Goal: Task Accomplishment & Management: Manage account settings

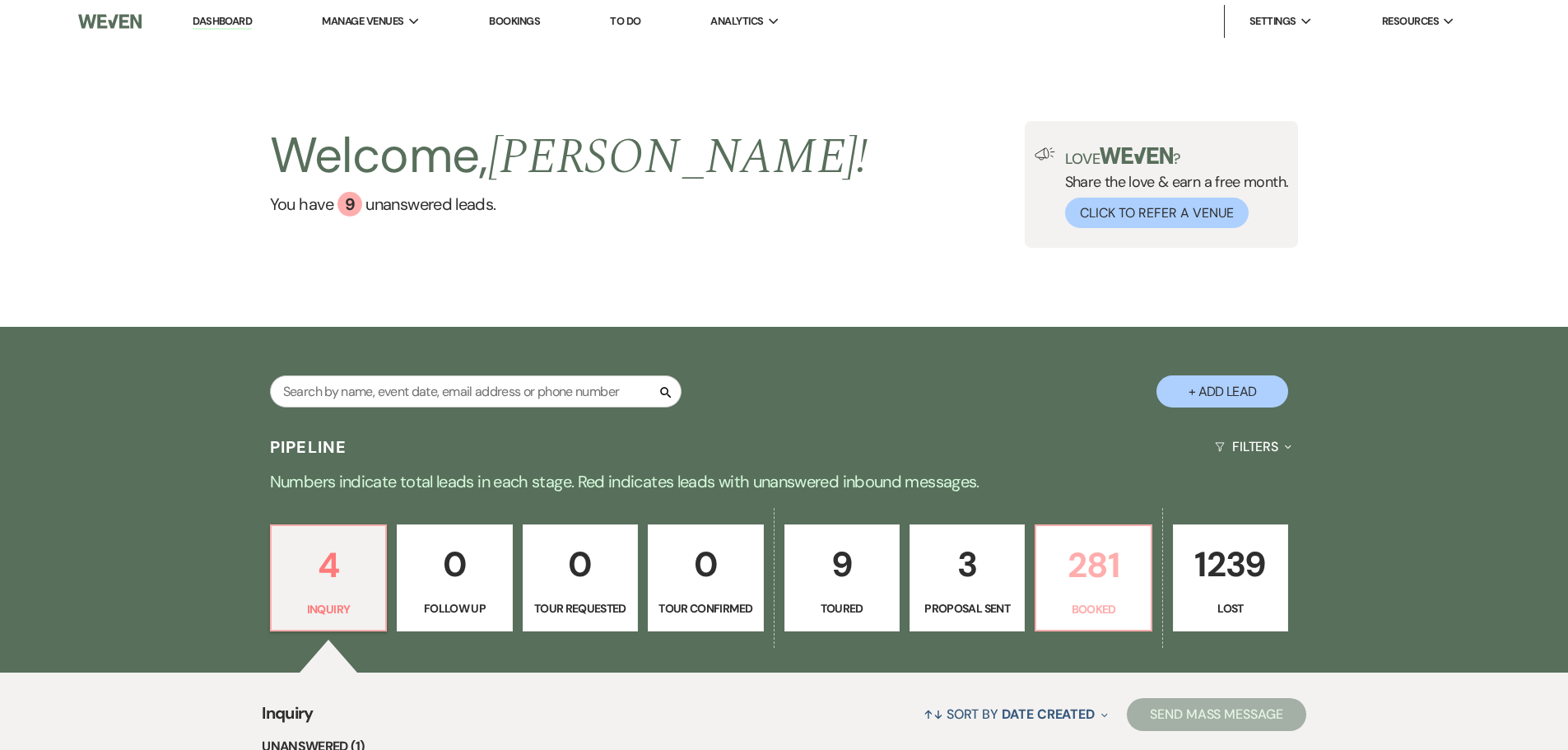
click at [1087, 577] on p "281" at bounding box center [1092, 565] width 94 height 55
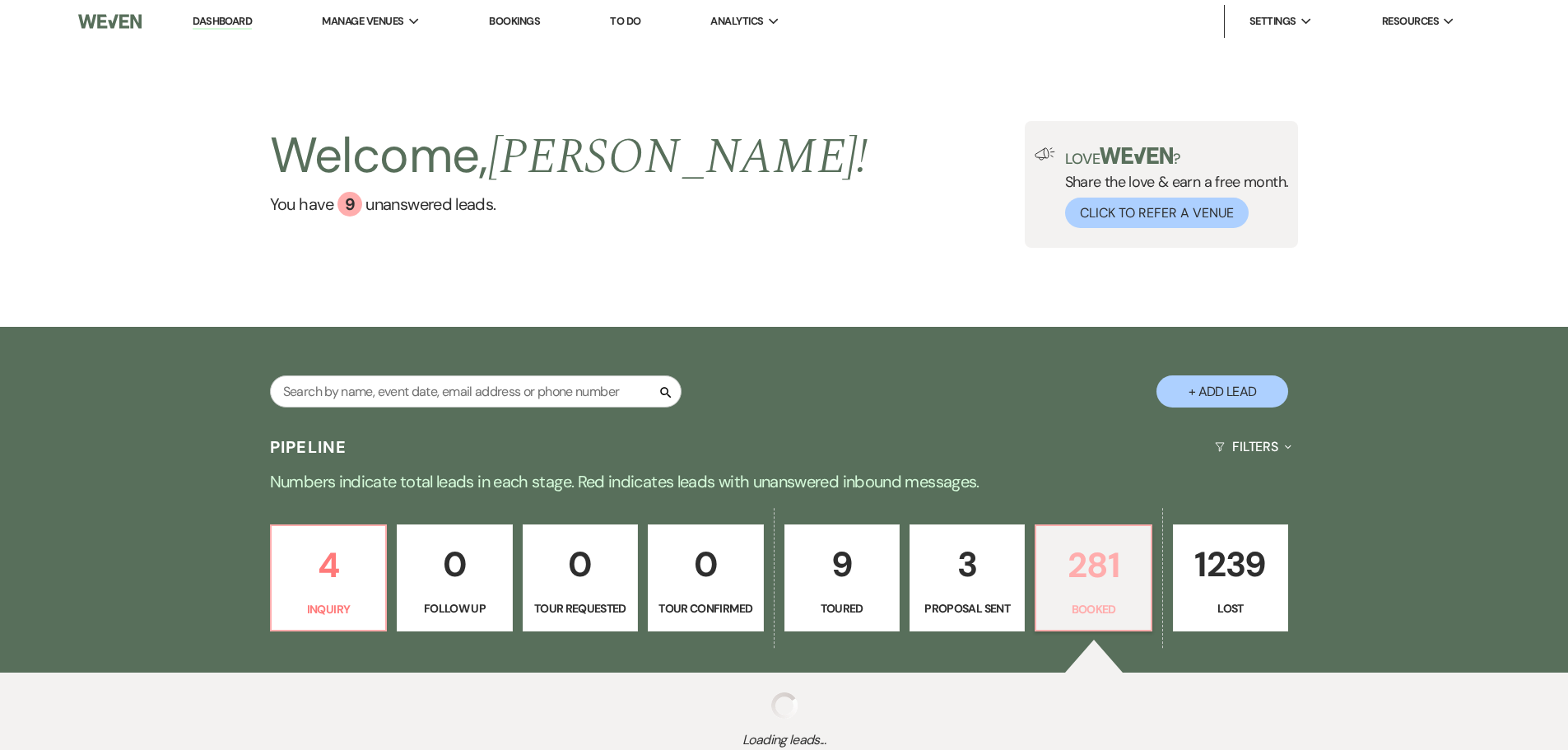
click at [1083, 573] on p "281" at bounding box center [1092, 565] width 94 height 55
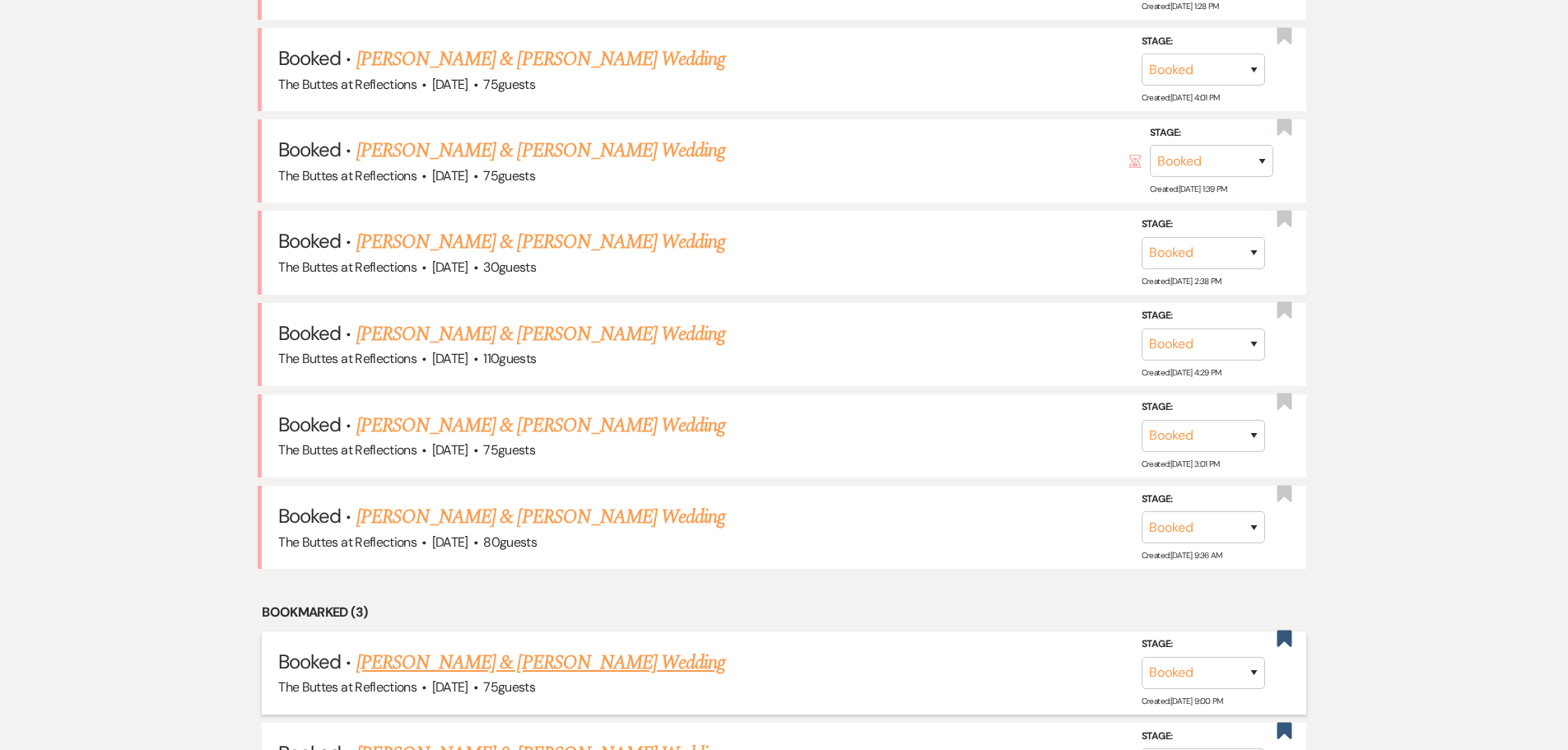
scroll to position [1070, 0]
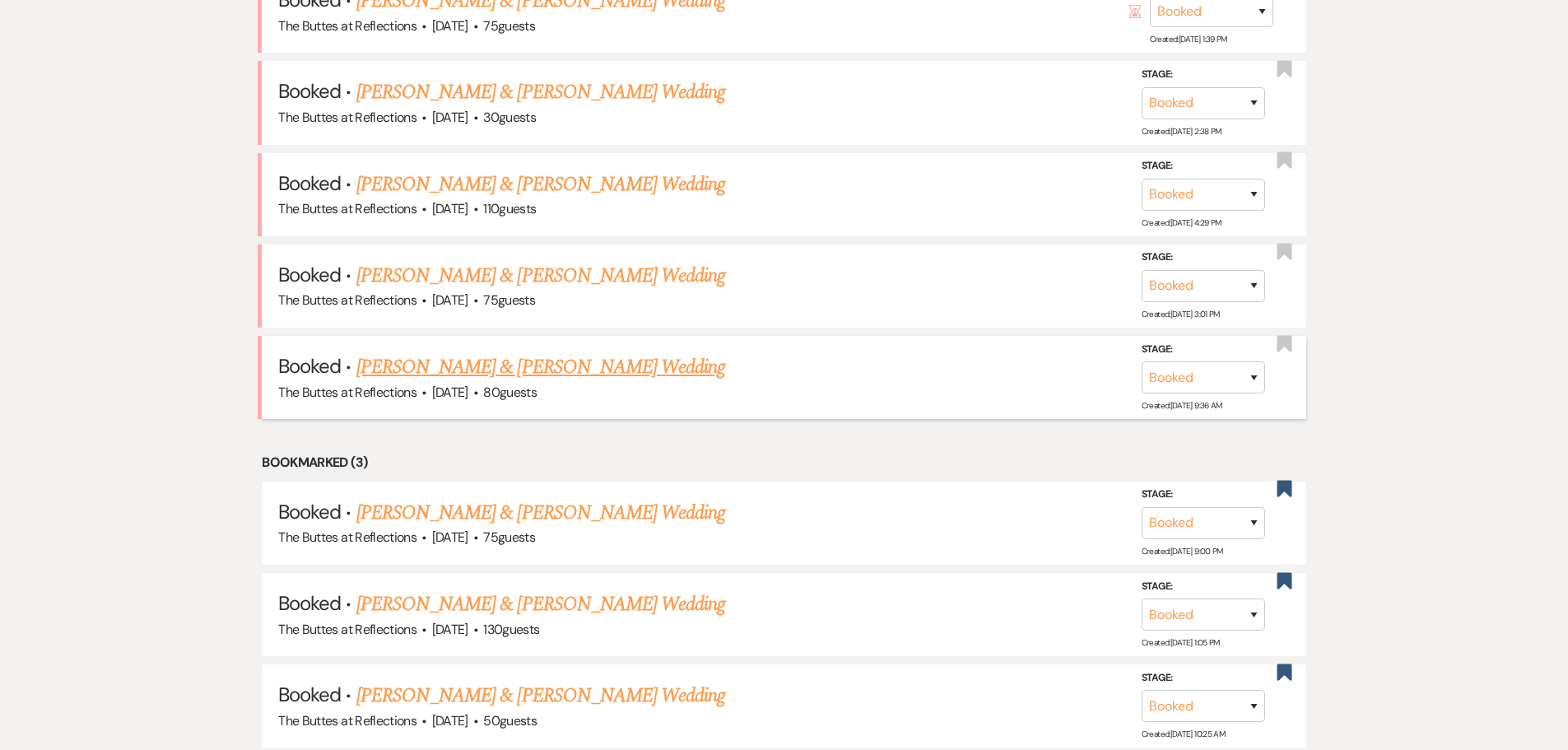
click at [515, 363] on link "Greg Selby & Taylor Bays's Wedding" at bounding box center [540, 367] width 369 height 30
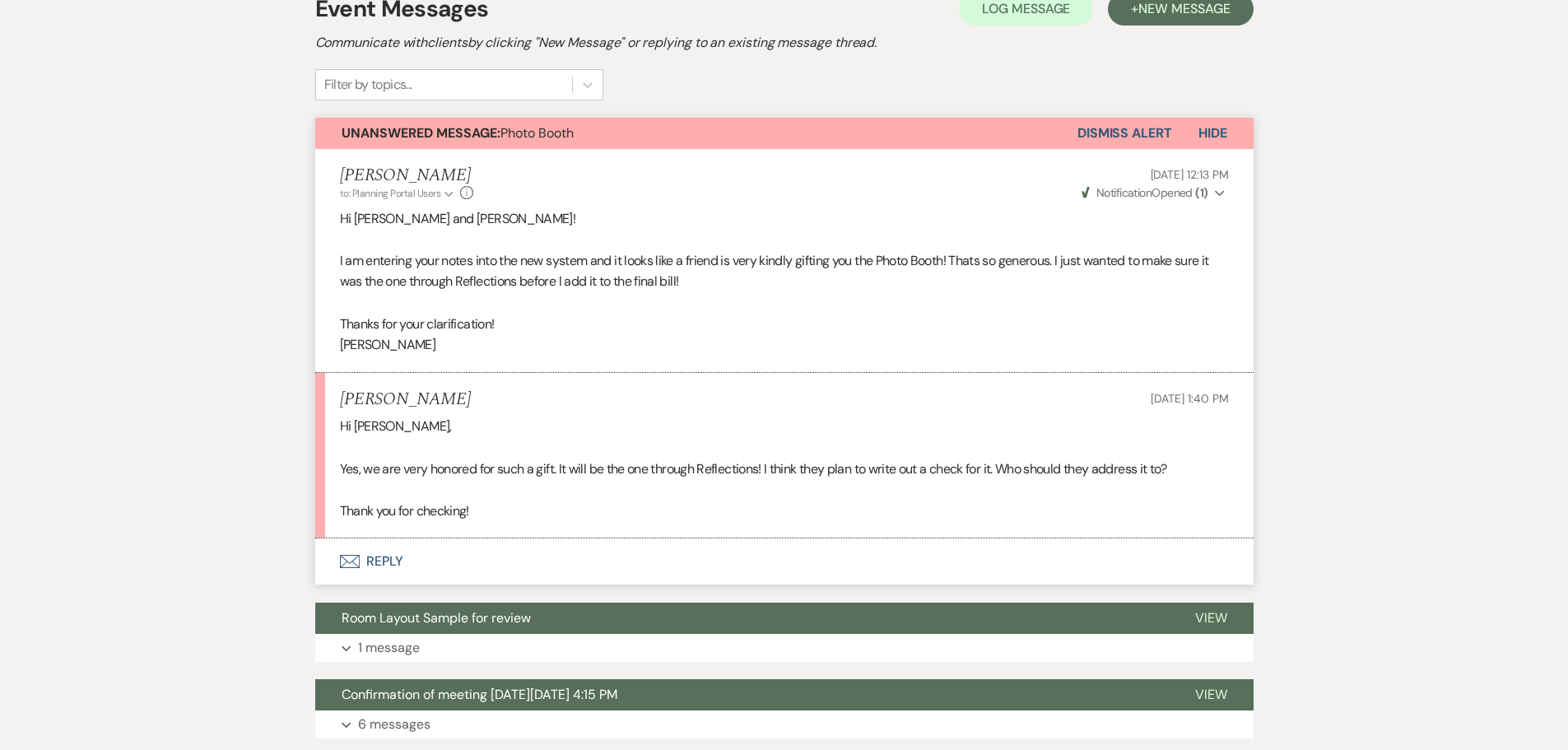
scroll to position [411, 0]
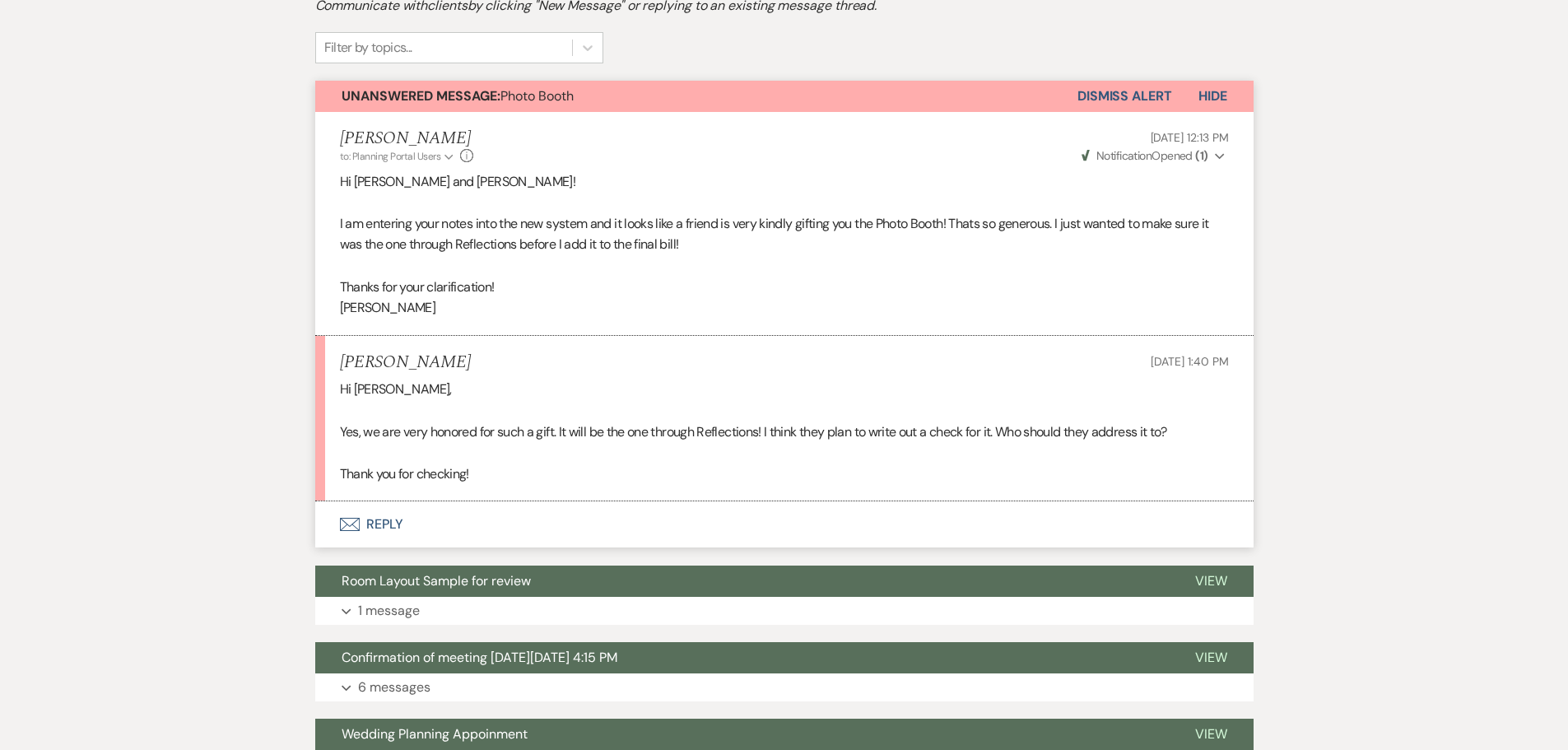
click at [377, 517] on button "Envelope Reply" at bounding box center [784, 524] width 938 height 46
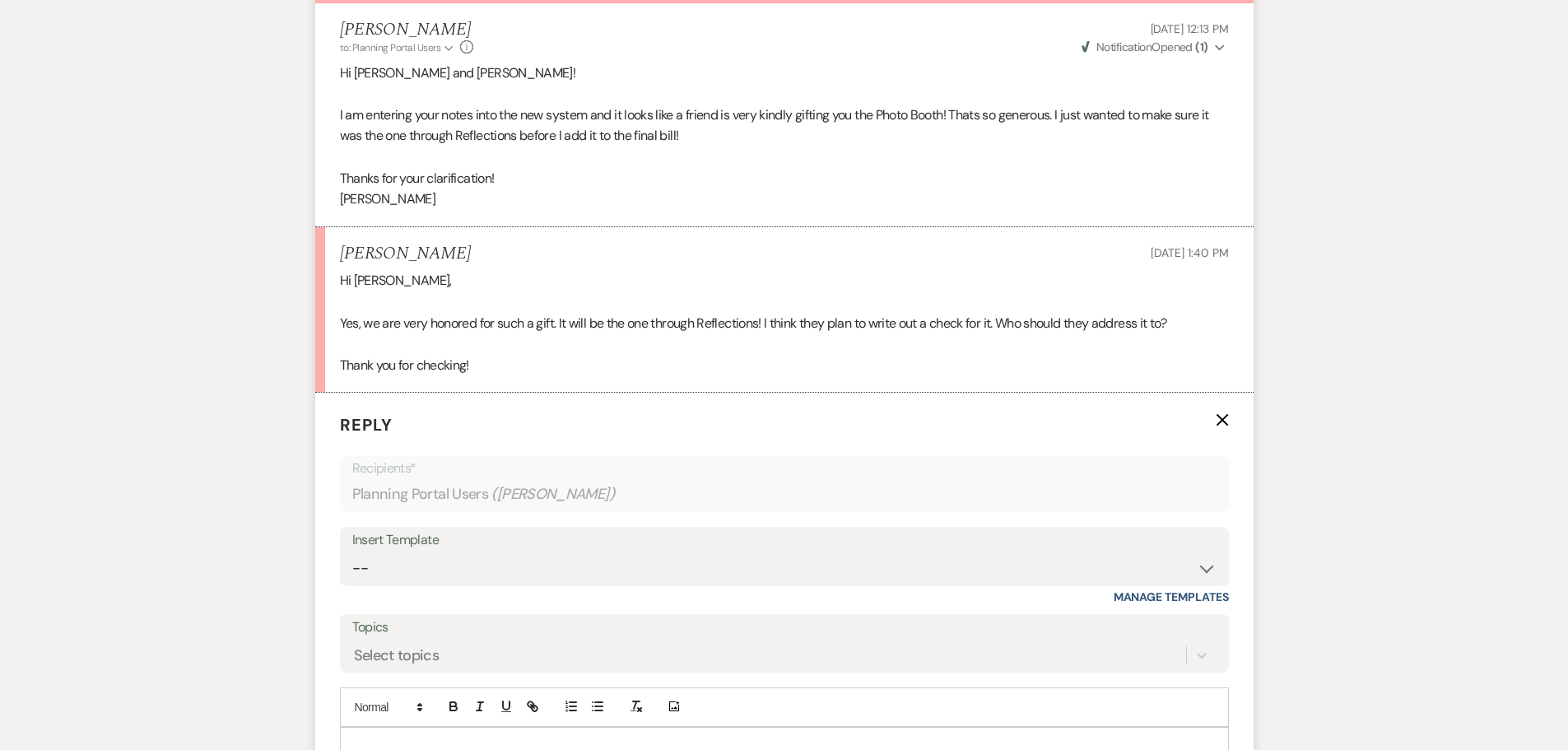
scroll to position [708, 0]
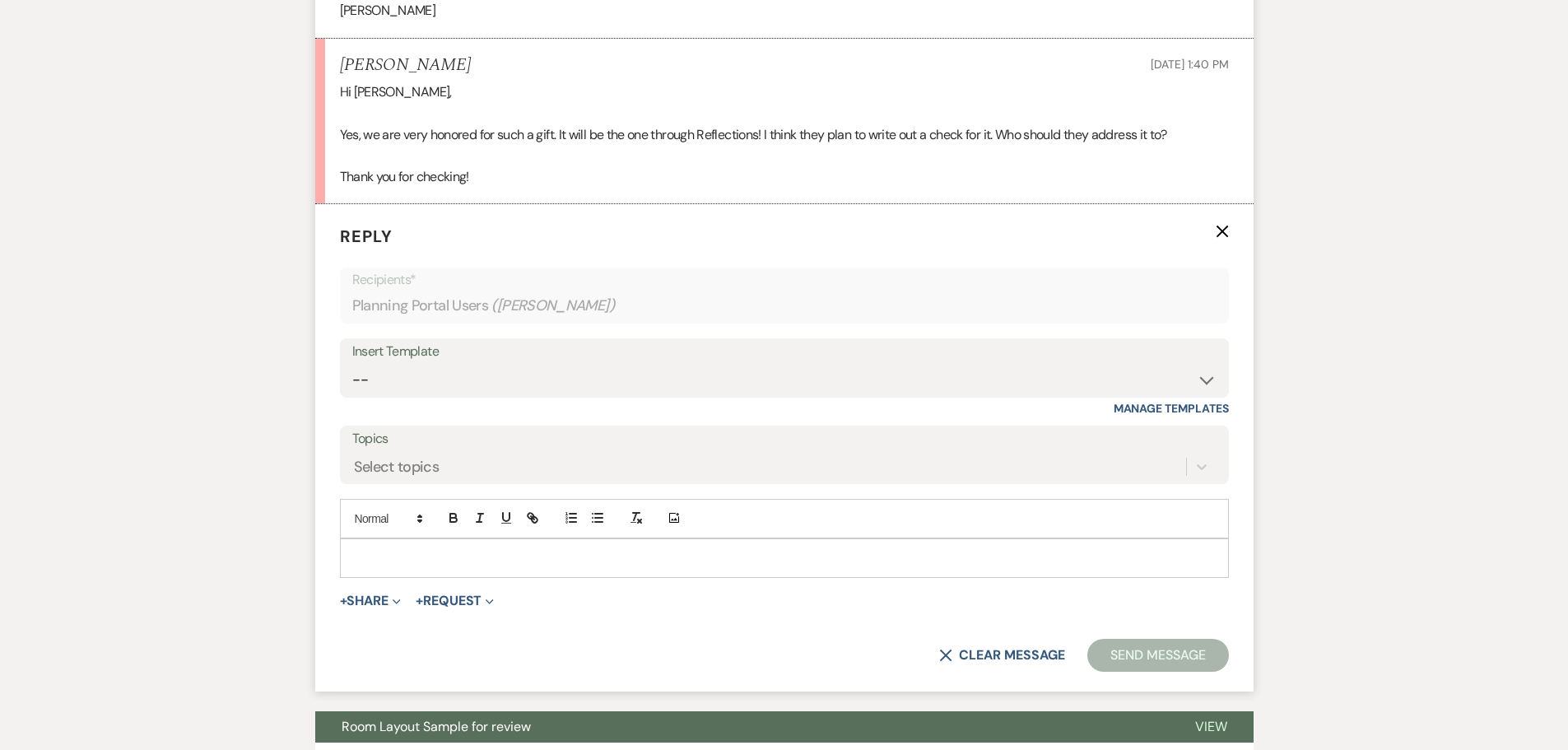
click at [427, 560] on p at bounding box center [784, 558] width 863 height 18
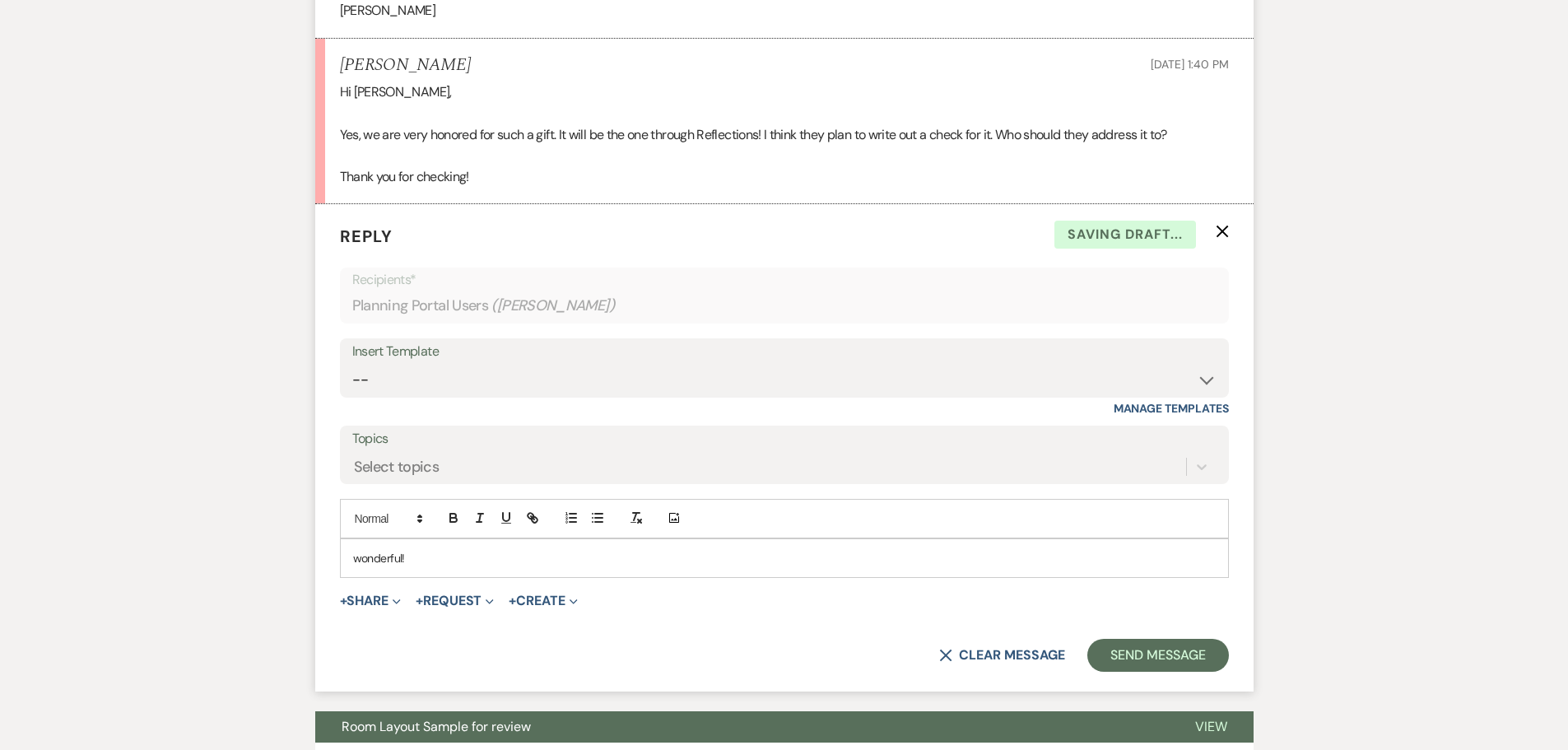
click at [420, 564] on p "wonderful!" at bounding box center [784, 558] width 863 height 18
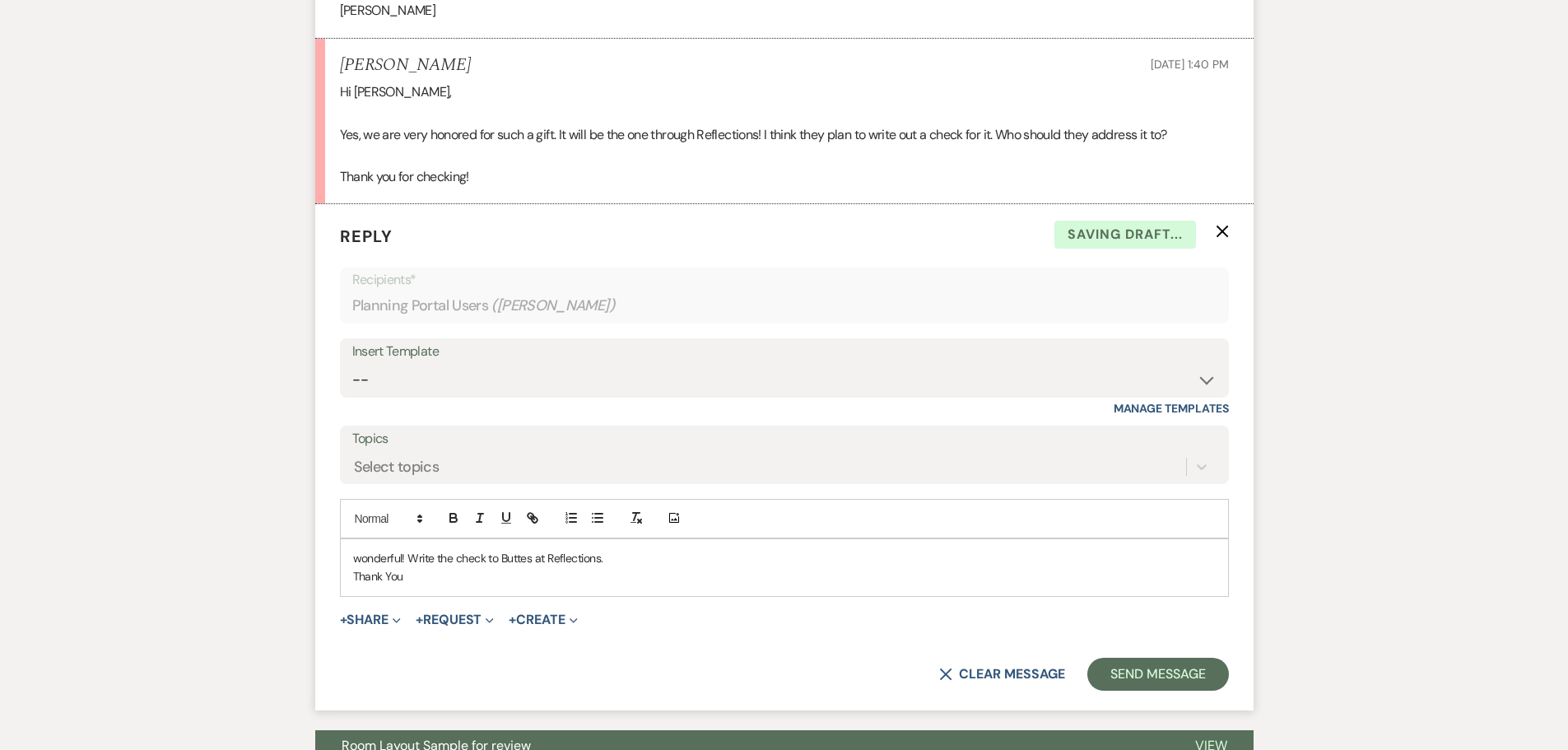
click at [359, 555] on p "wonderful! Write the check to Buttes at Reflections." at bounding box center [784, 558] width 863 height 18
click at [1175, 670] on button "Send Message" at bounding box center [1158, 674] width 141 height 33
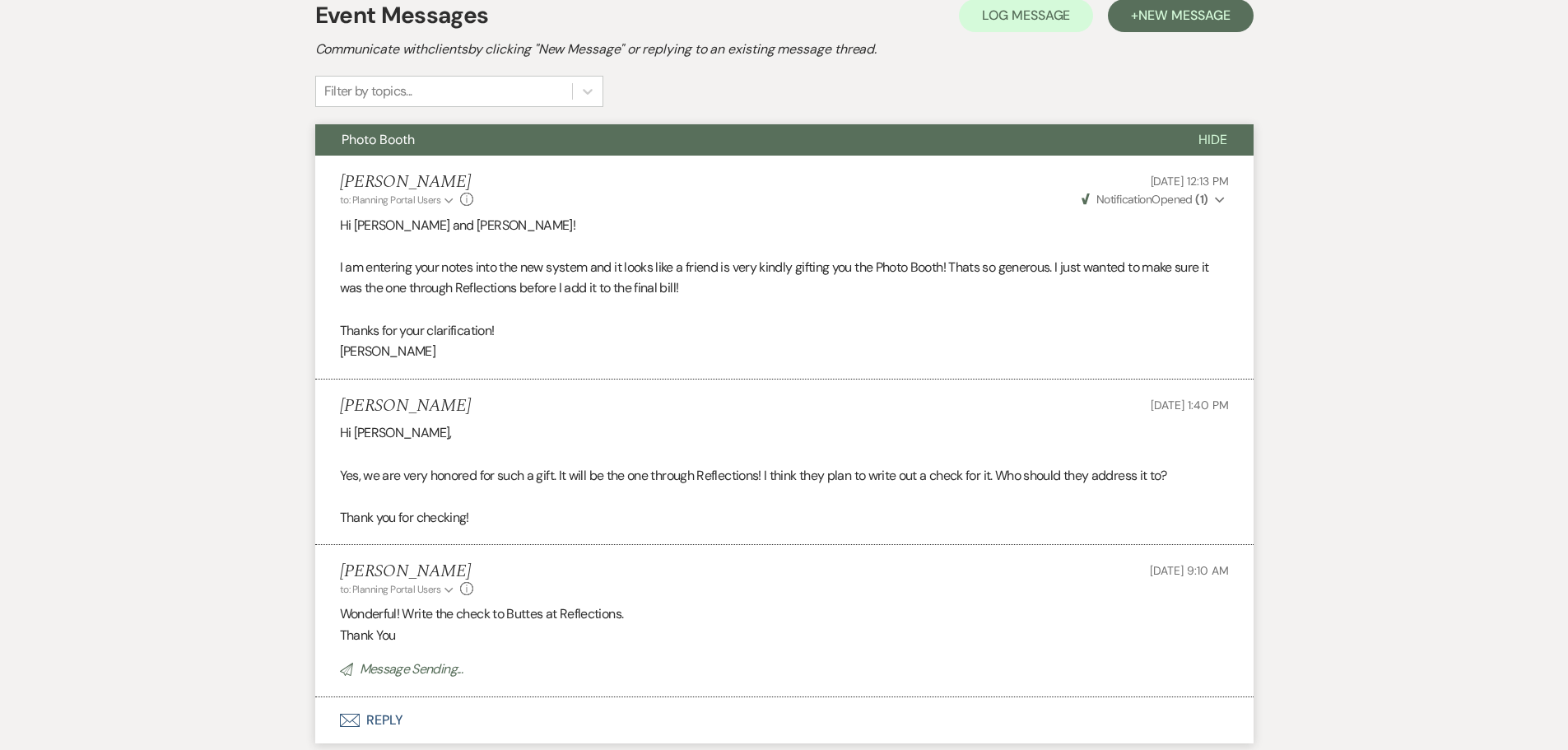
scroll to position [297, 0]
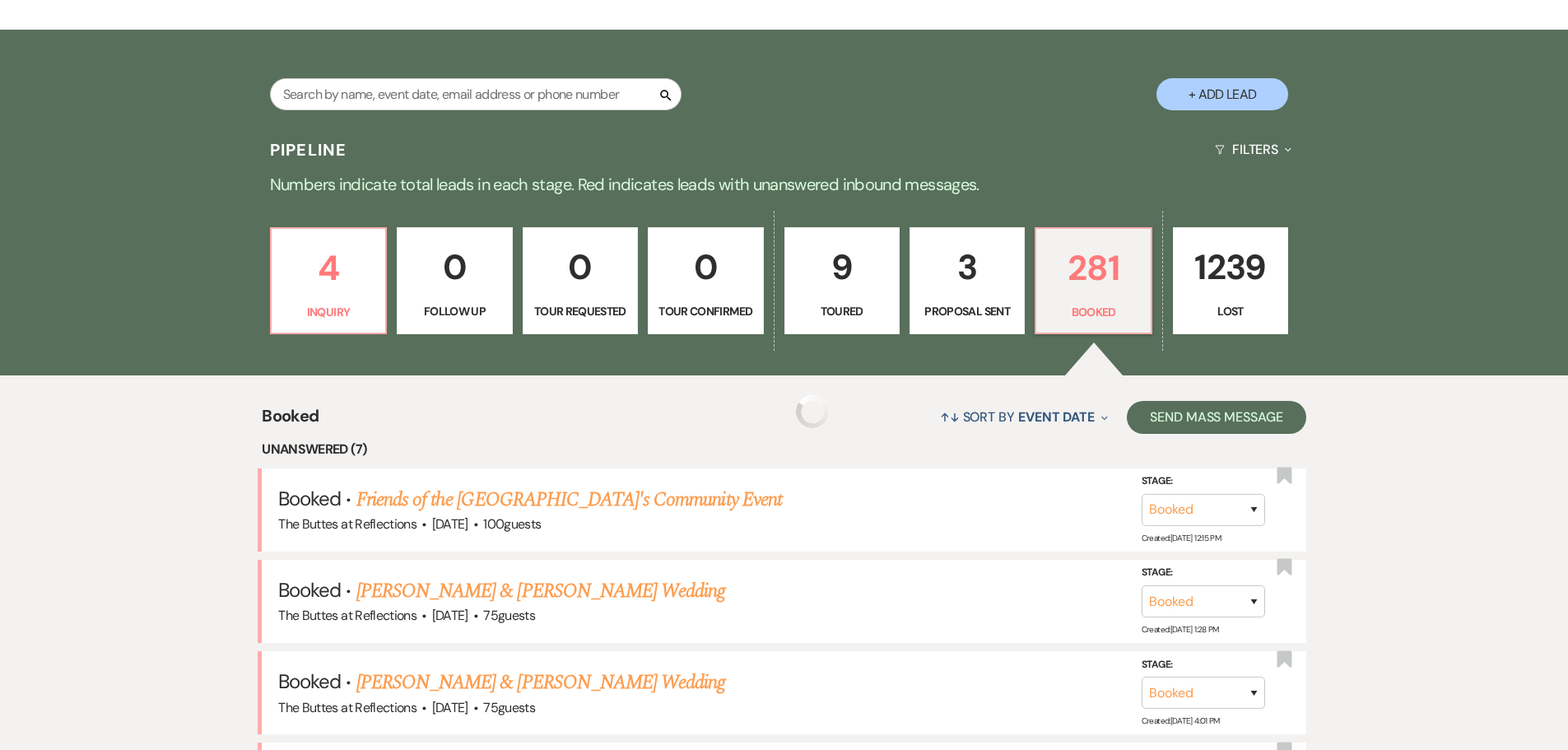
scroll to position [1070, 0]
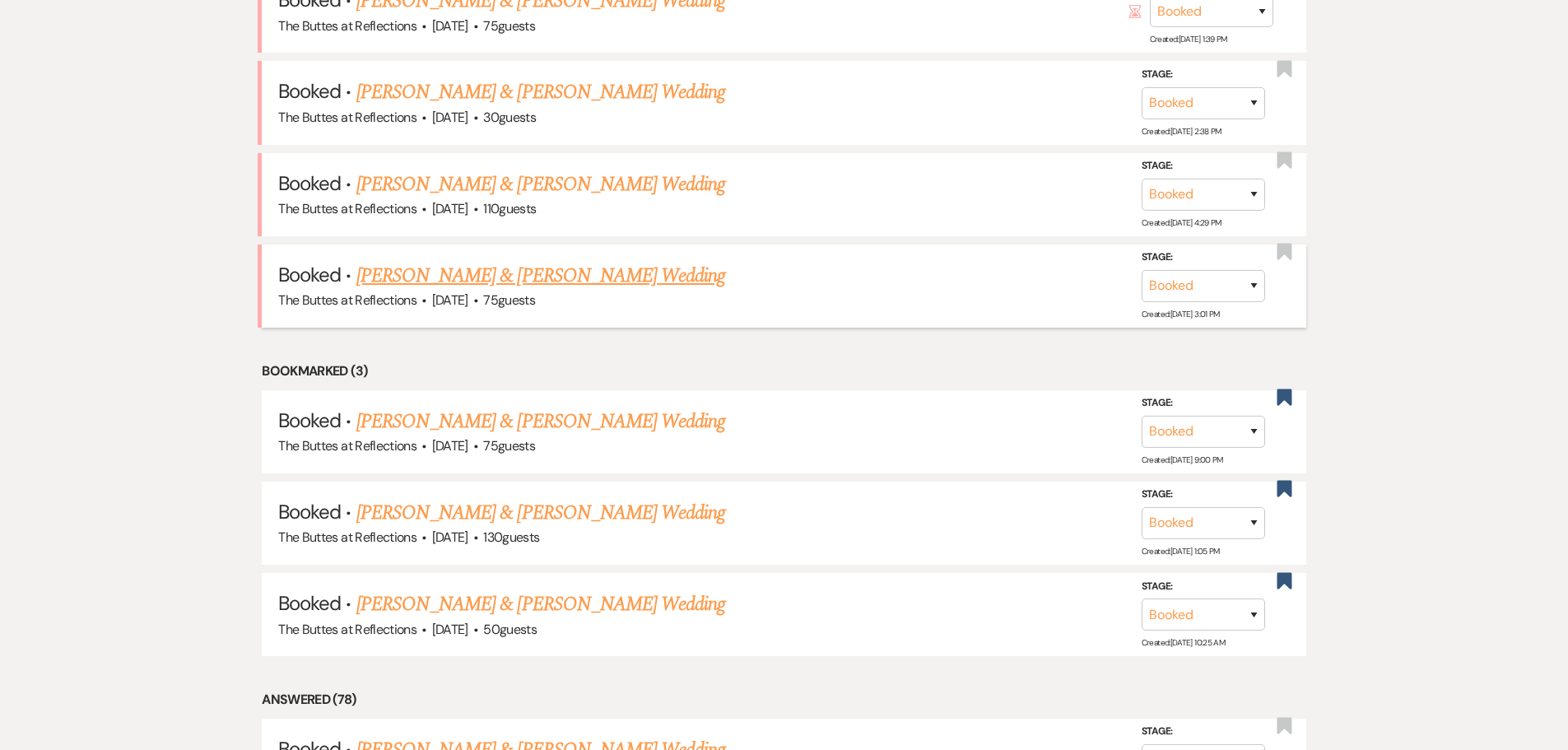
click at [489, 273] on link "Nick Behling & Kelsey Kraft's Wedding" at bounding box center [540, 275] width 369 height 30
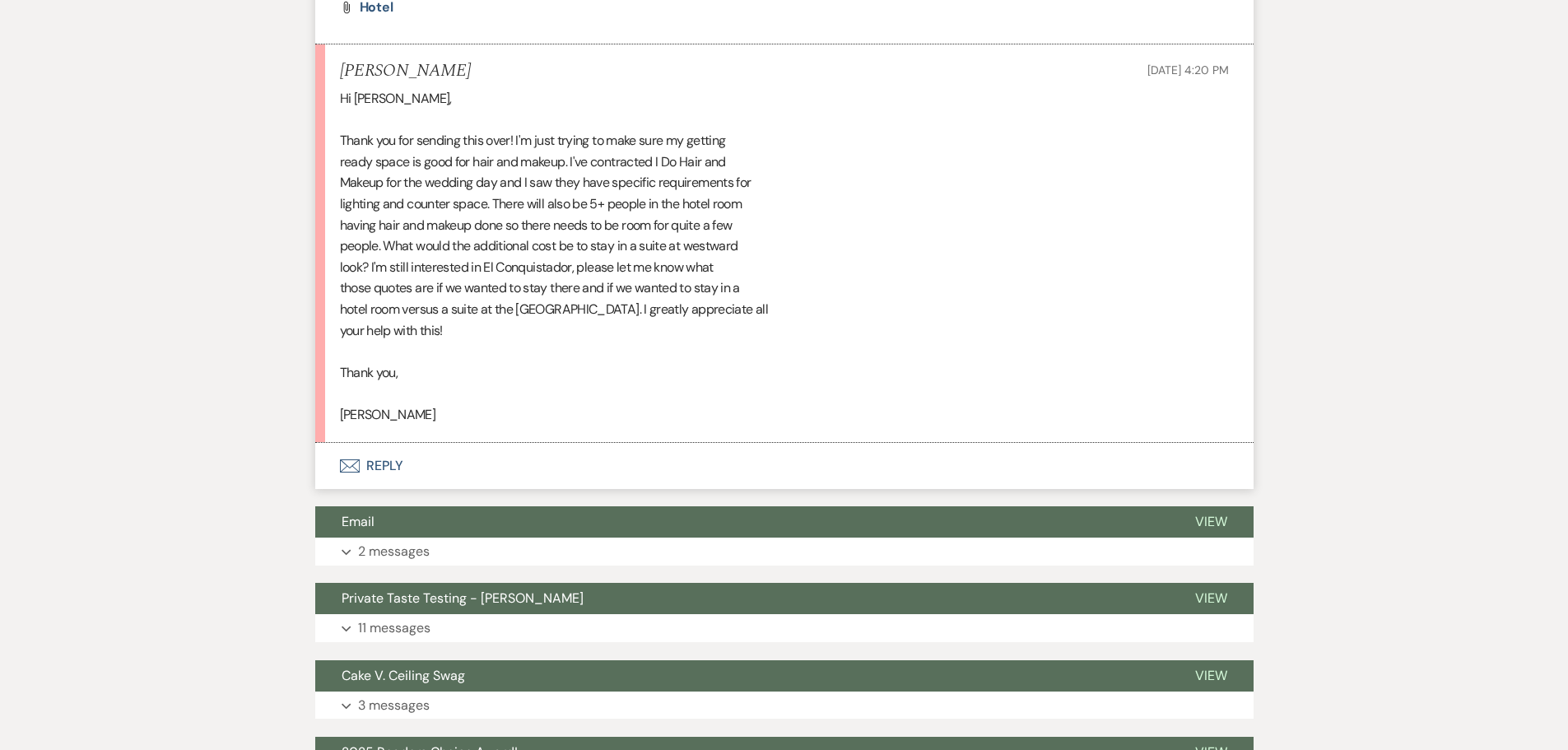
scroll to position [1490, 0]
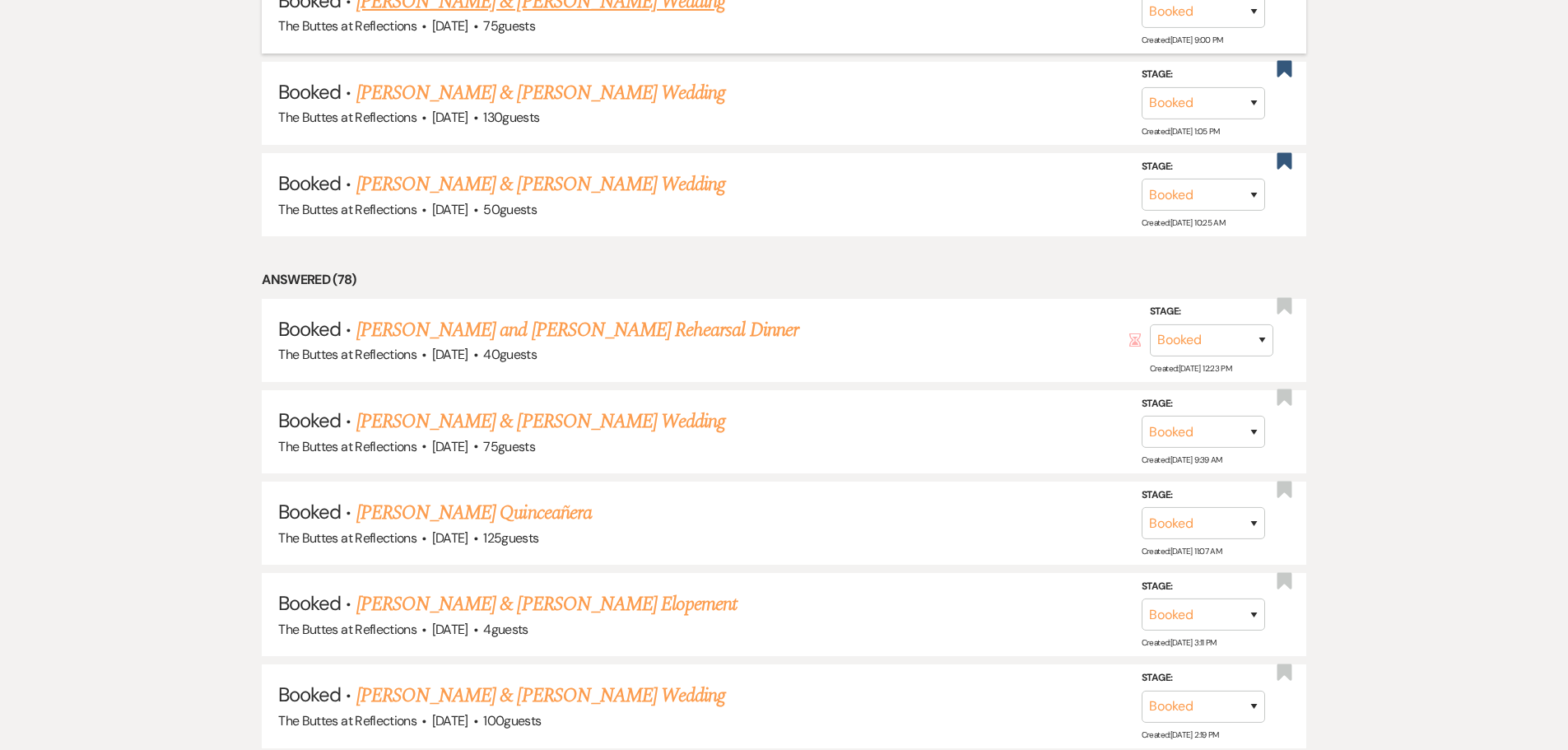
scroll to position [1070, 0]
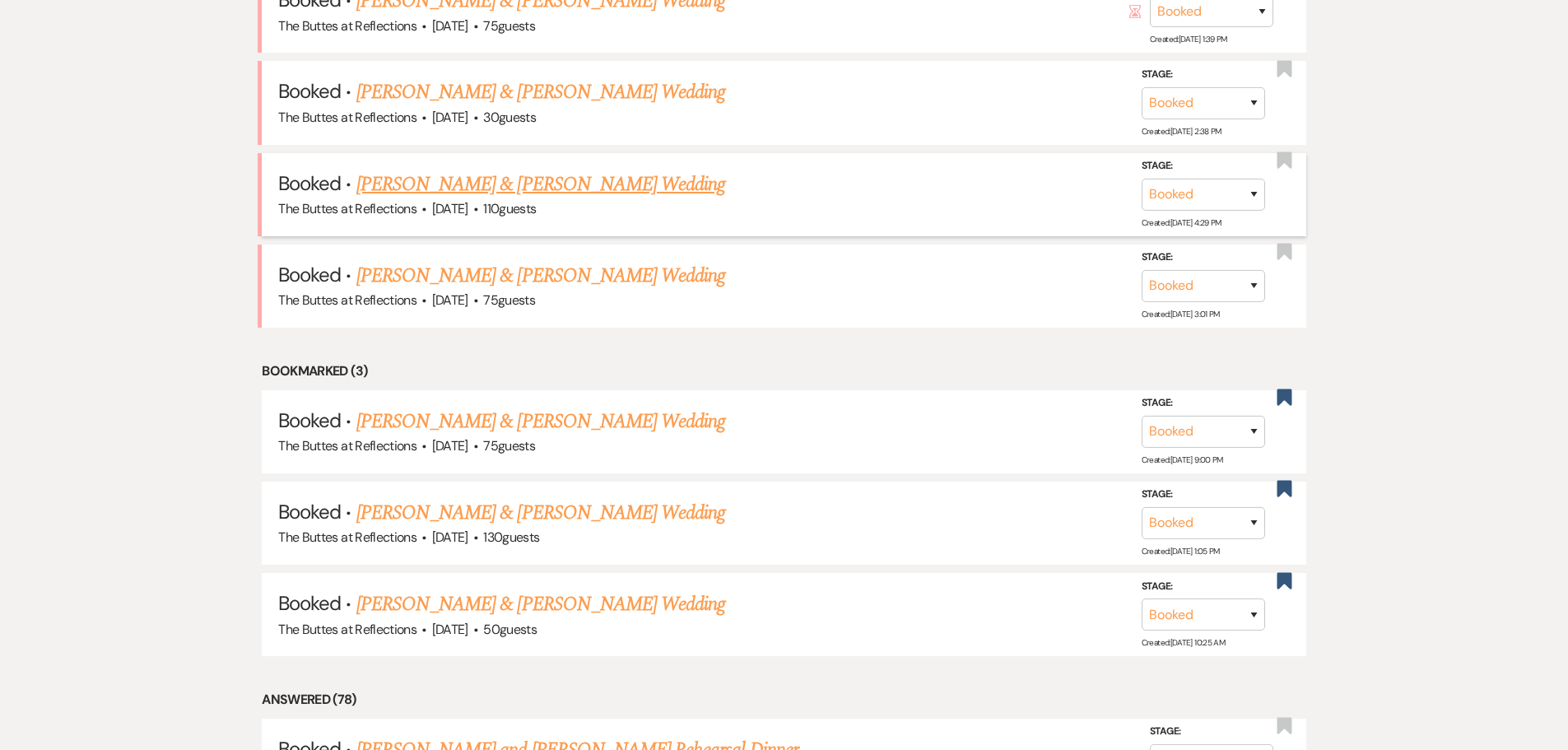
click at [546, 181] on link "Ted Gilman & Samantha Weidman's Wedding" at bounding box center [540, 184] width 369 height 30
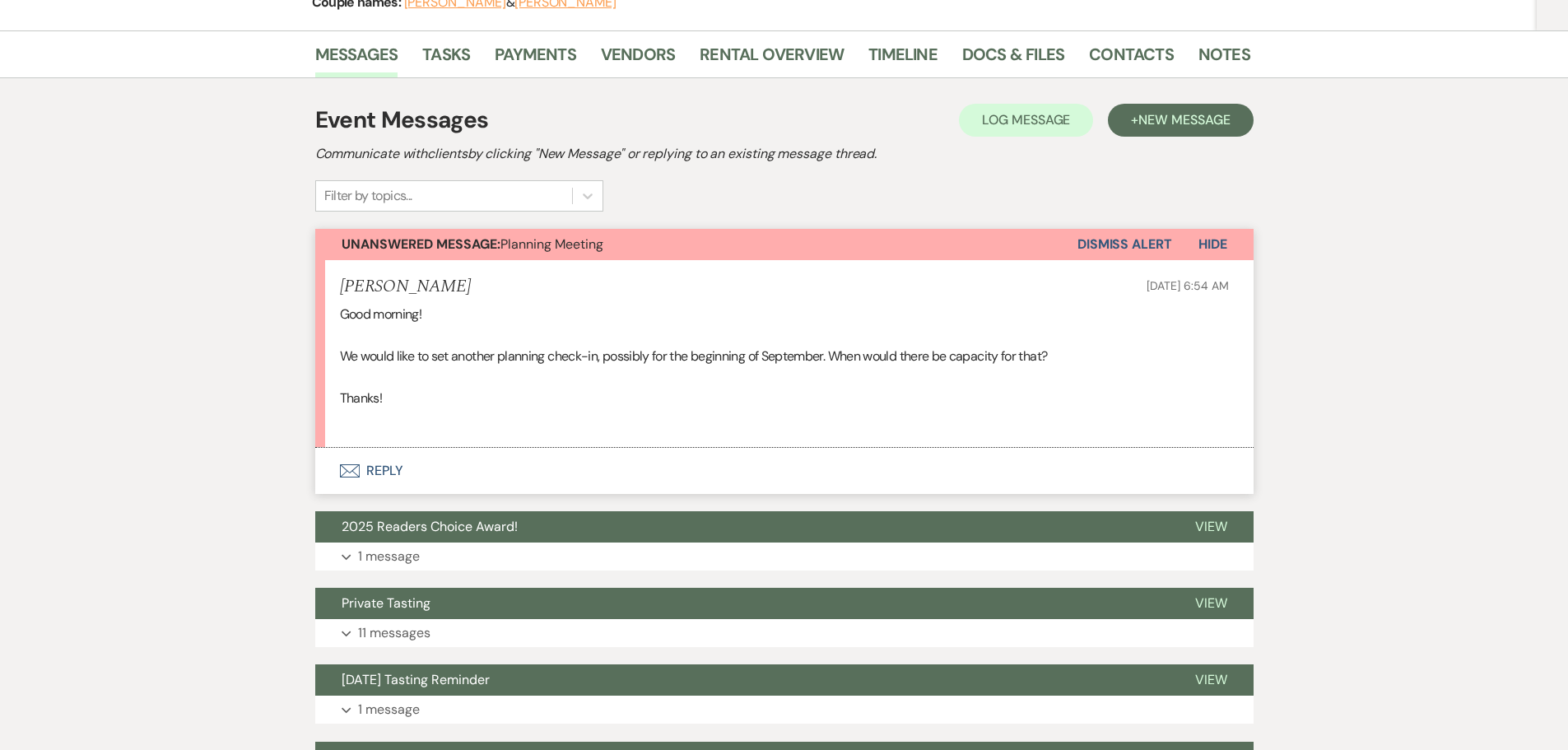
scroll to position [247, 0]
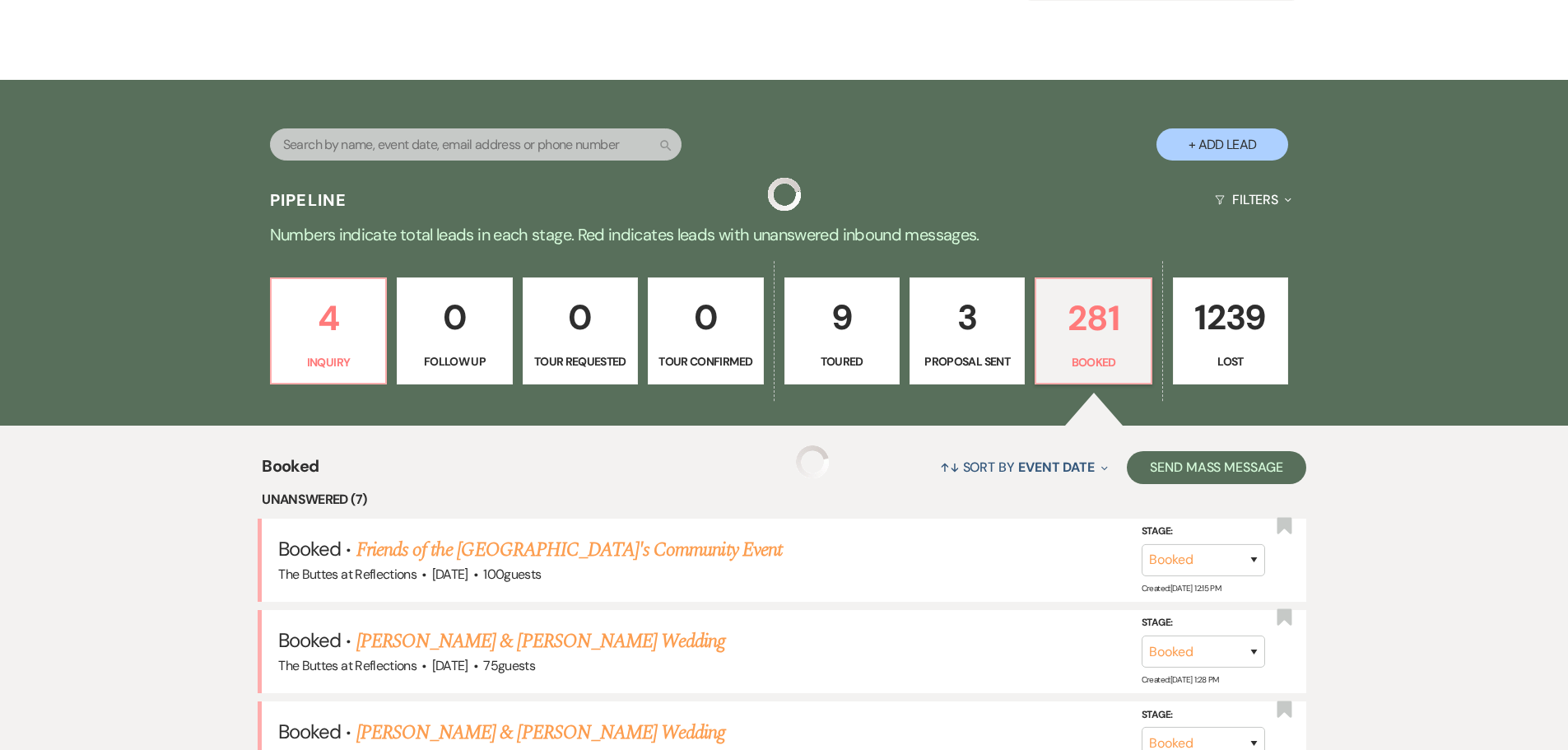
scroll to position [1070, 0]
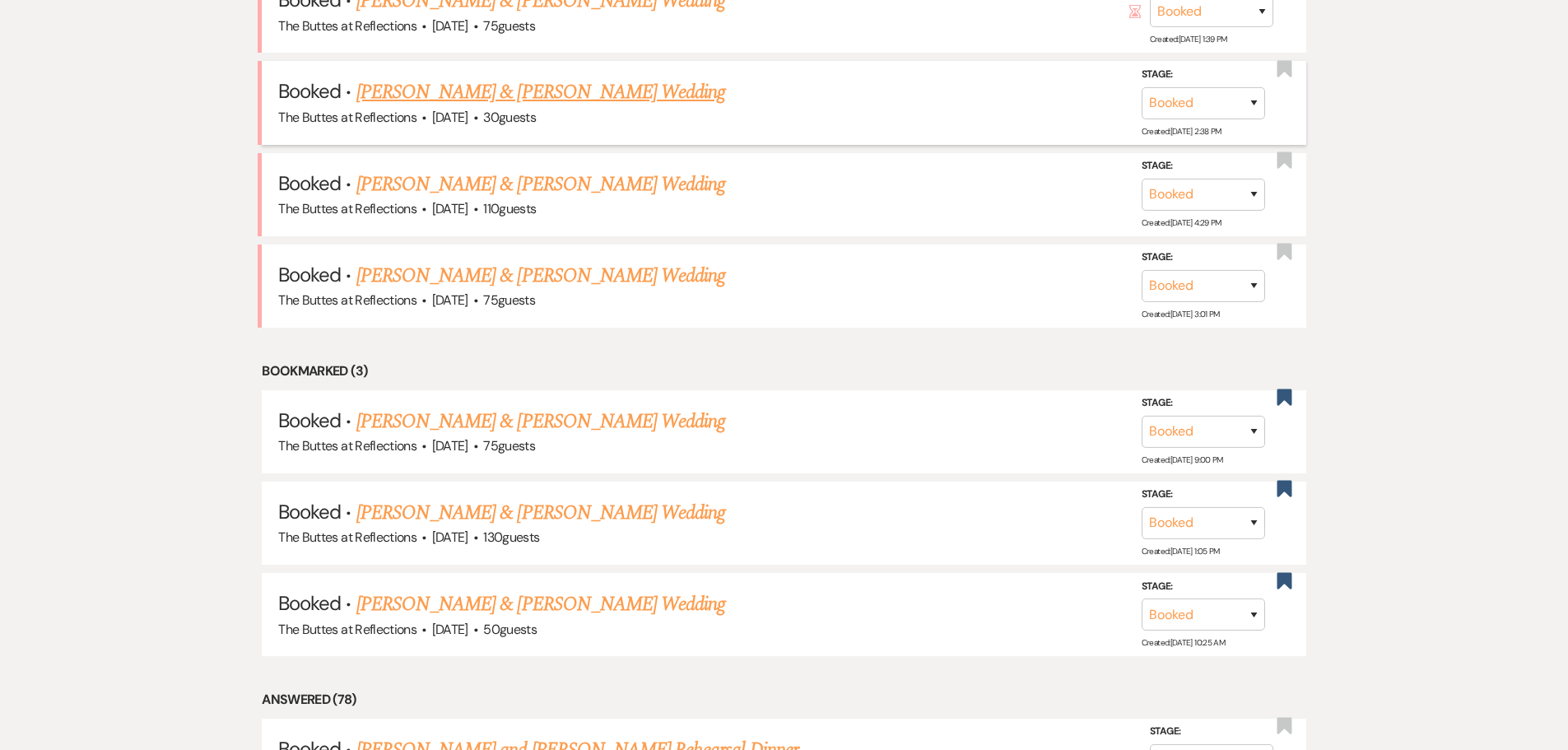
click at [454, 90] on link "Verena Rister & Mason Dunne's Wedding" at bounding box center [540, 92] width 369 height 30
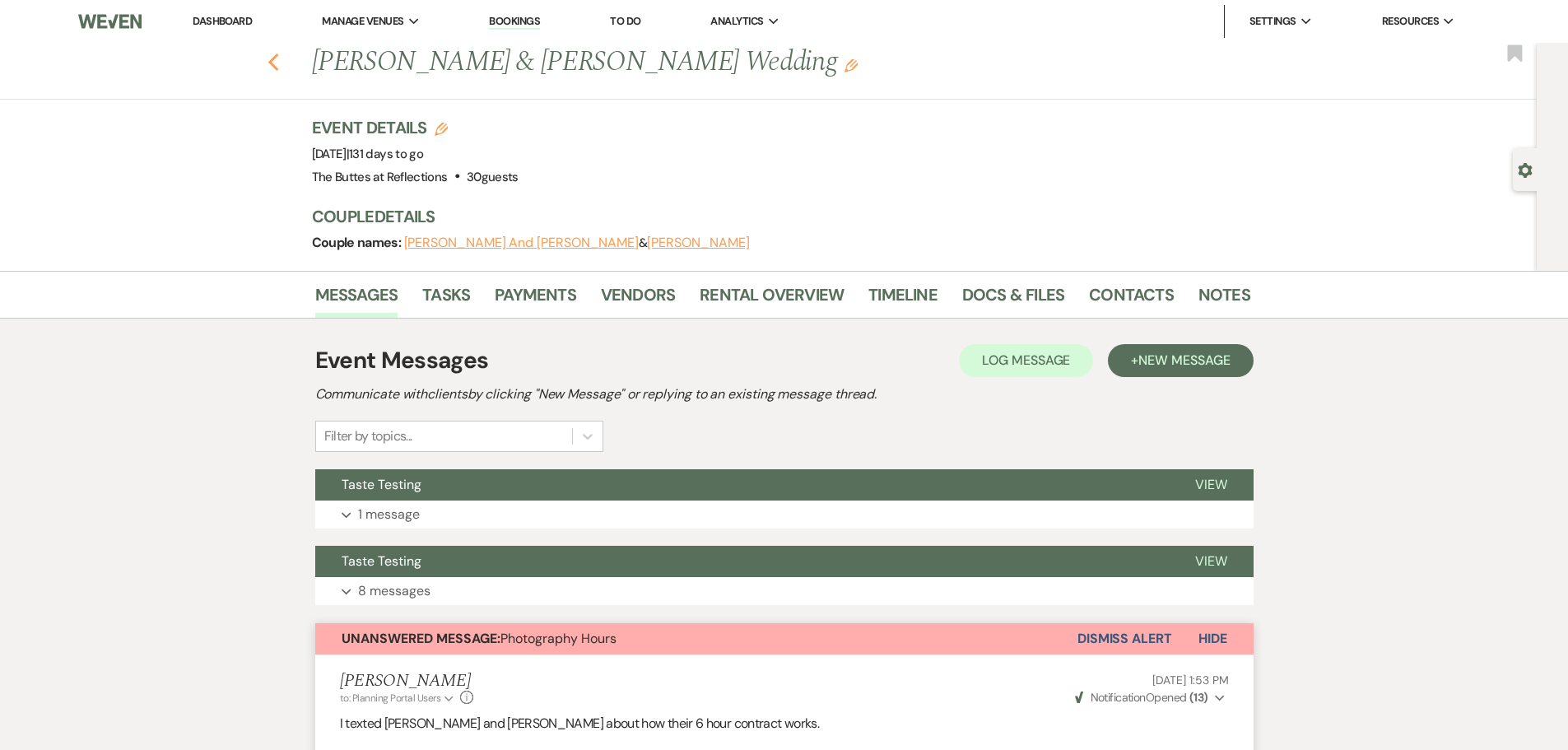
click at [278, 56] on icon "Previous" at bounding box center [273, 63] width 13 height 19
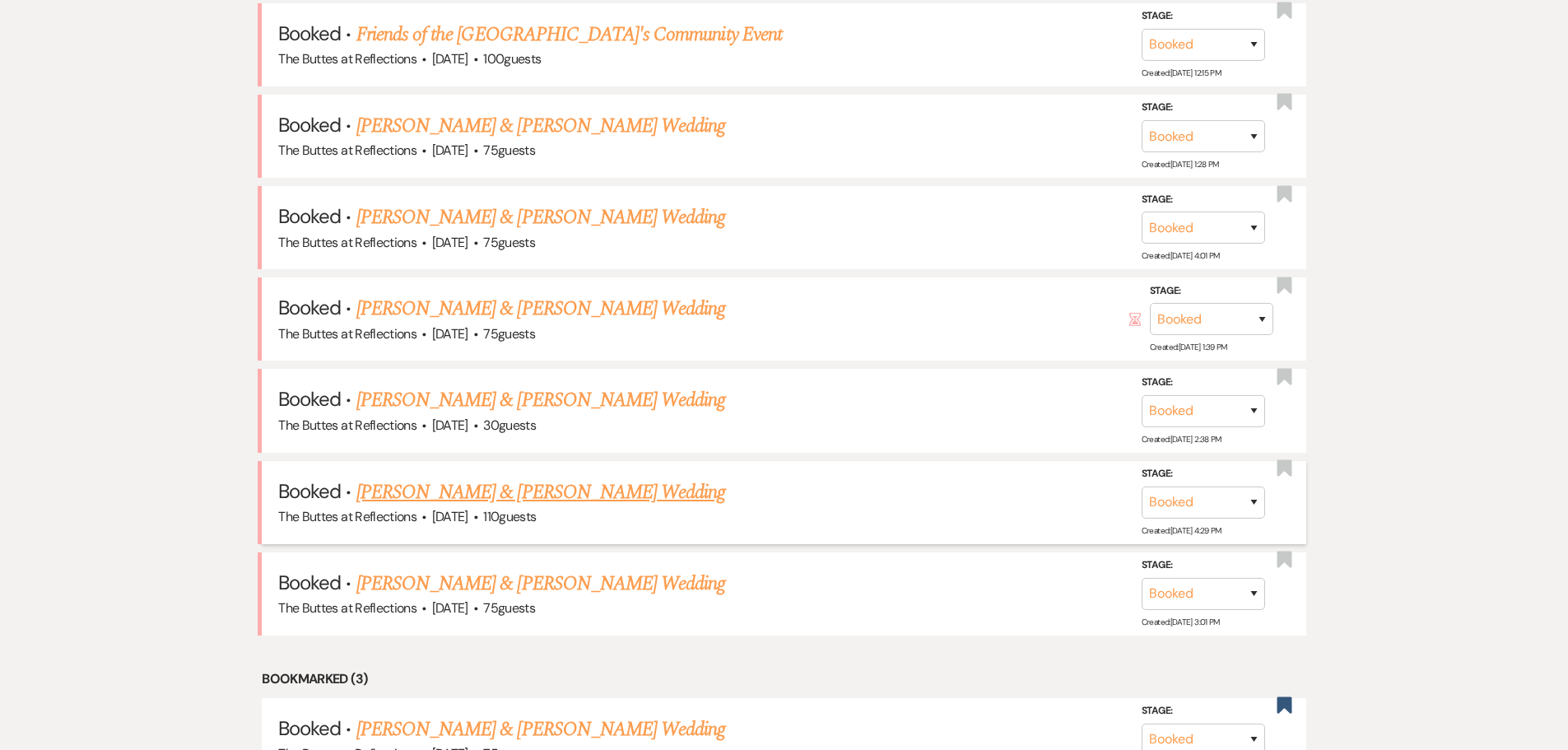
scroll to position [658, 0]
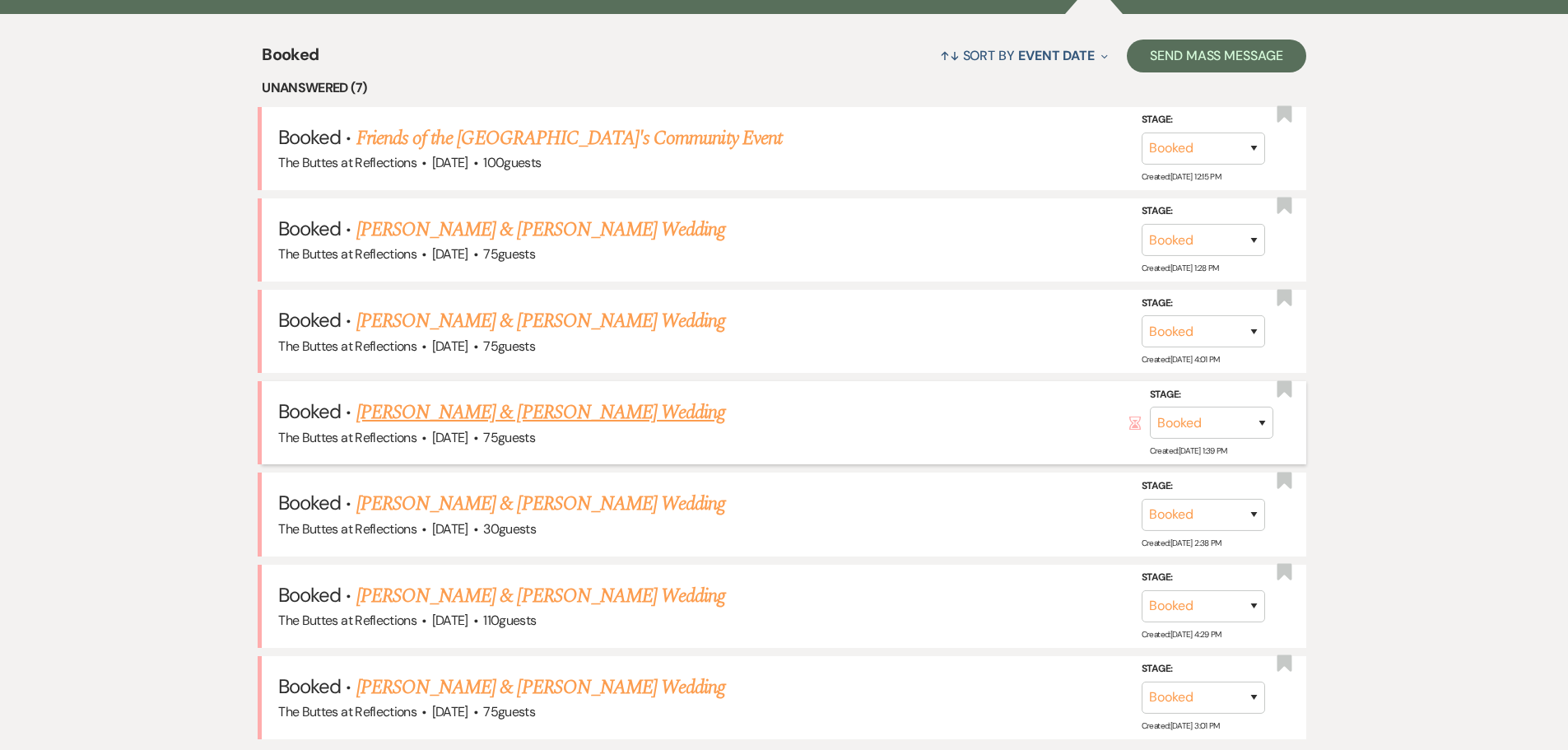
click at [512, 417] on link "Daniel Milchak & Trinh Le's Wedding" at bounding box center [540, 412] width 369 height 30
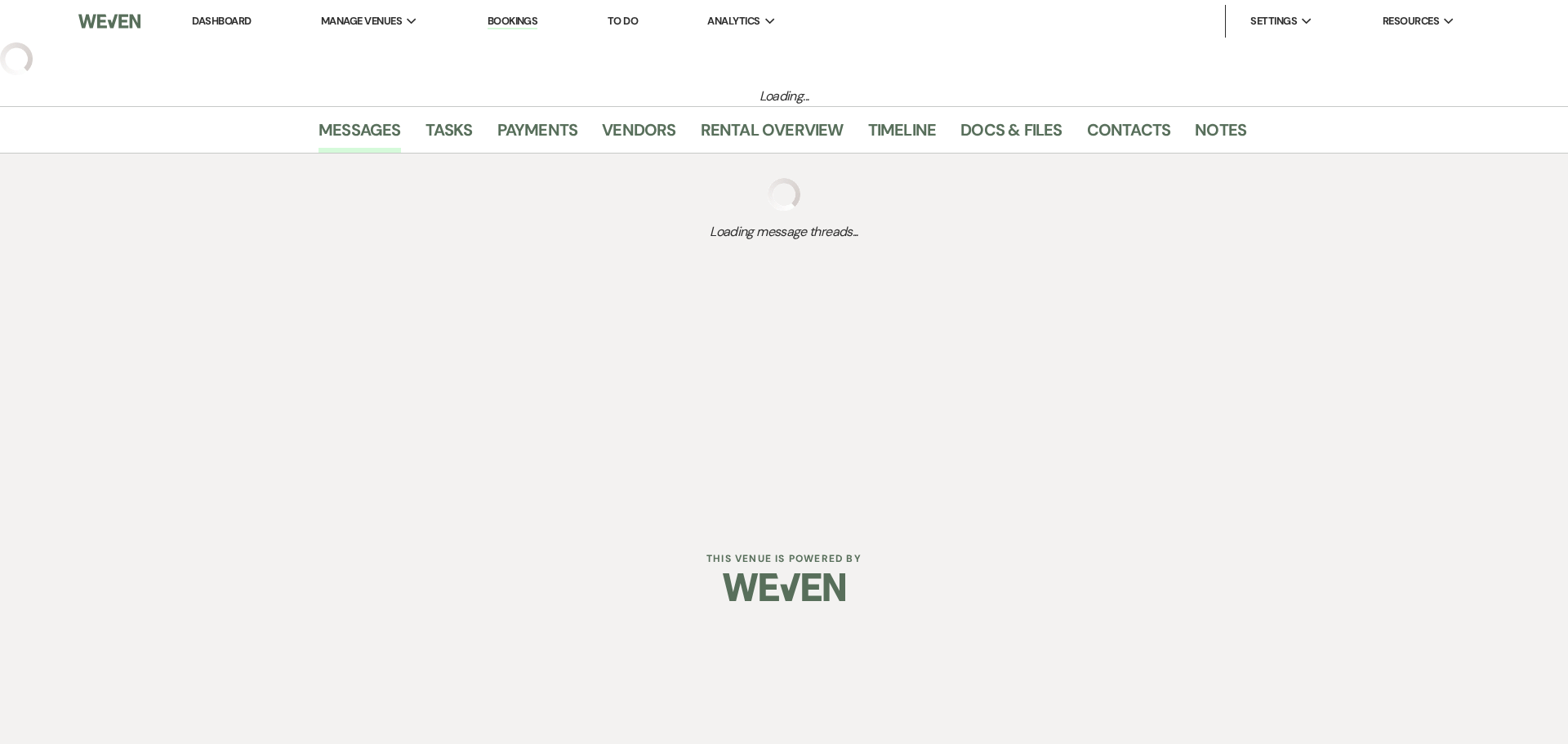
select select "5"
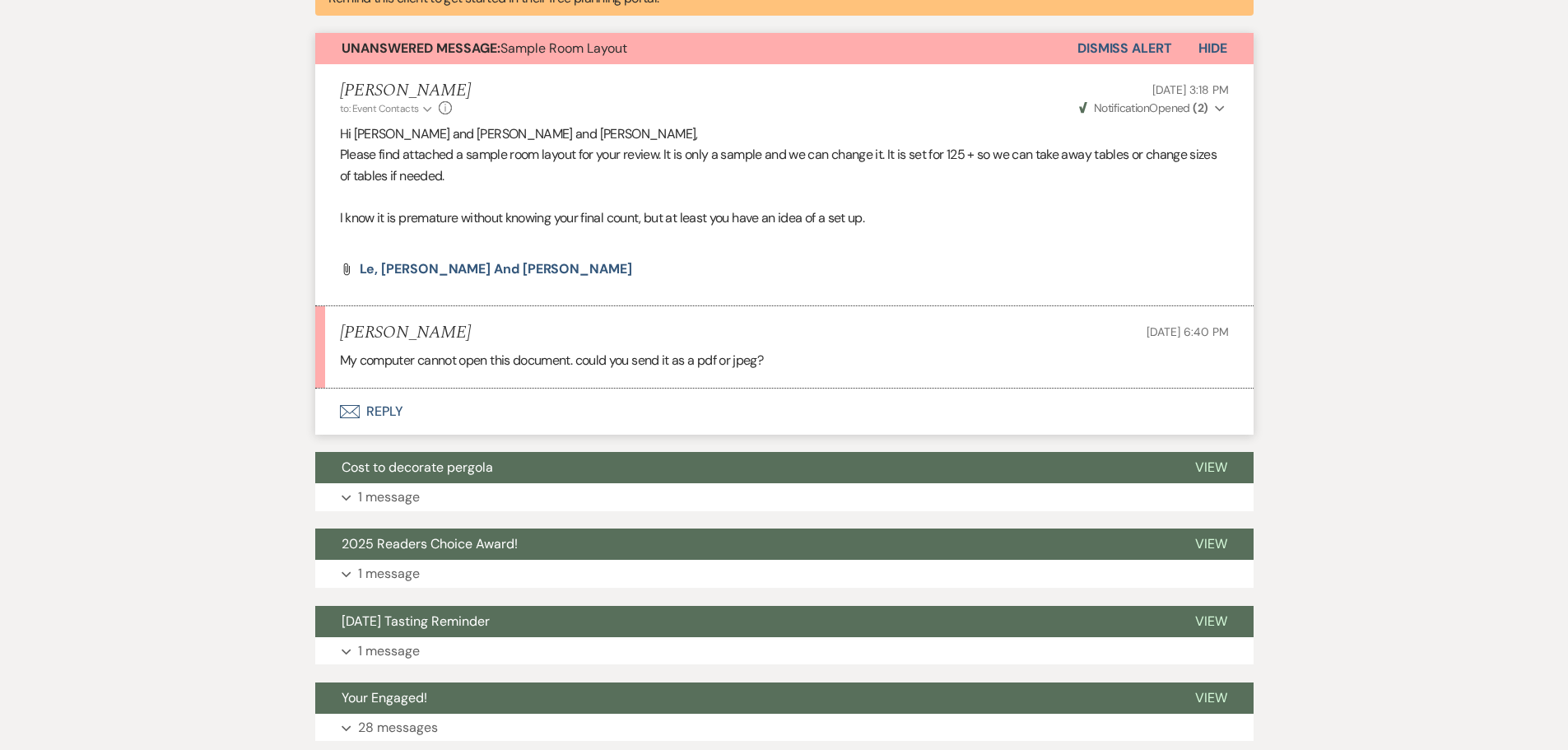
scroll to position [658, 0]
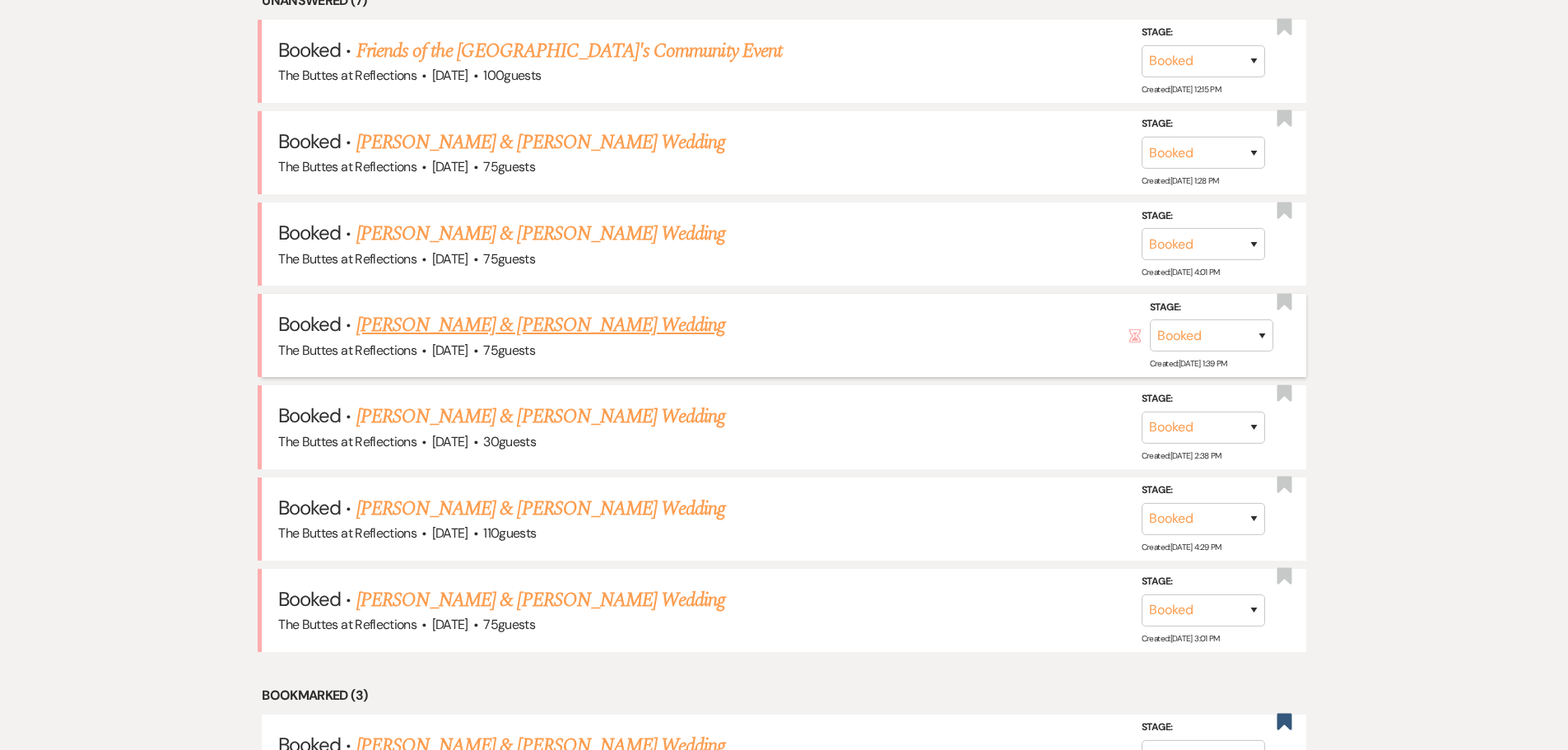
scroll to position [741, 0]
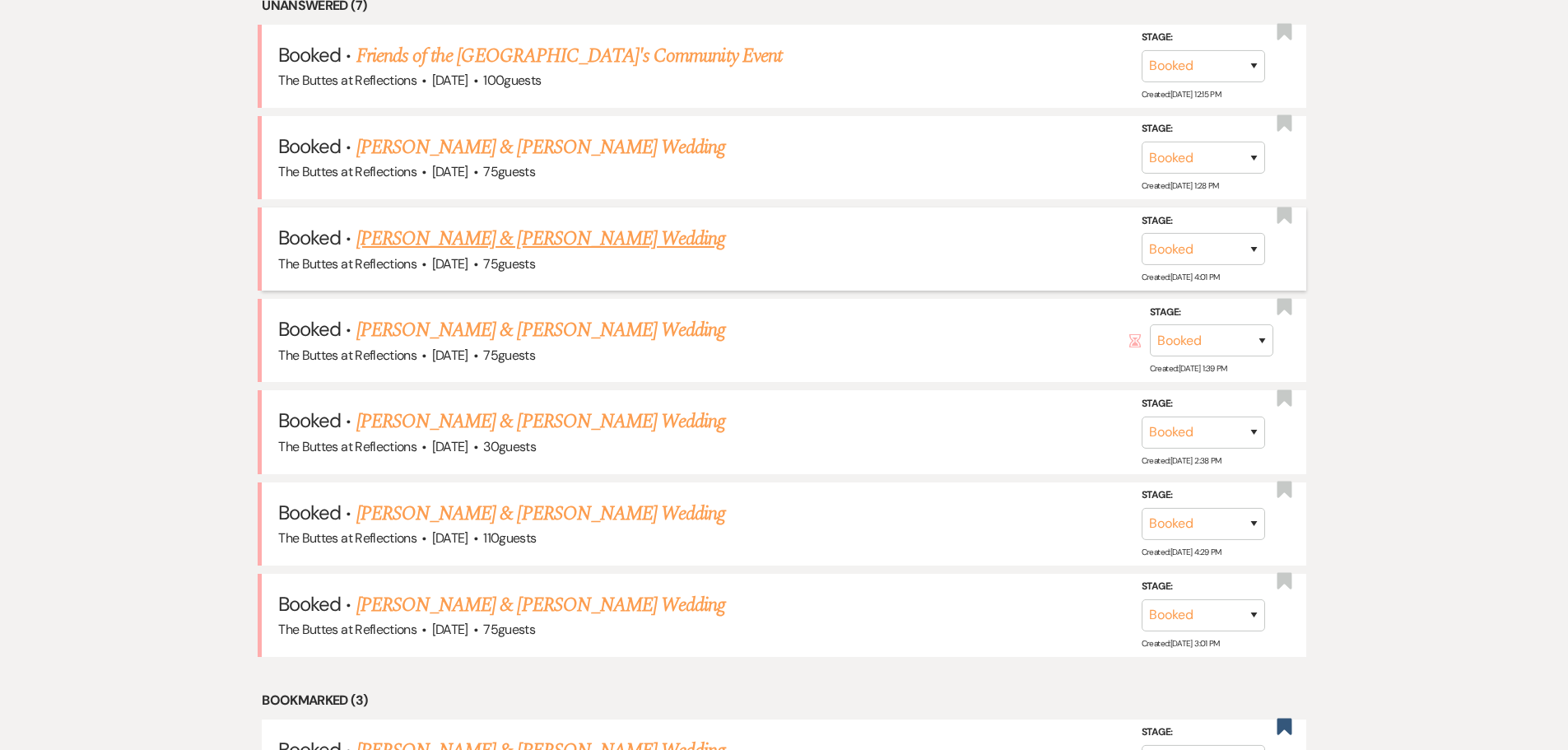
click at [529, 242] on link "Morgan Del Principe & Drew Jenkins's Wedding" at bounding box center [540, 238] width 369 height 30
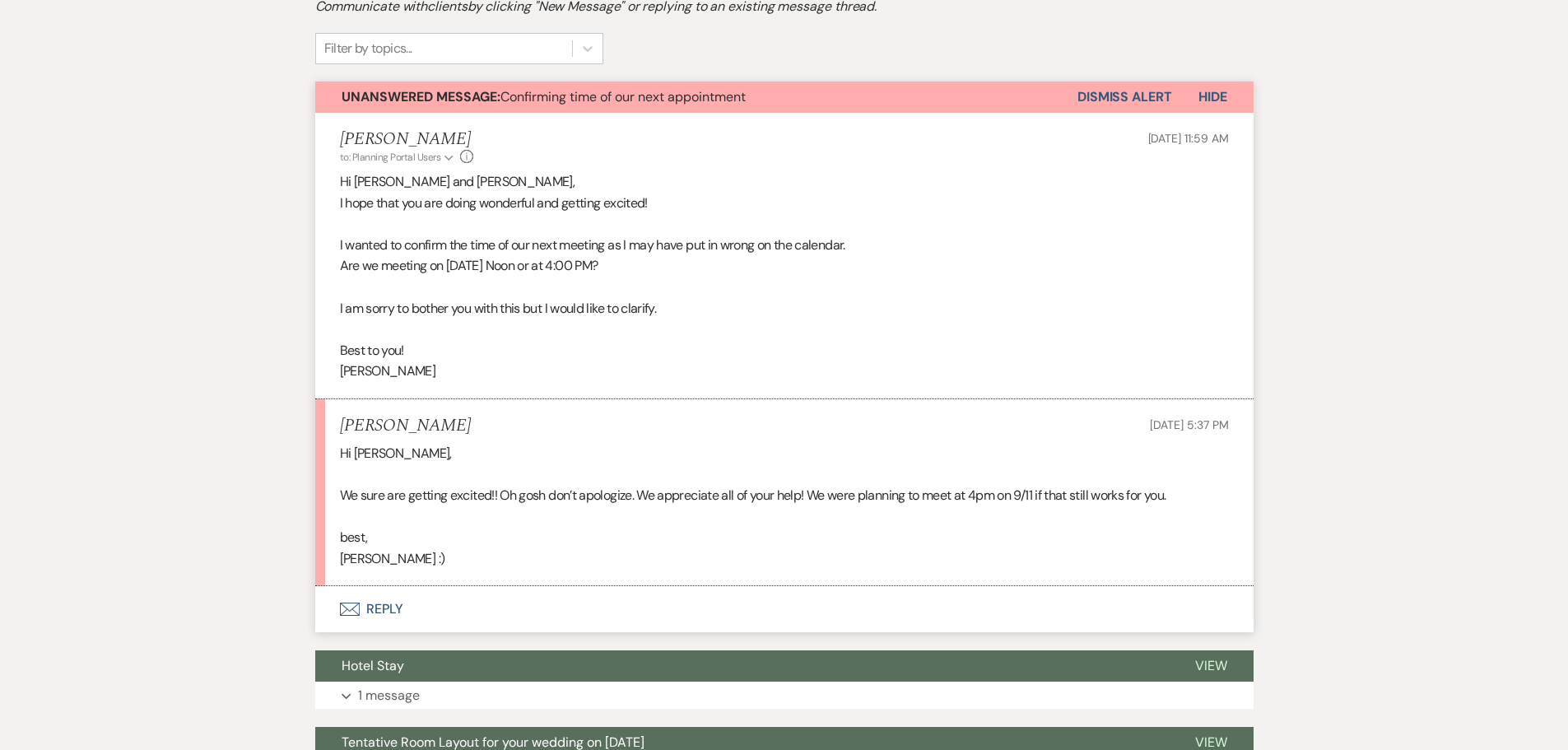
scroll to position [411, 0]
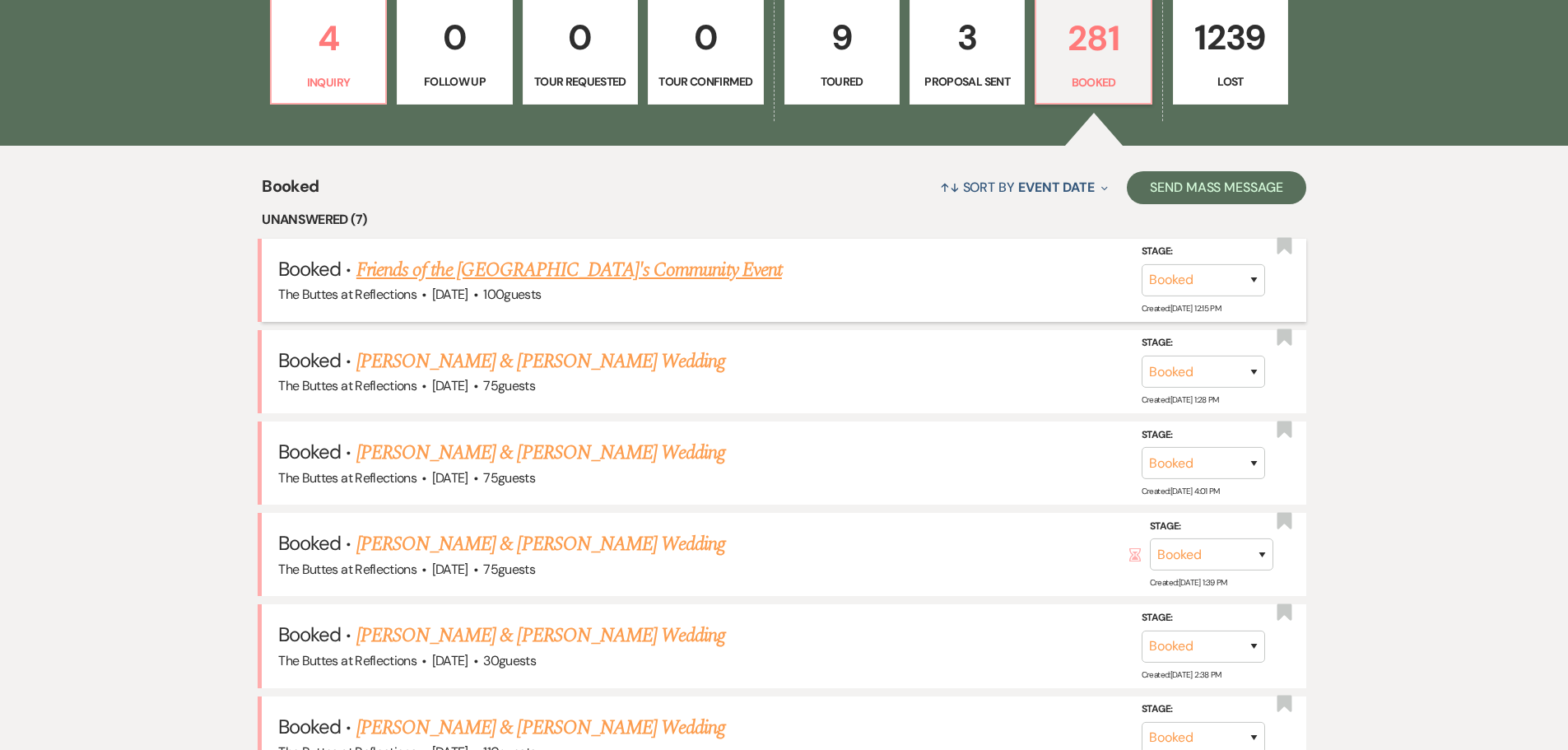
scroll to position [494, 0]
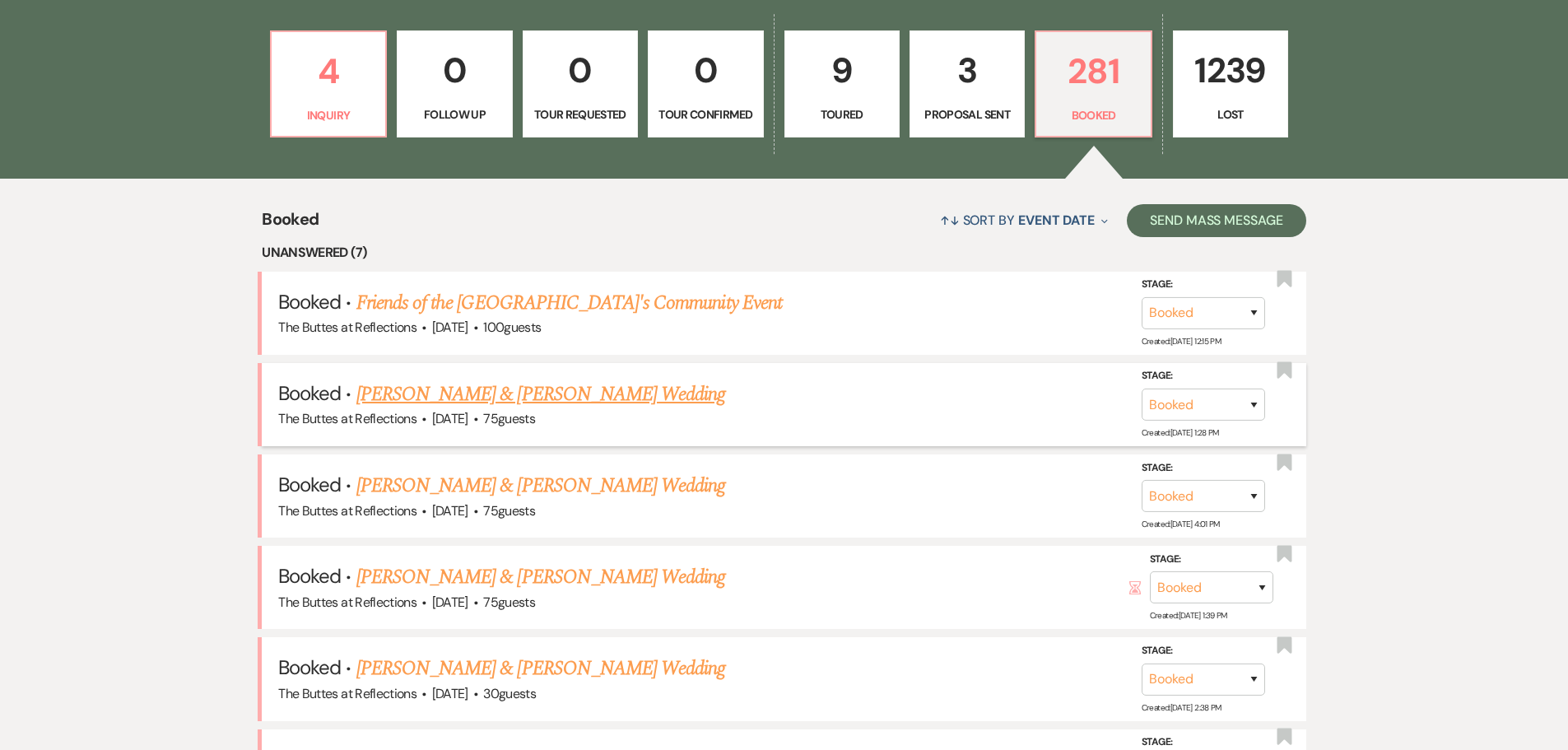
click at [553, 387] on link "Jacqueline Black & Orlando Black's Wedding" at bounding box center [540, 394] width 369 height 30
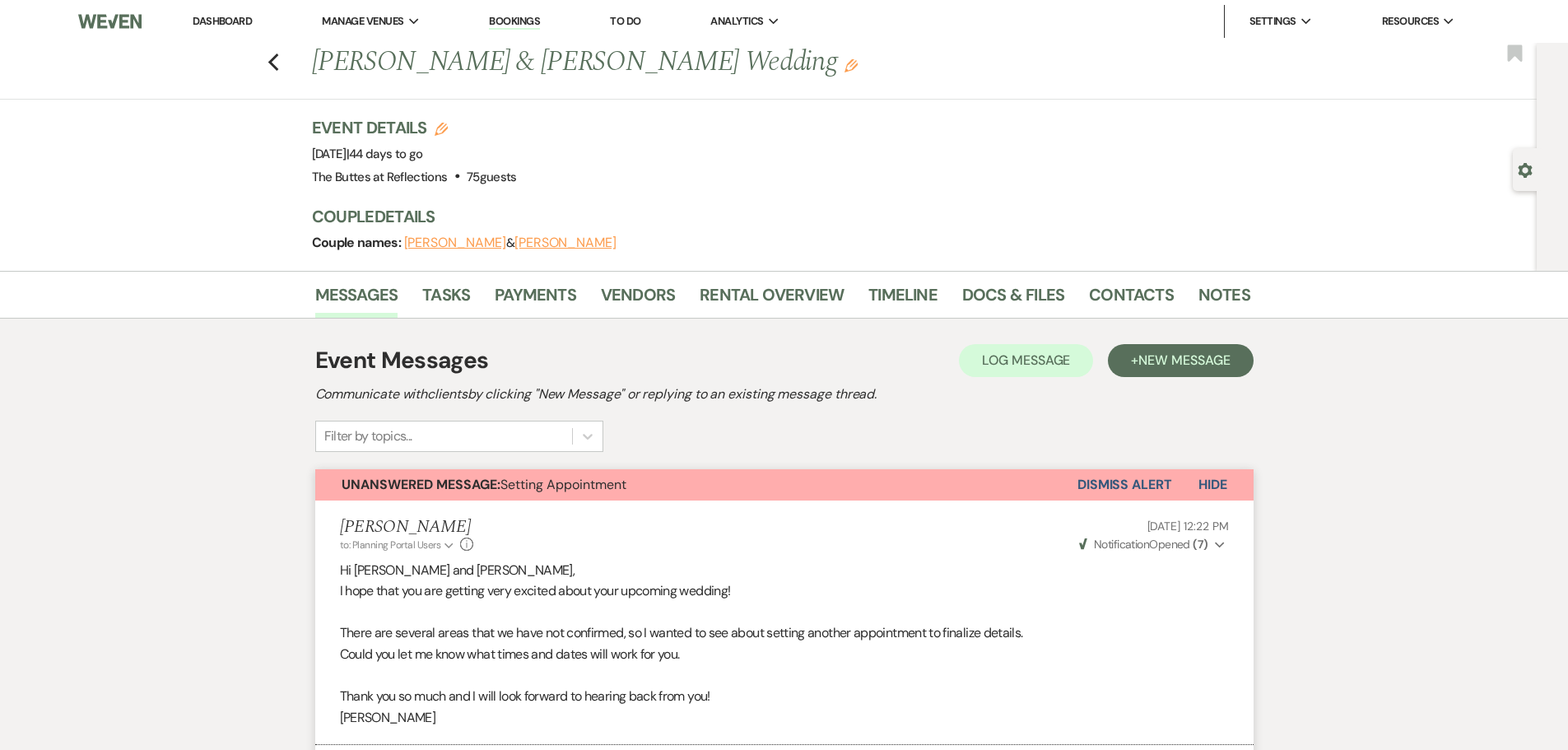
click at [222, 21] on link "Dashboard" at bounding box center [222, 20] width 59 height 14
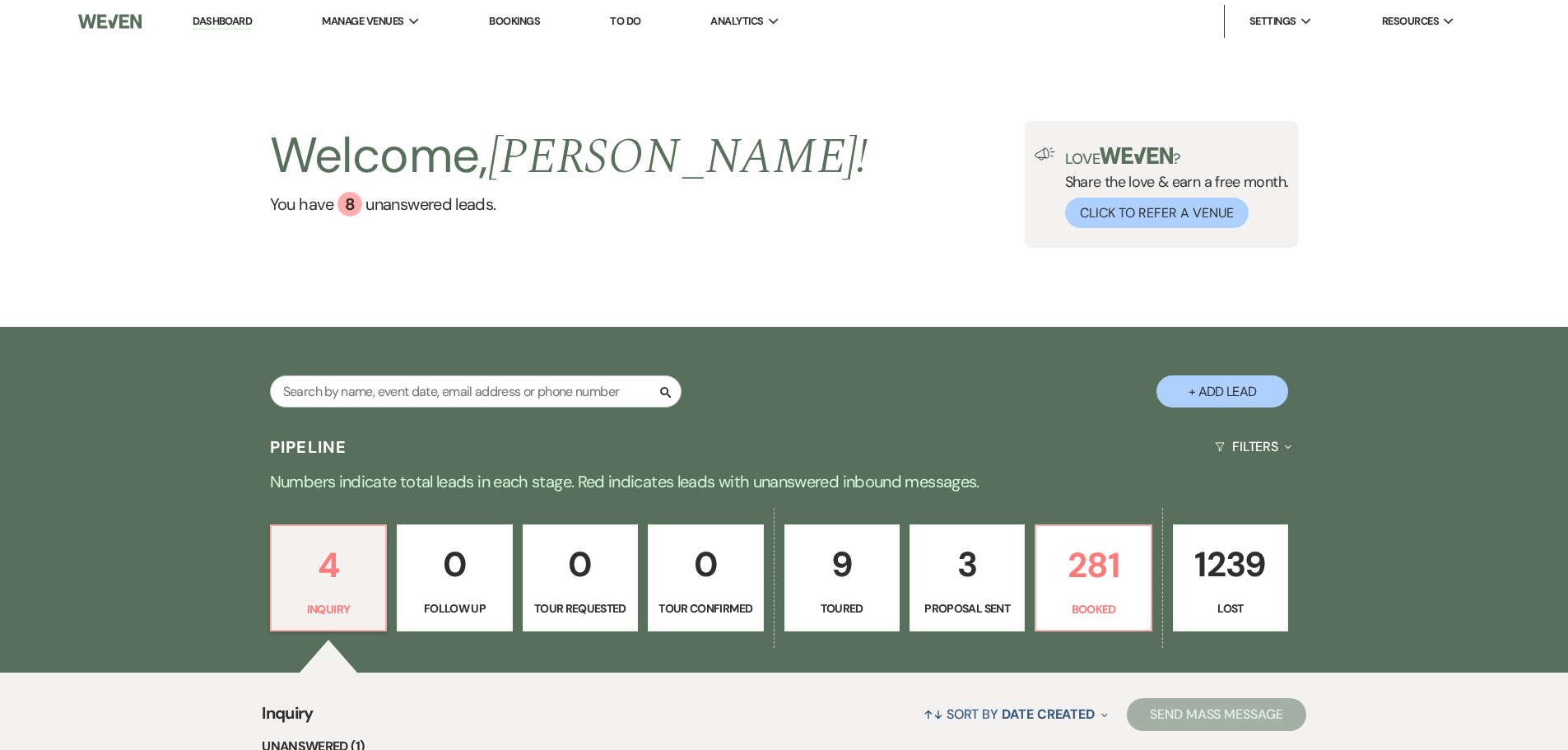
click at [529, 17] on link "Bookings" at bounding box center [514, 20] width 51 height 14
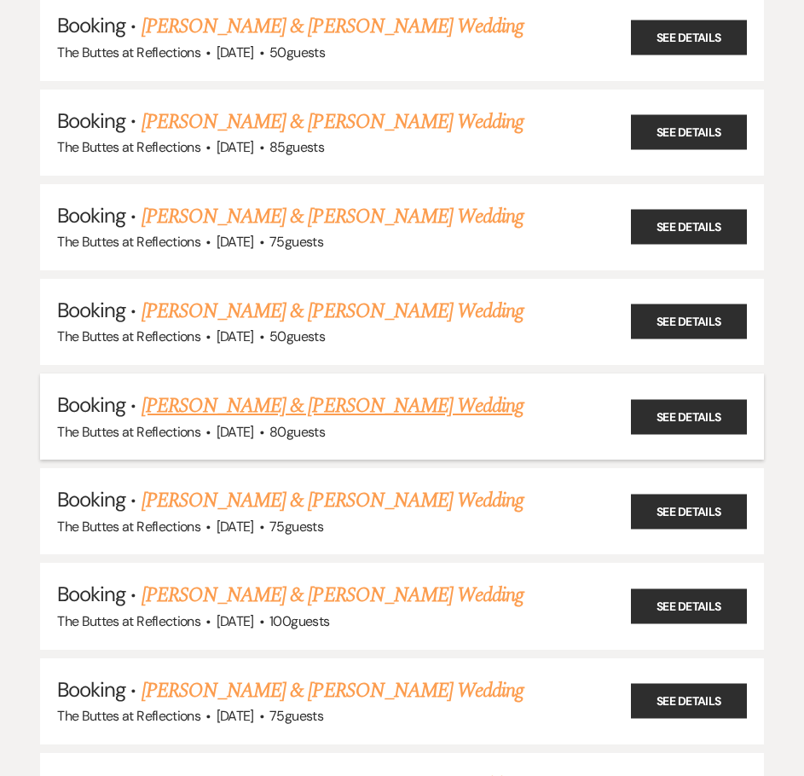
scroll to position [4776, 0]
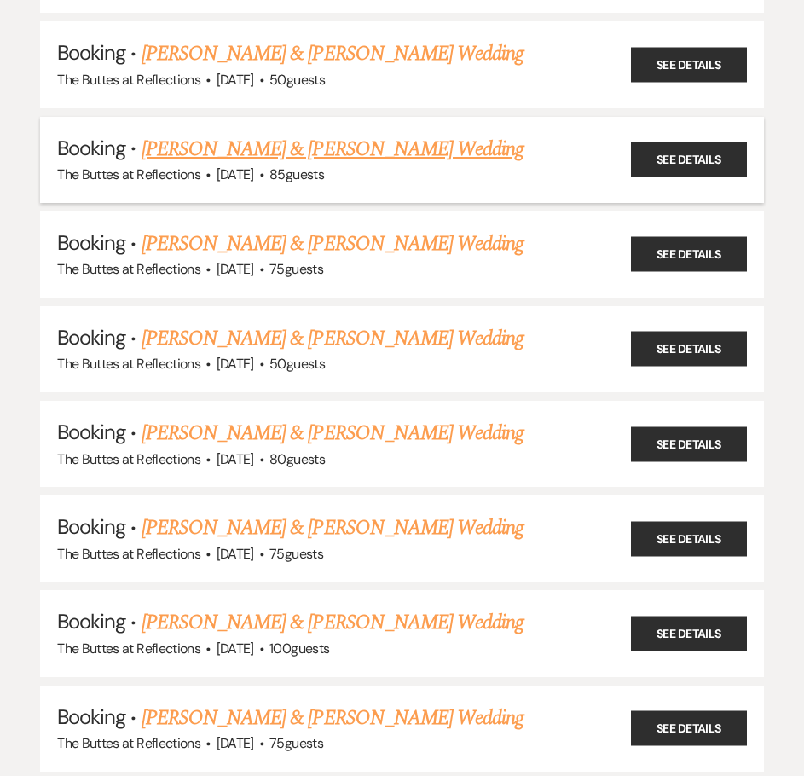
click at [607, 127] on li "Booking · Jack Medlicott & Catherine Quinn's Wedding The Buttes at Reflections …" at bounding box center [402, 160] width 724 height 86
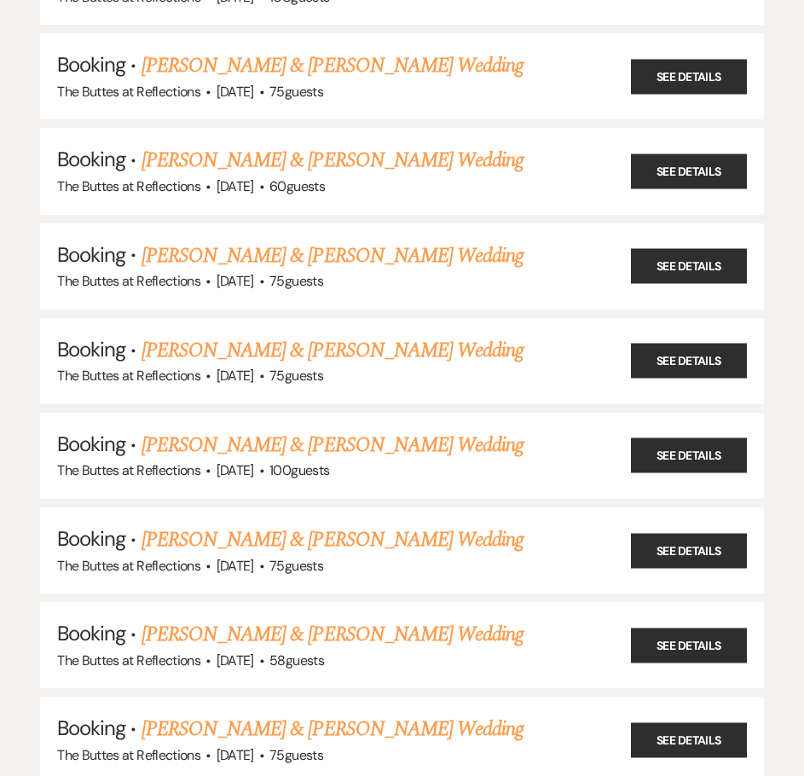
scroll to position [6226, 0]
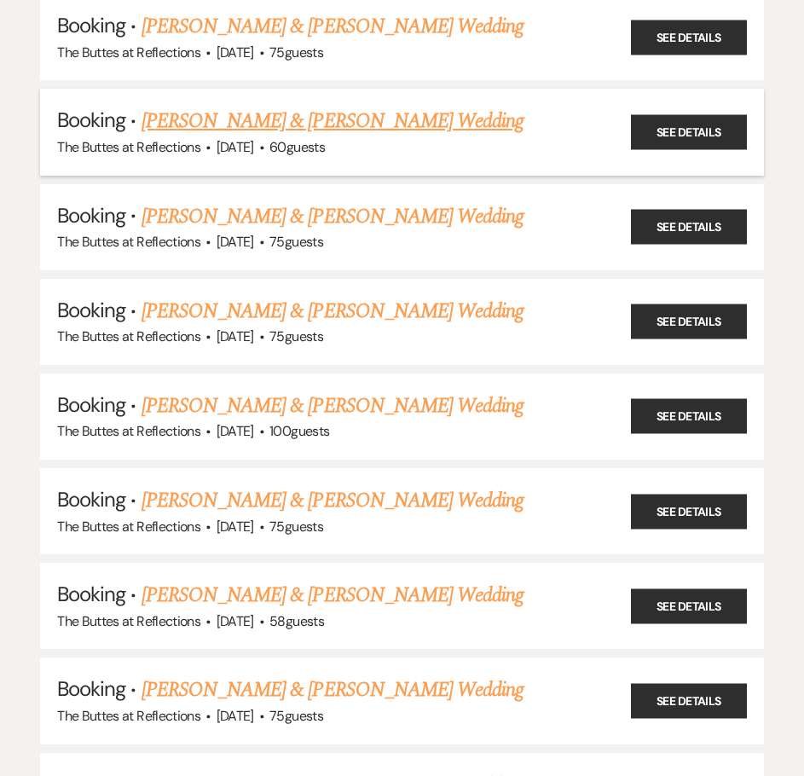
click at [242, 119] on link "Emily Salazar & Peter Scandalis's Wedding" at bounding box center [333, 121] width 382 height 31
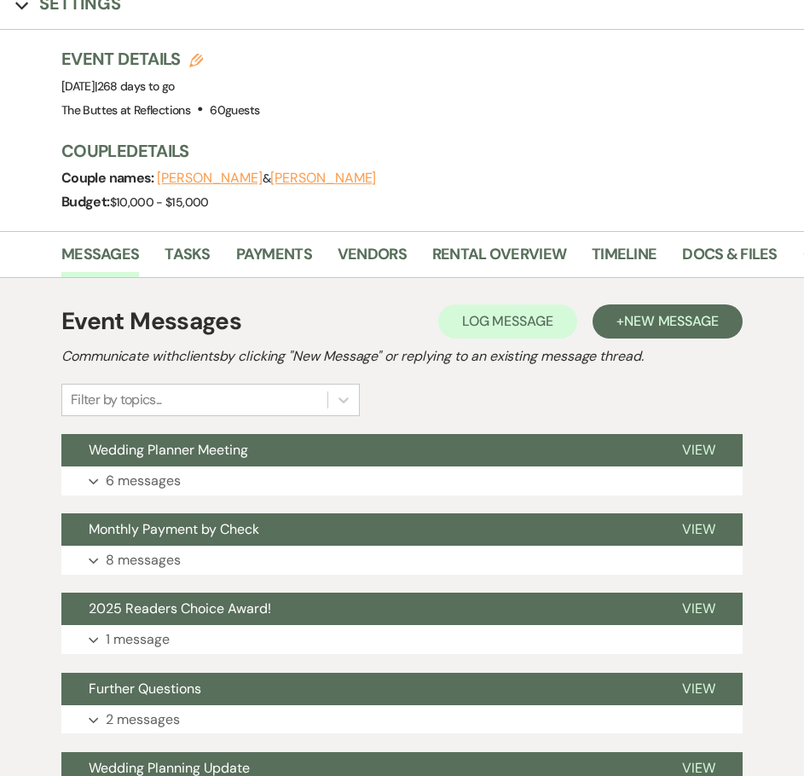
scroll to position [85, 0]
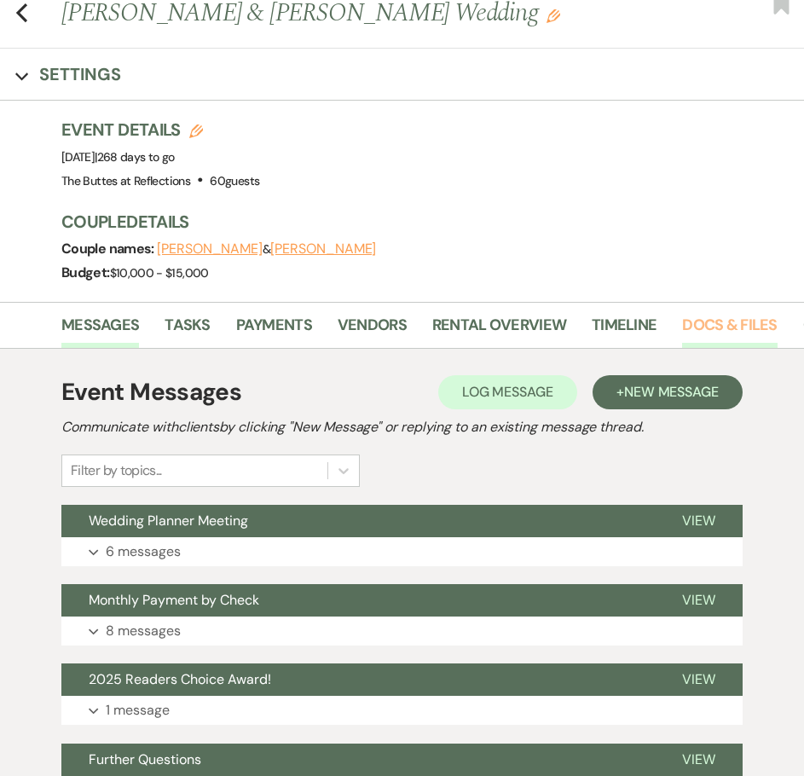
click at [721, 322] on link "Docs & Files" at bounding box center [729, 330] width 95 height 35
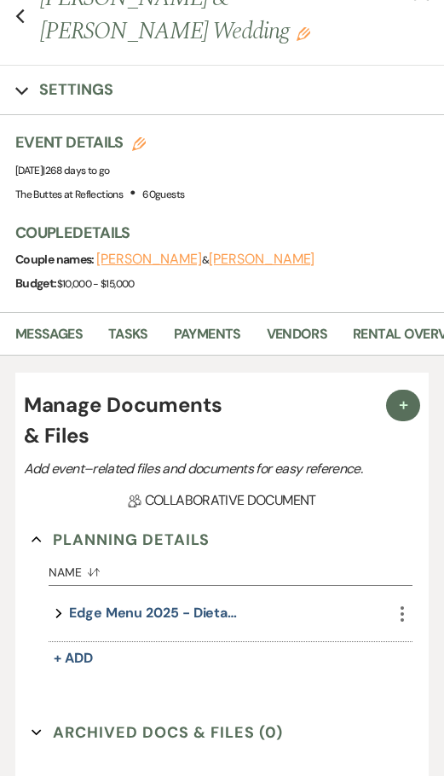
scroll to position [171, 0]
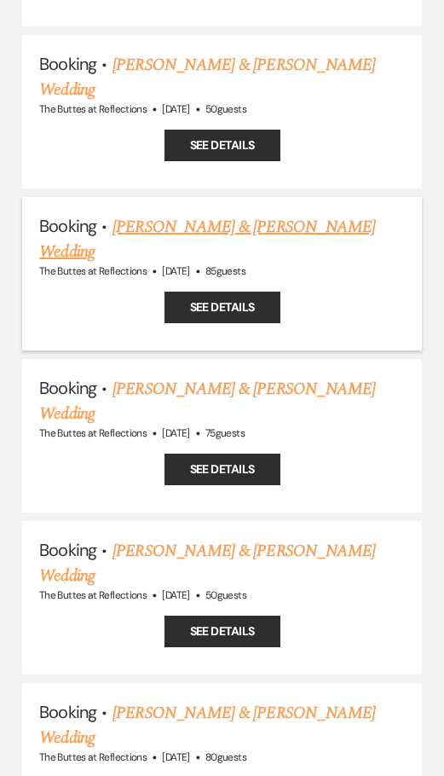
scroll to position [7931, 0]
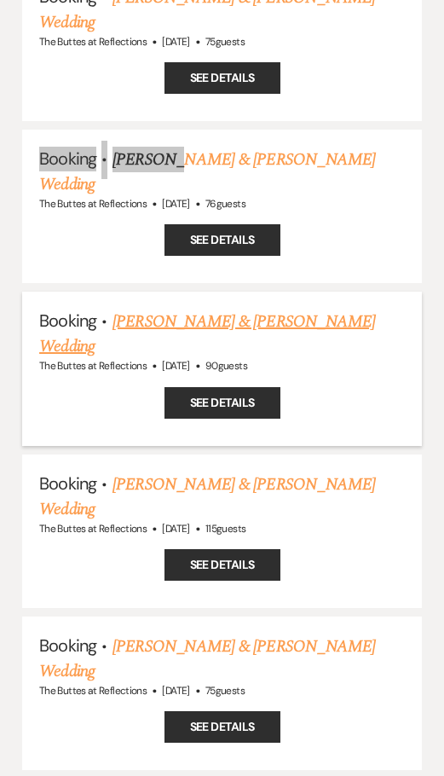
scroll to position [9211, 0]
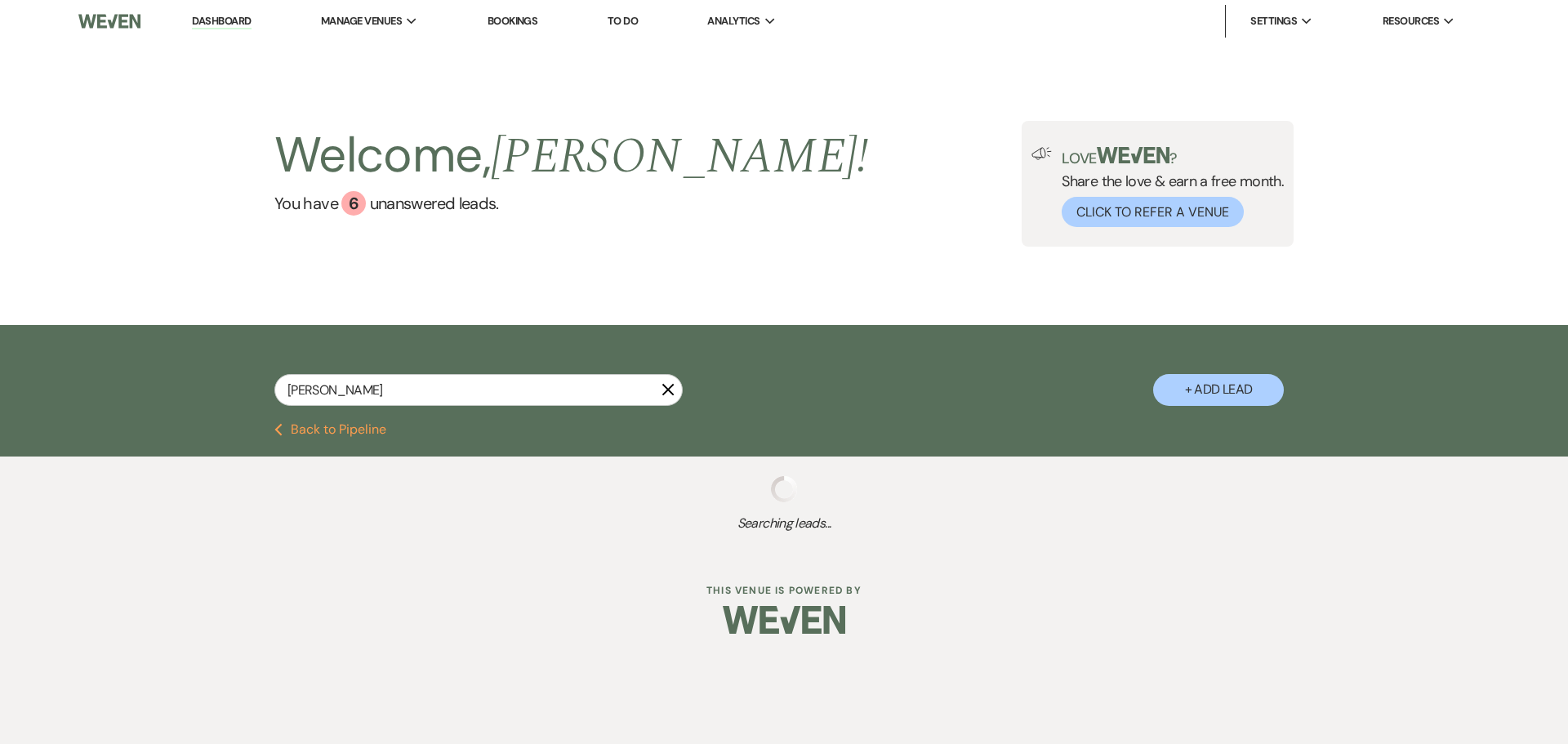
type input "parker"
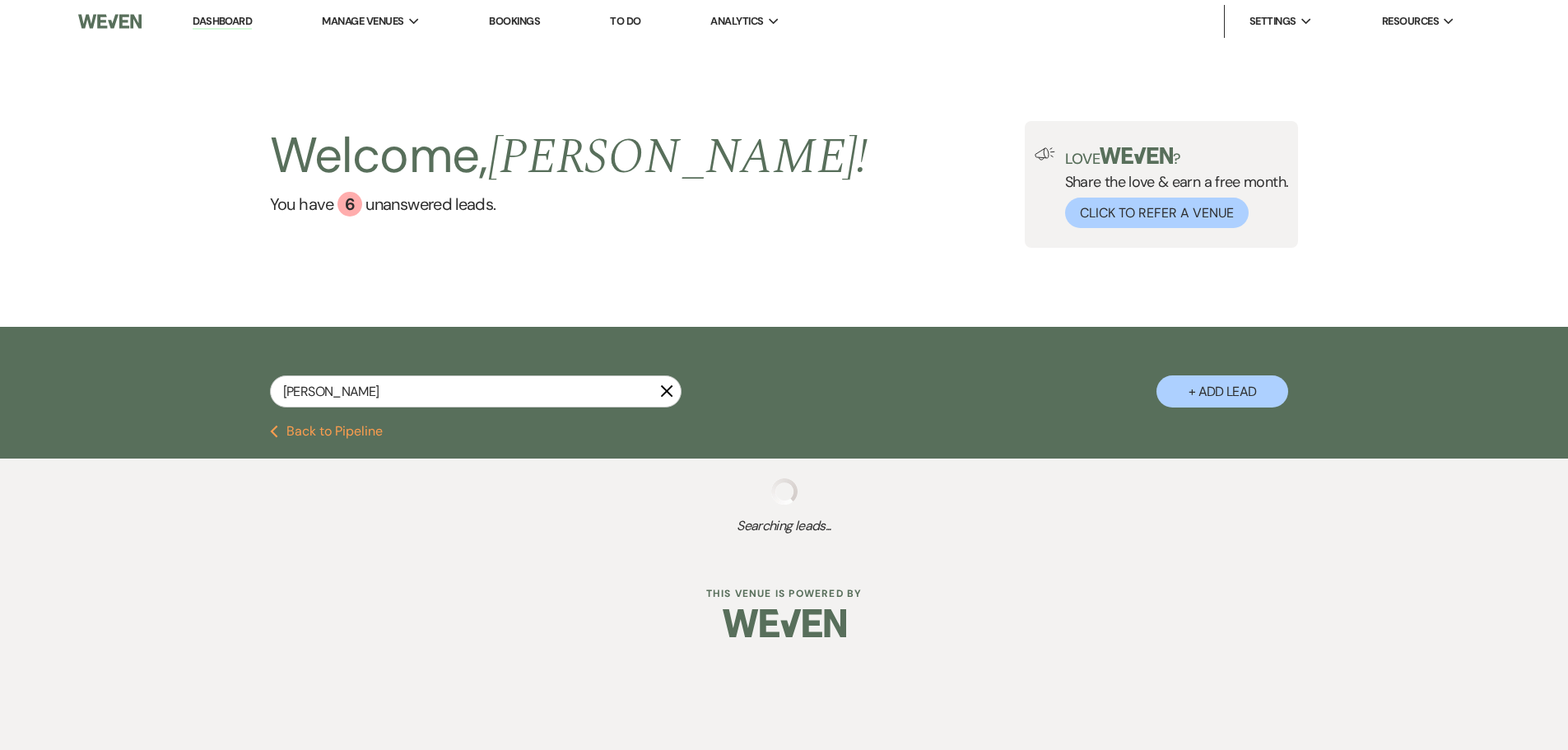
select select "8"
select select "5"
select select "8"
select select "5"
select select "8"
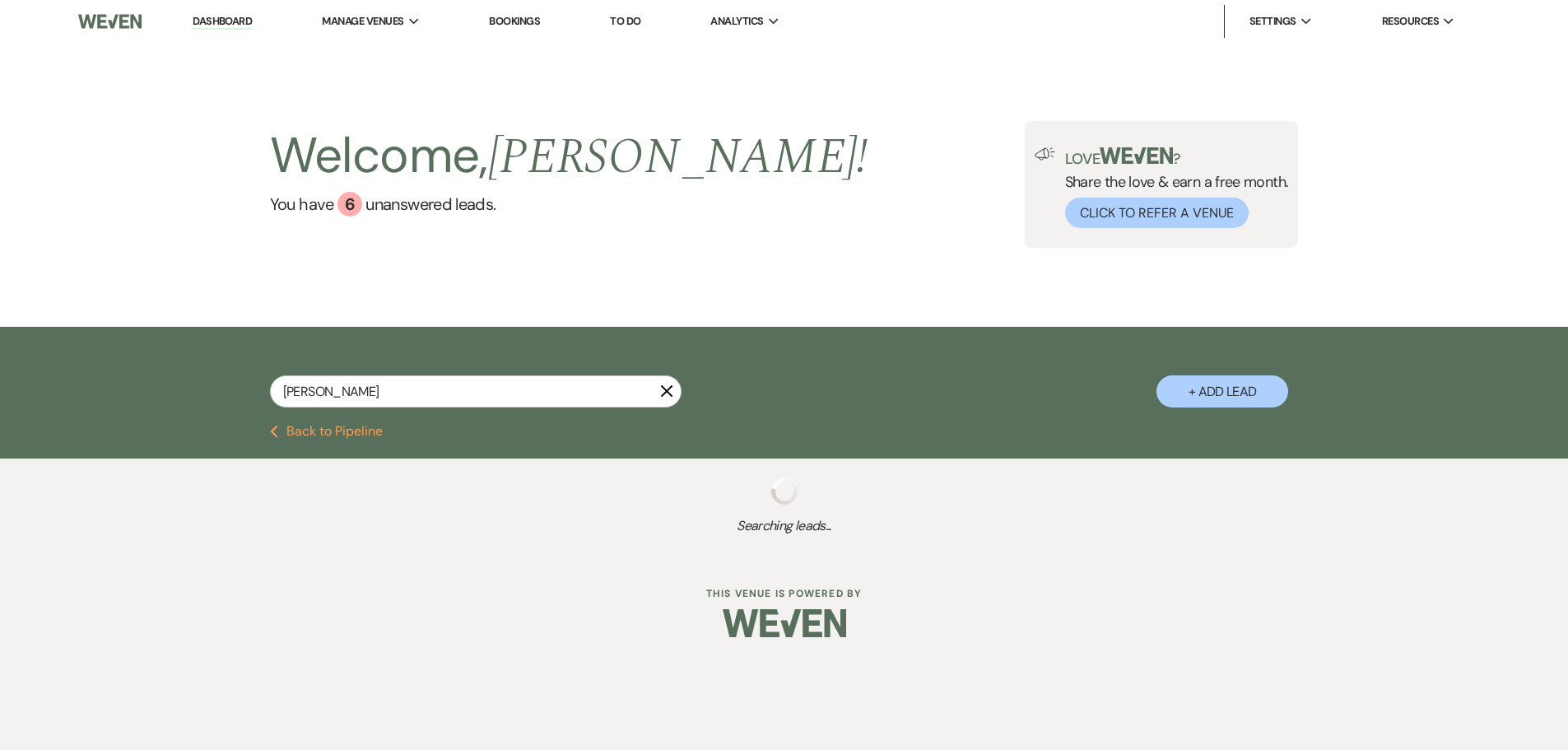
select select "5"
select select "8"
select select "10"
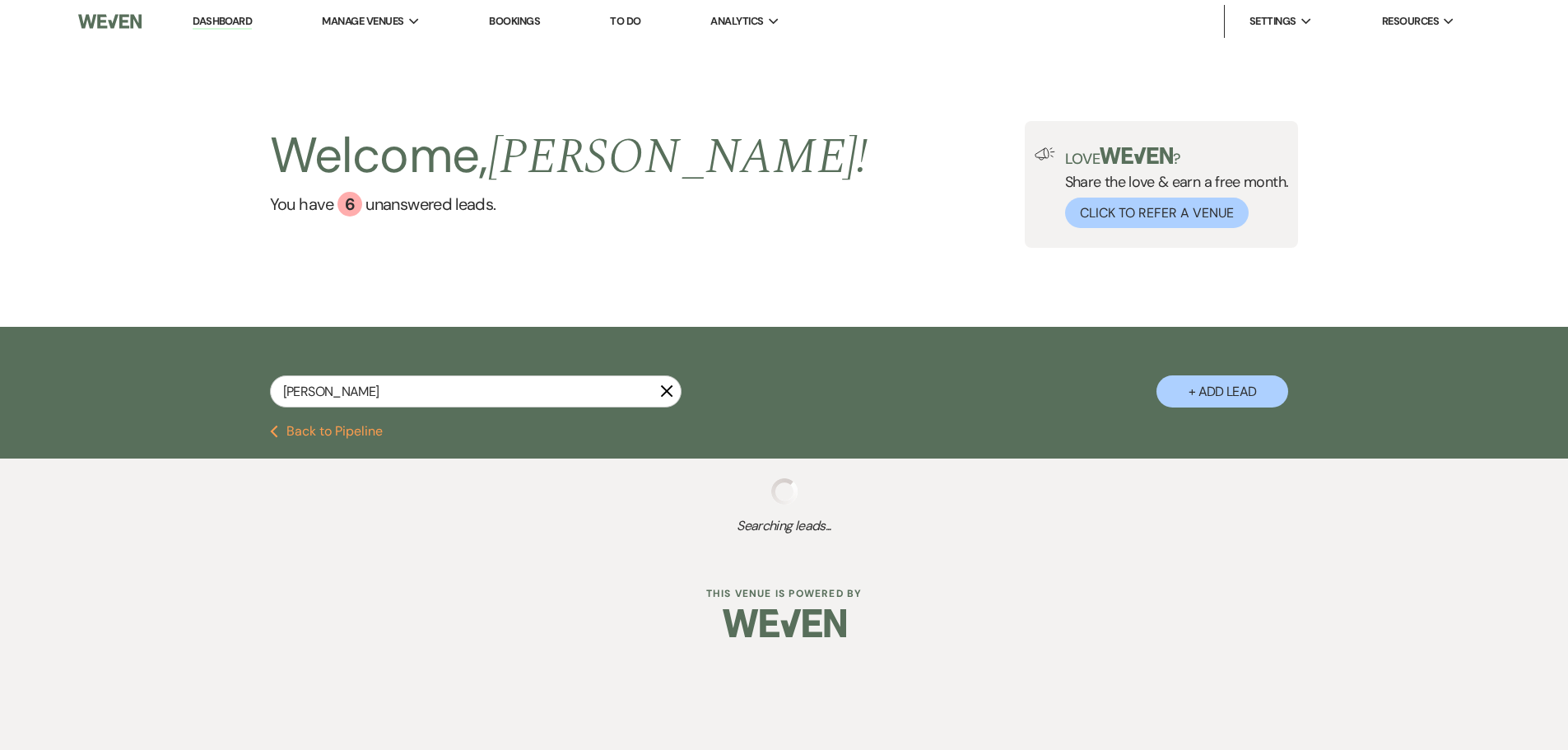
select select "8"
select select "5"
select select "8"
select select "6"
select select "8"
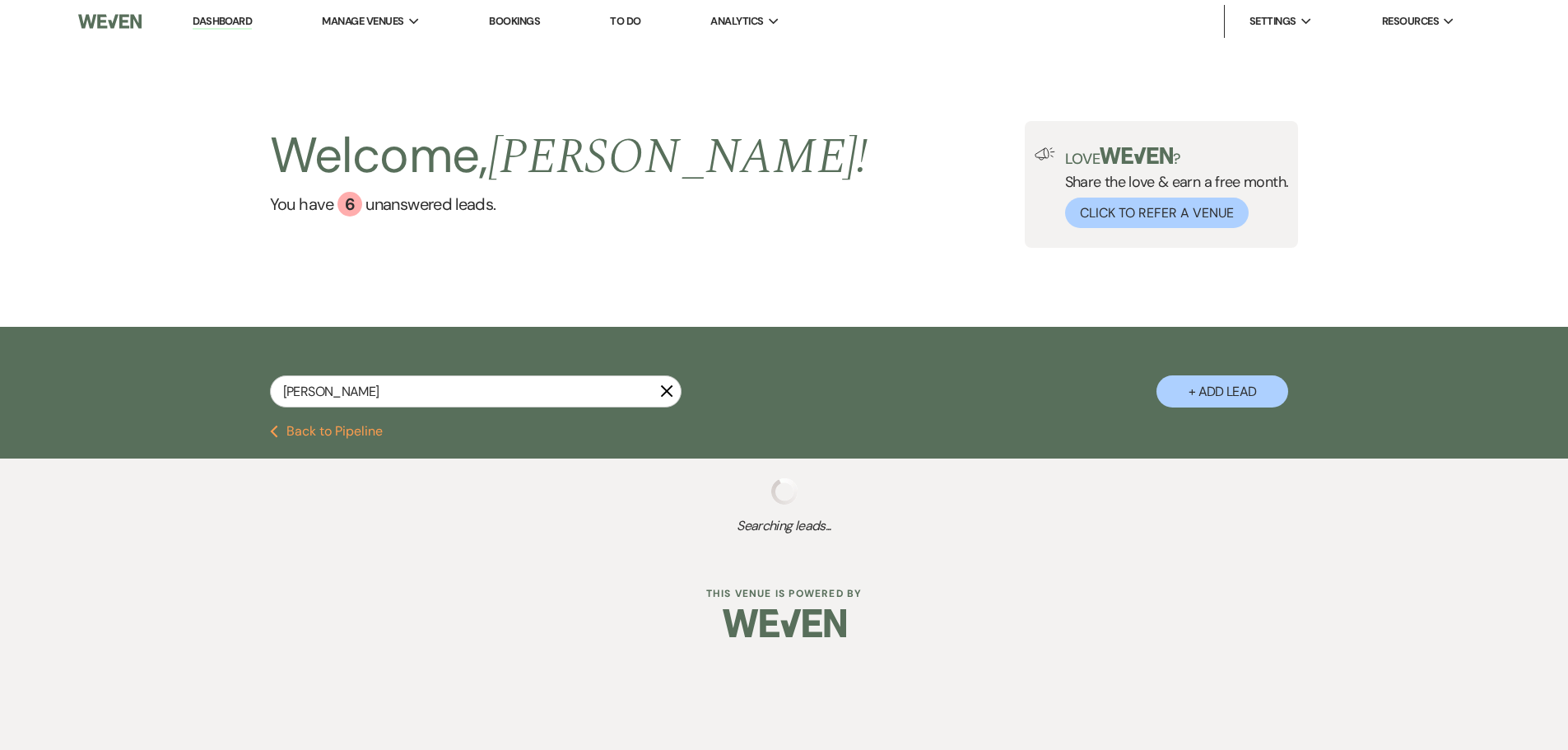
select select "8"
select select "5"
select select "8"
select select "6"
select select "8"
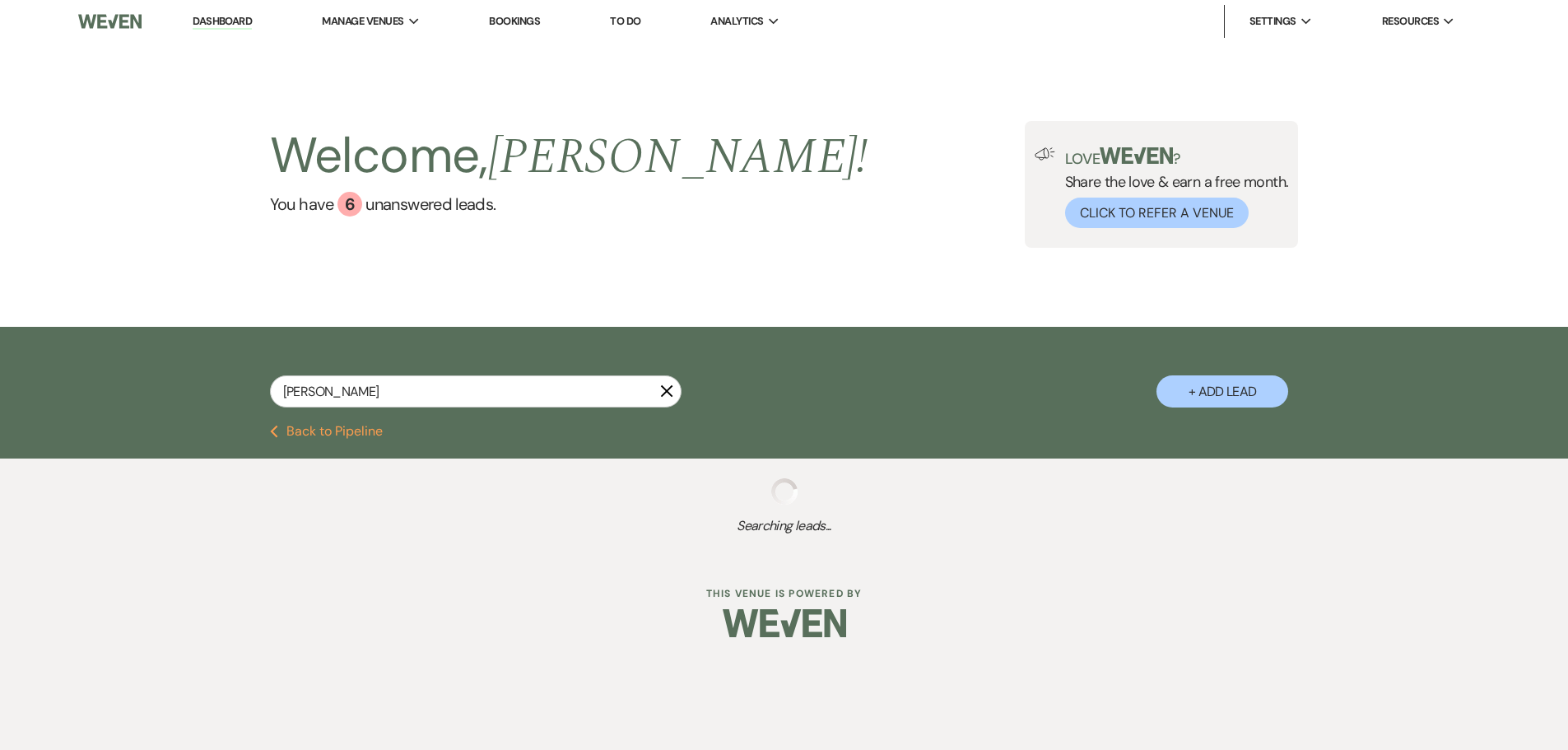
select select "6"
select select "8"
select select "4"
select select "8"
select select "5"
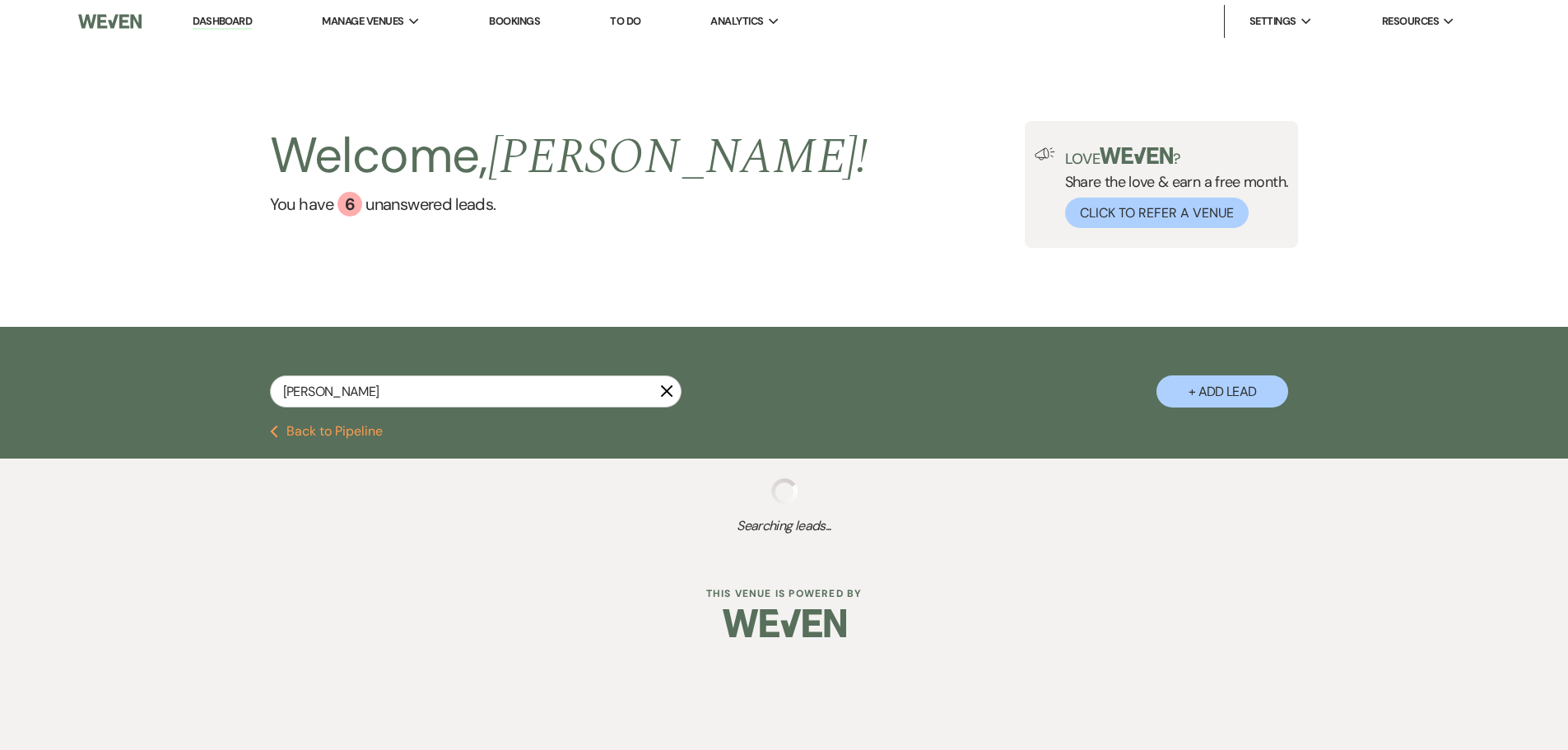
select select "8"
select select "6"
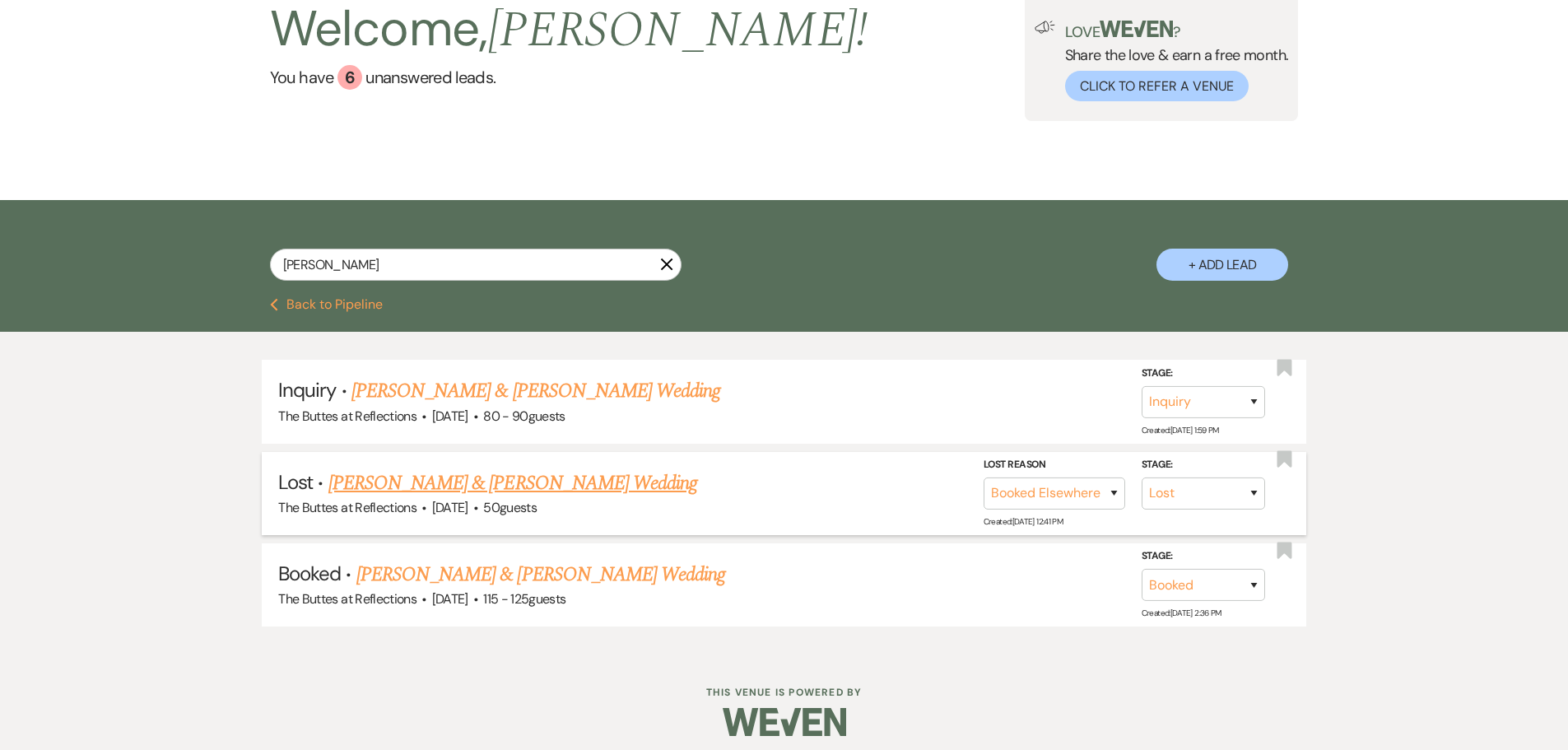
scroll to position [137, 0]
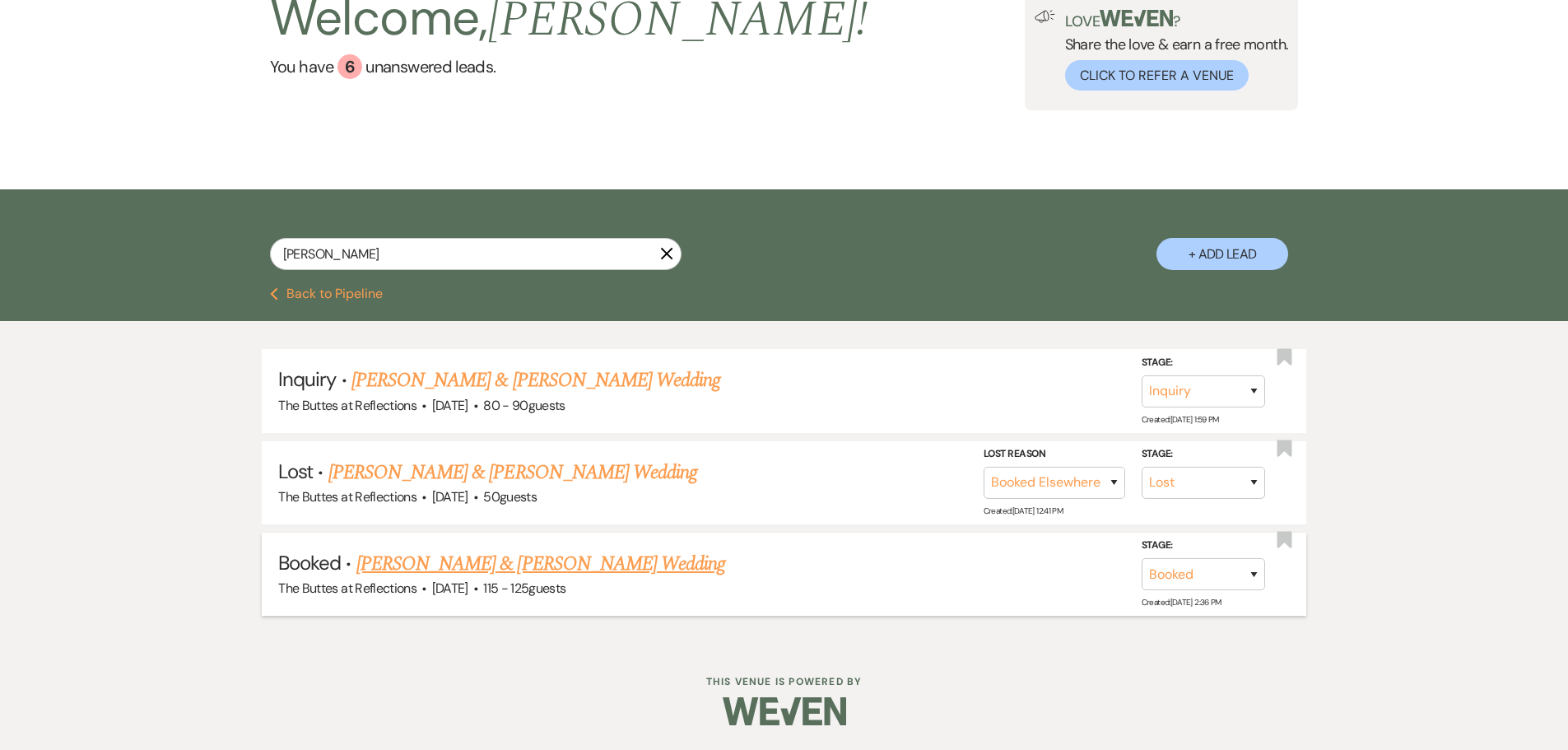
type input "parker"
click at [535, 560] on link "[PERSON_NAME] & [PERSON_NAME] Wedding" at bounding box center [540, 564] width 369 height 30
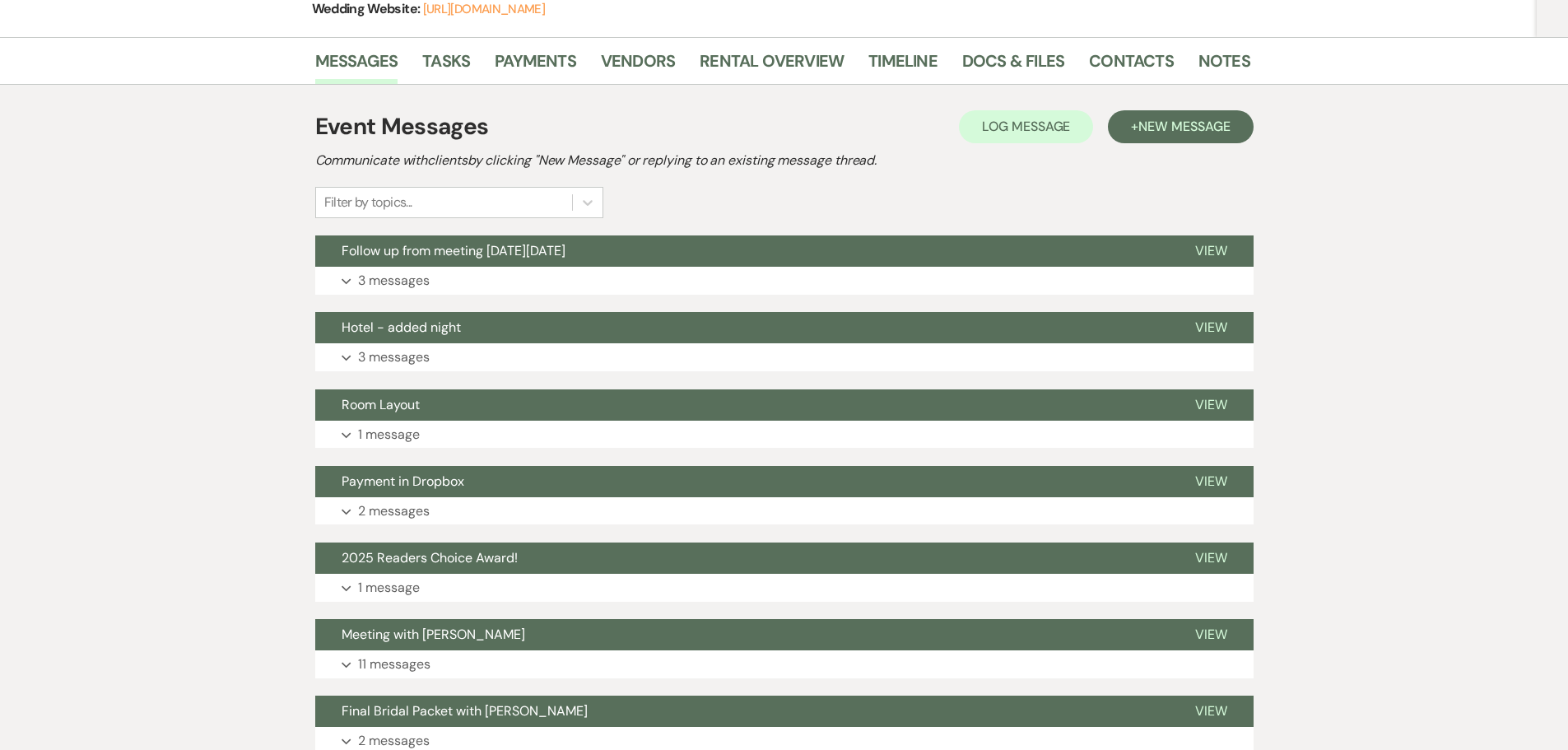
scroll to position [411, 0]
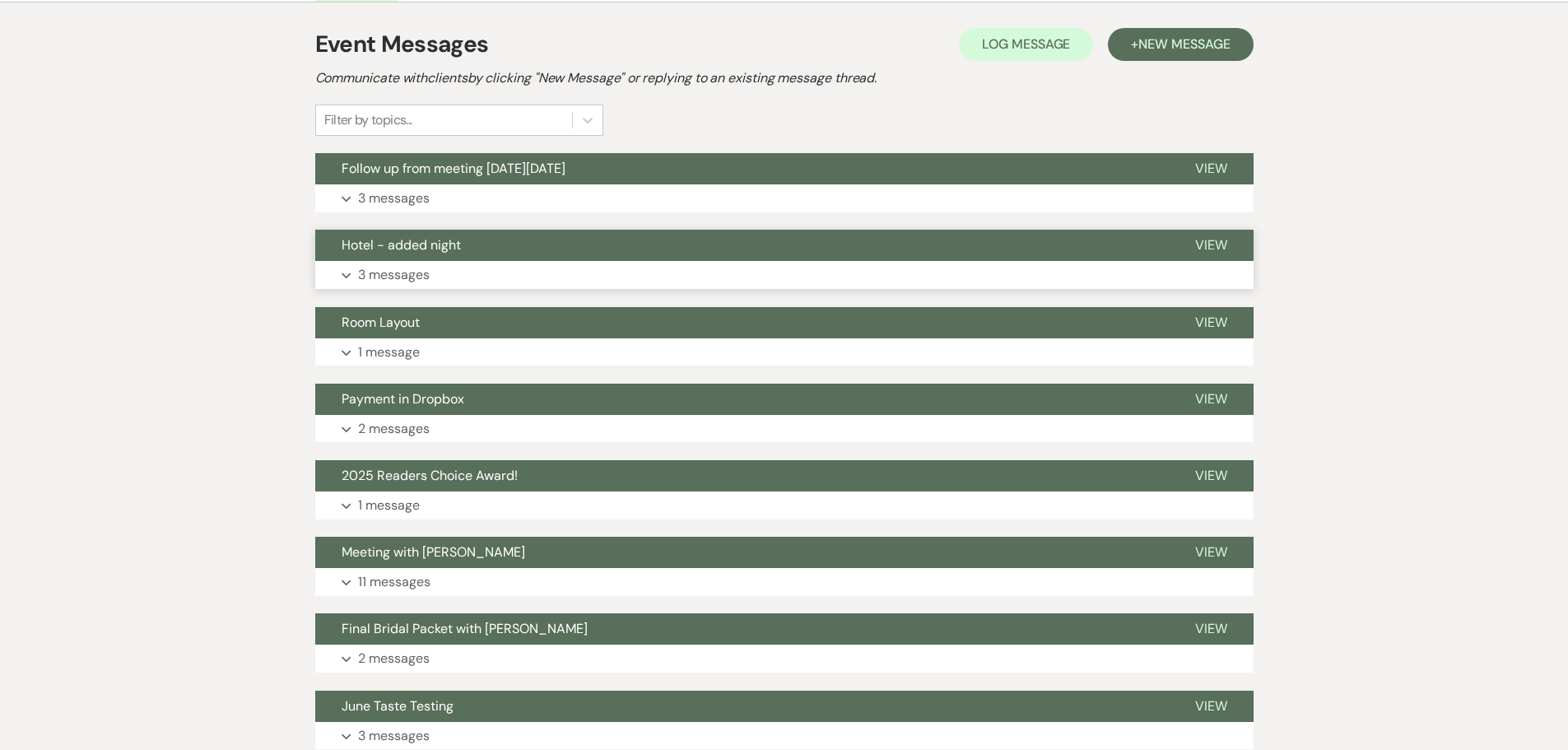
click at [413, 286] on p "3 messages" at bounding box center [394, 275] width 71 height 21
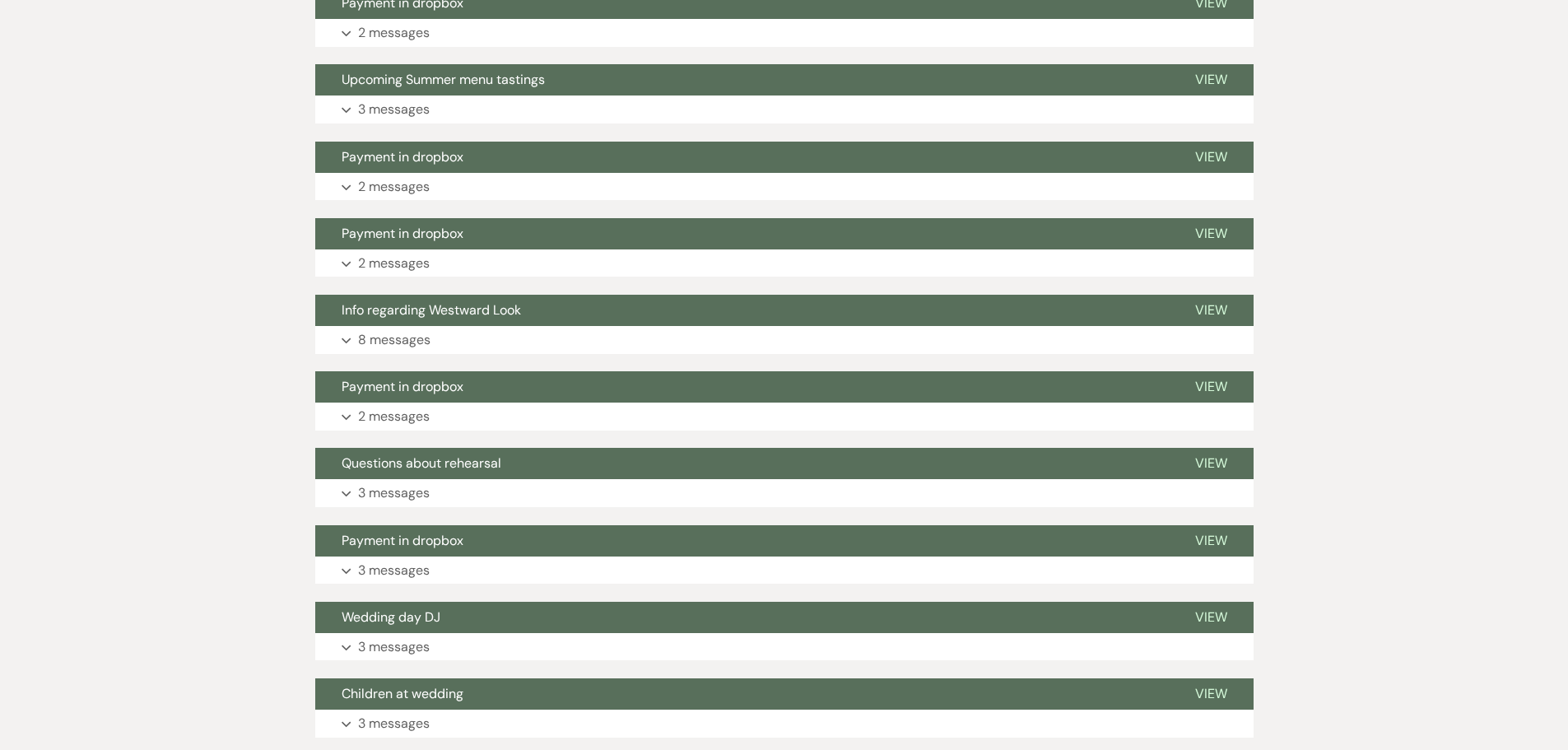
scroll to position [2058, 0]
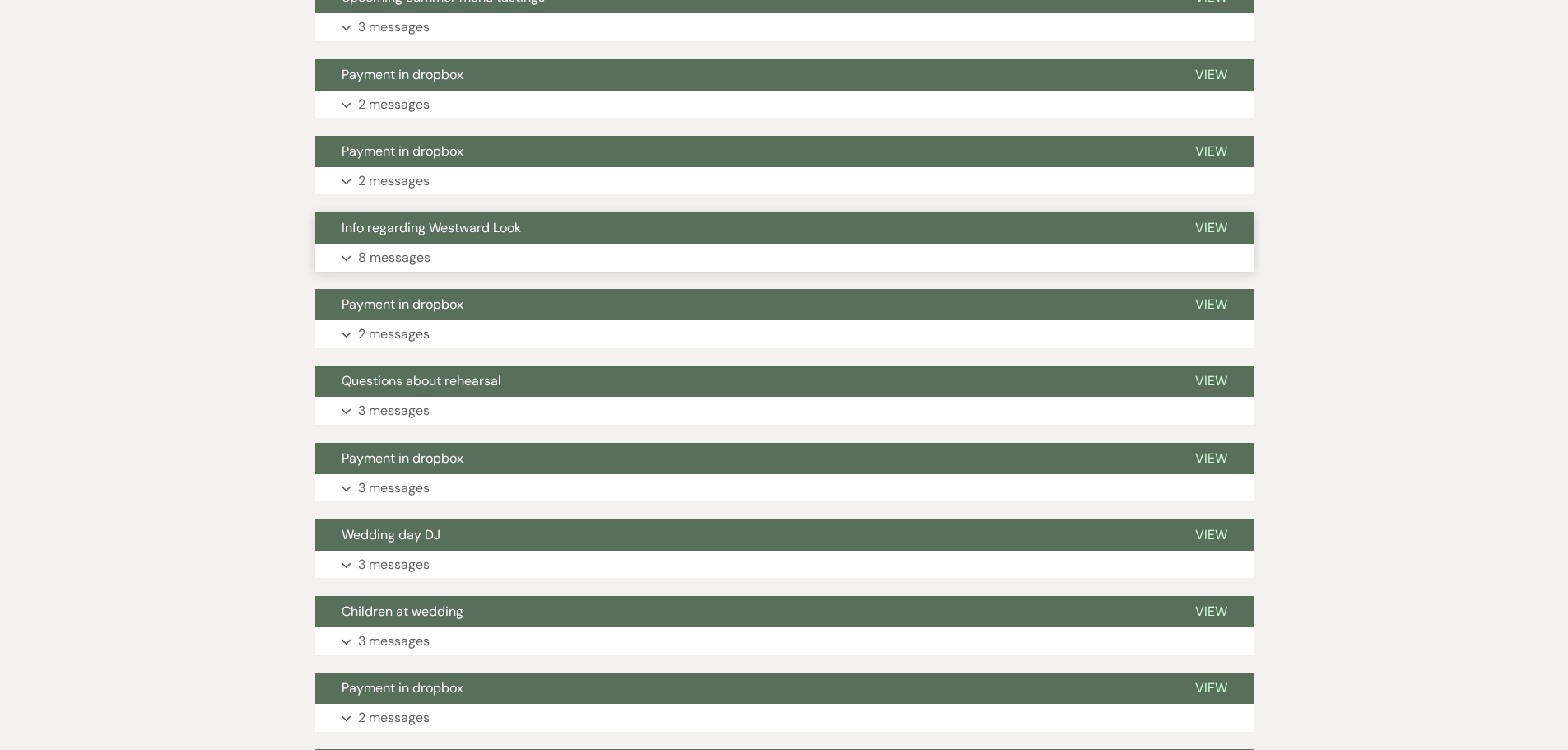
click at [394, 268] on p "8 messages" at bounding box center [394, 258] width 72 height 21
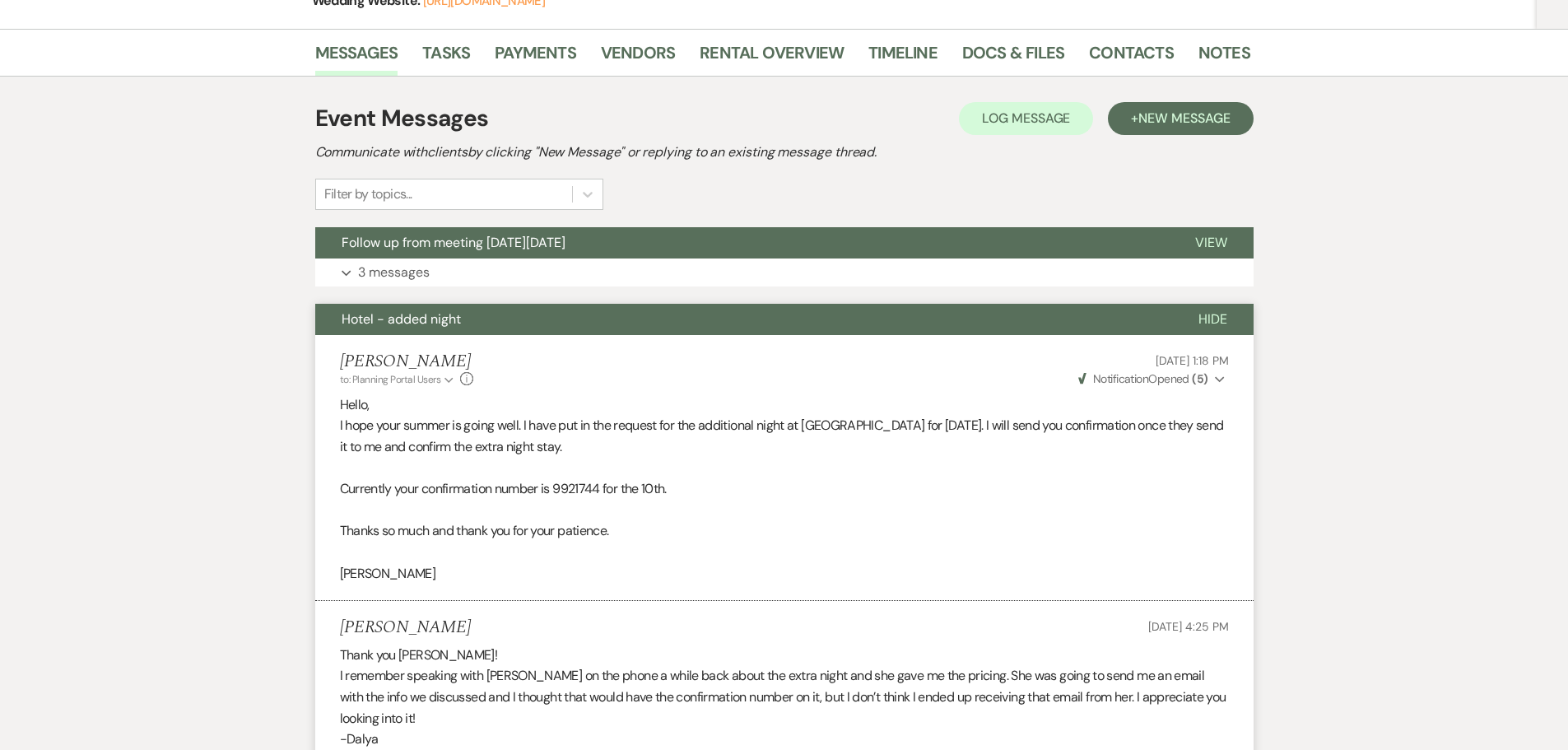
scroll to position [0, 0]
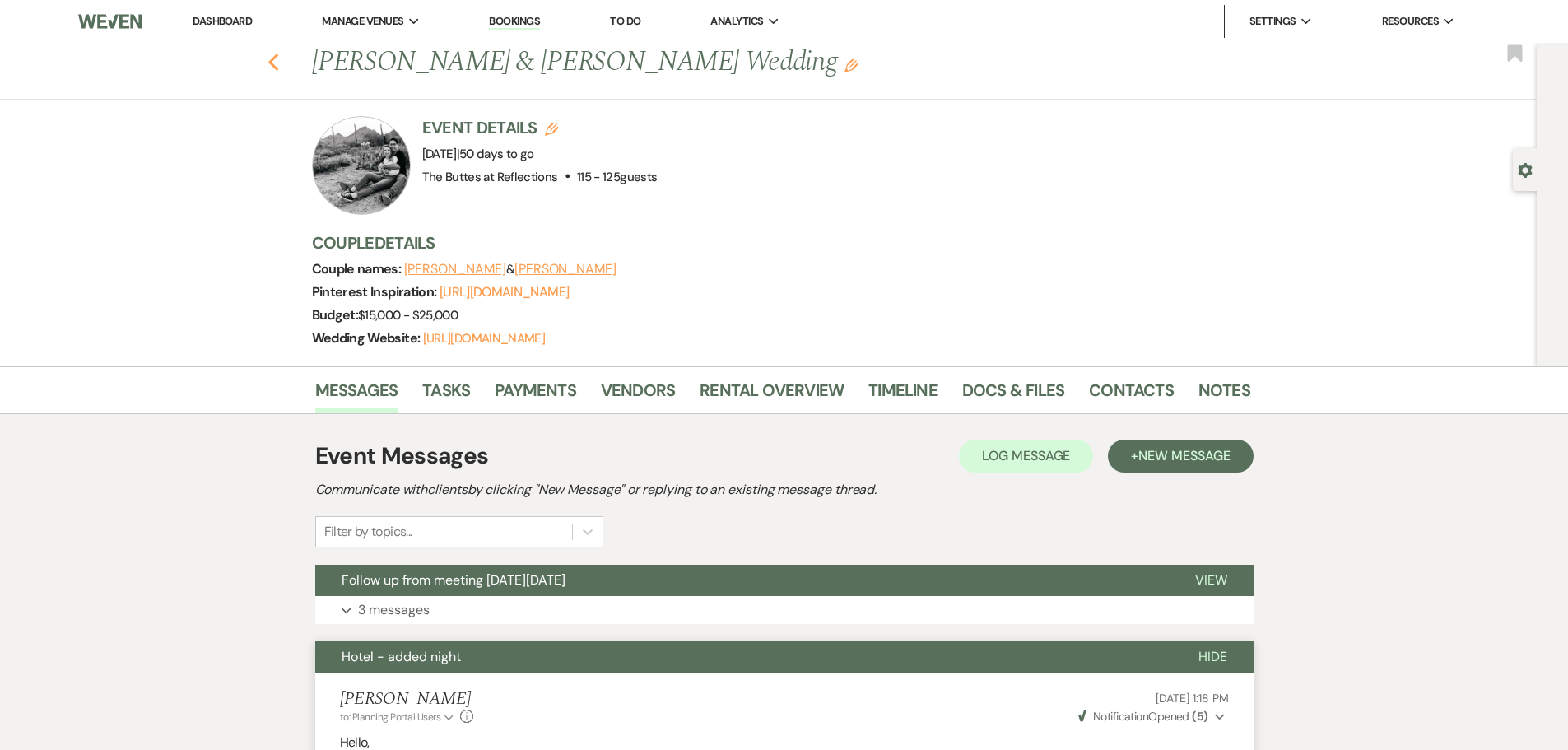
click at [280, 61] on icon "Previous" at bounding box center [273, 63] width 13 height 19
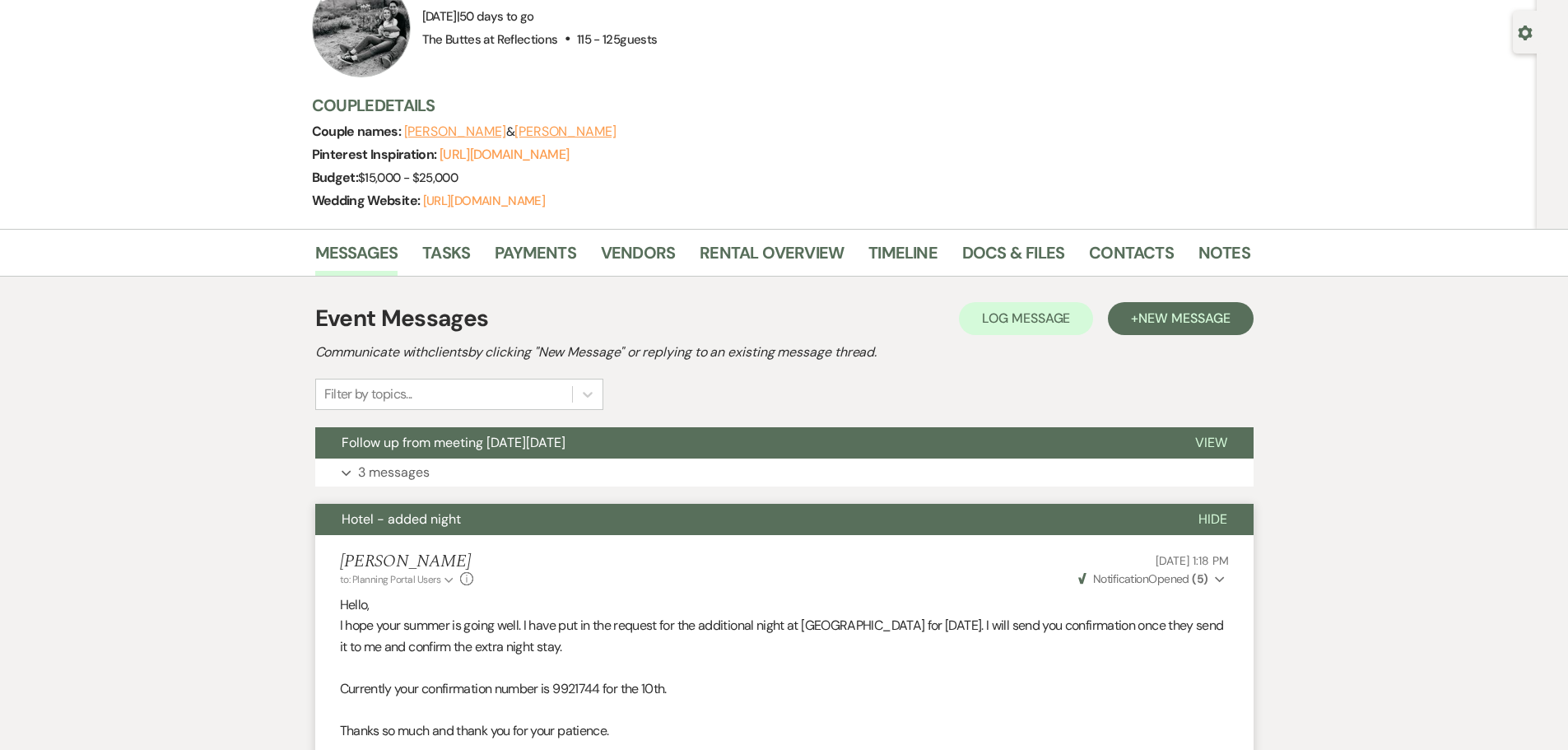
select select "8"
select select "6"
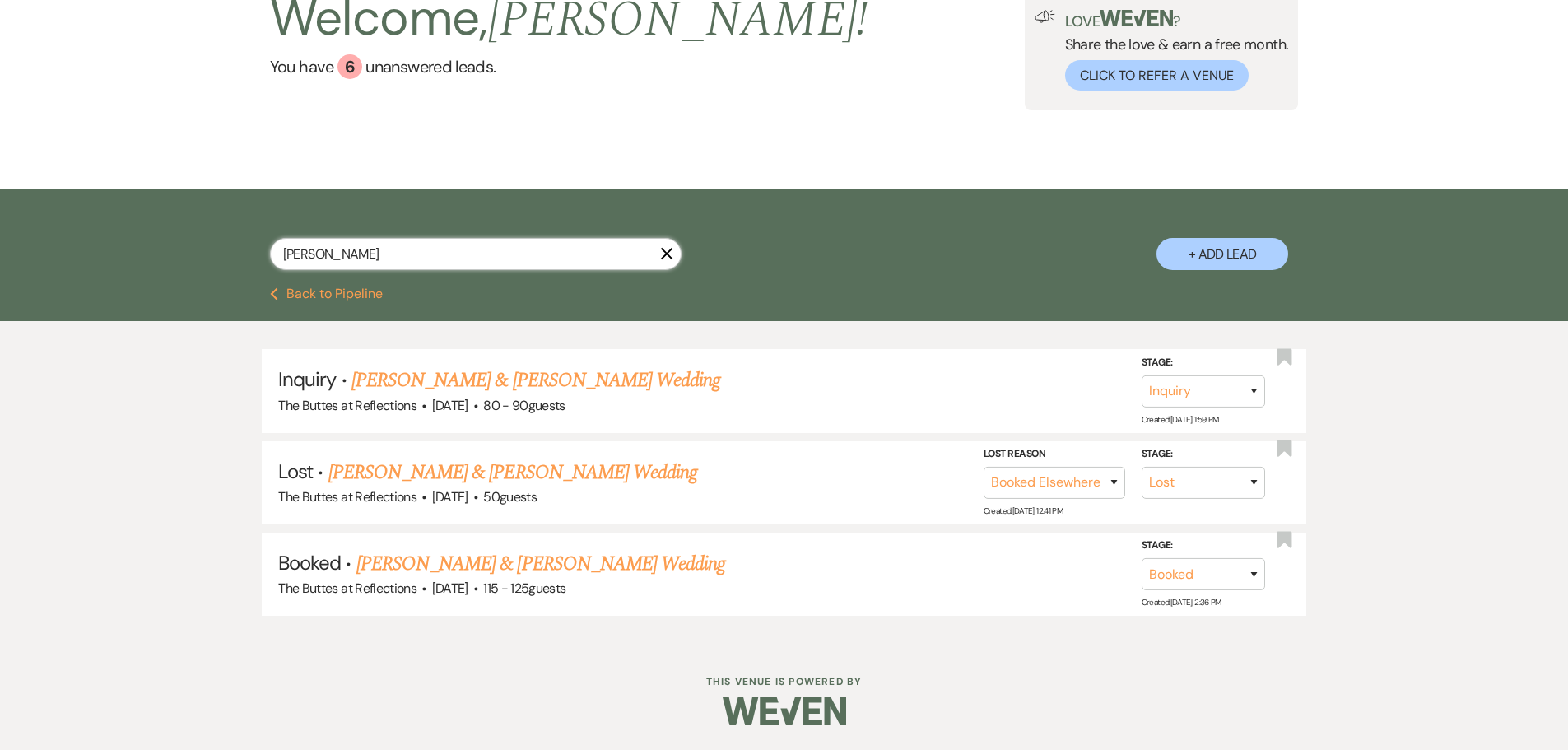
drag, startPoint x: 432, startPoint y: 255, endPoint x: 260, endPoint y: 245, distance: 172.3
click at [260, 245] on div "parker X + Add Lead" at bounding box center [784, 241] width 1185 height 87
type input "del princi"
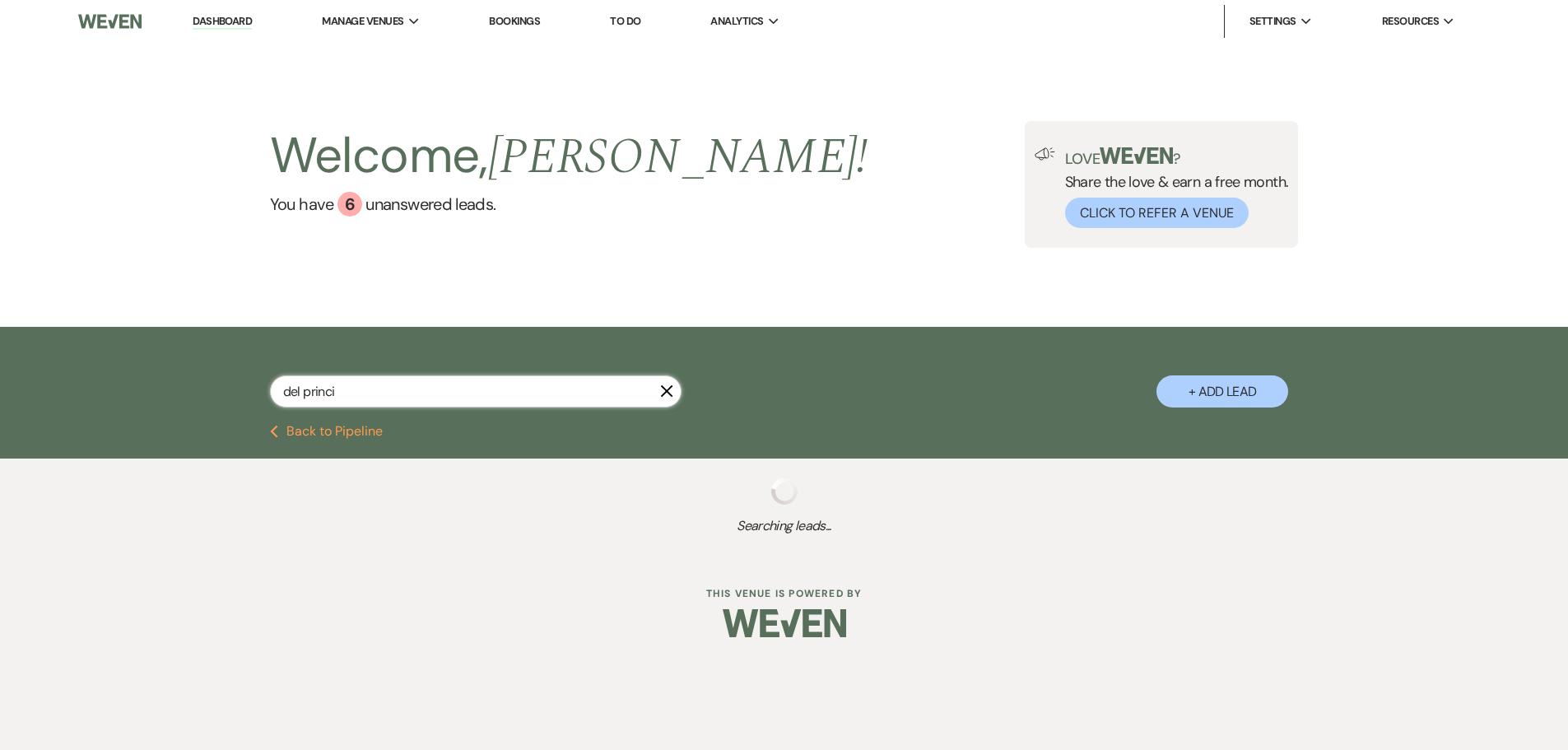
select select "8"
select select "5"
select select "8"
select select "5"
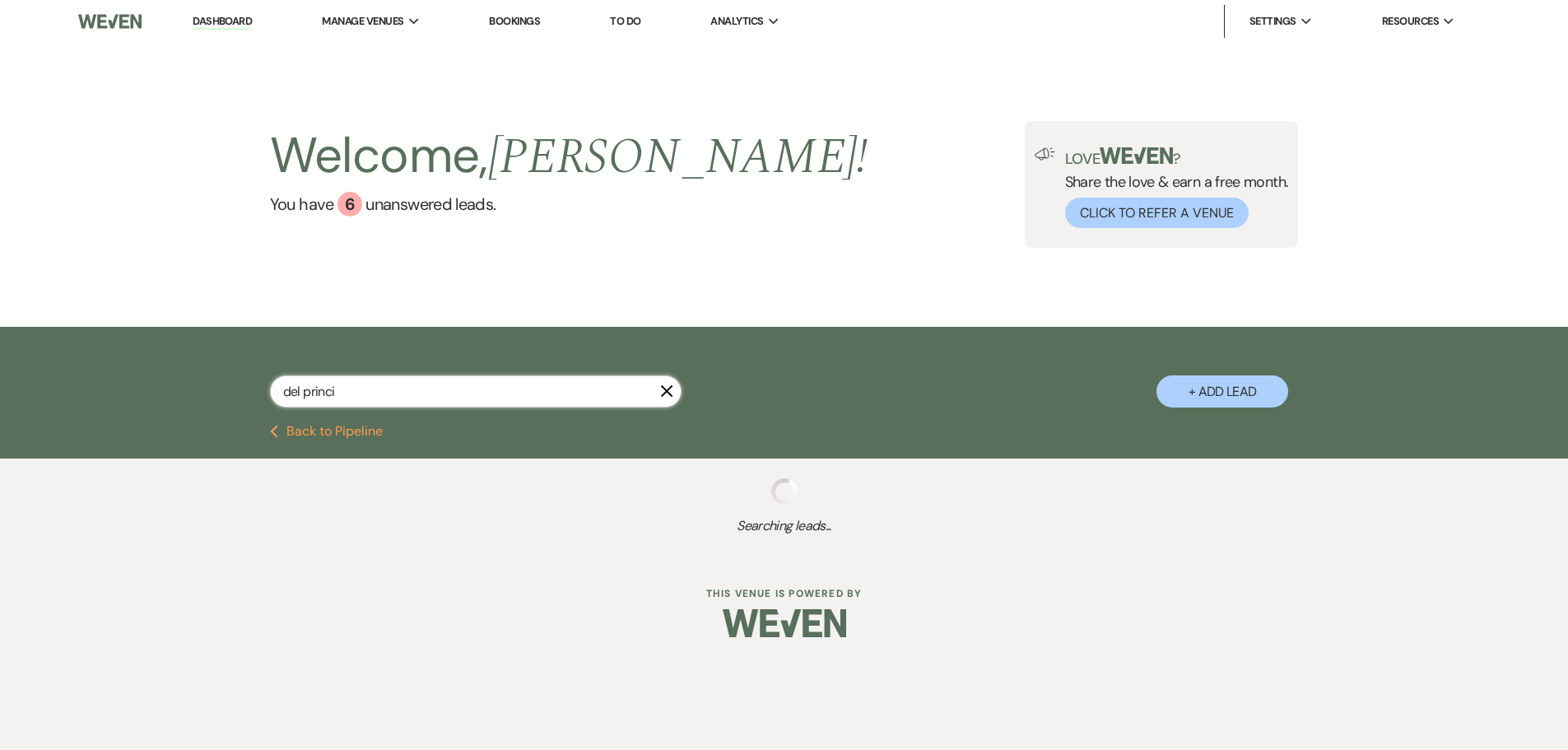
select select "8"
select select "5"
select select "8"
select select "5"
select select "8"
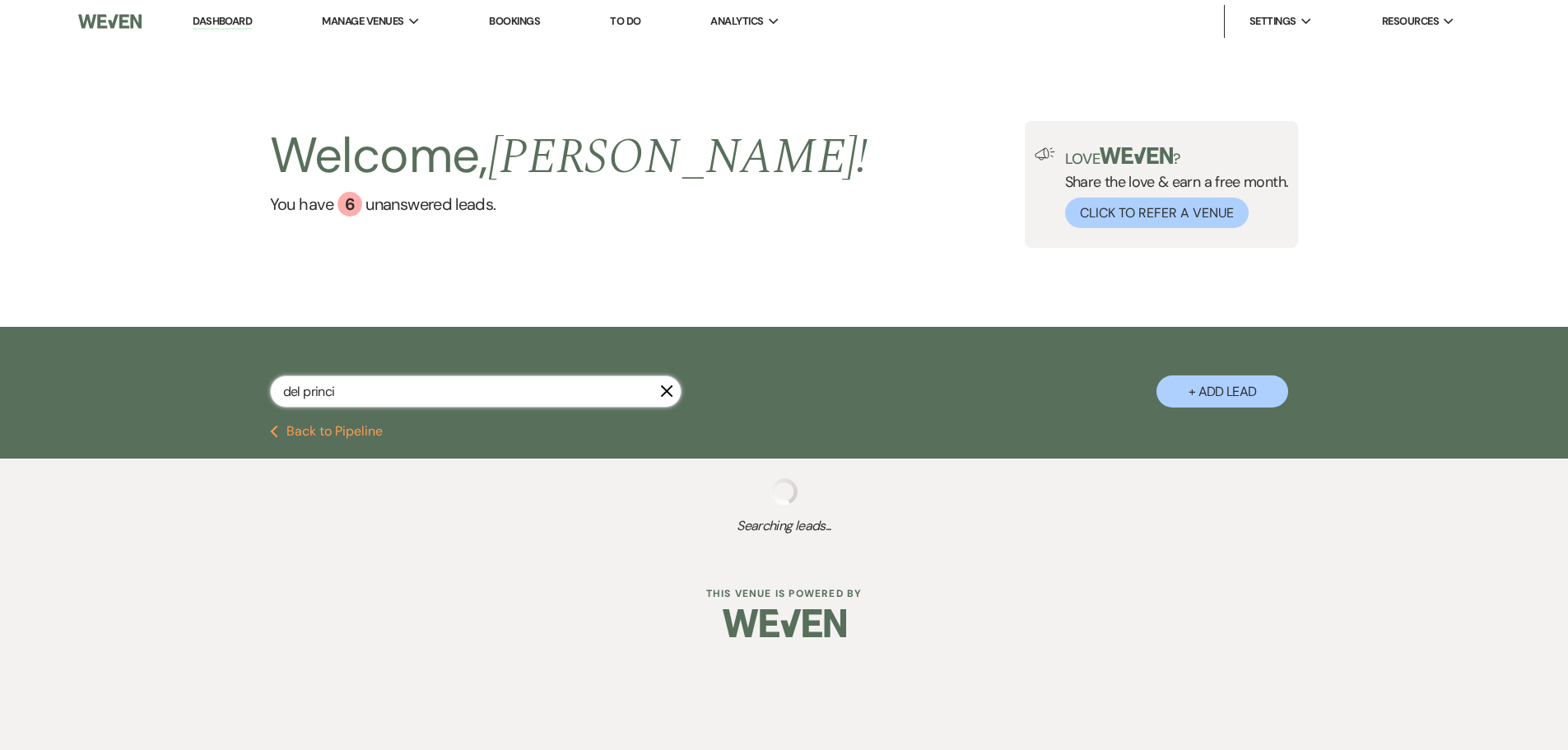
select select "5"
select select "8"
select select "5"
select select "8"
select select "5"
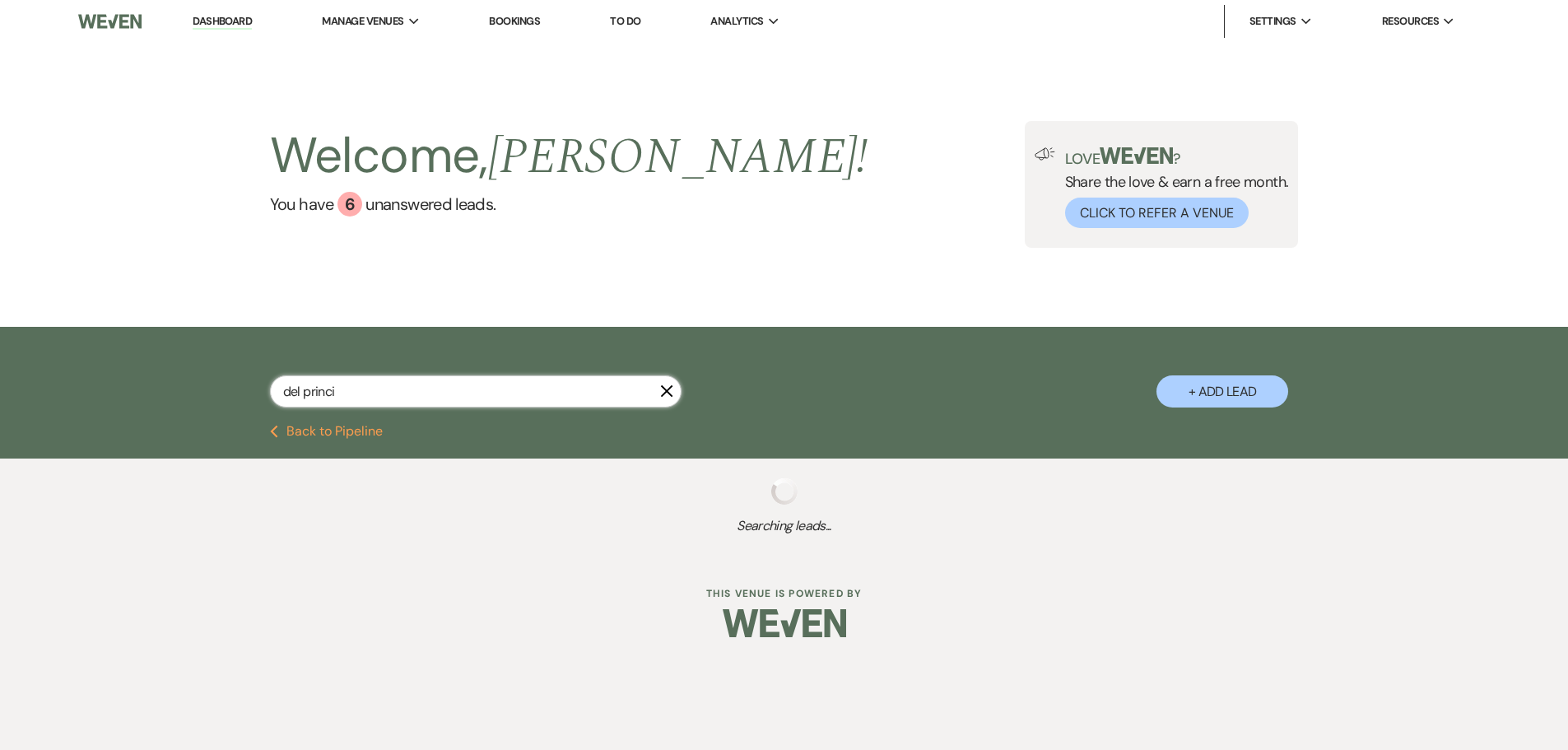
select select "8"
select select "5"
select select "8"
select select "5"
select select "8"
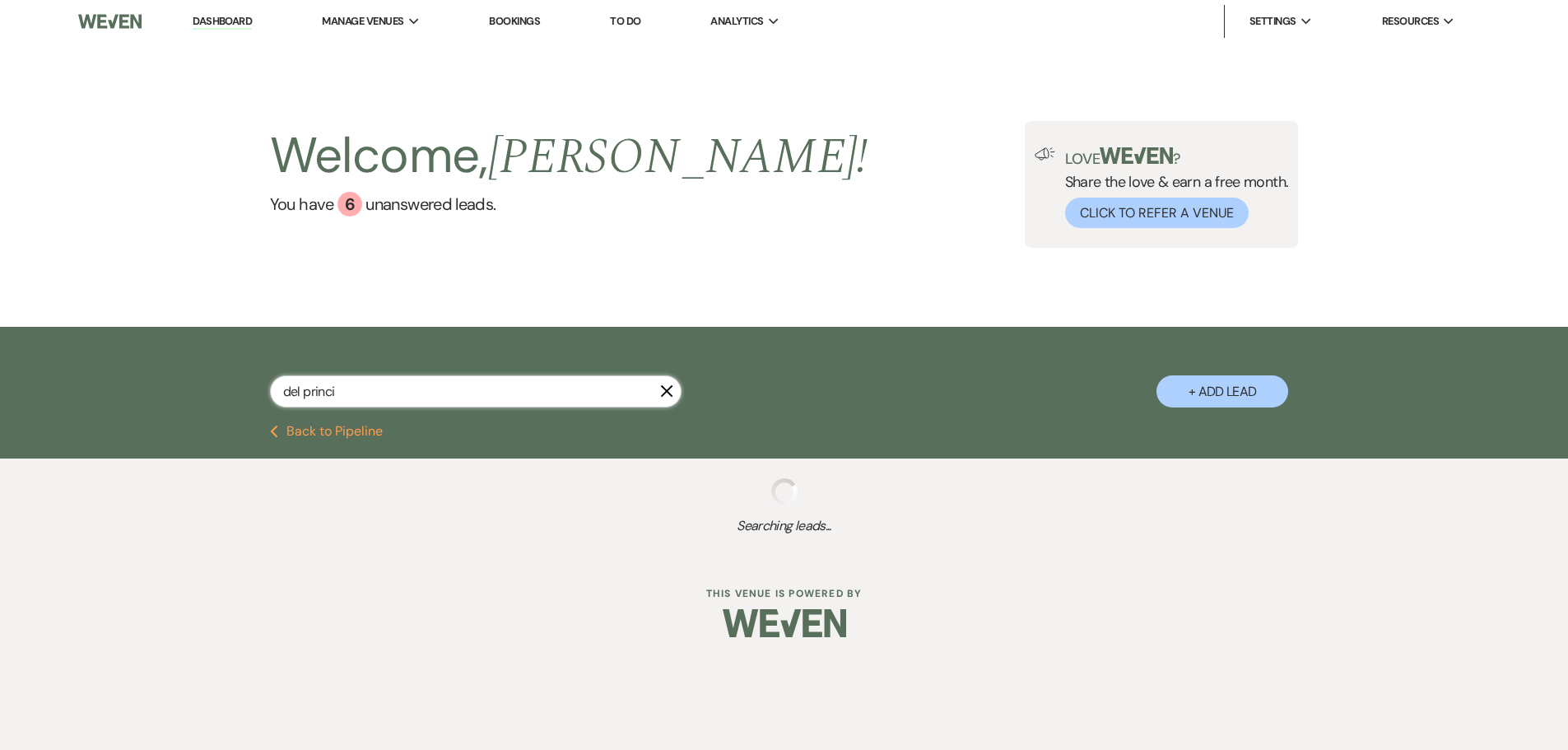
select select "5"
select select "8"
select select "10"
select select "8"
select select "5"
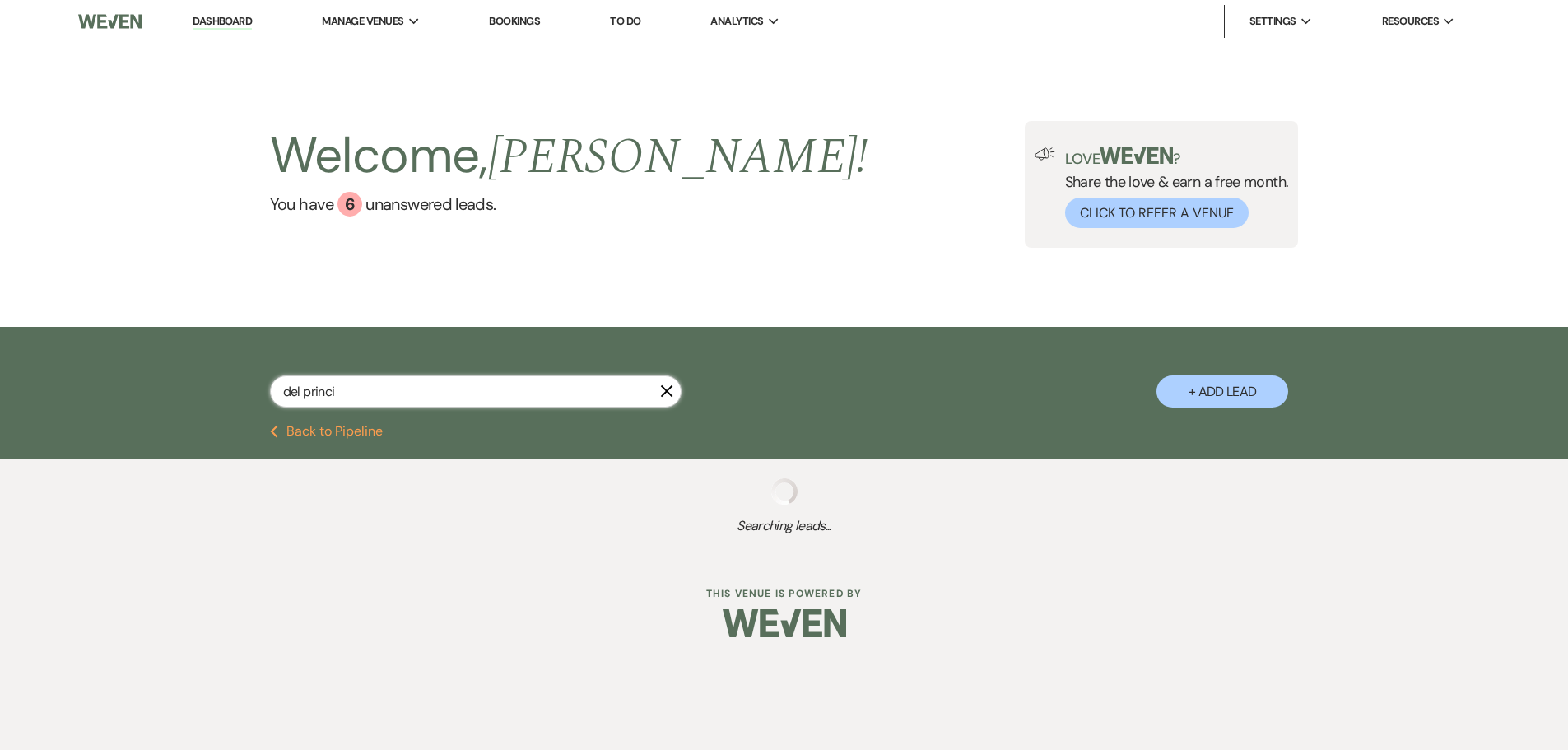
select select "8"
select select "1"
select select "8"
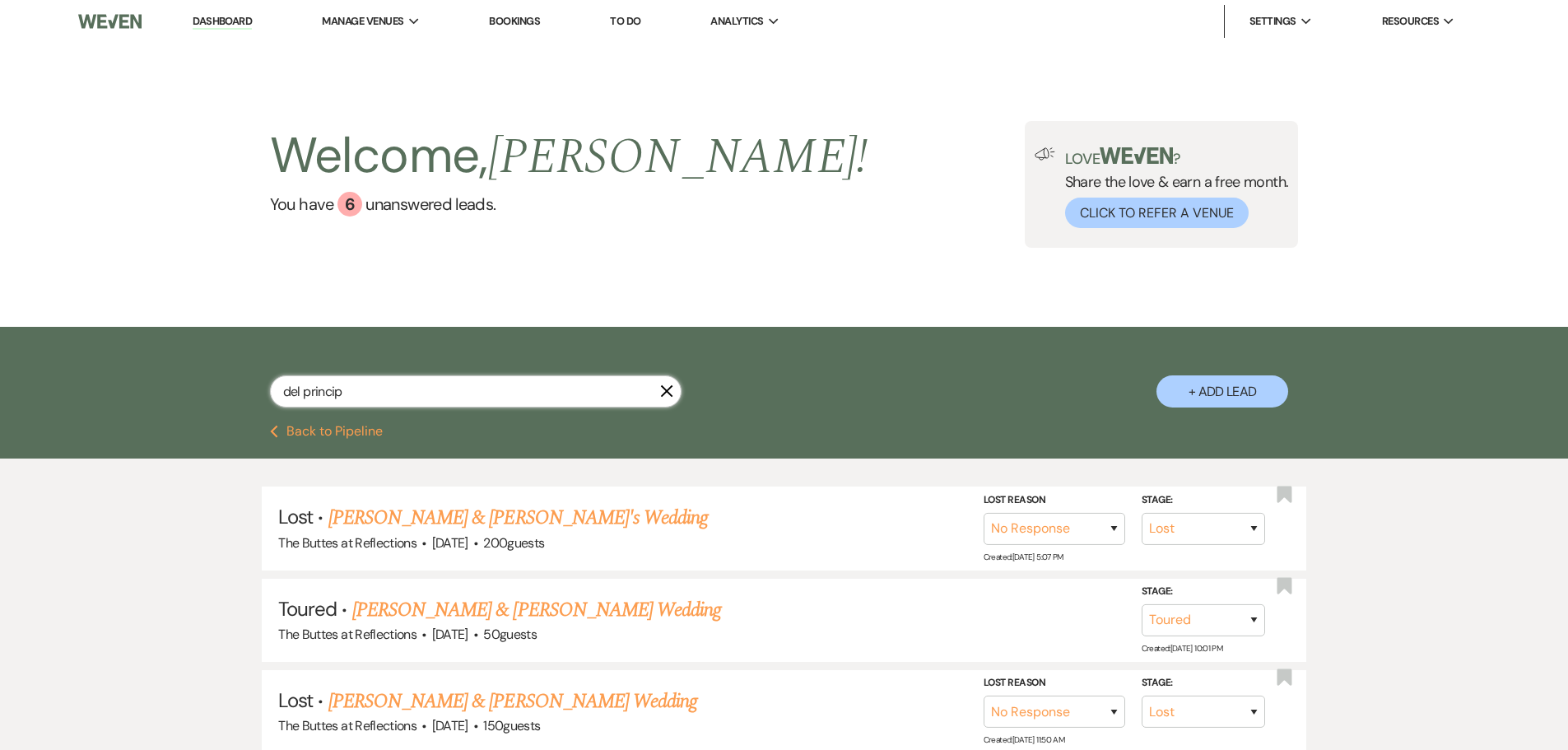
type input "del principe"
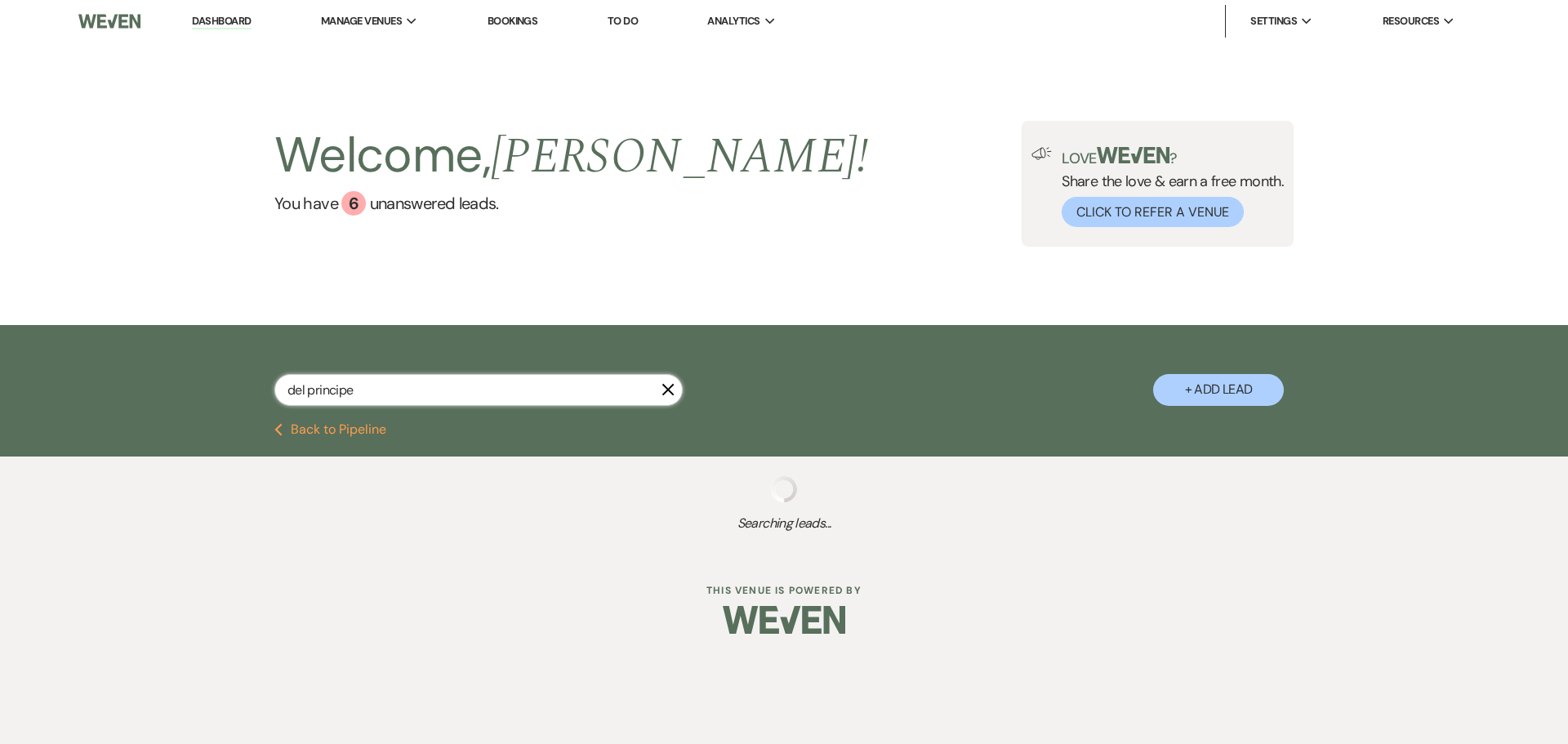
select select "8"
select select "5"
select select "8"
select select "5"
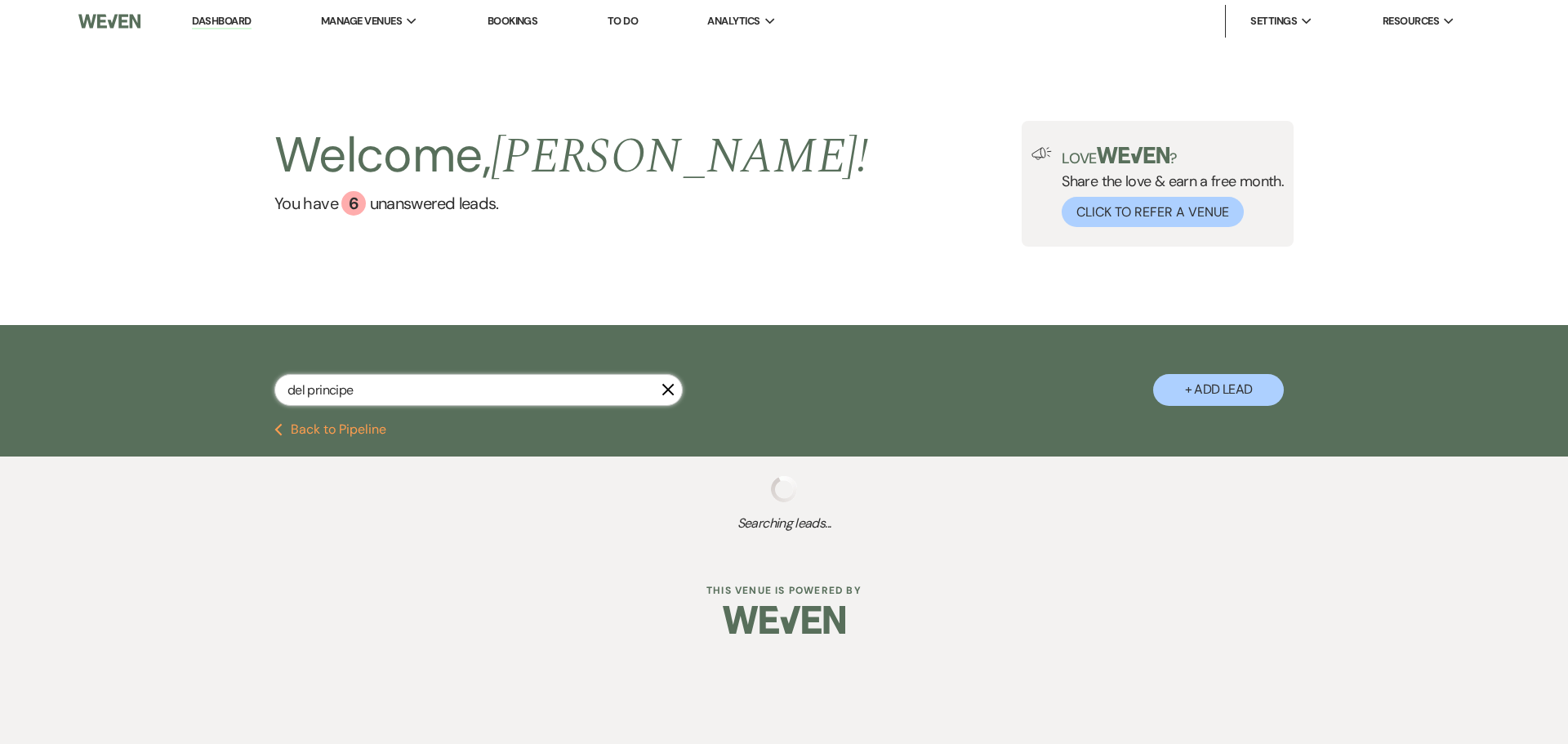
select select "8"
select select "5"
select select "8"
select select "5"
select select "8"
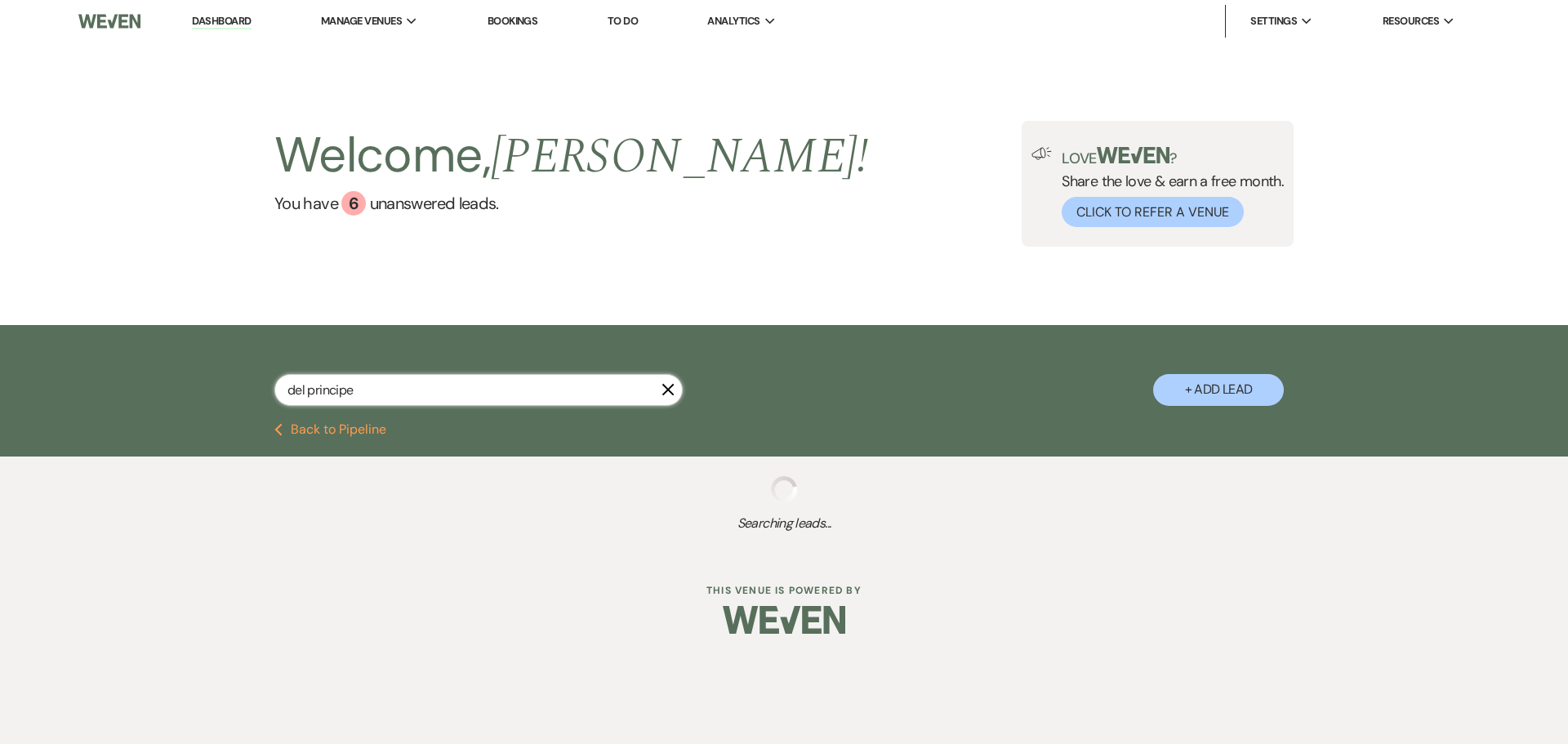
select select "5"
select select "8"
select select "5"
select select "8"
select select "5"
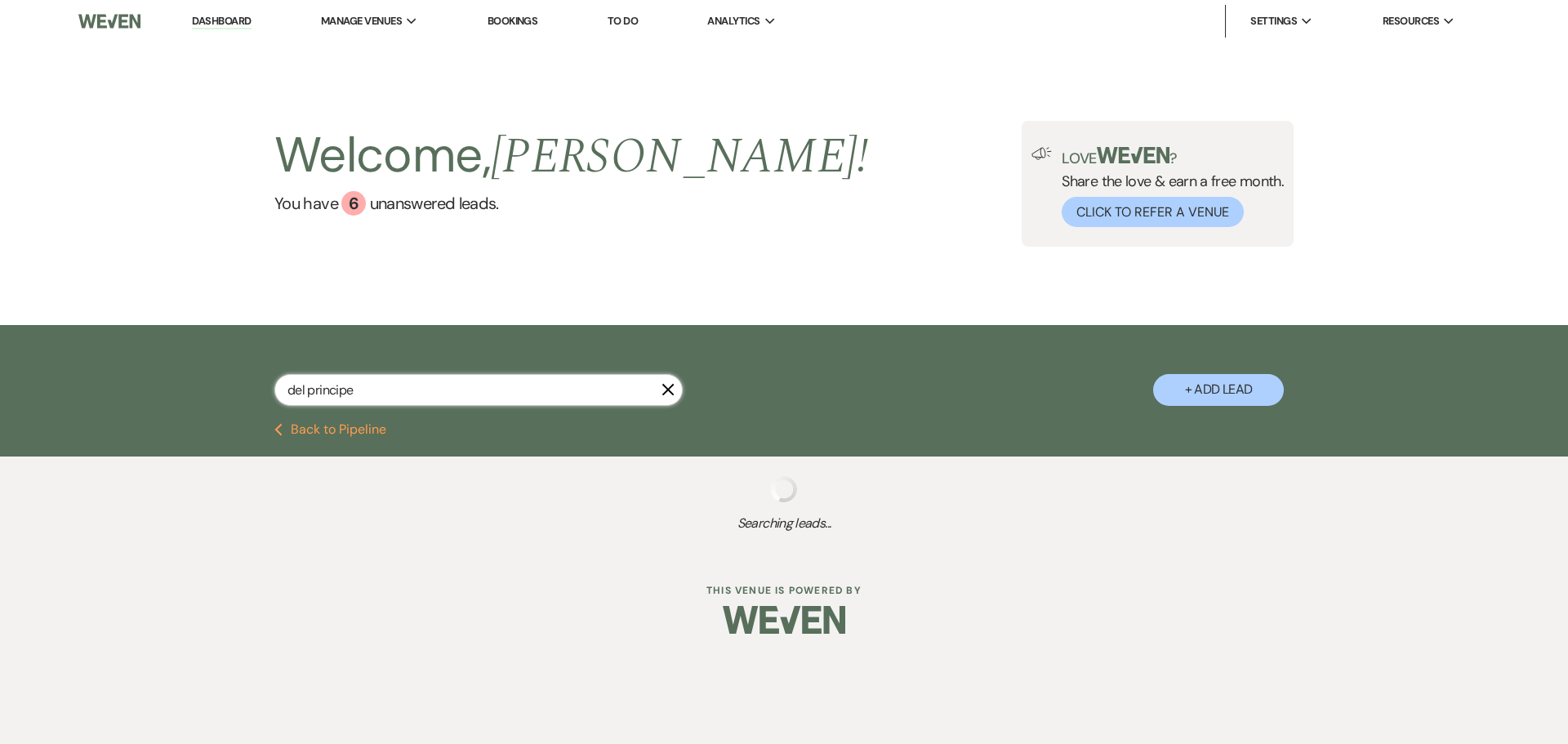
select select "8"
select select "5"
select select "8"
select select "5"
select select "8"
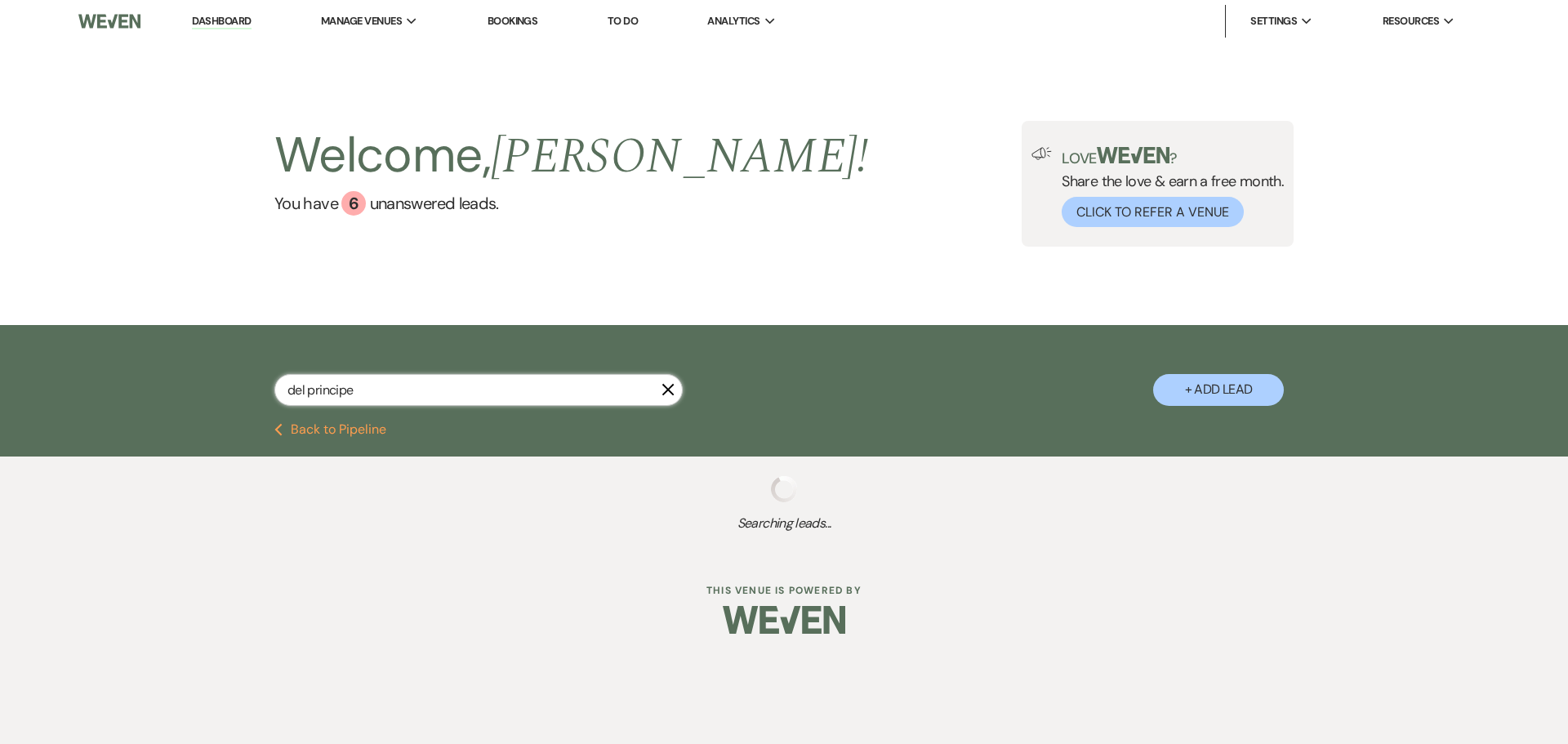
select select "5"
select select "8"
select select "10"
select select "8"
select select "5"
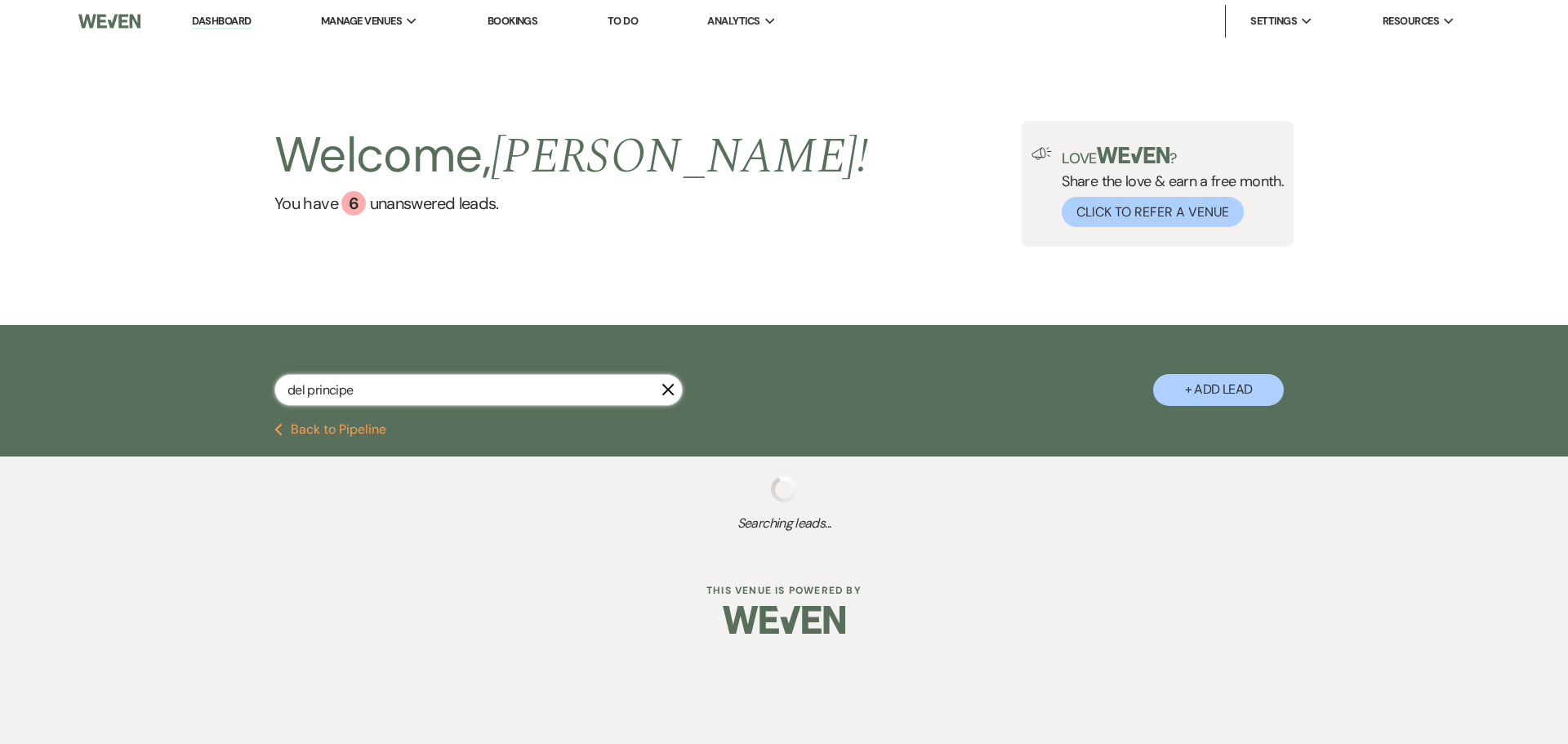
select select "8"
select select "1"
select select "8"
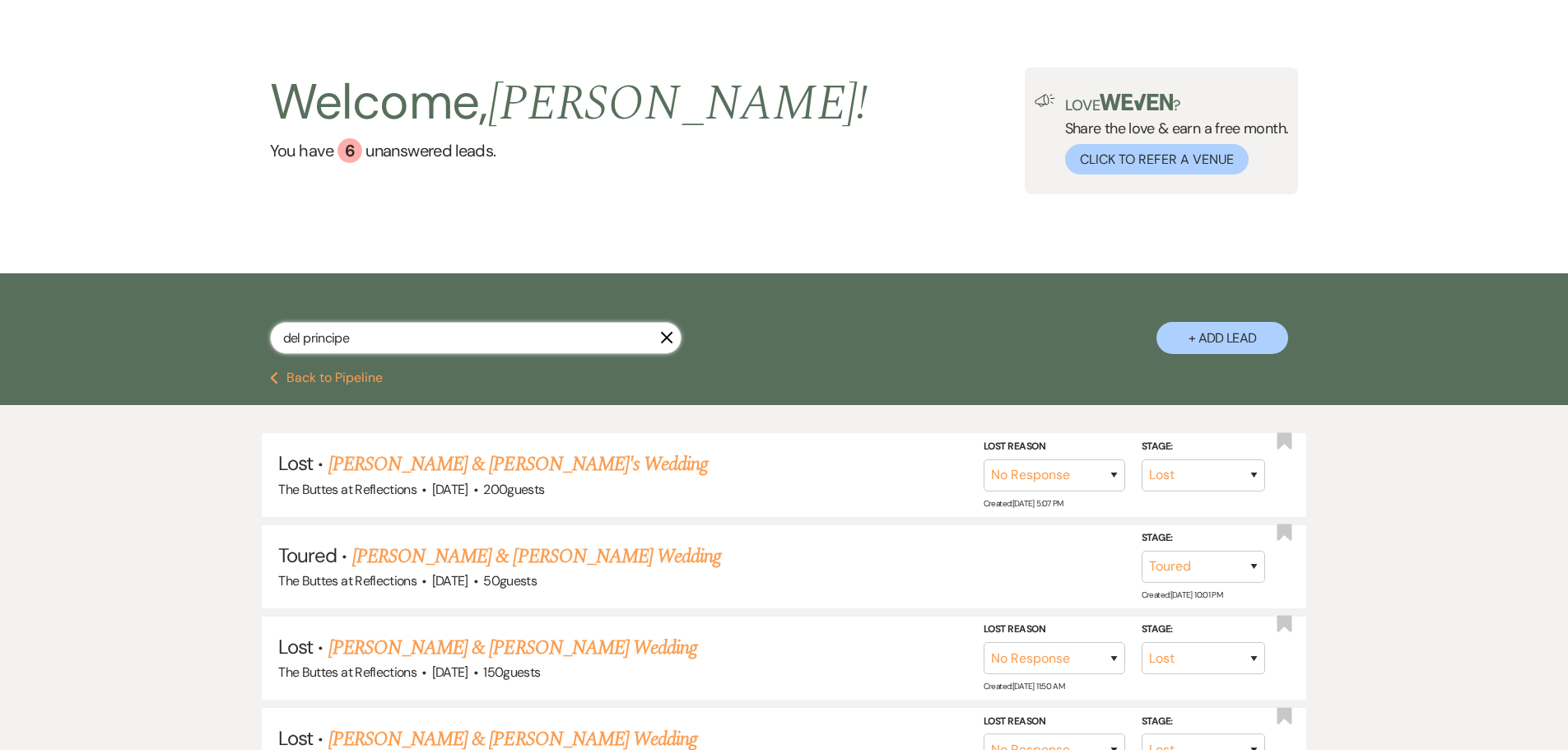
scroll to position [82, 0]
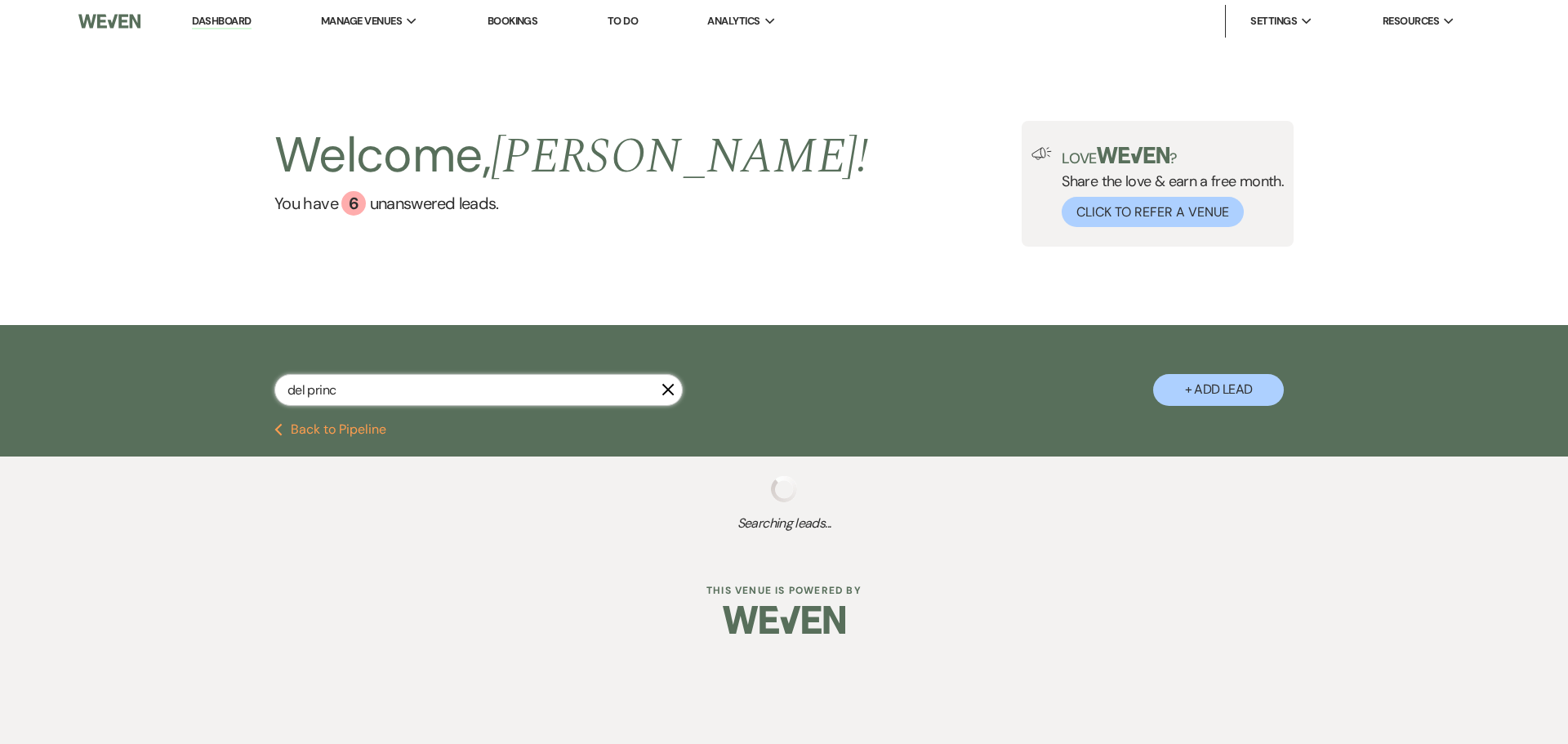
type input "del prin"
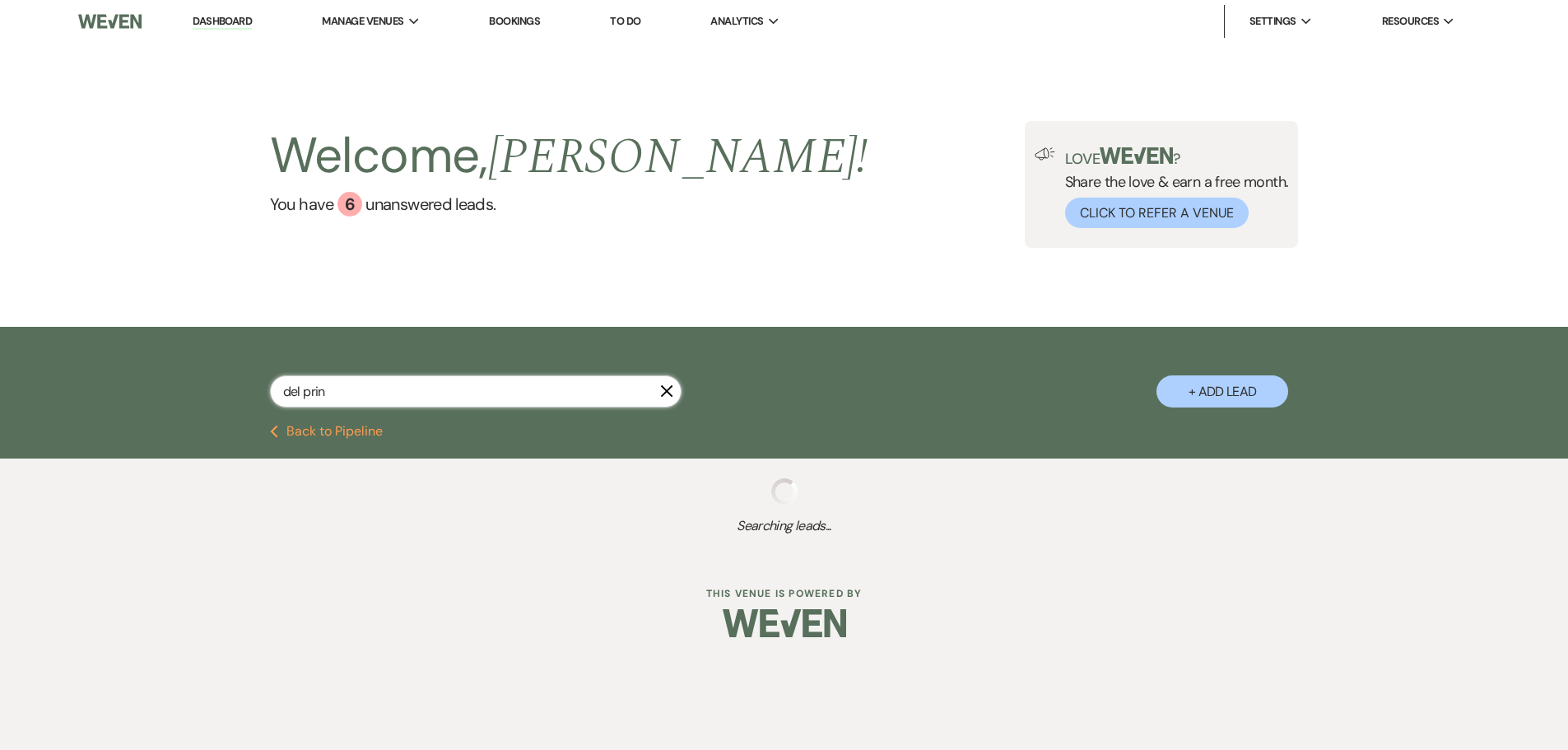
select select "8"
select select "5"
select select "8"
select select "5"
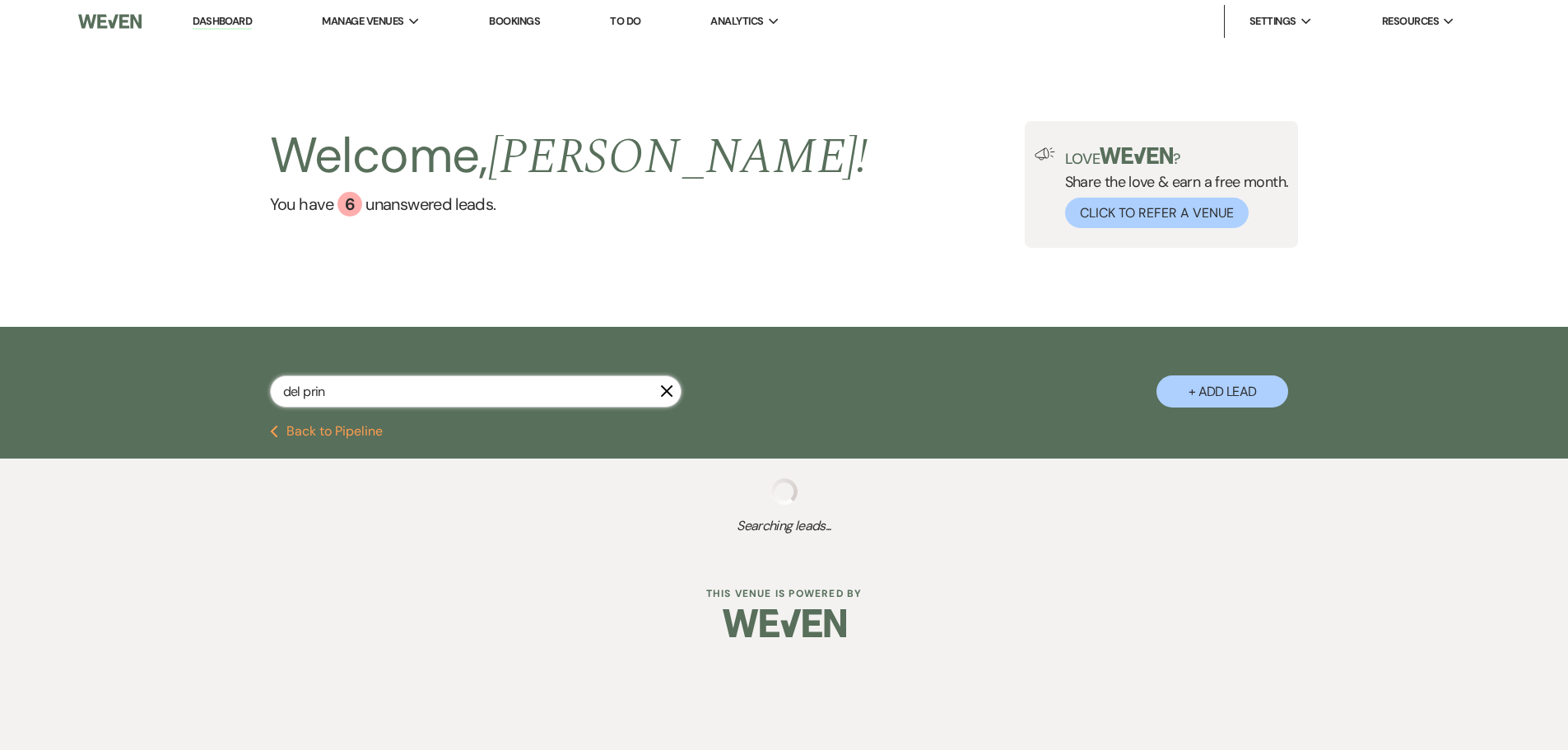
select select "8"
select select "5"
select select "8"
select select "5"
select select "8"
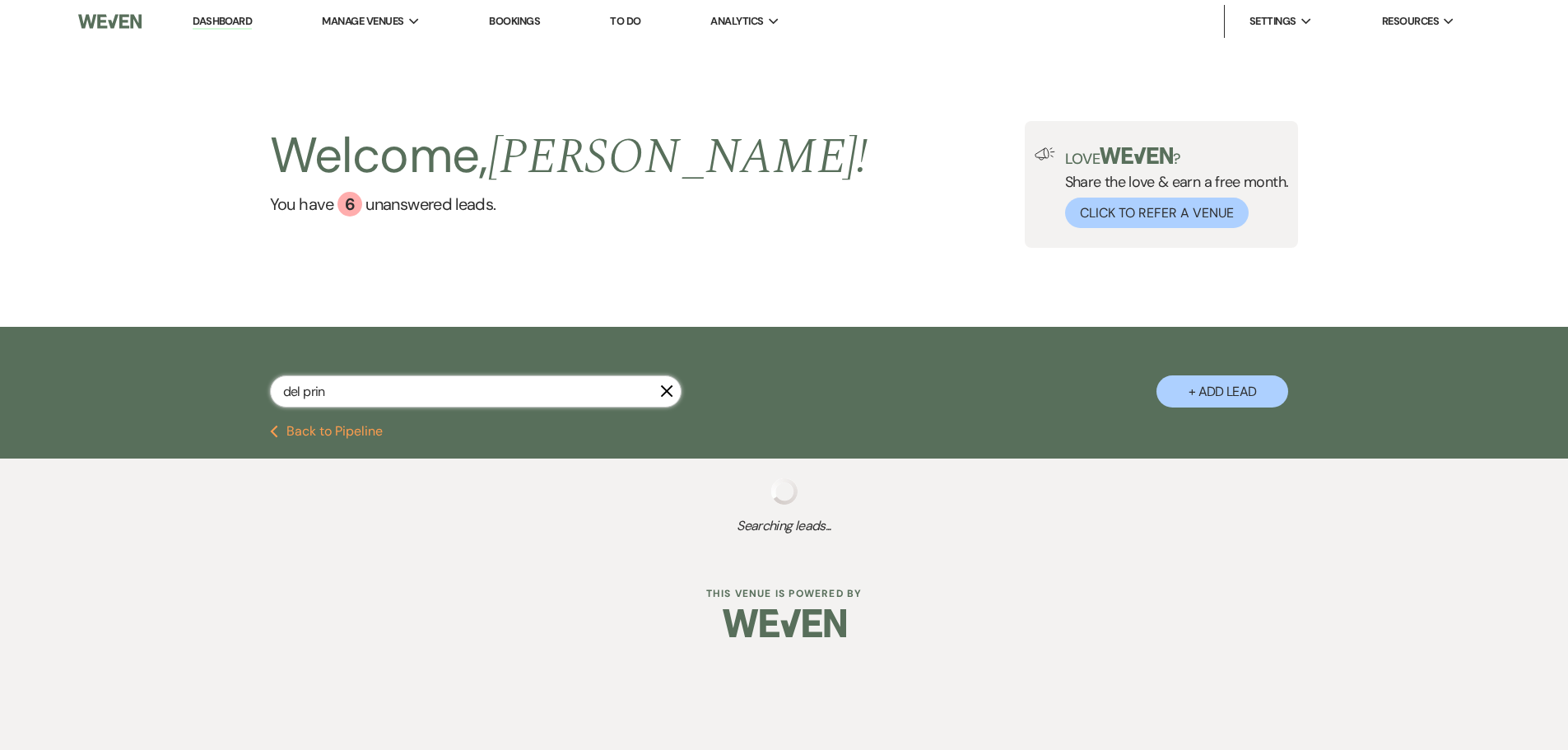
select select "5"
select select "8"
select select "5"
select select "8"
select select "5"
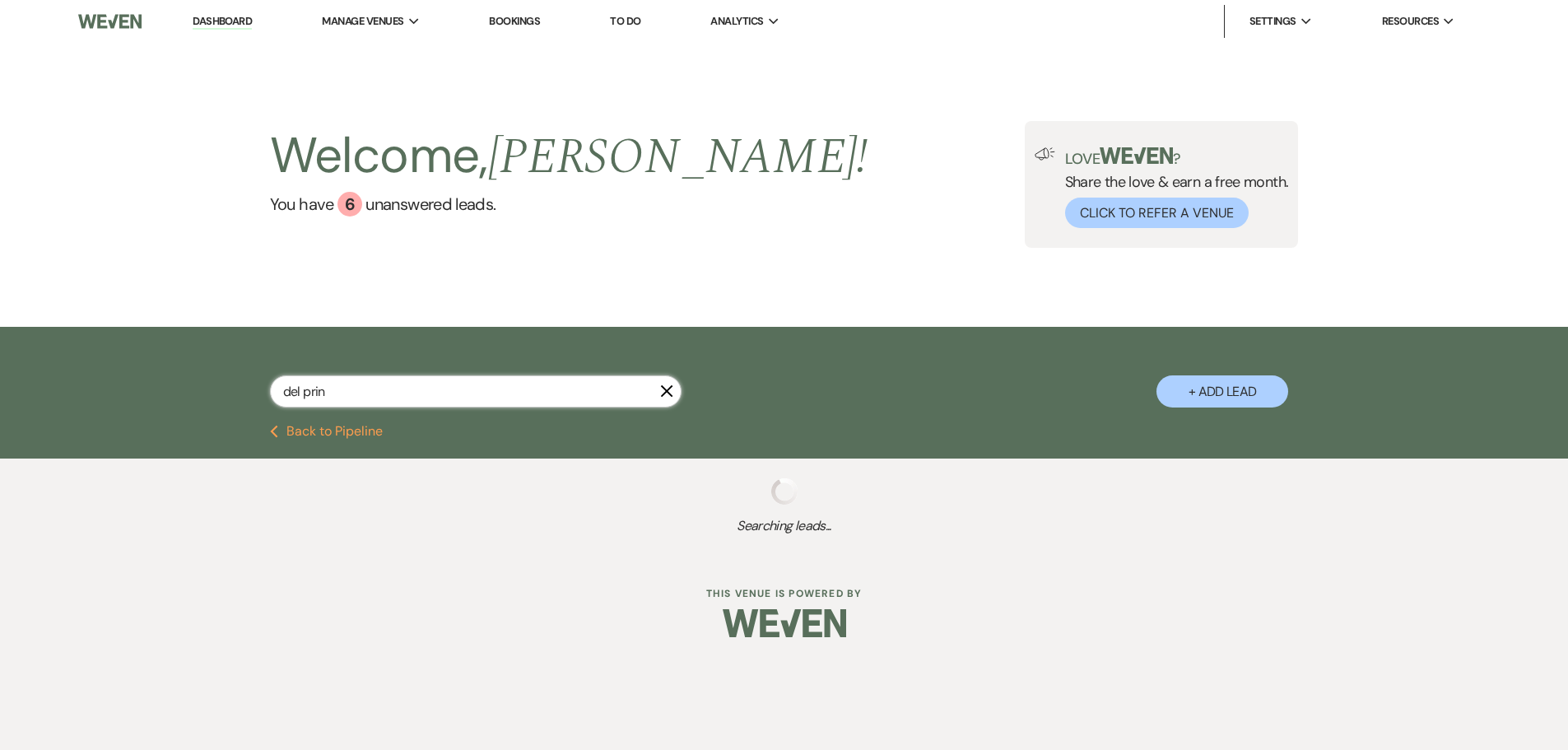
select select "8"
select select "5"
select select "8"
select select "5"
select select "8"
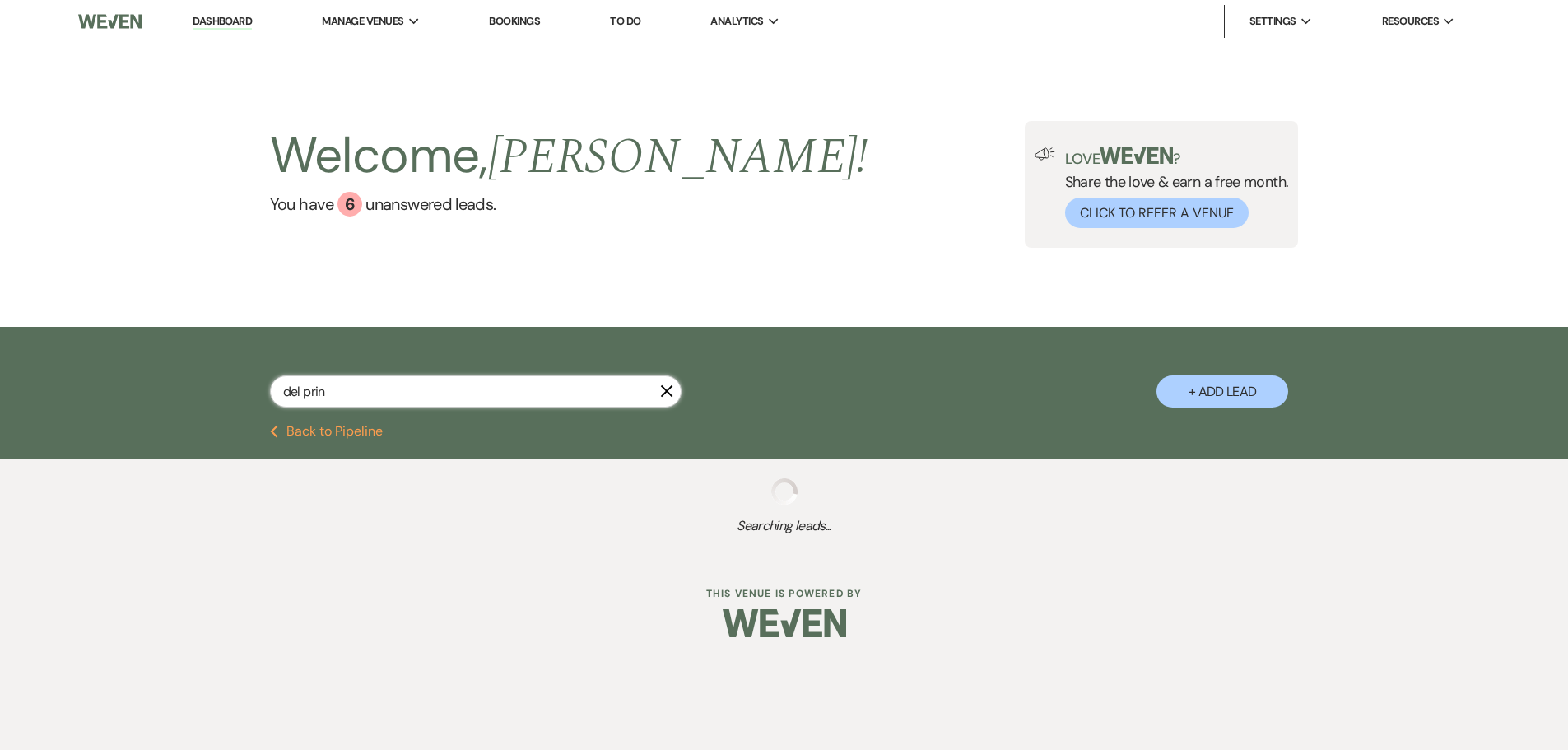
select select "5"
select select "8"
select select "5"
select select "8"
select select "10"
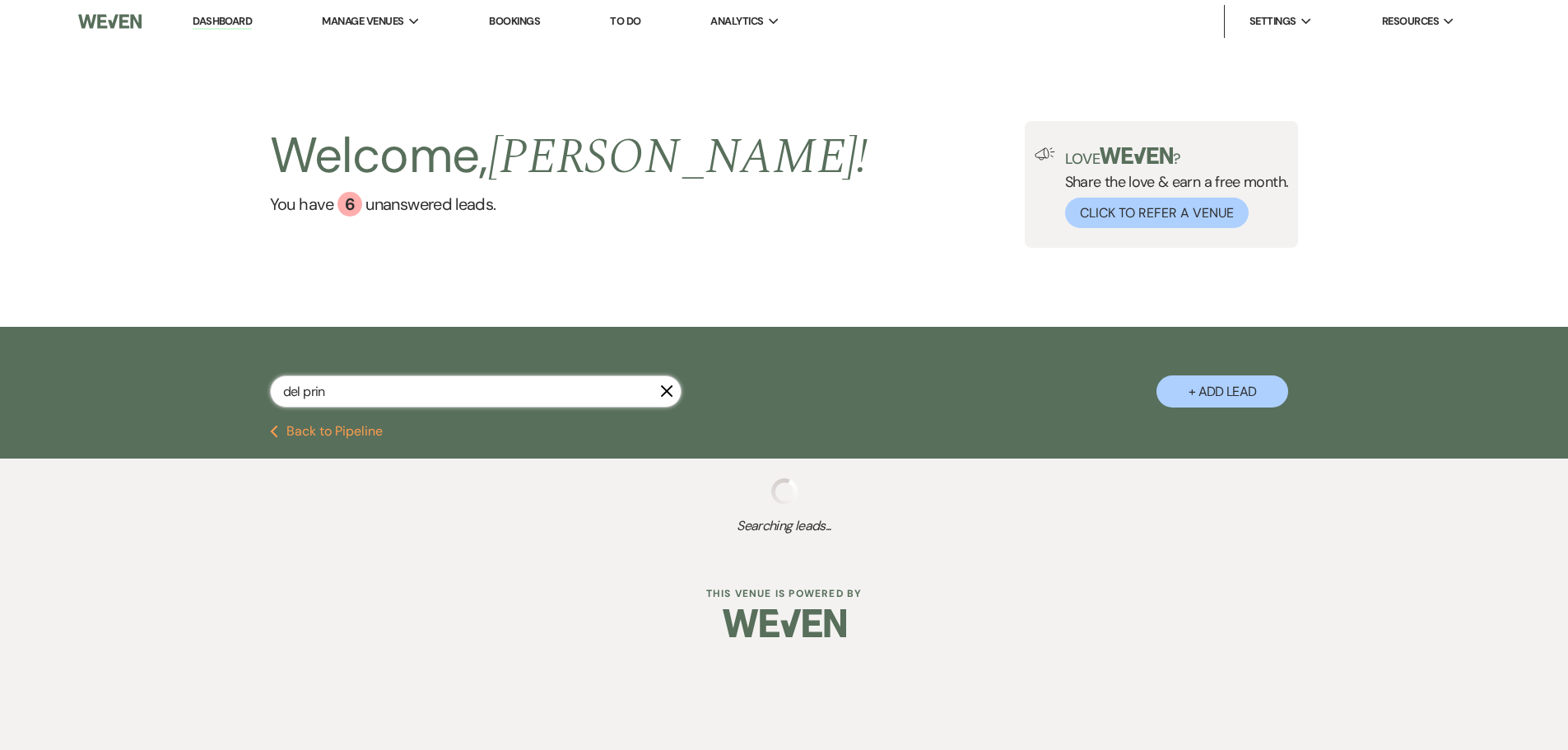
select select "8"
select select "5"
select select "8"
select select "1"
select select "8"
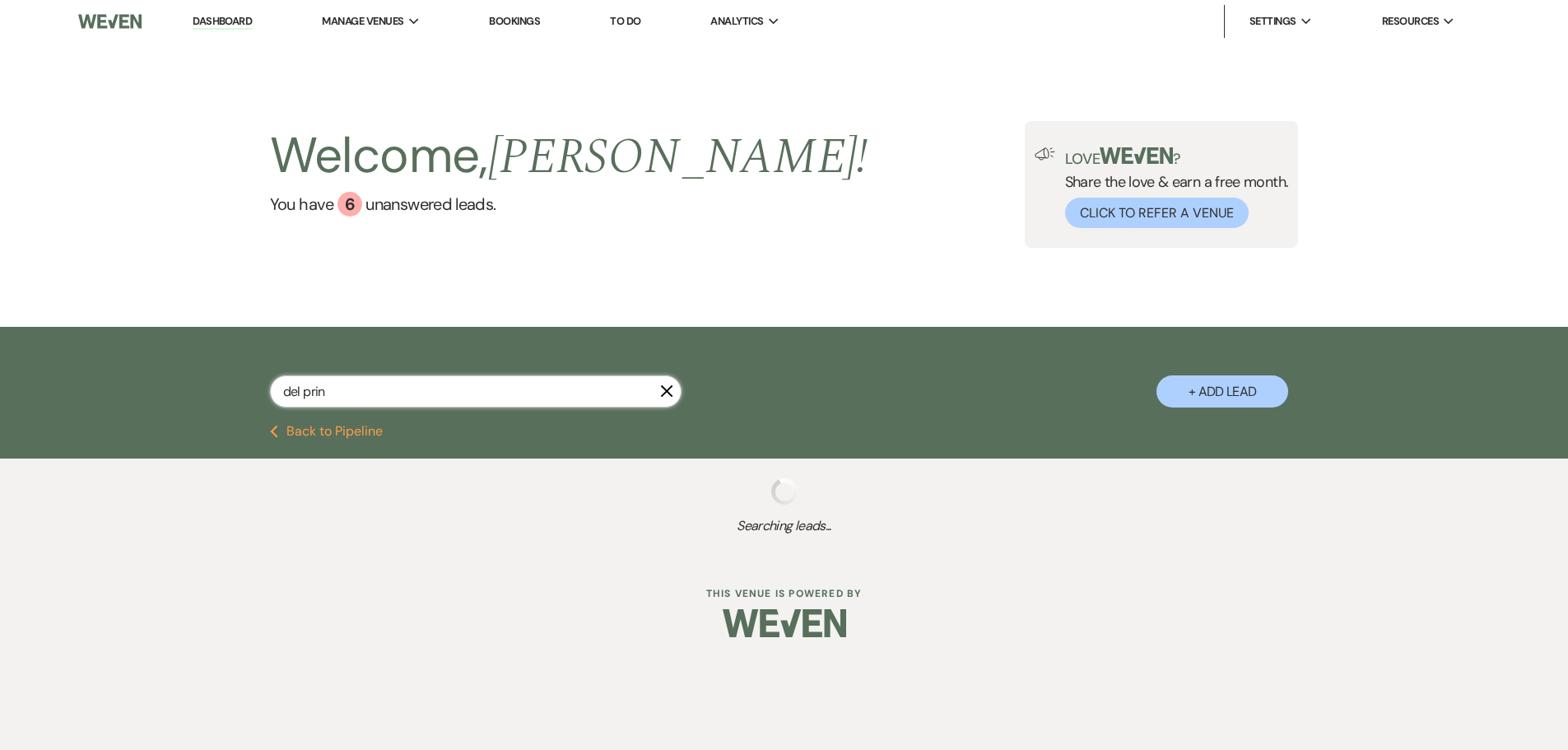
select select "8"
select select "5"
select select "8"
select select "5"
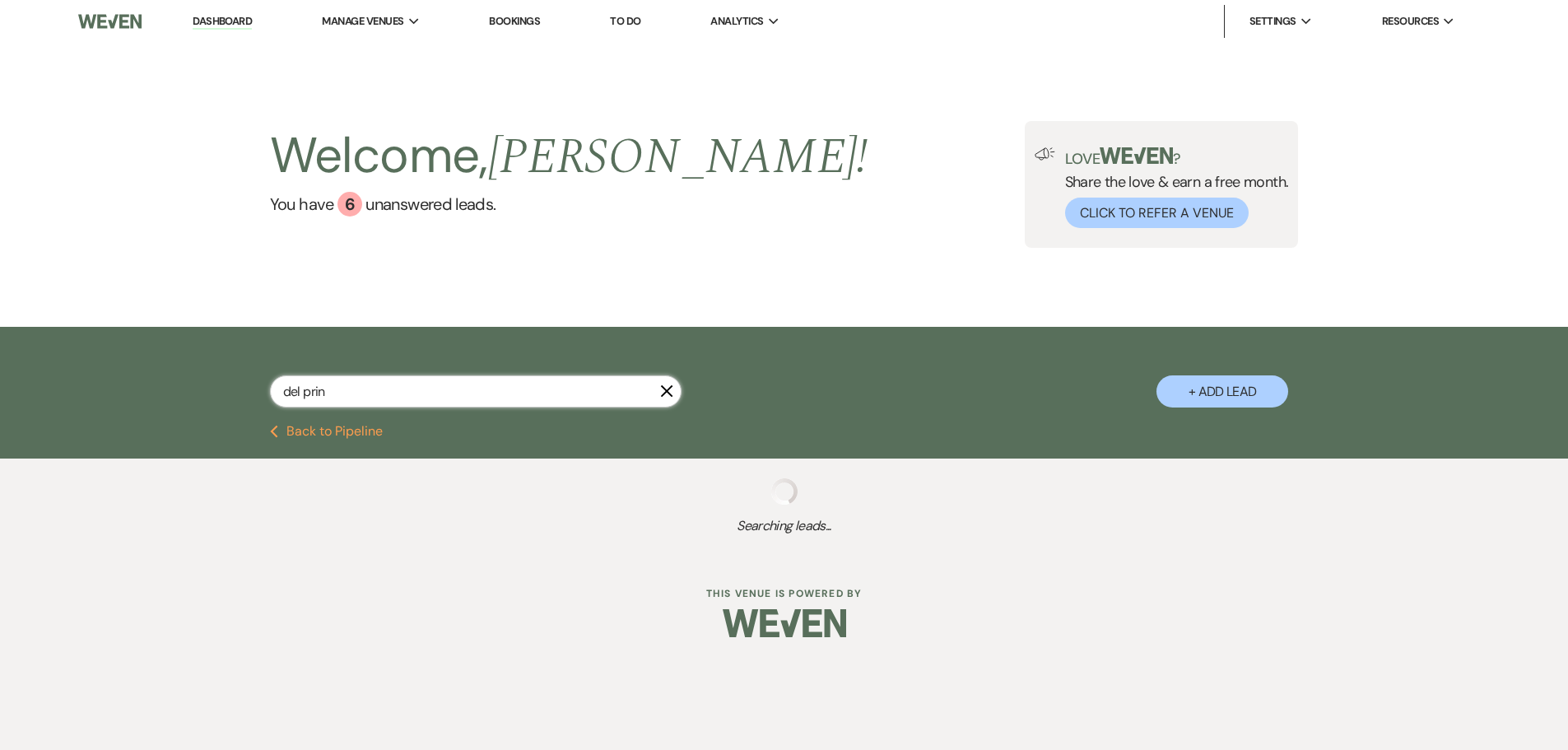
select select "8"
select select "5"
select select "8"
select select "5"
select select "8"
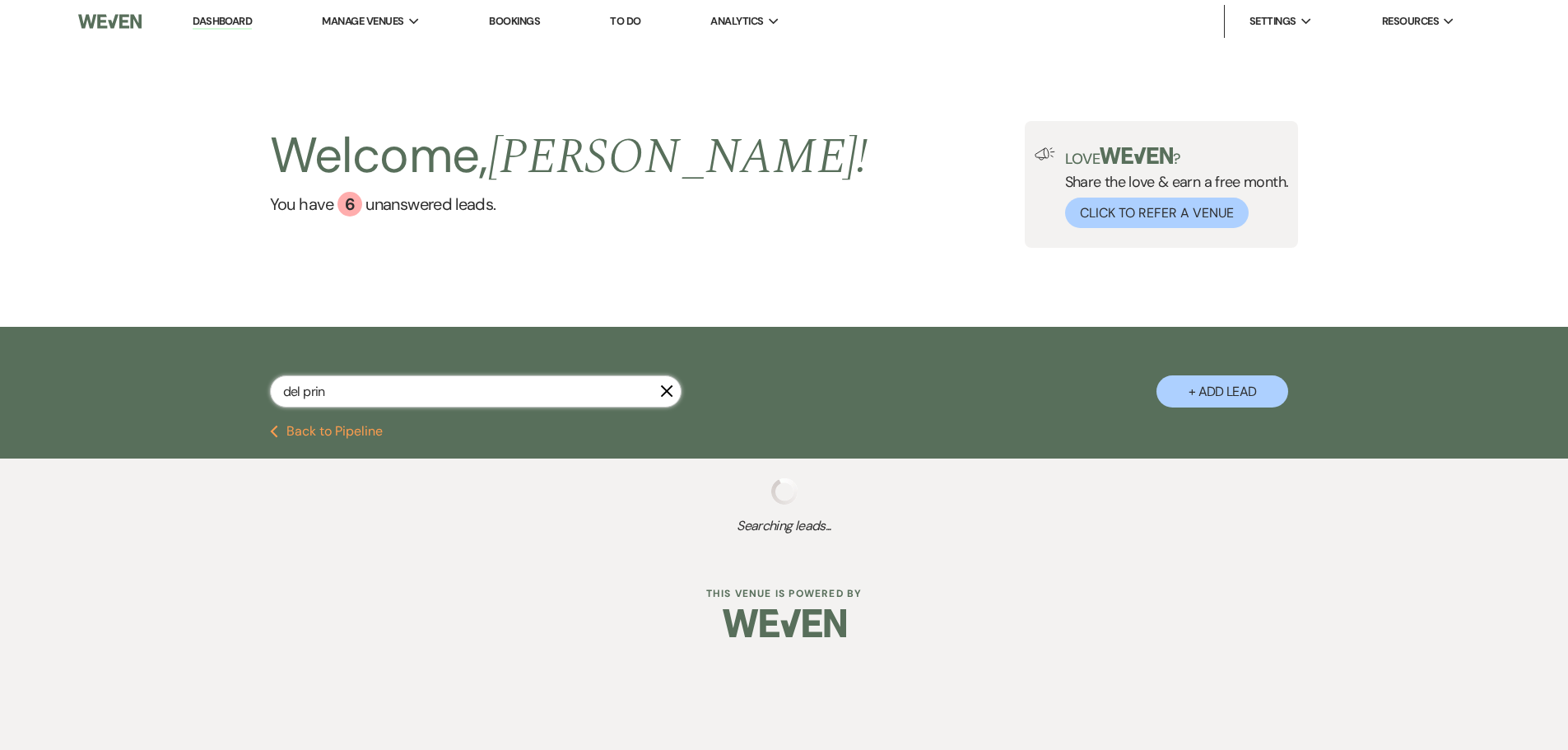
select select "5"
select select "8"
select select "5"
select select "8"
select select "5"
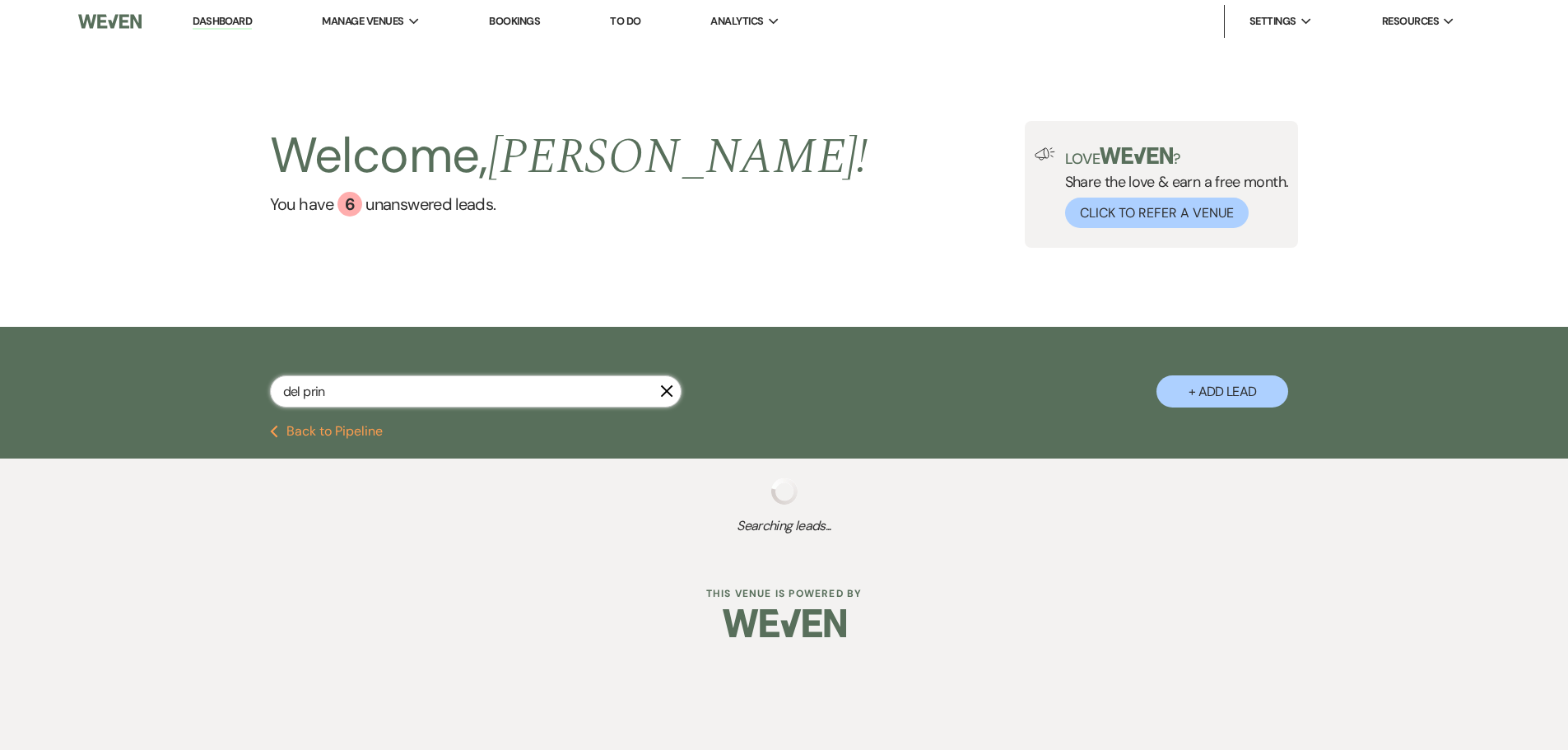
select select "8"
select select "5"
select select "8"
select select "5"
select select "8"
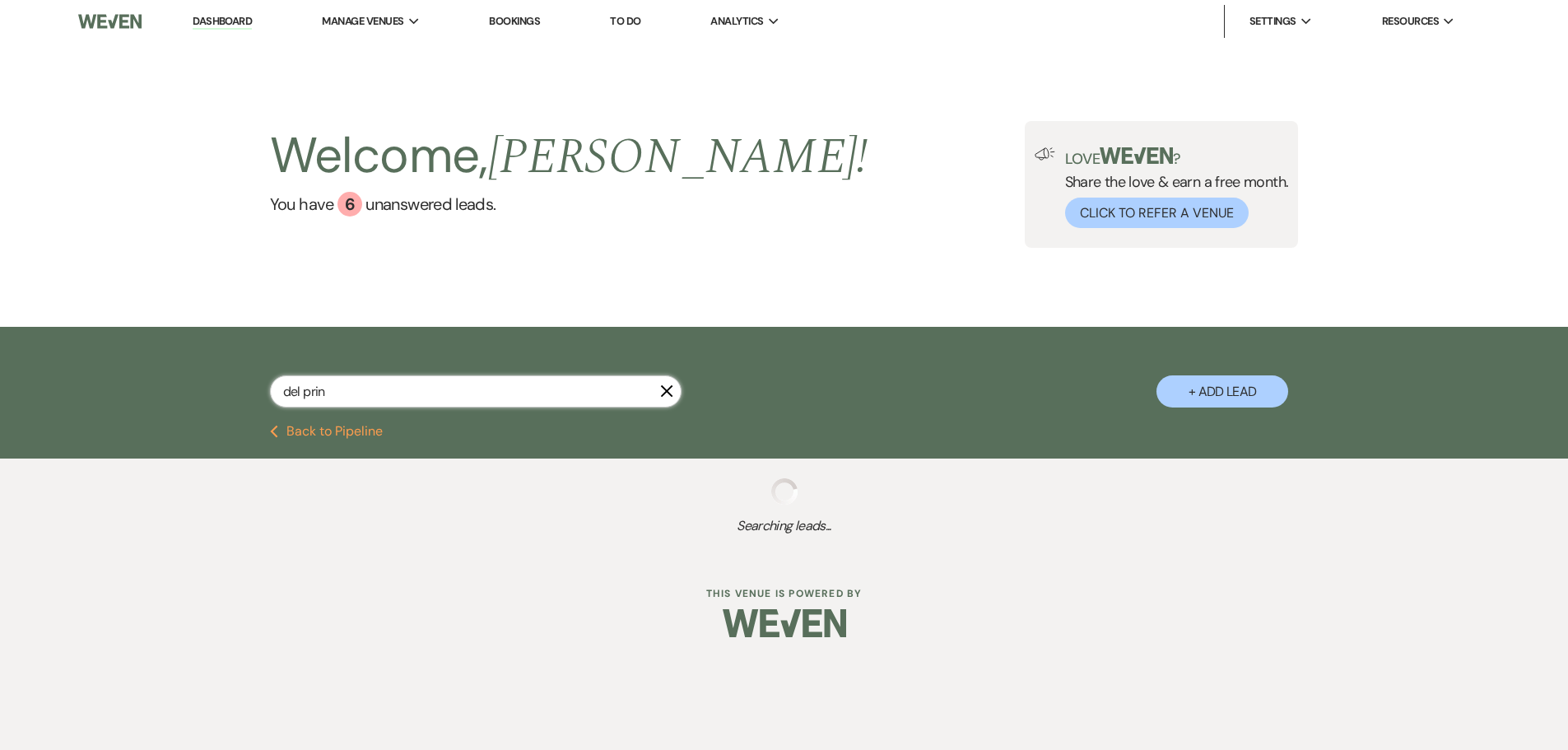
select select "5"
select select "8"
select select "5"
select select "8"
select select "10"
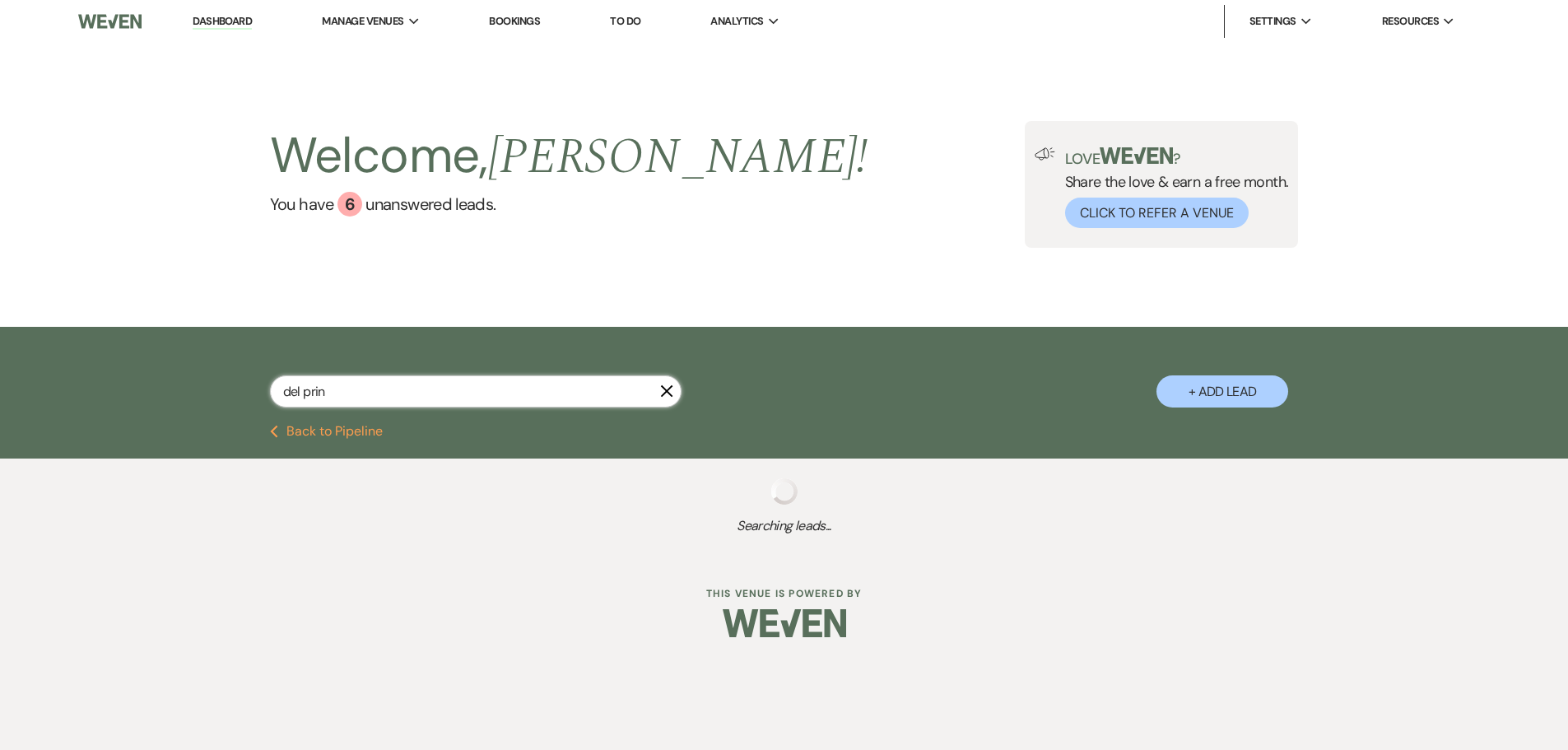
select select "8"
select select "5"
select select "8"
select select "1"
select select "8"
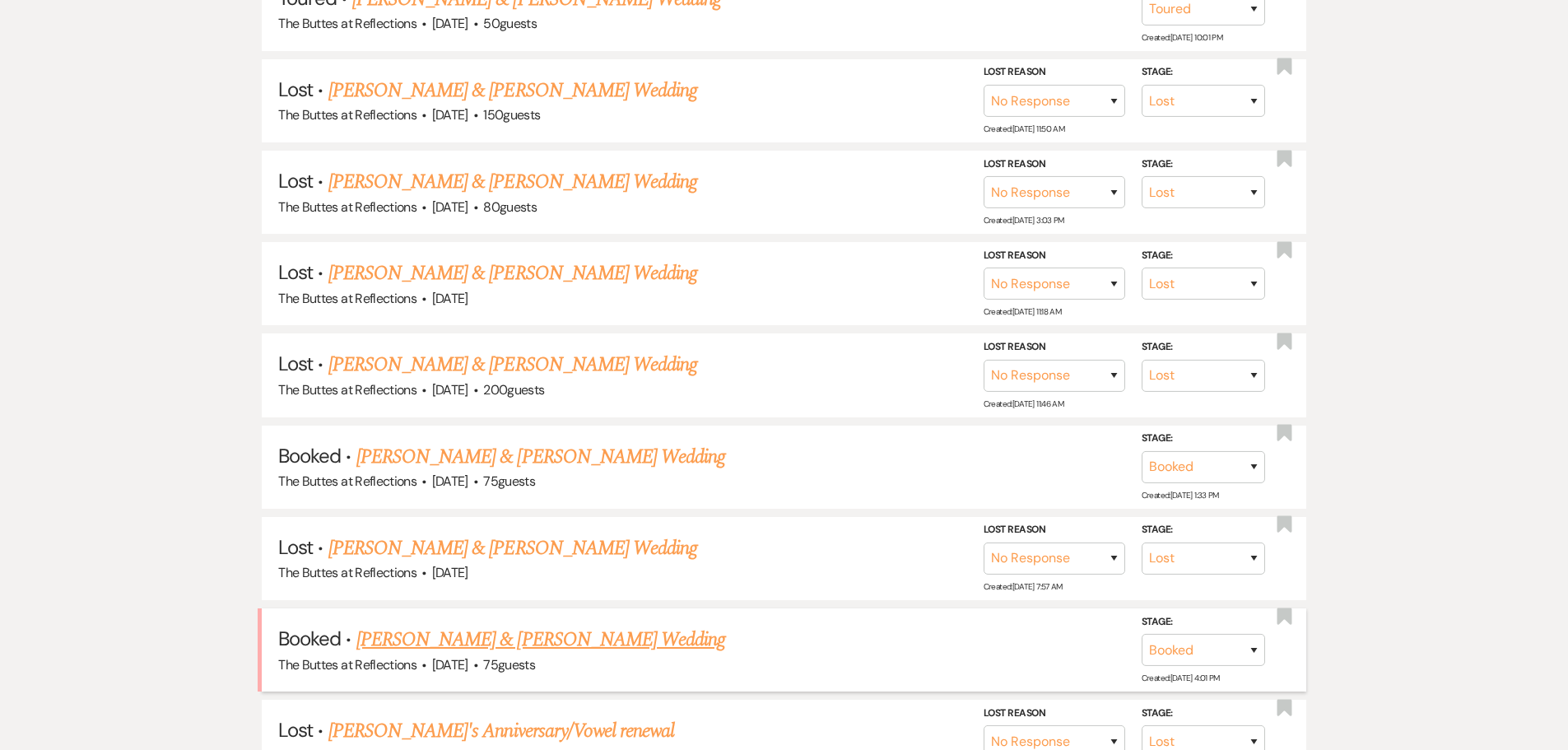
scroll to position [658, 0]
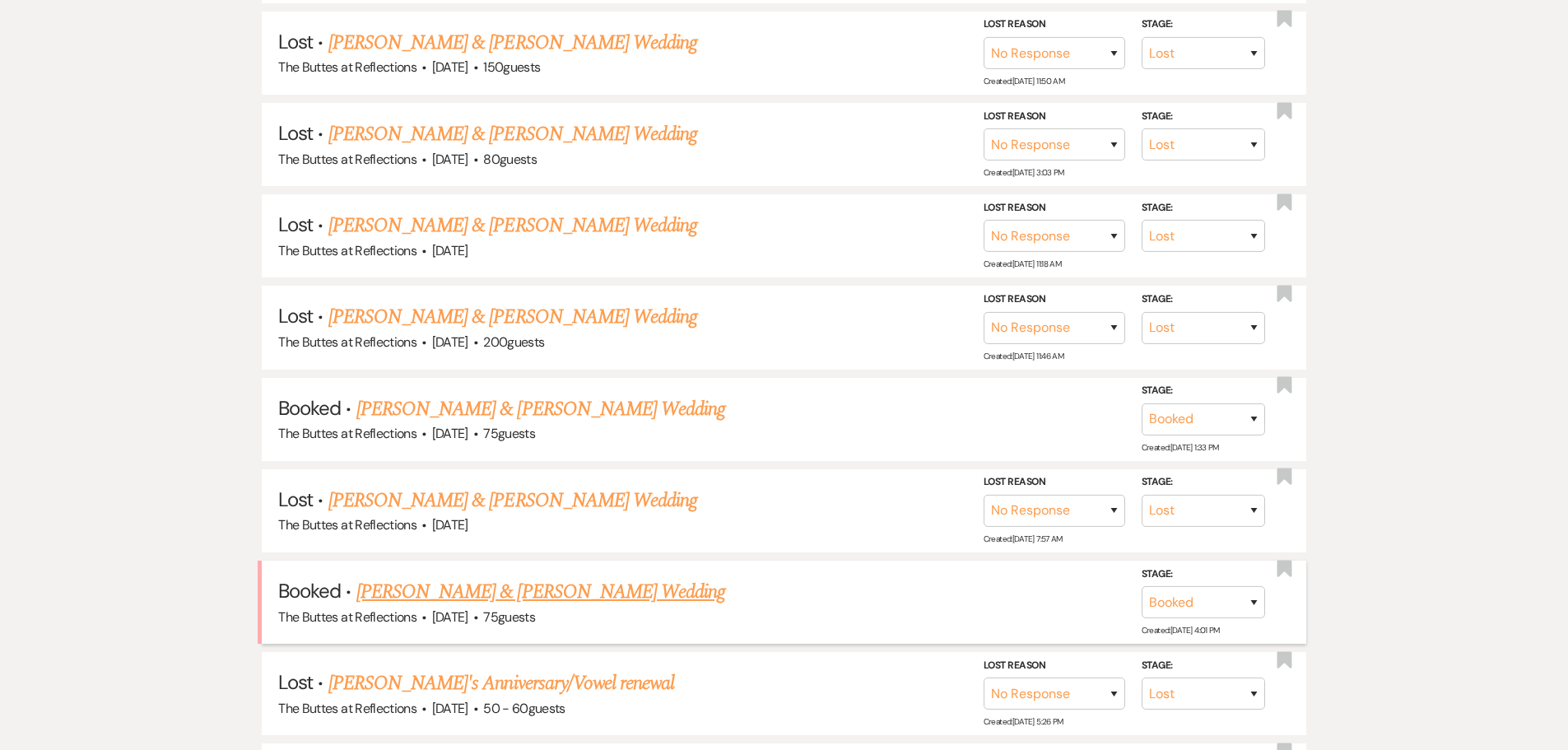
type input "del prin"
click at [478, 591] on link "Morgan Del Principe & Drew Jenkins's Wedding" at bounding box center [540, 592] width 369 height 30
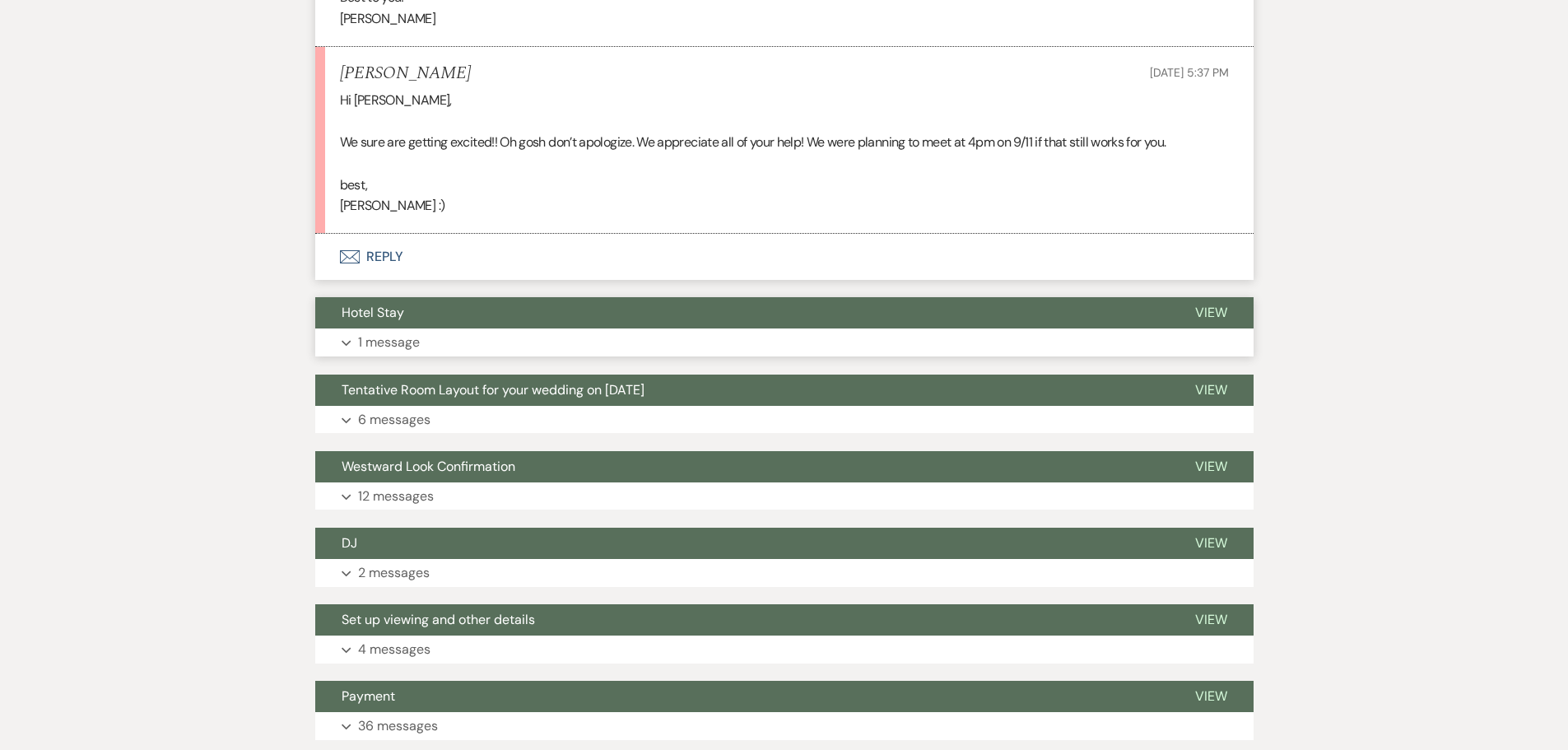
scroll to position [823, 0]
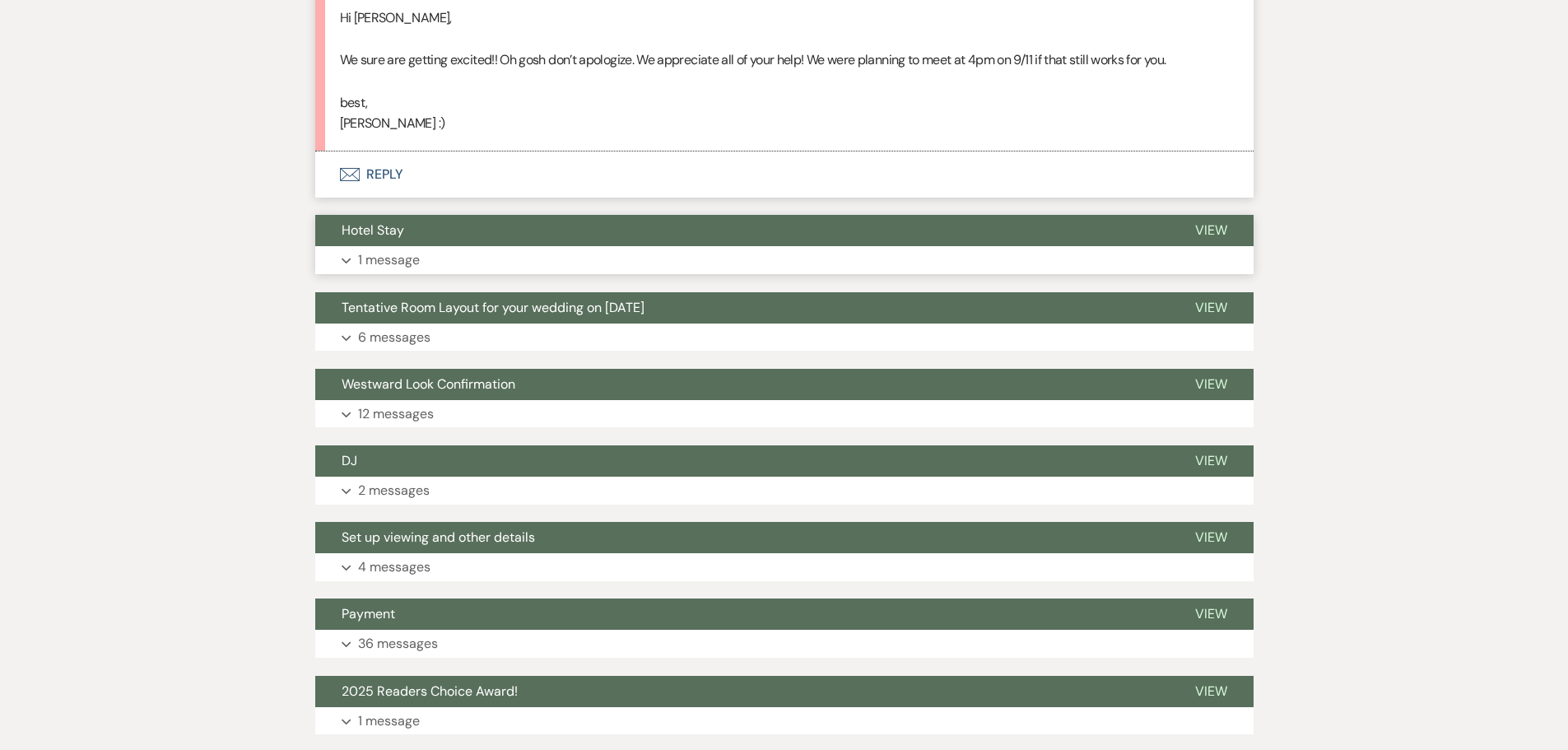
click at [395, 260] on p "1 message" at bounding box center [389, 260] width 62 height 21
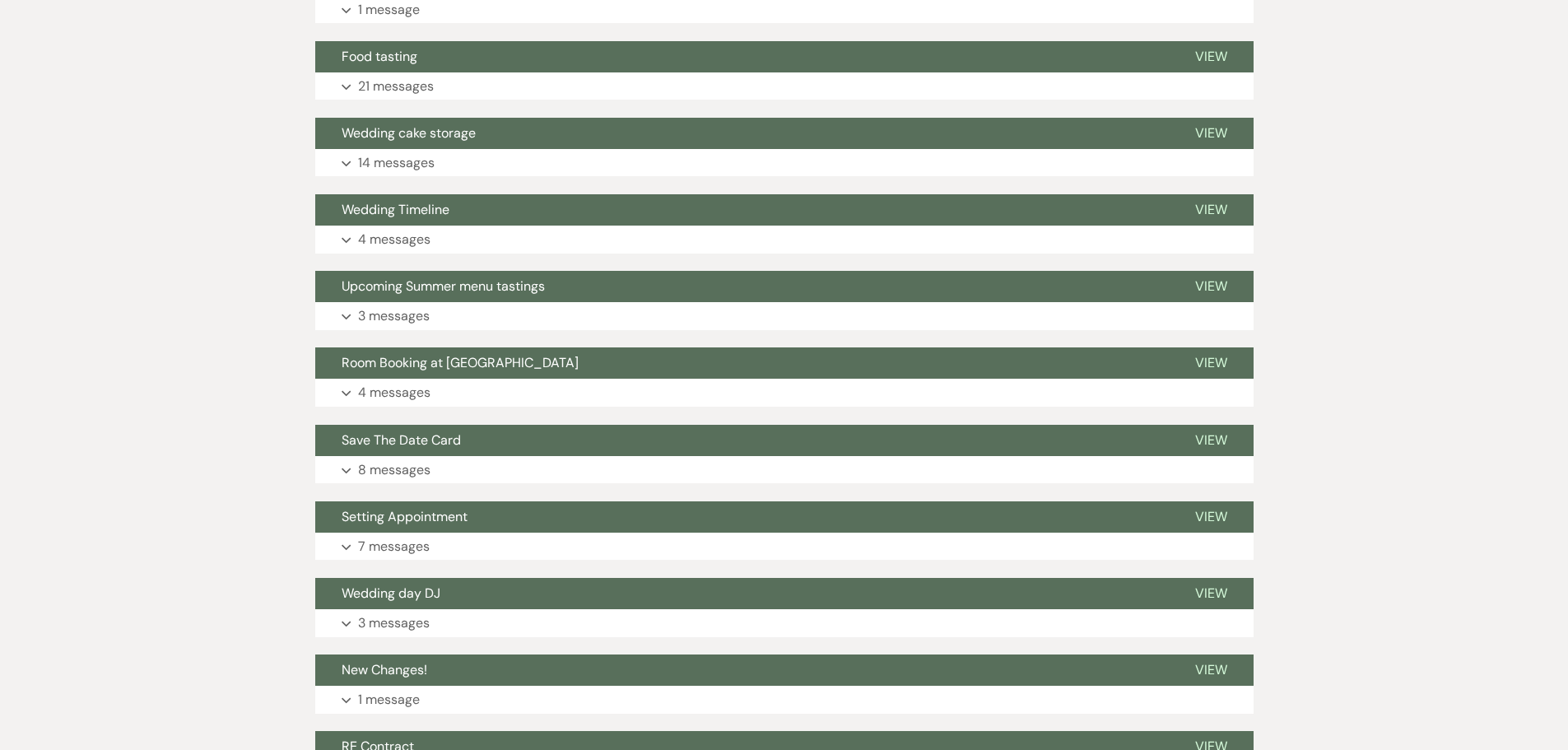
scroll to position [1894, 0]
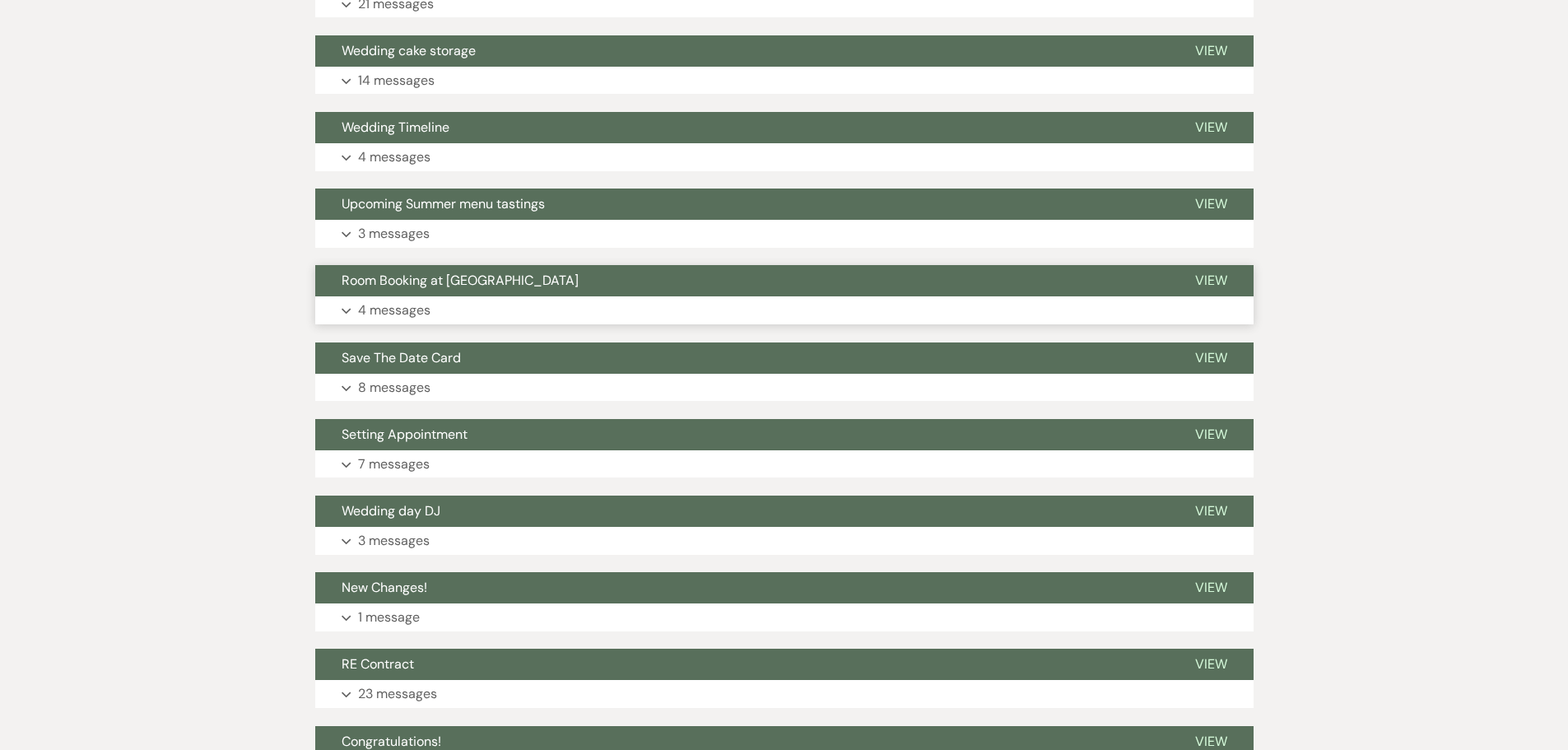
click at [392, 315] on p "4 messages" at bounding box center [394, 310] width 72 height 21
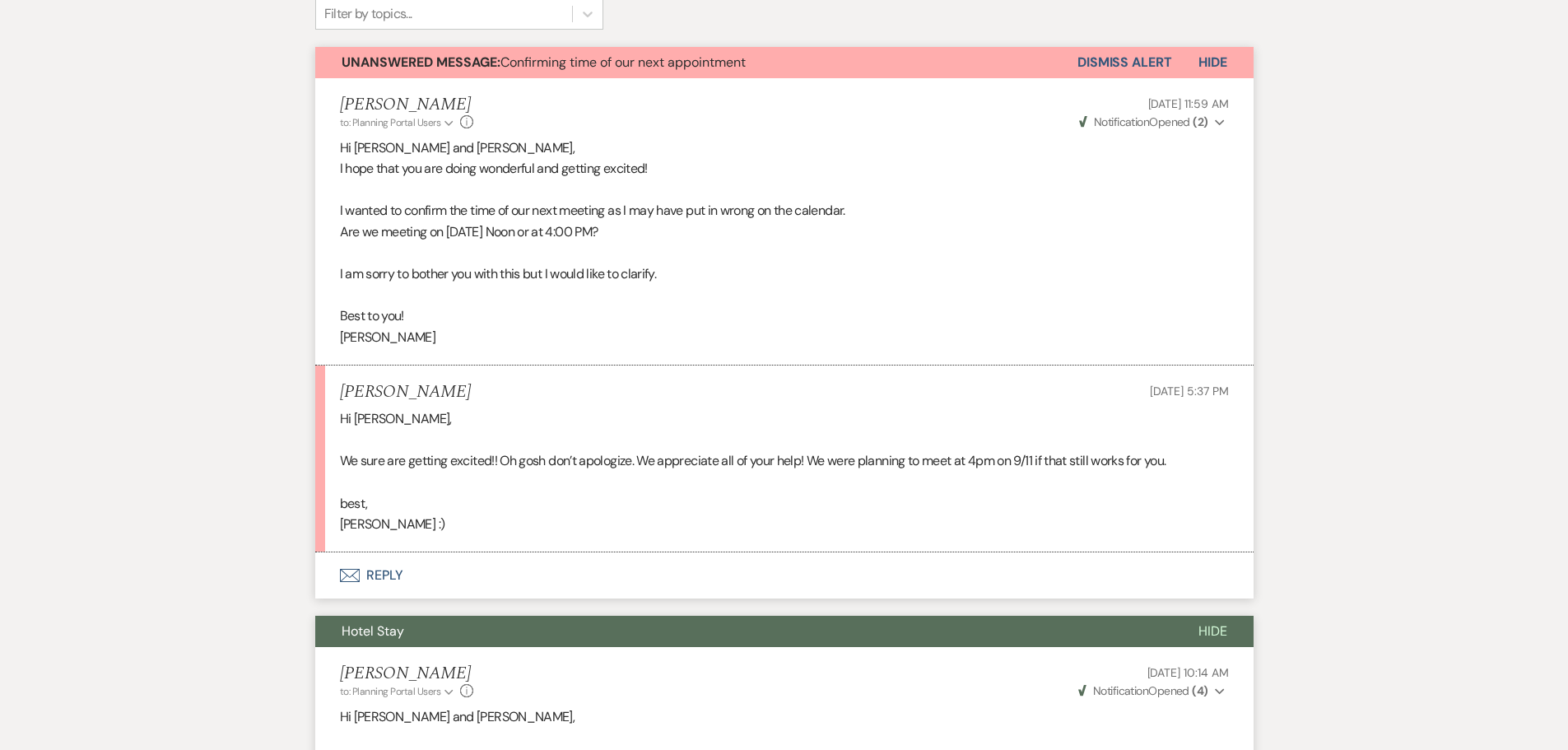
scroll to position [0, 0]
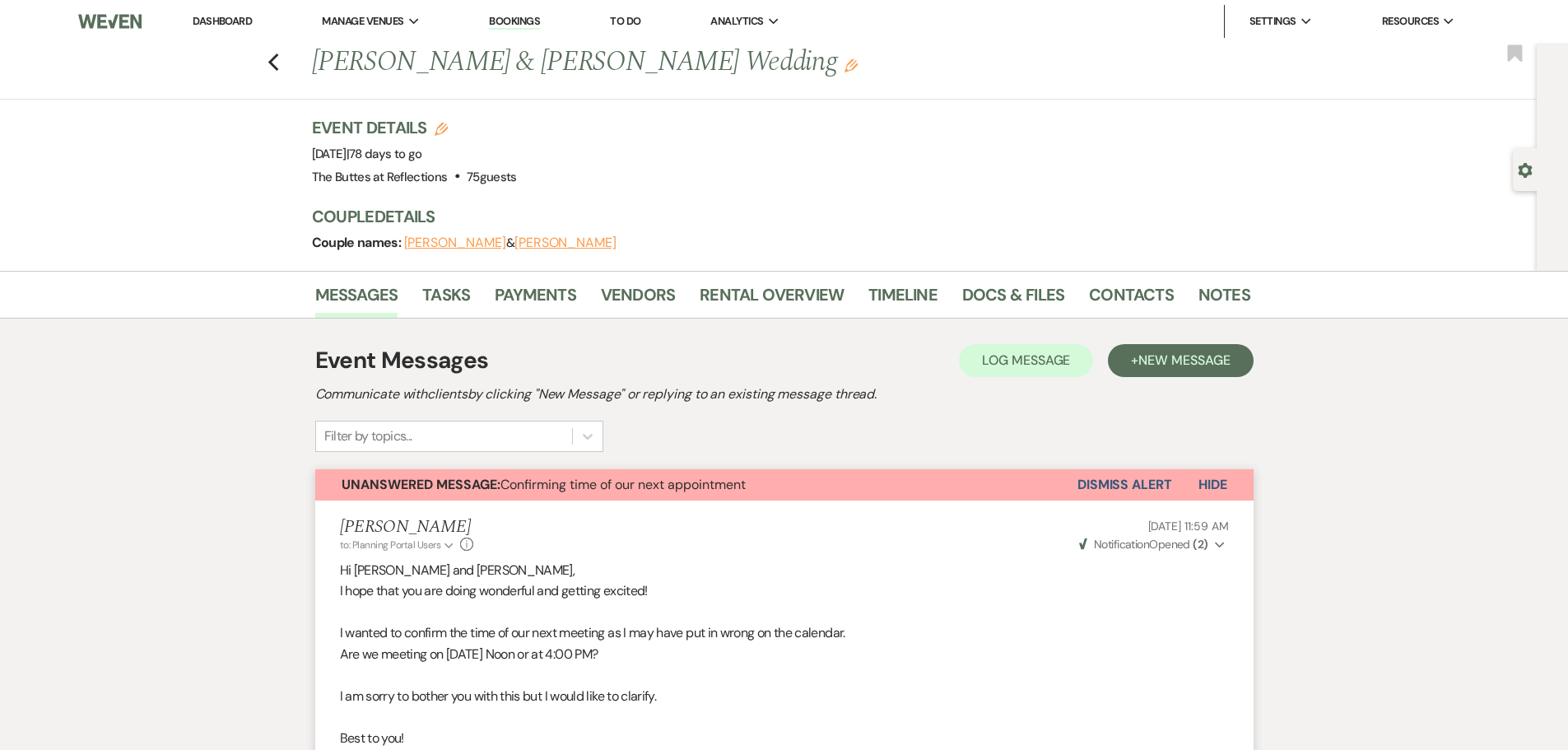
click at [230, 19] on link "Dashboard" at bounding box center [222, 20] width 59 height 14
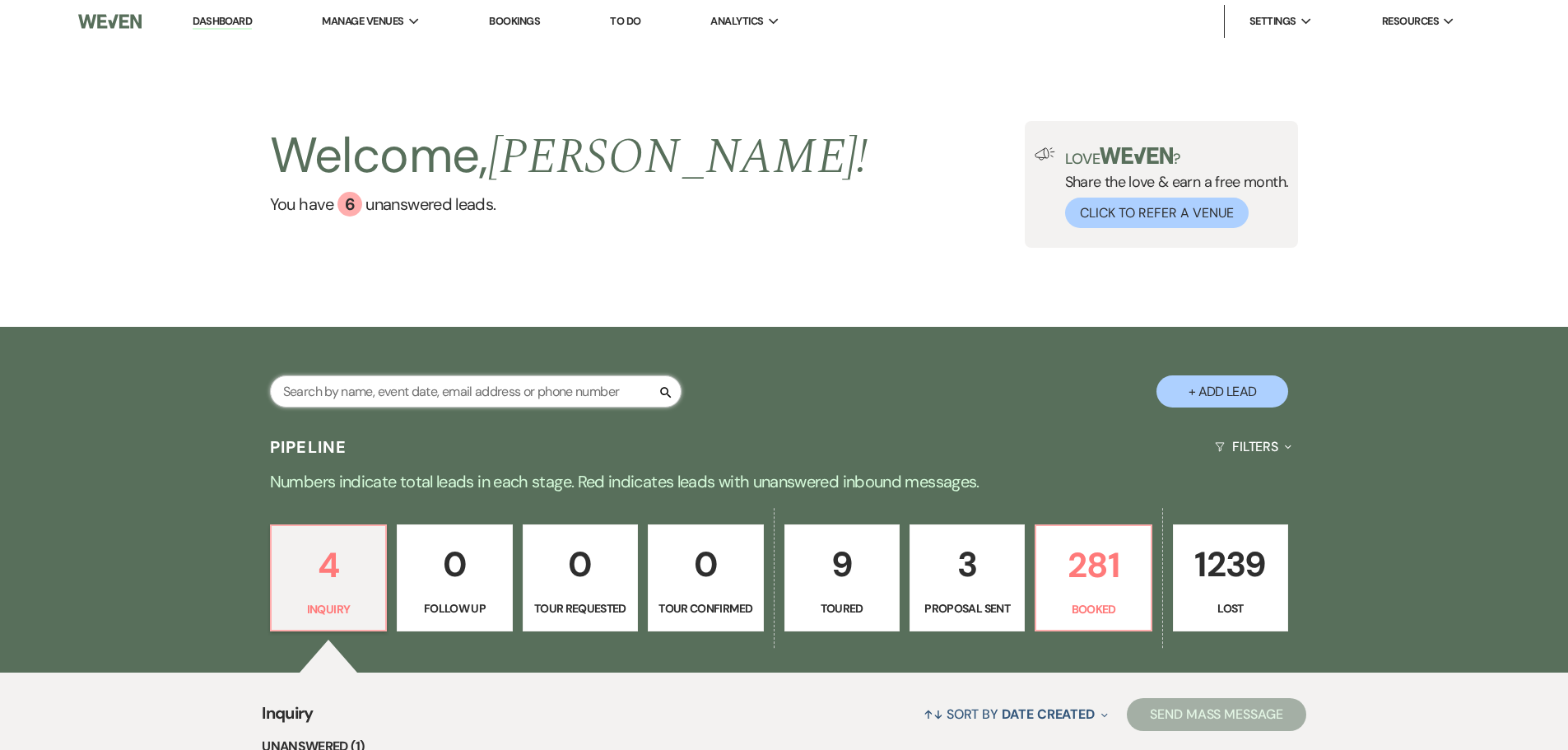
click at [506, 389] on input "text" at bounding box center [476, 391] width 411 height 32
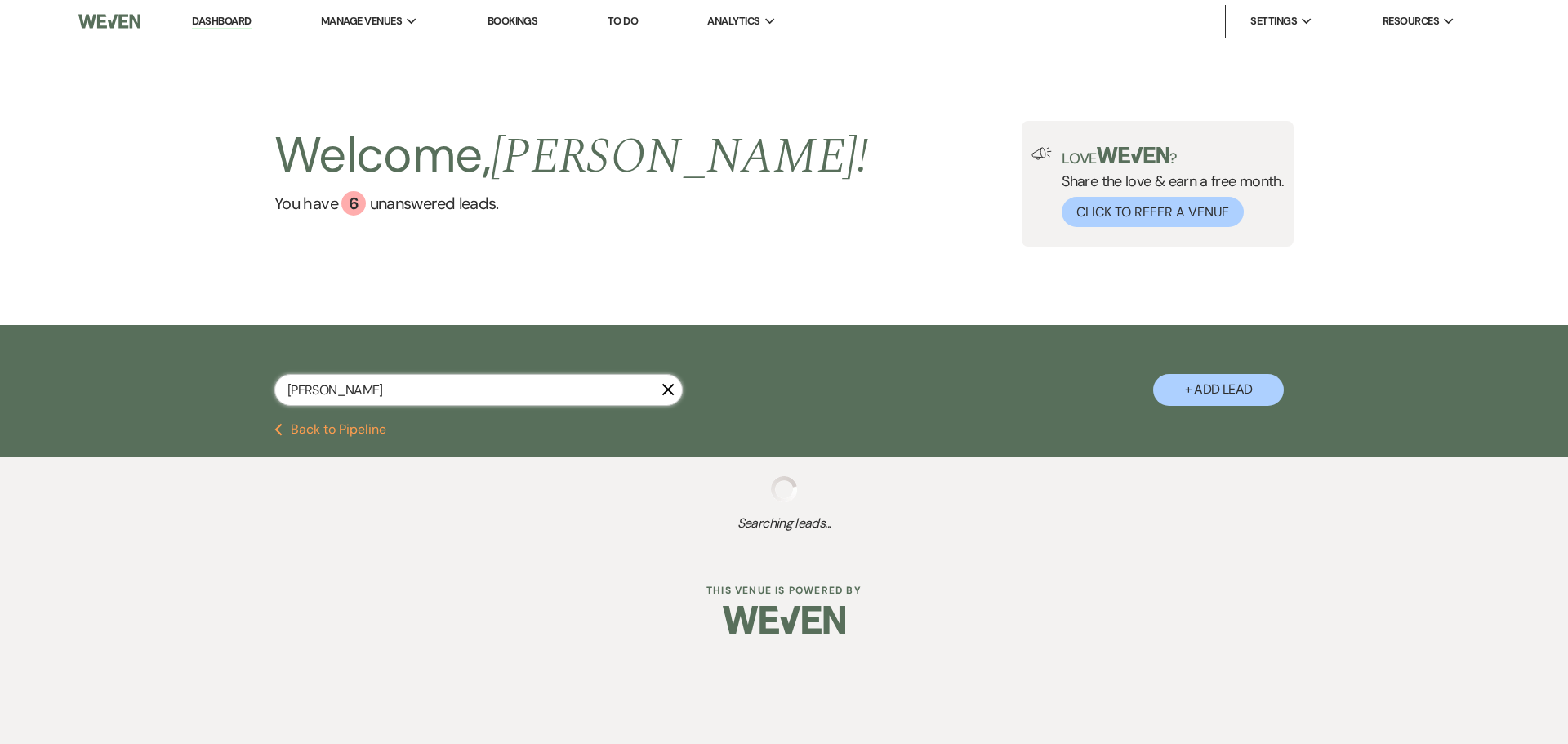
type input "hernand"
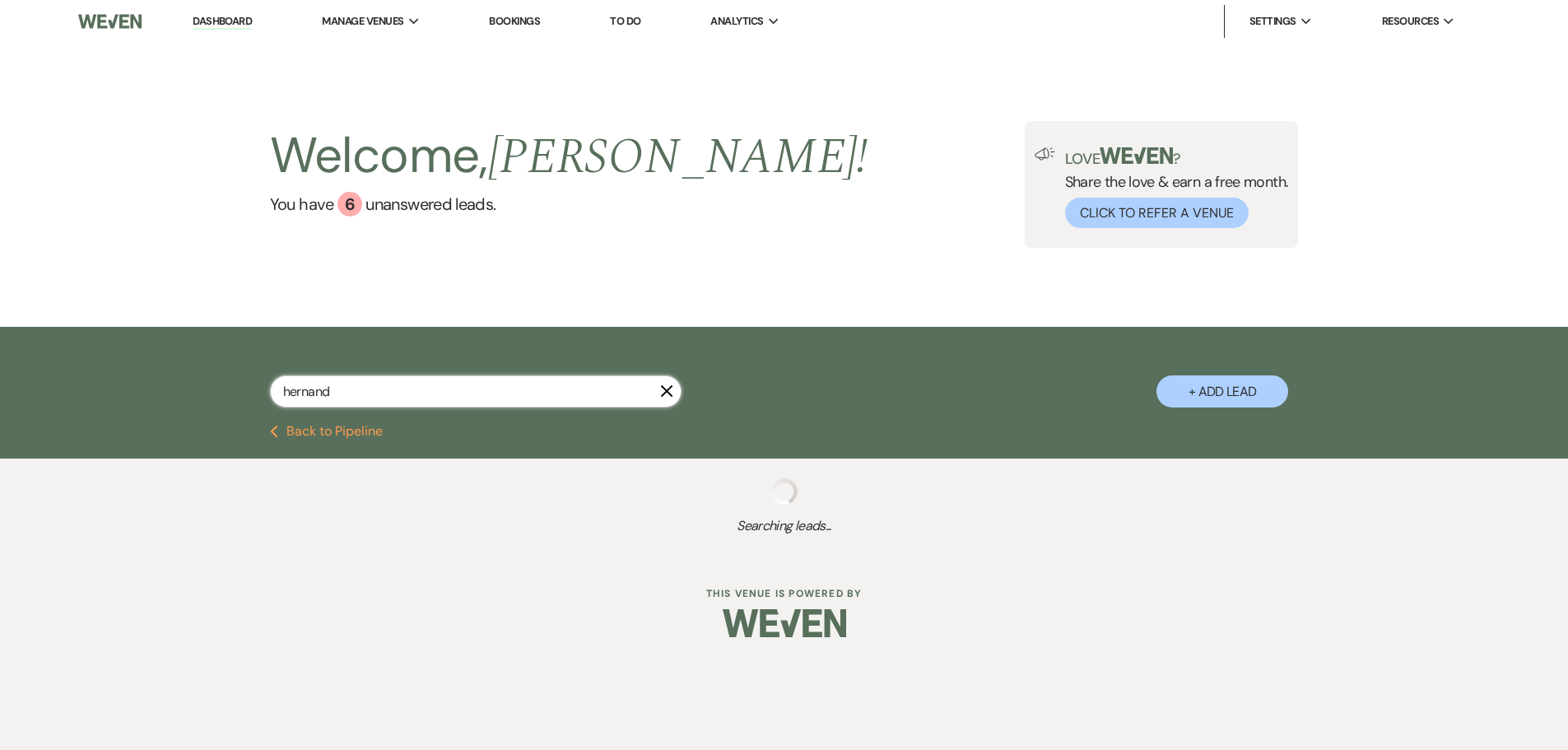
select select "8"
select select "5"
select select "8"
select select "5"
select select "8"
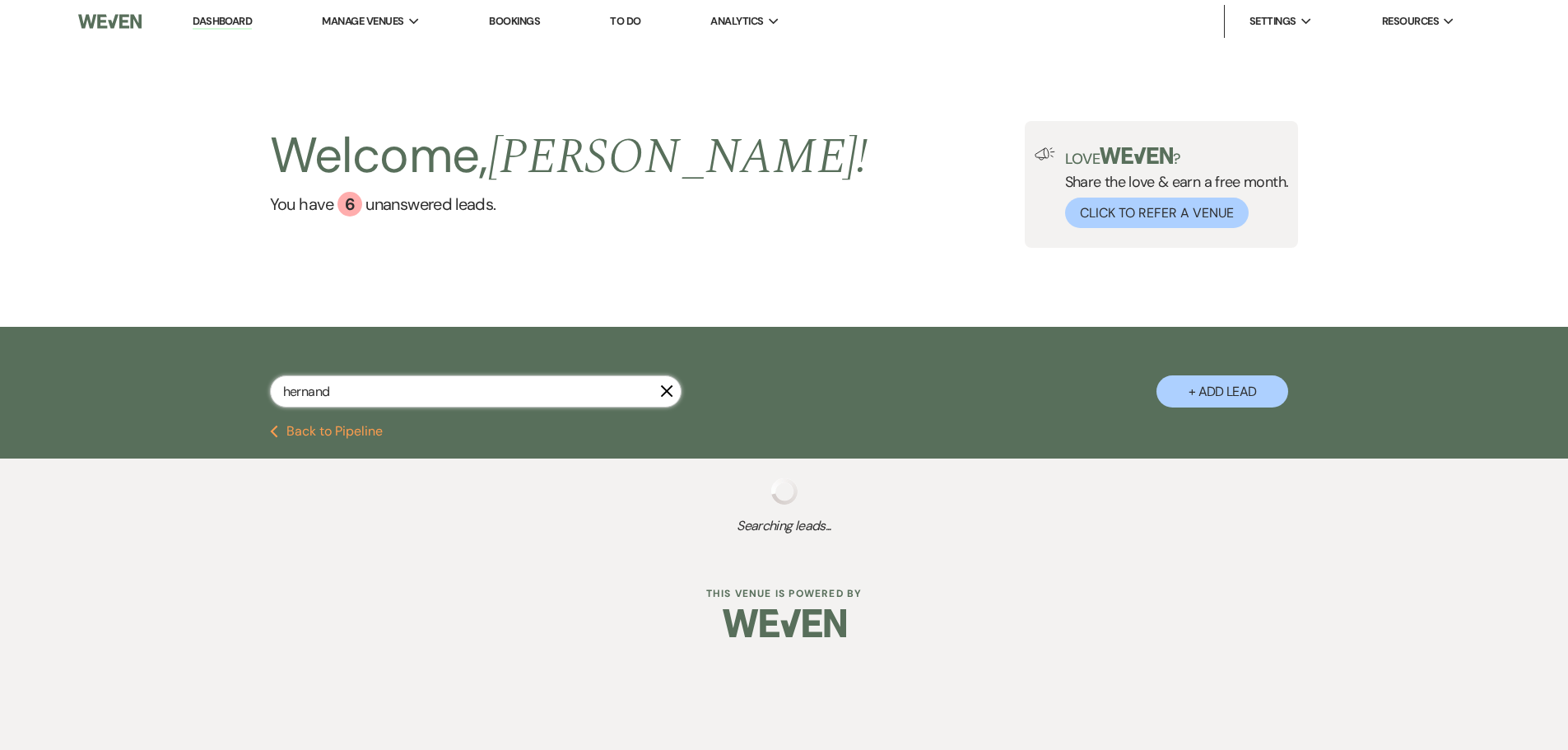
select select "8"
select select "5"
select select "8"
select select "2"
select select "8"
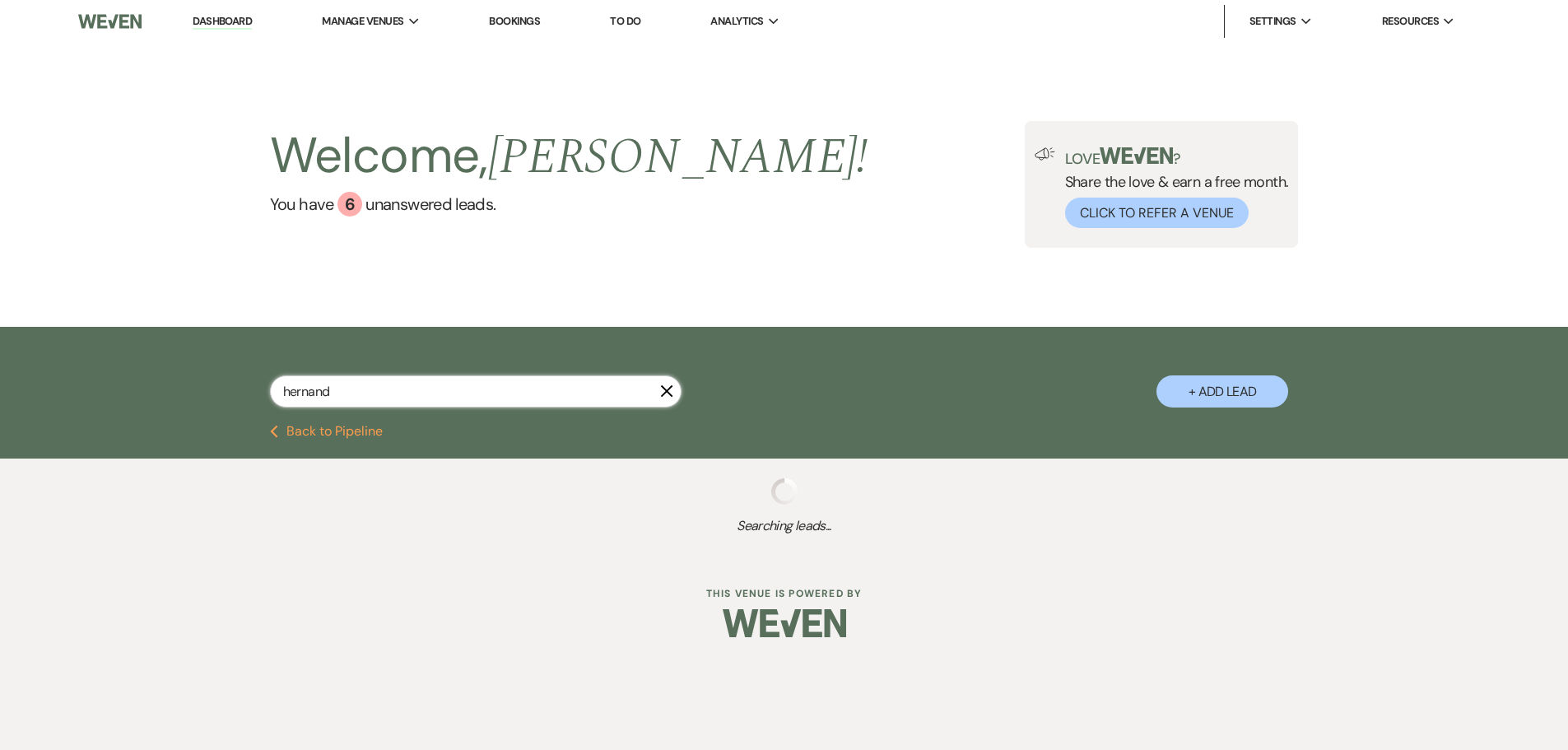
select select "5"
select select "8"
select select "5"
select select "8"
select select "5"
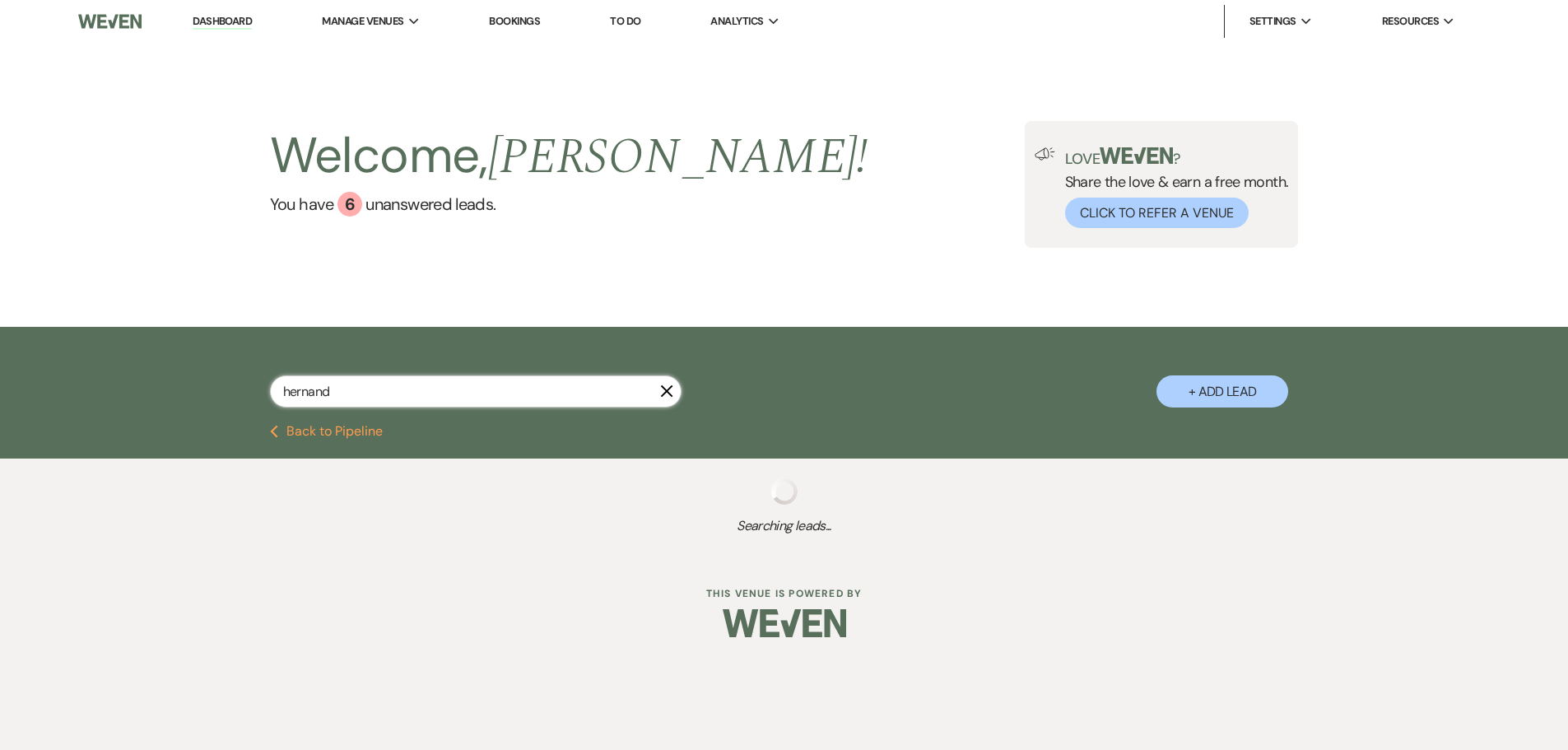
select select "8"
select select "5"
select select "8"
select select "6"
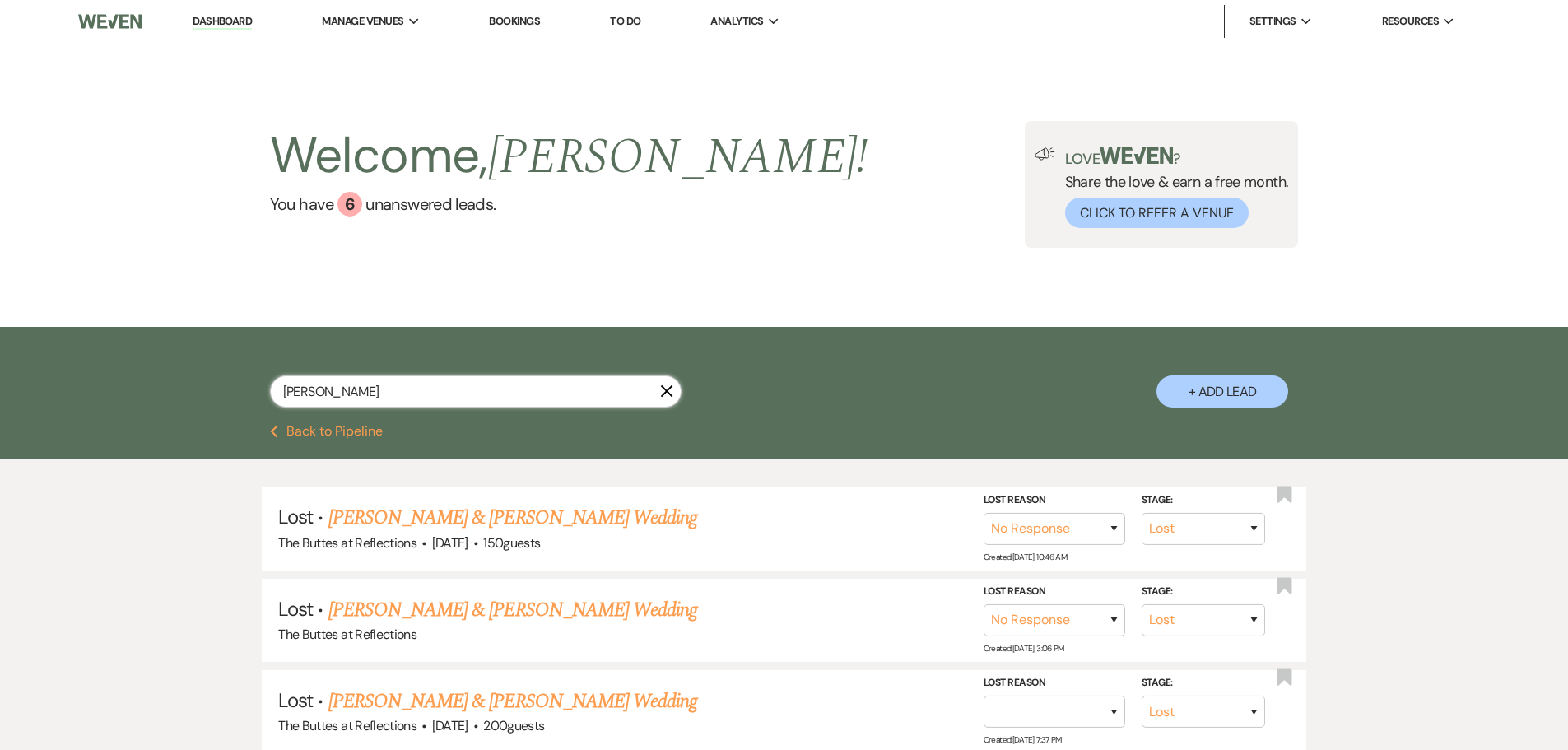
type input "hernandez"
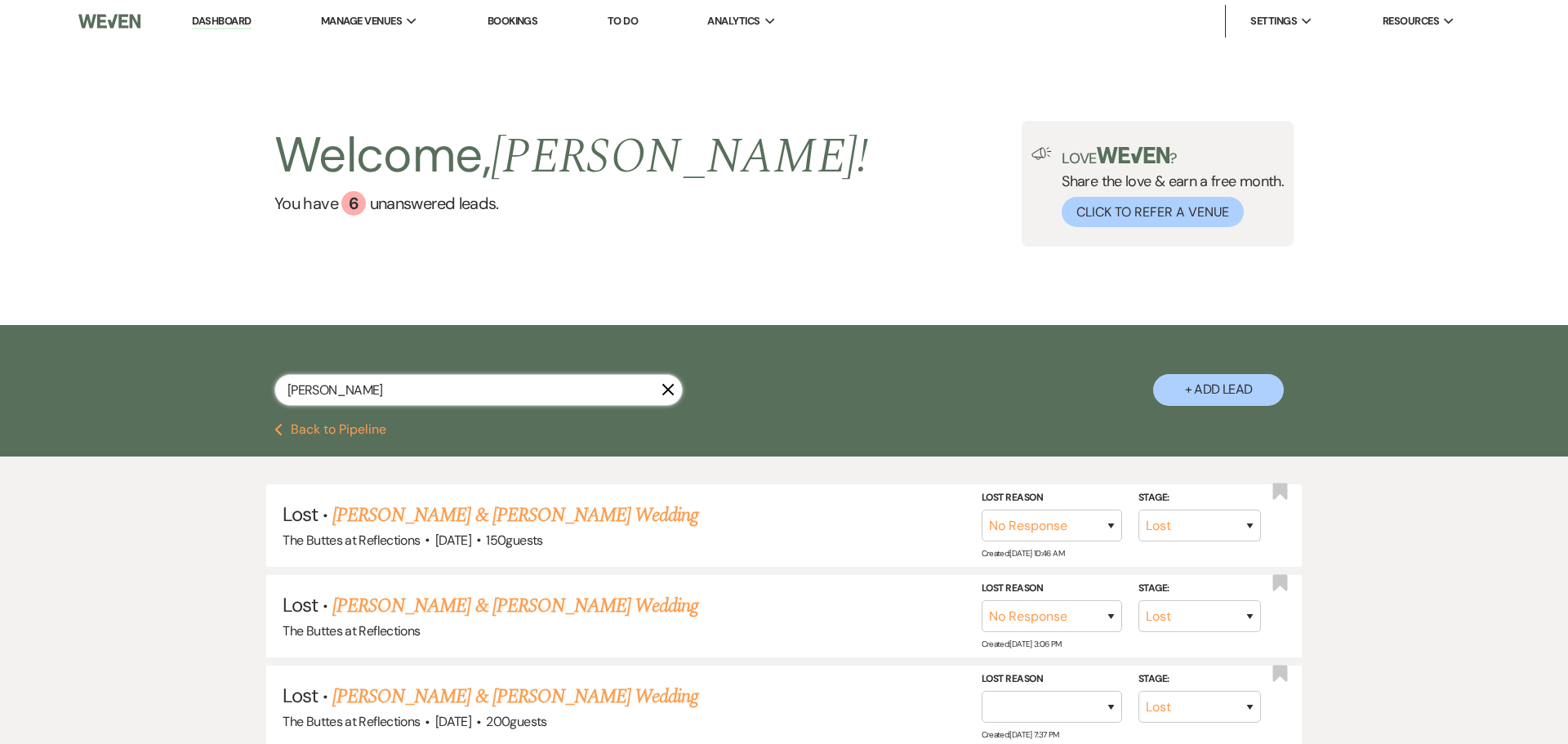
select select "8"
select select "5"
select select "8"
select select "5"
select select "8"
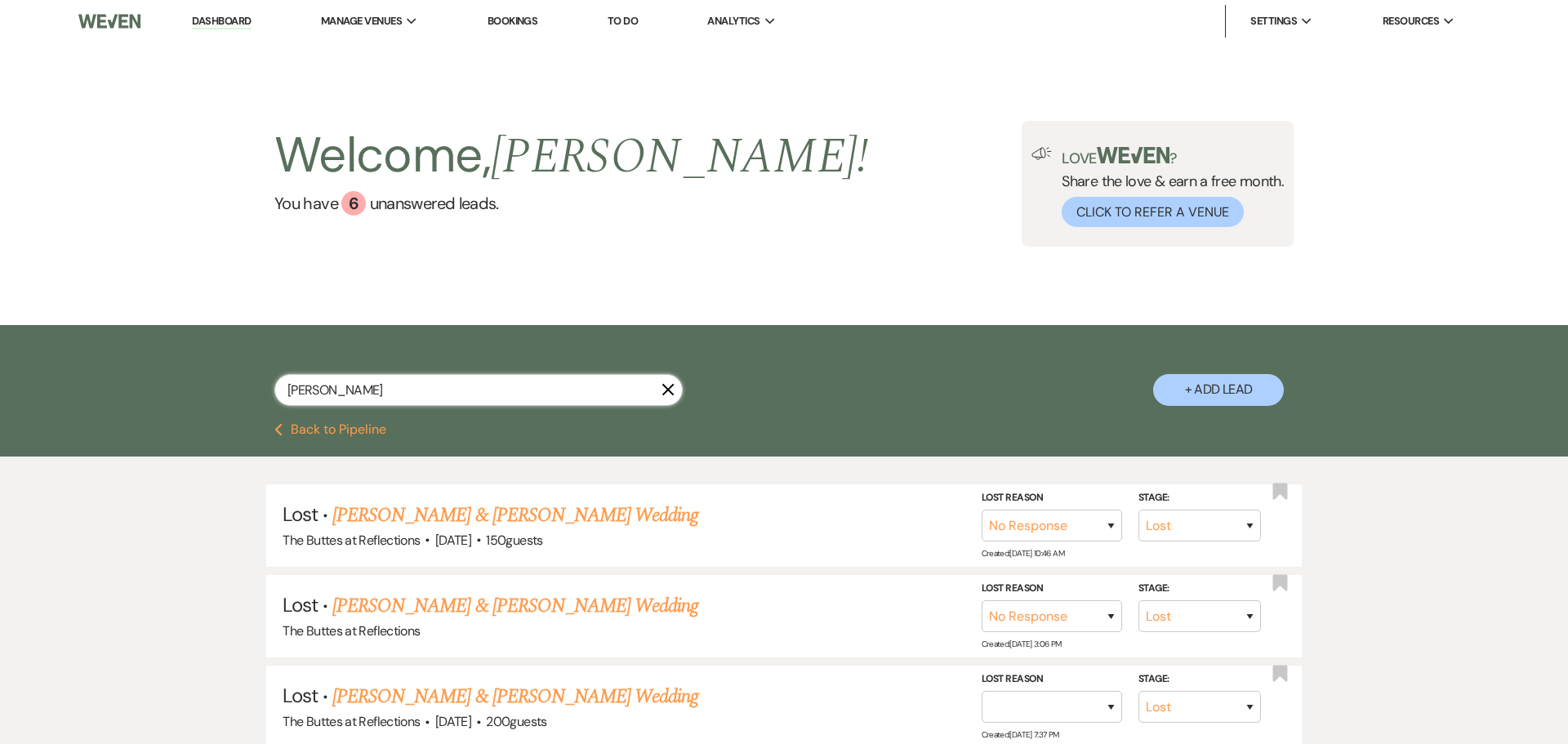
select select "8"
select select "5"
select select "8"
select select "2"
select select "8"
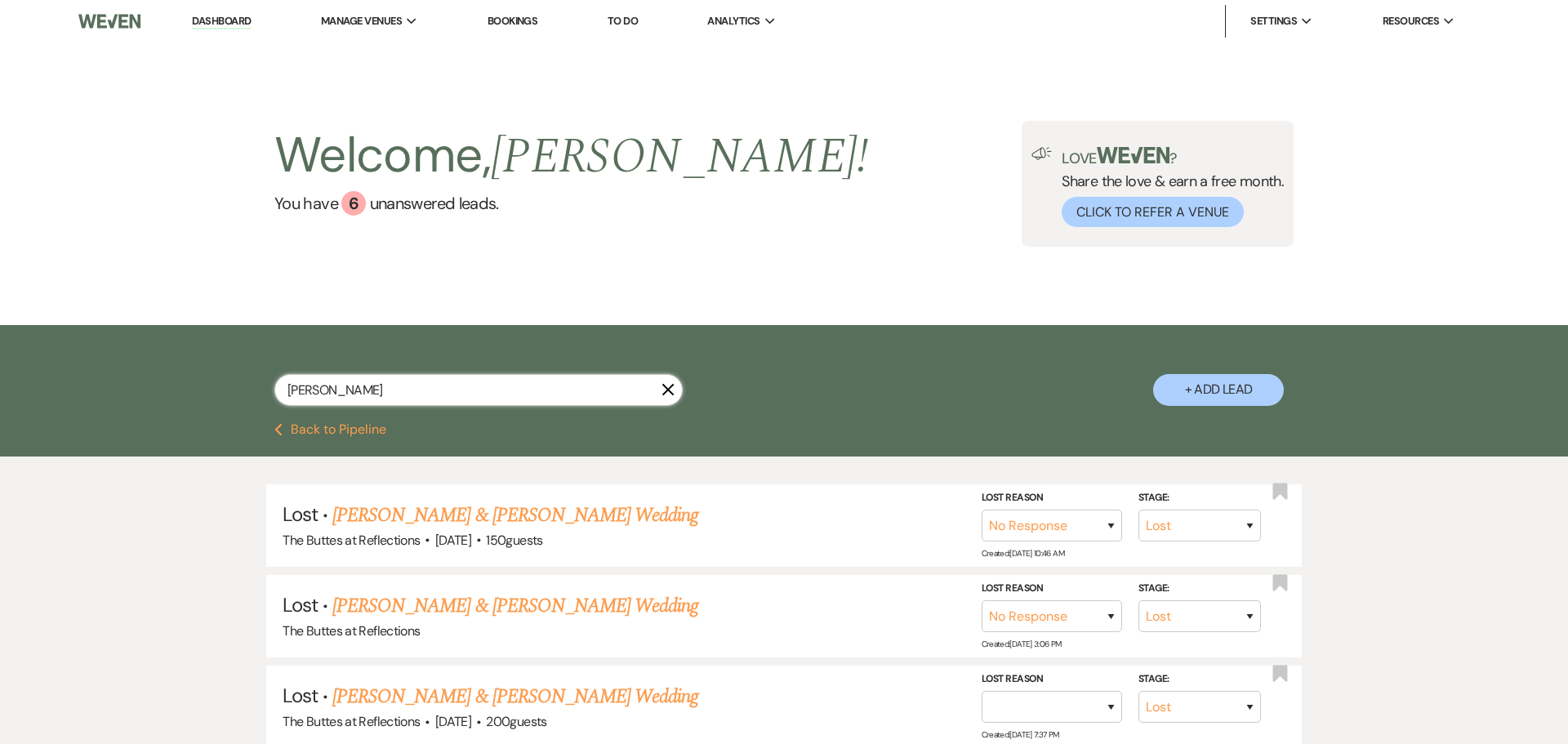
select select "5"
select select "8"
select select "5"
select select "8"
select select "5"
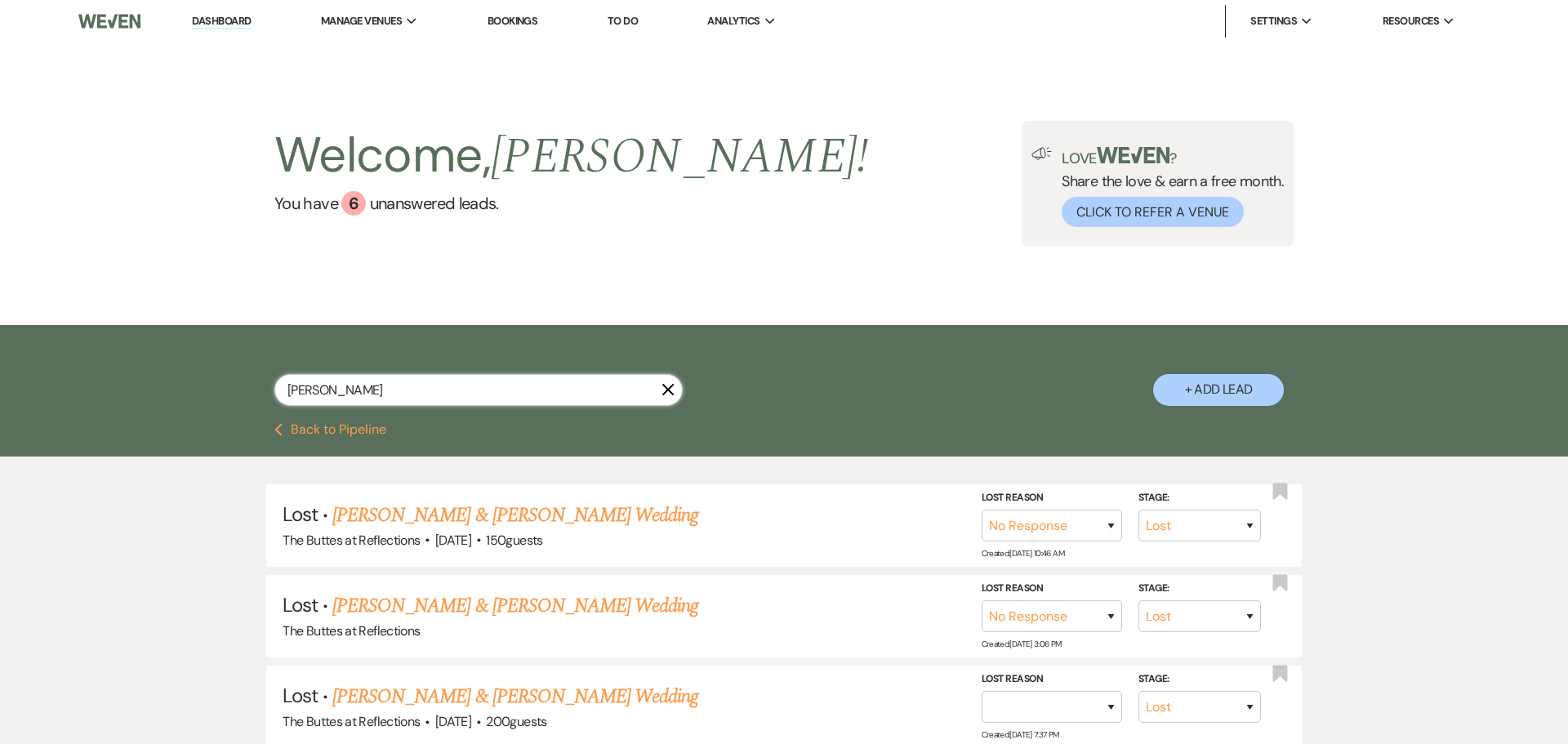
select select "8"
select select "5"
select select "8"
select select "6"
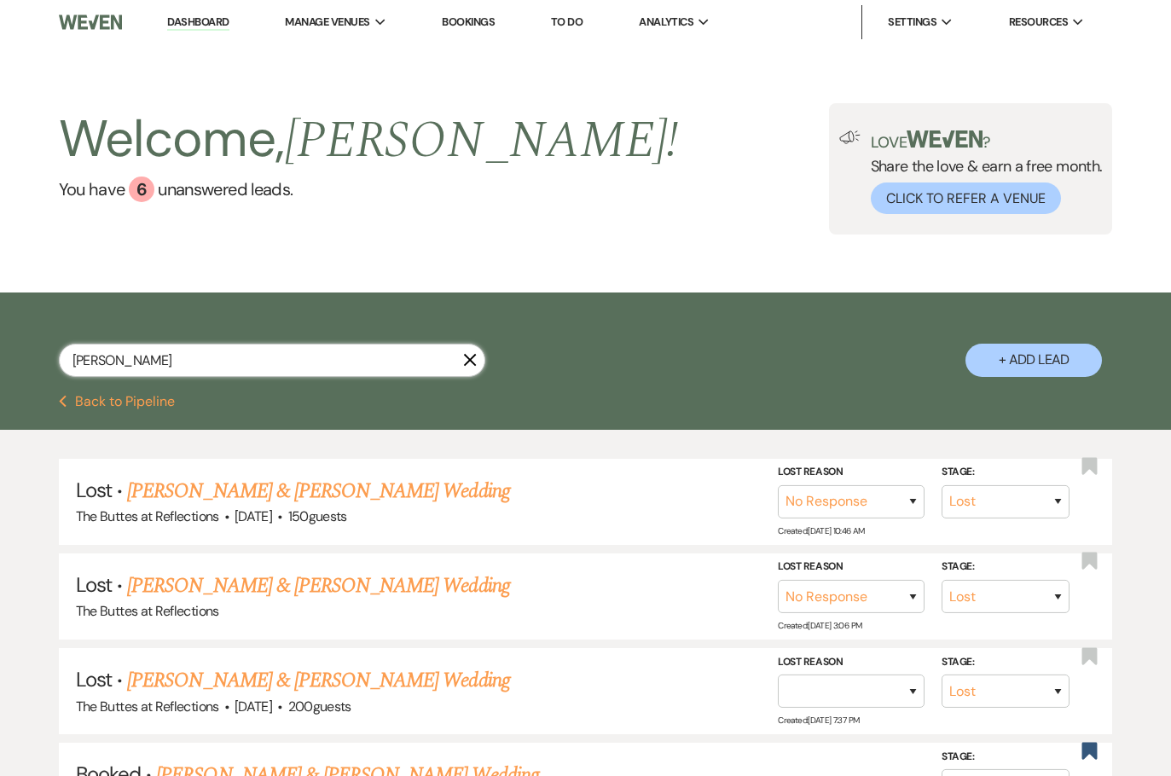
drag, startPoint x: 206, startPoint y: 359, endPoint x: 61, endPoint y: 363, distance: 145.0
click at [61, 363] on input "hernandez" at bounding box center [272, 360] width 426 height 33
type input "koman"
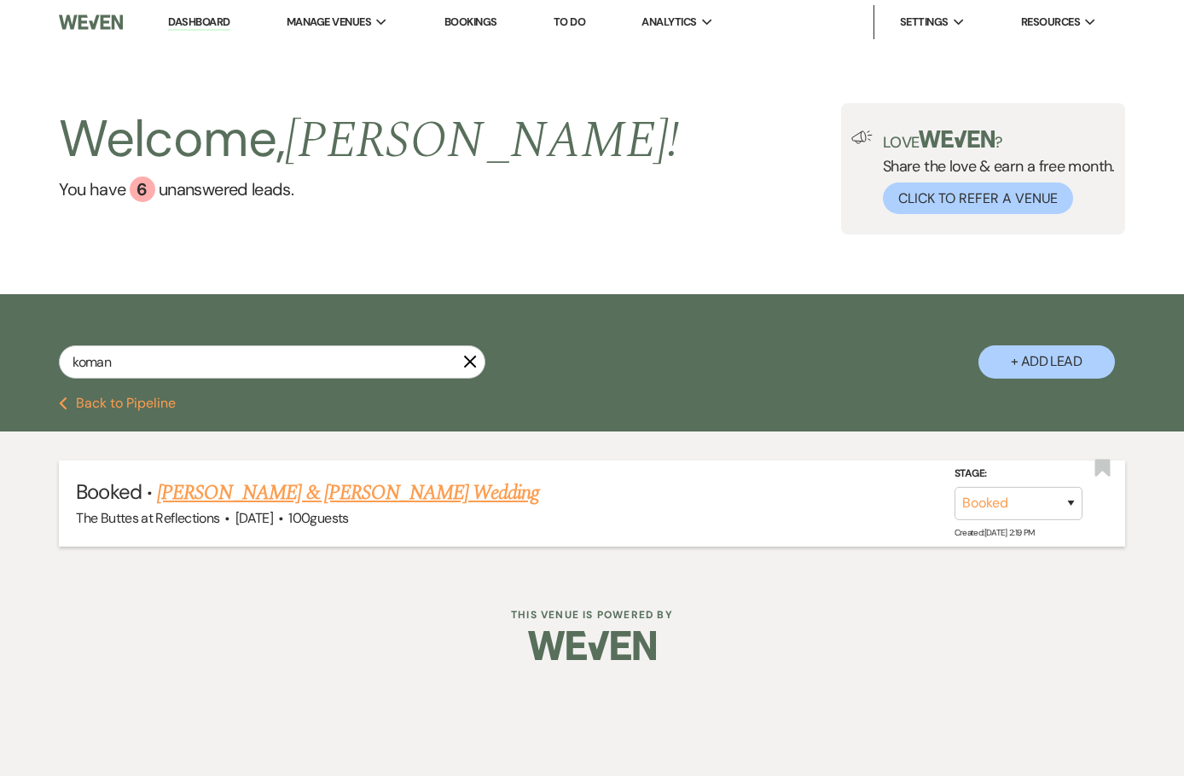
click at [322, 493] on link "James Lamendola & Brittney Koman's Wedding" at bounding box center [348, 493] width 382 height 31
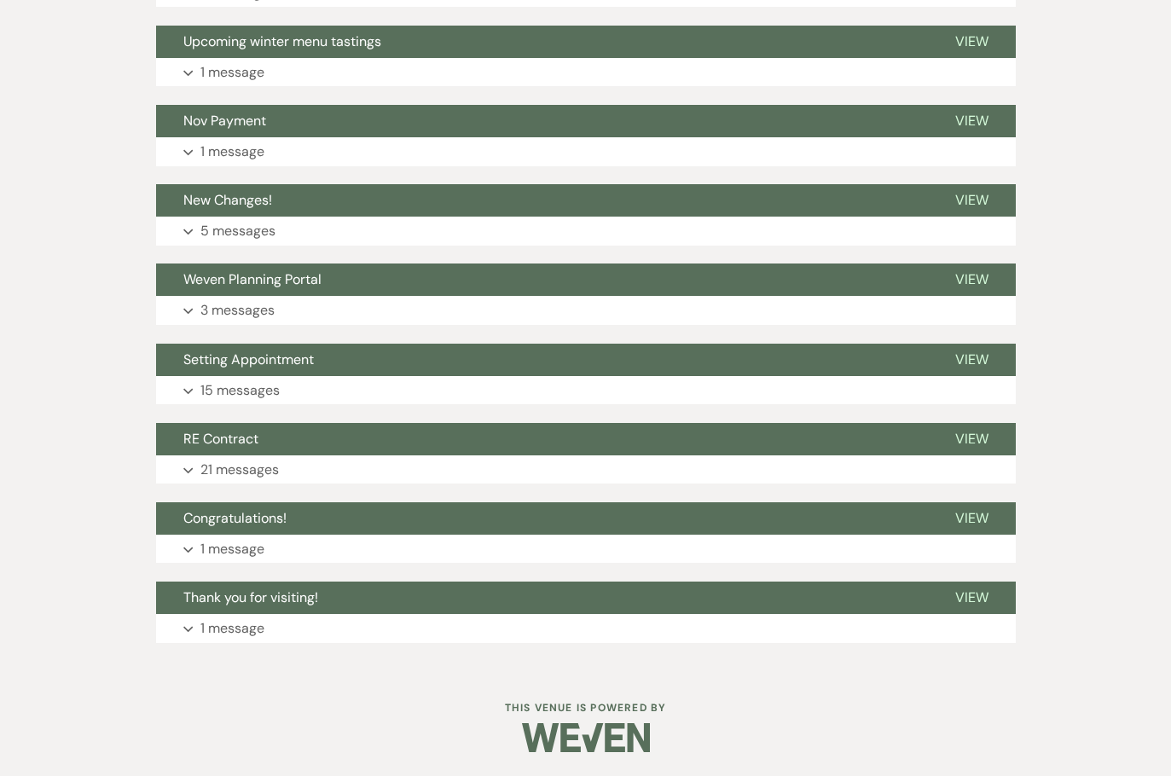
scroll to position [1973, 0]
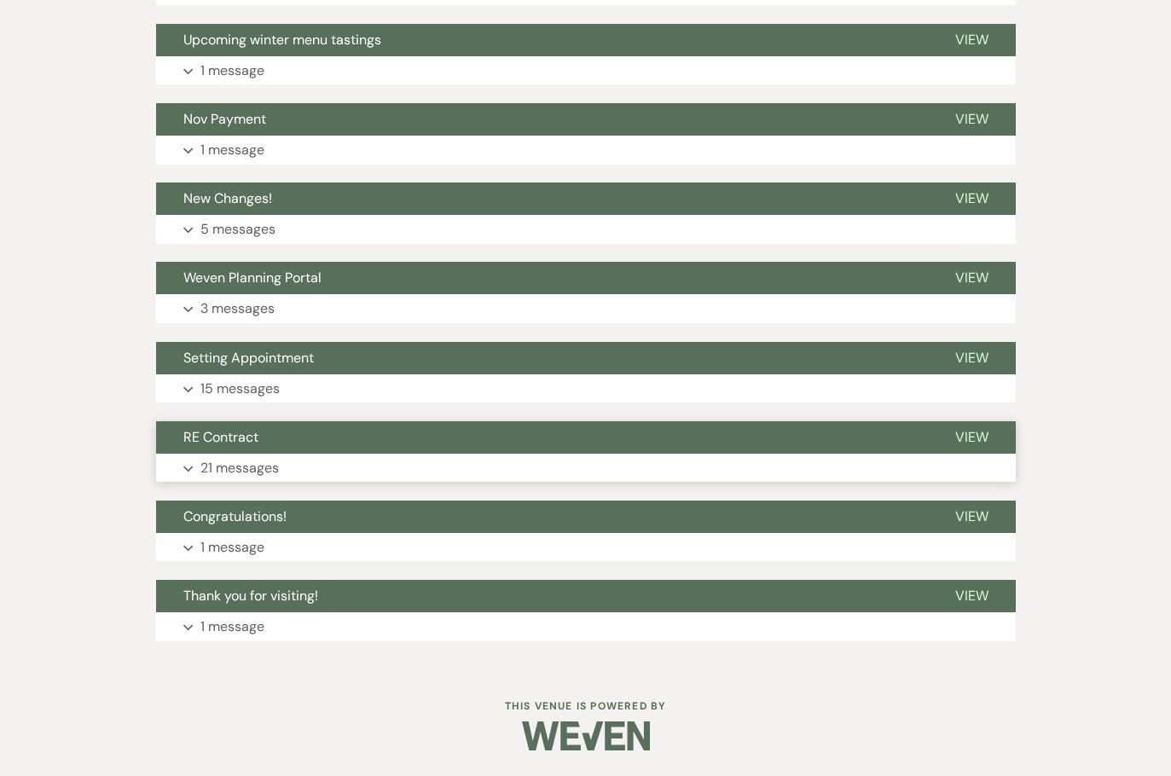
click at [229, 468] on p "21 messages" at bounding box center [239, 468] width 78 height 22
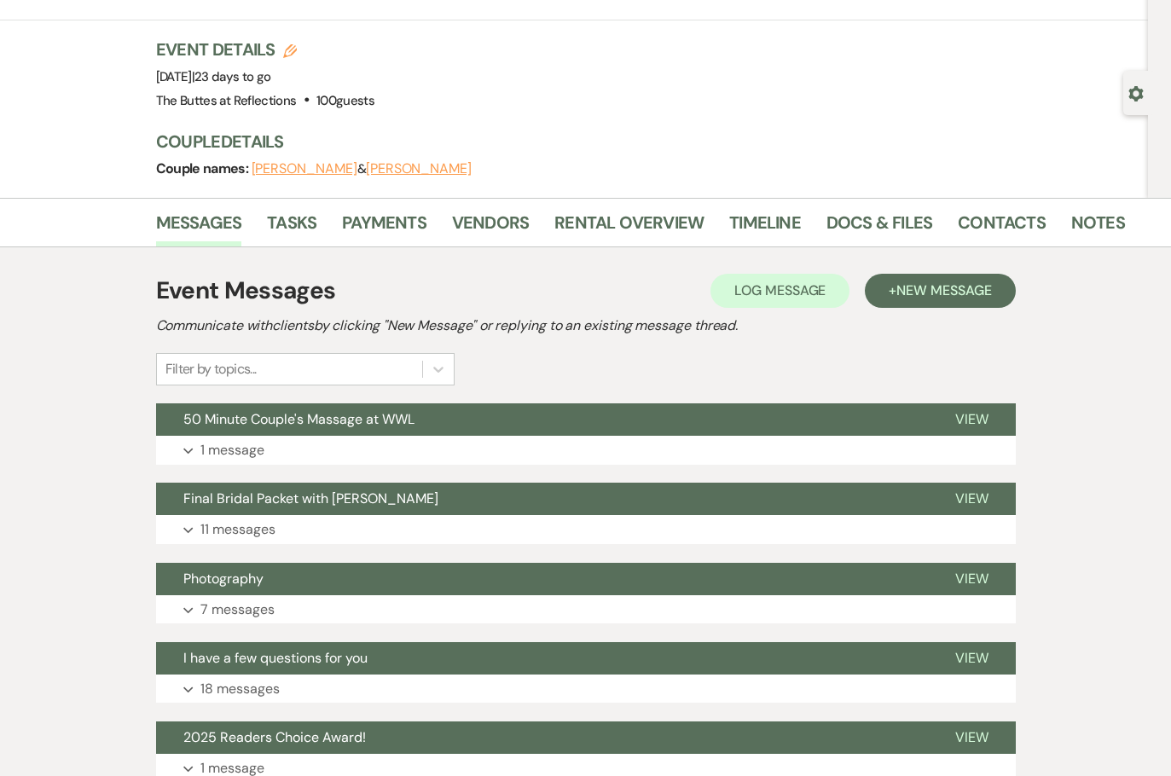
scroll to position [0, 0]
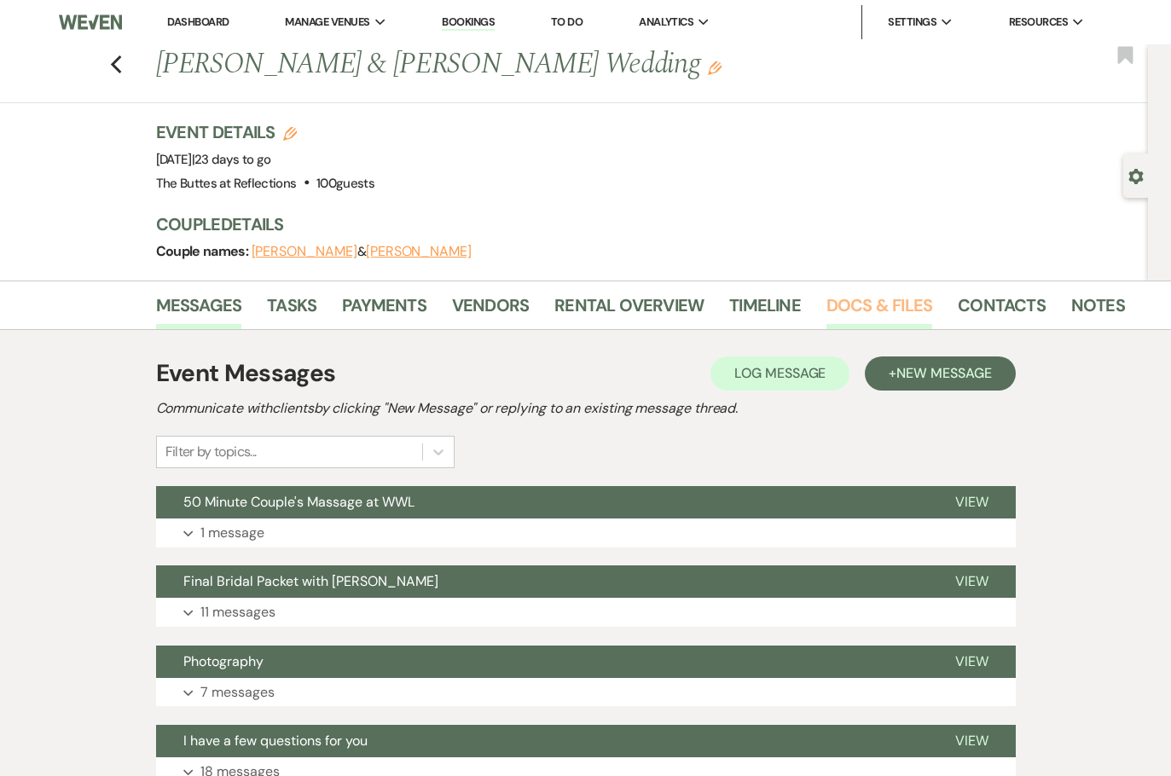
click at [876, 299] on link "Docs & Files" at bounding box center [879, 311] width 106 height 38
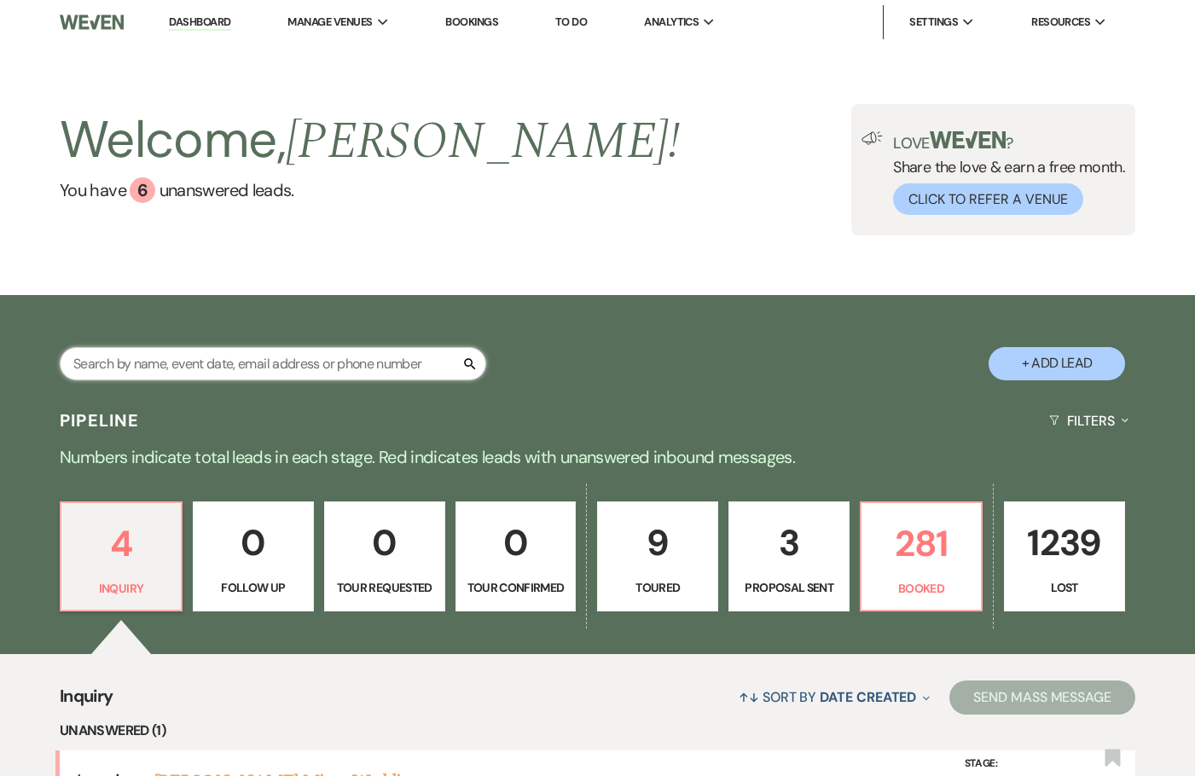
click at [203, 359] on input "text" at bounding box center [273, 363] width 426 height 33
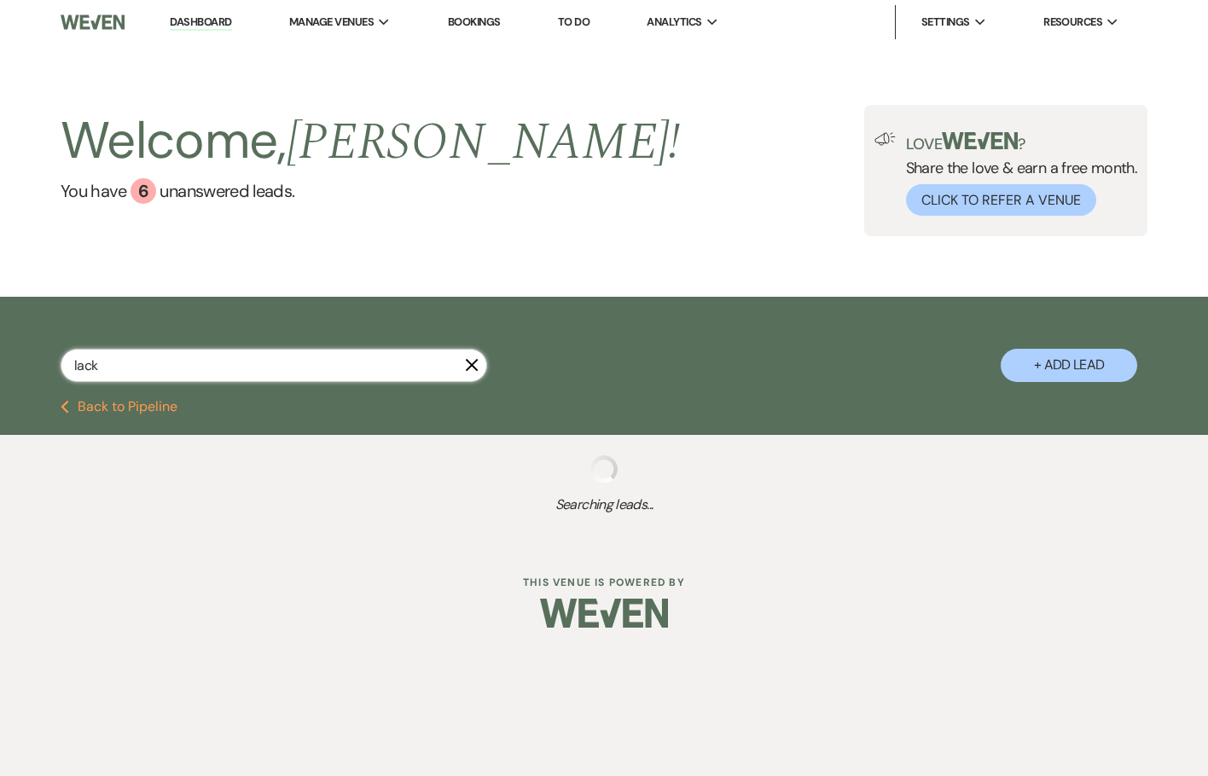
type input "lac"
select select "8"
select select "5"
select select "8"
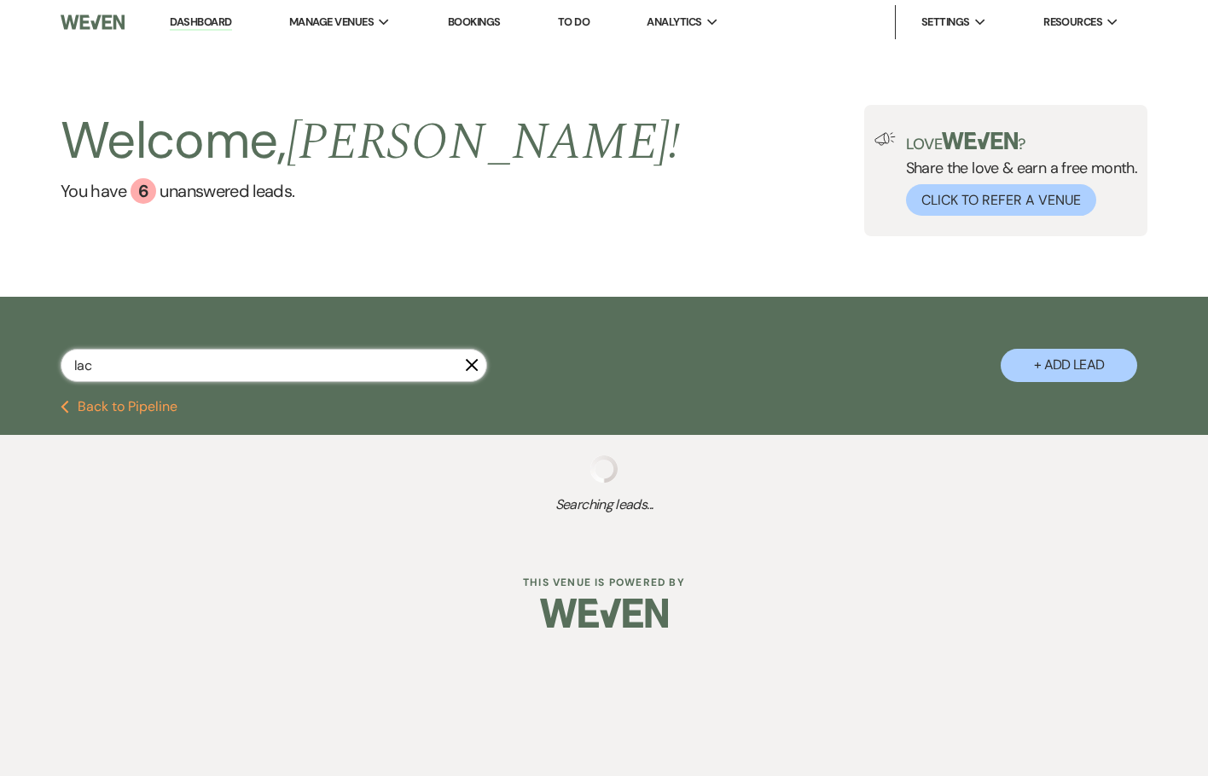
select select "8"
select select "5"
select select "8"
select select "7"
select select "8"
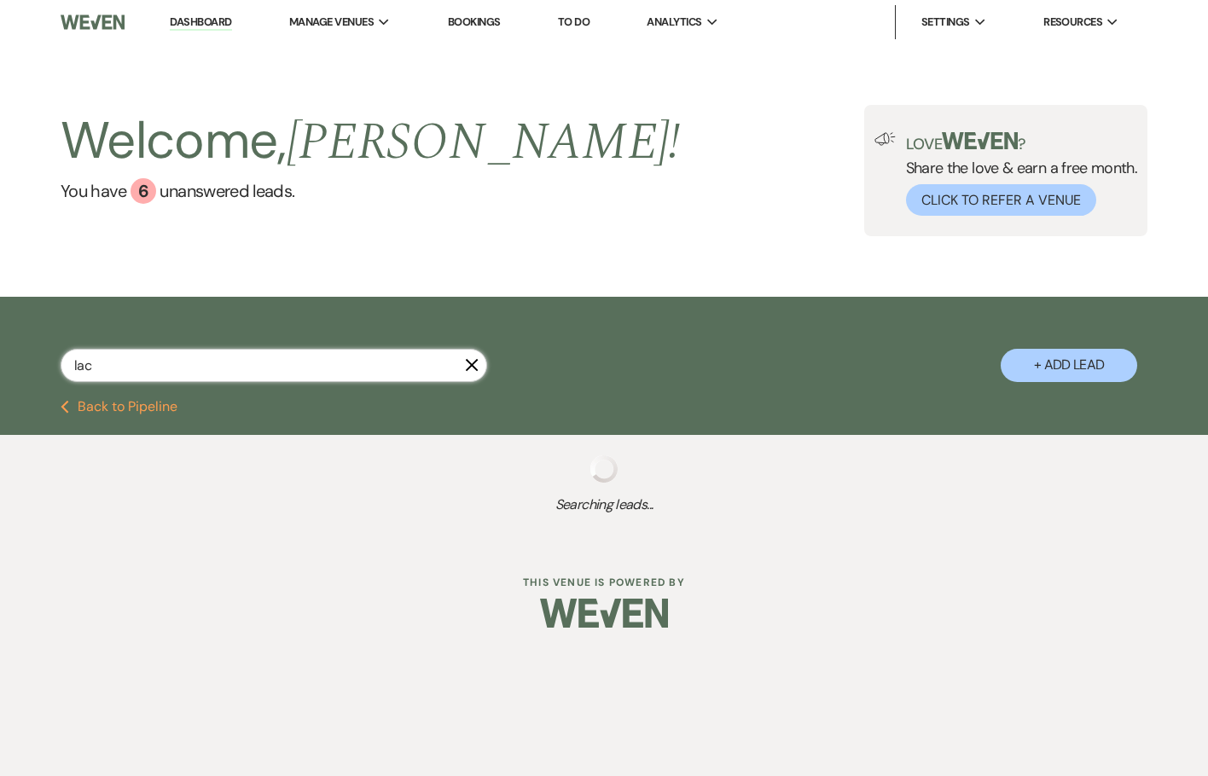
select select "5"
select select "8"
select select "5"
select select "8"
select select "7"
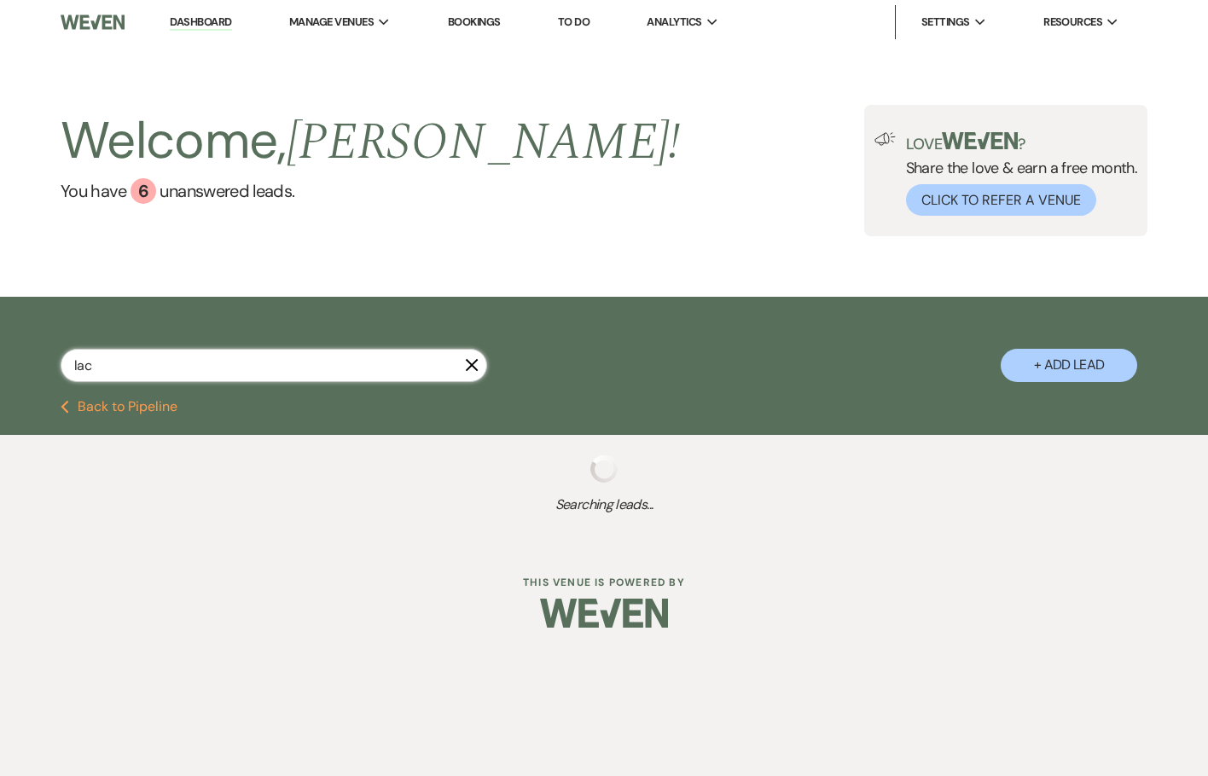
select select "8"
select select "5"
select select "8"
select select "5"
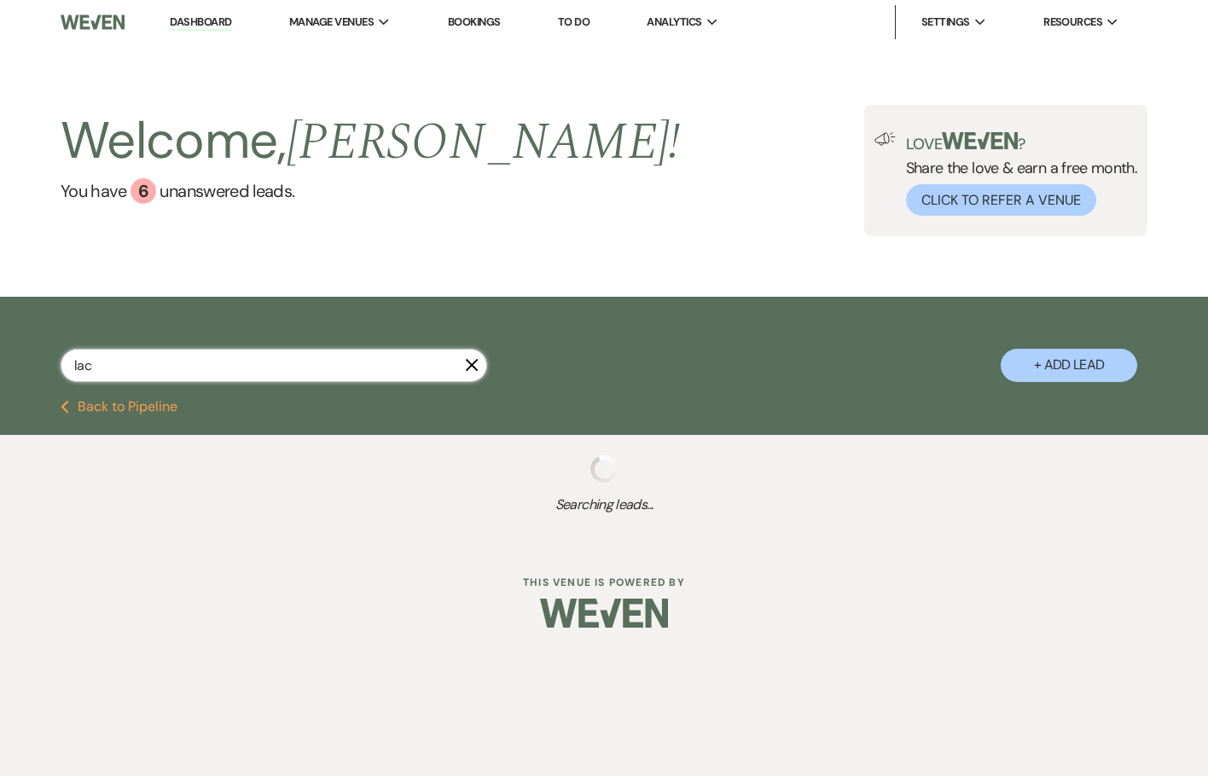
select select "8"
select select "5"
select select "8"
select select "5"
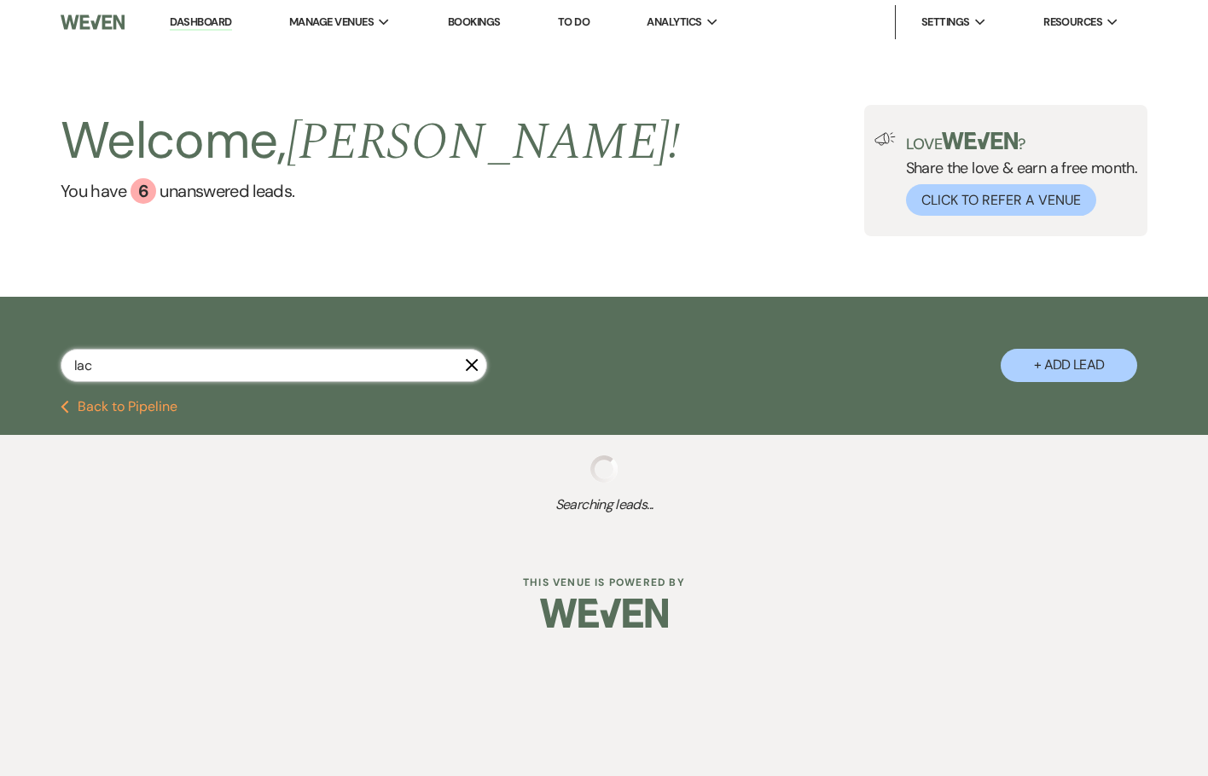
select select "8"
select select "5"
select select "8"
select select "5"
select select "8"
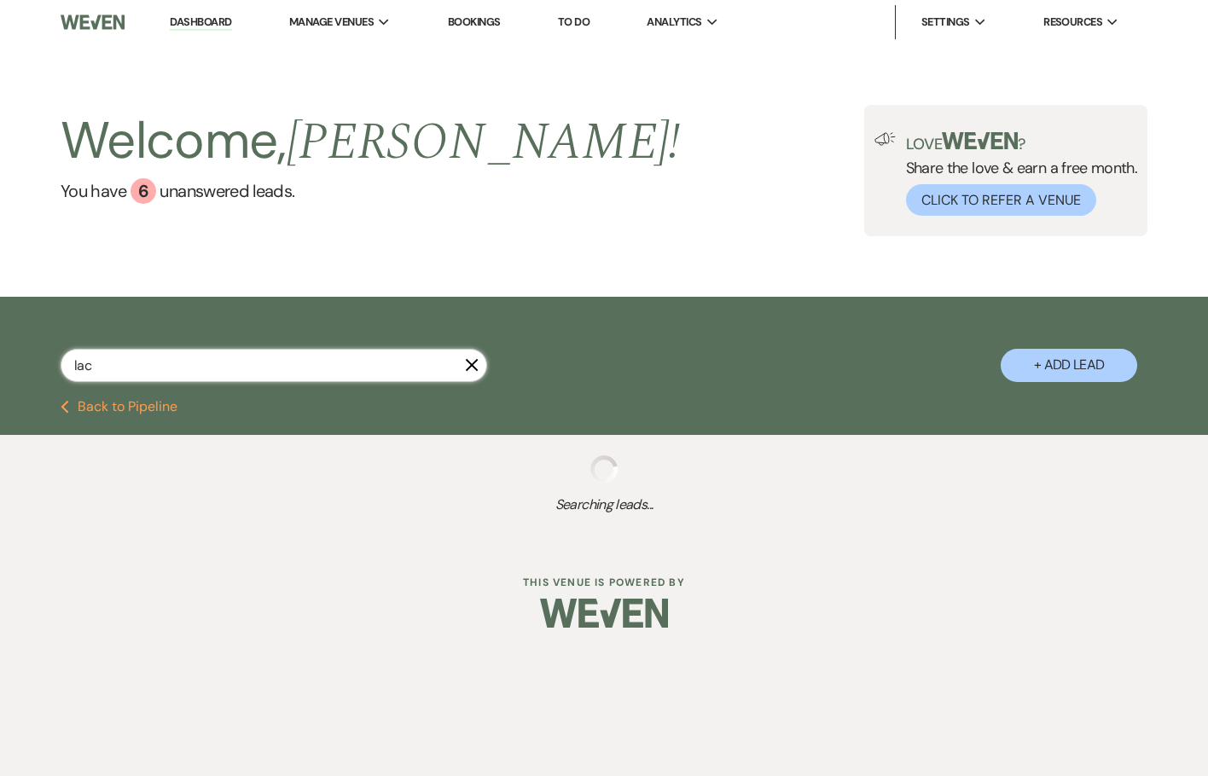
select select "5"
select select "8"
select select "5"
select select "8"
select select "5"
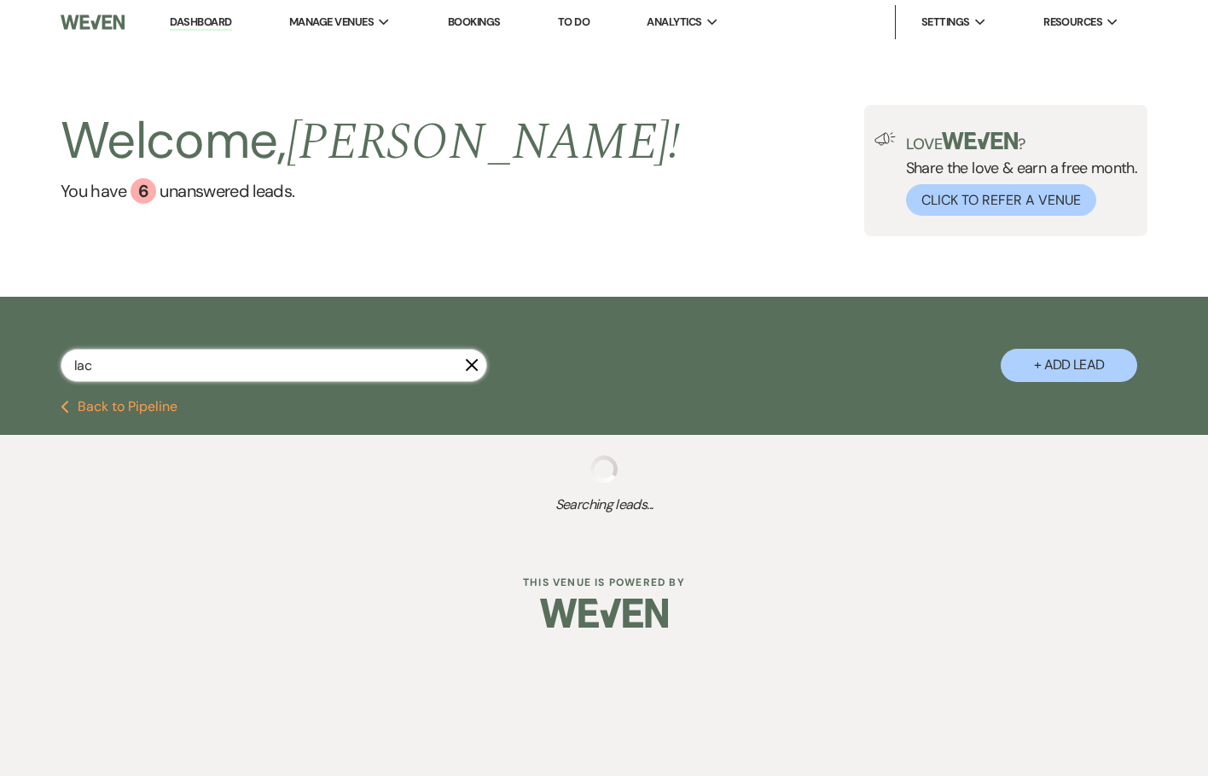
select select "8"
select select "5"
select select "8"
select select "5"
select select "8"
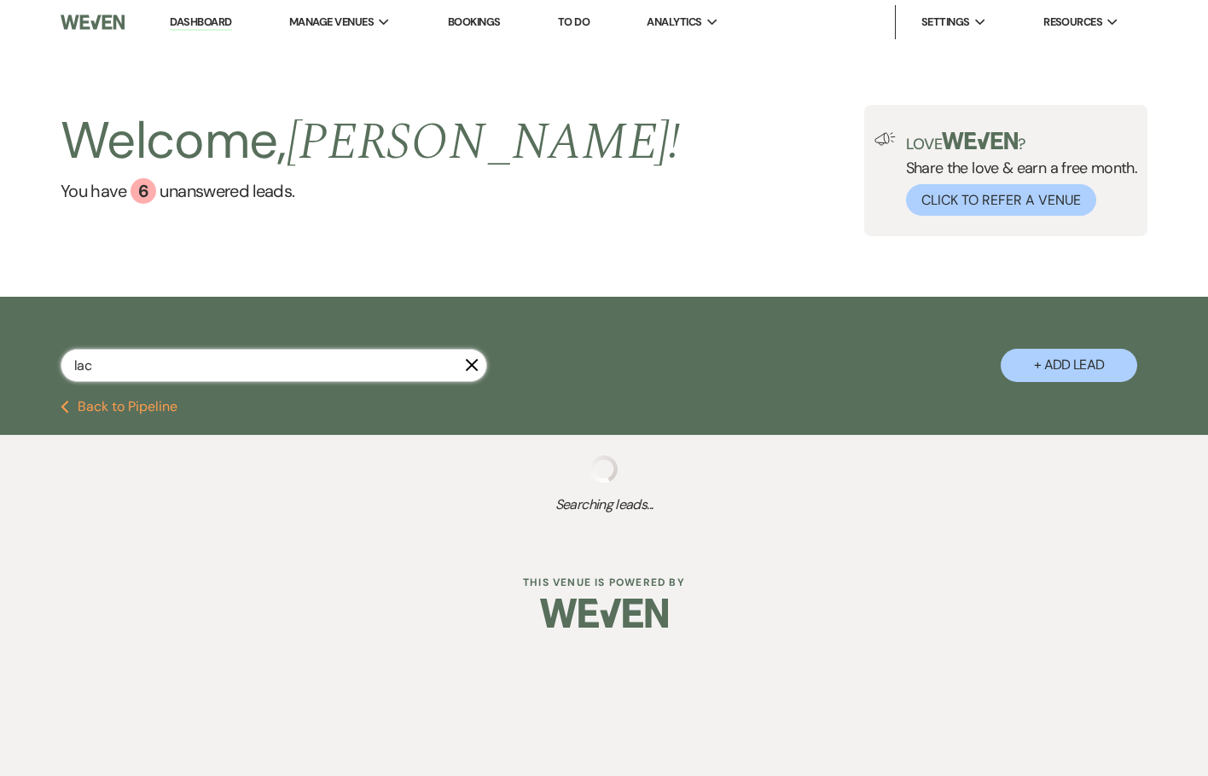
select select "5"
select select "8"
select select "5"
select select "8"
select select "5"
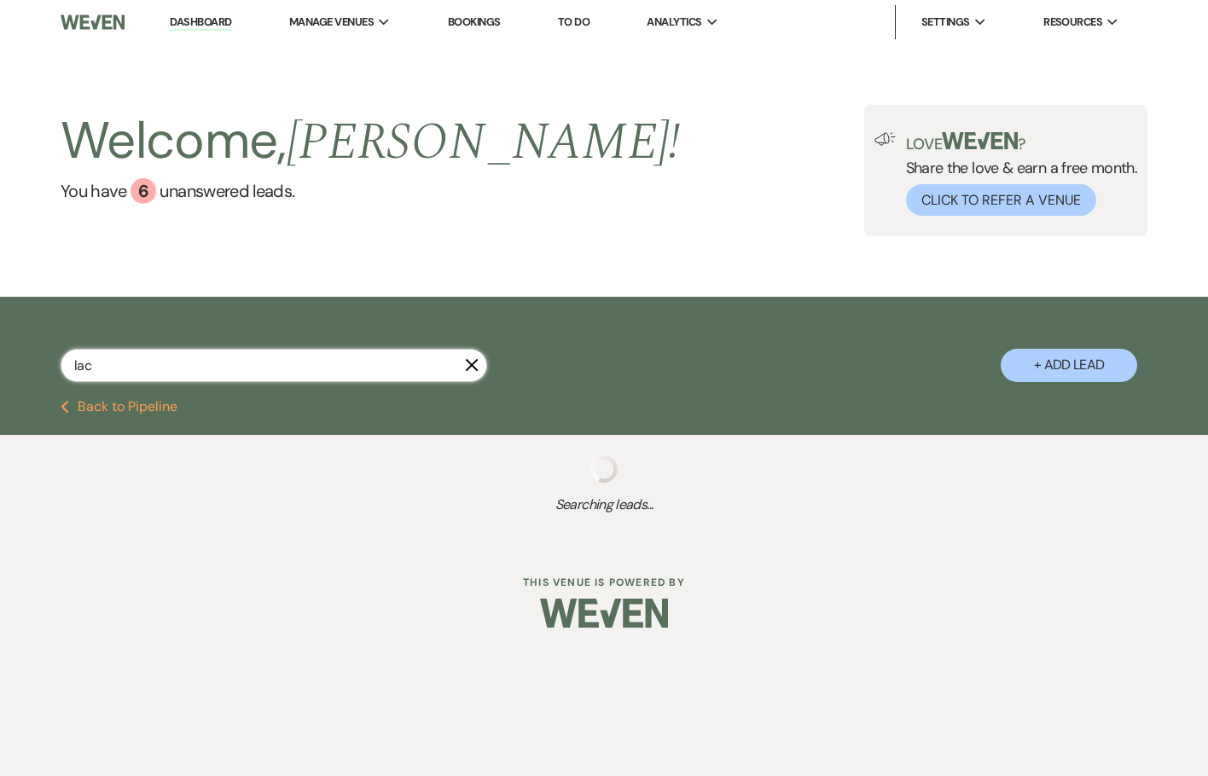
select select "8"
select select "5"
select select "8"
select select "5"
select select "8"
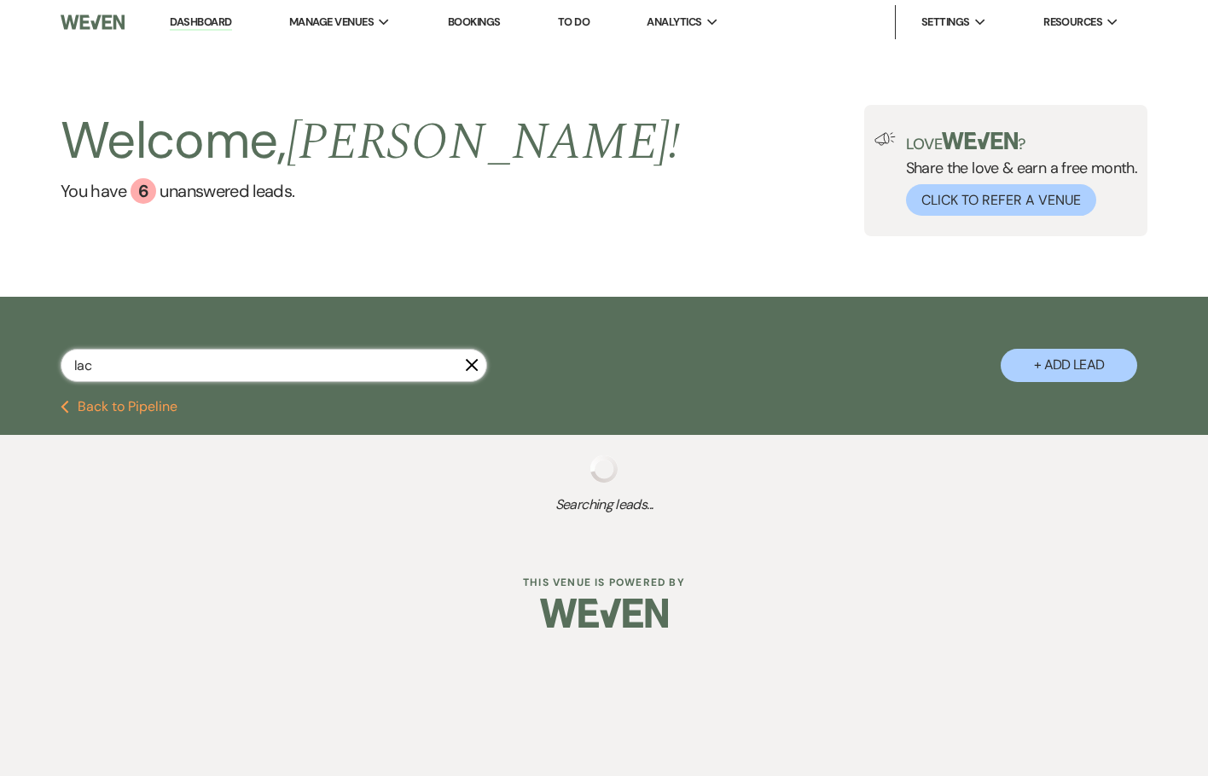
select select "5"
select select "8"
select select "5"
select select "8"
select select "5"
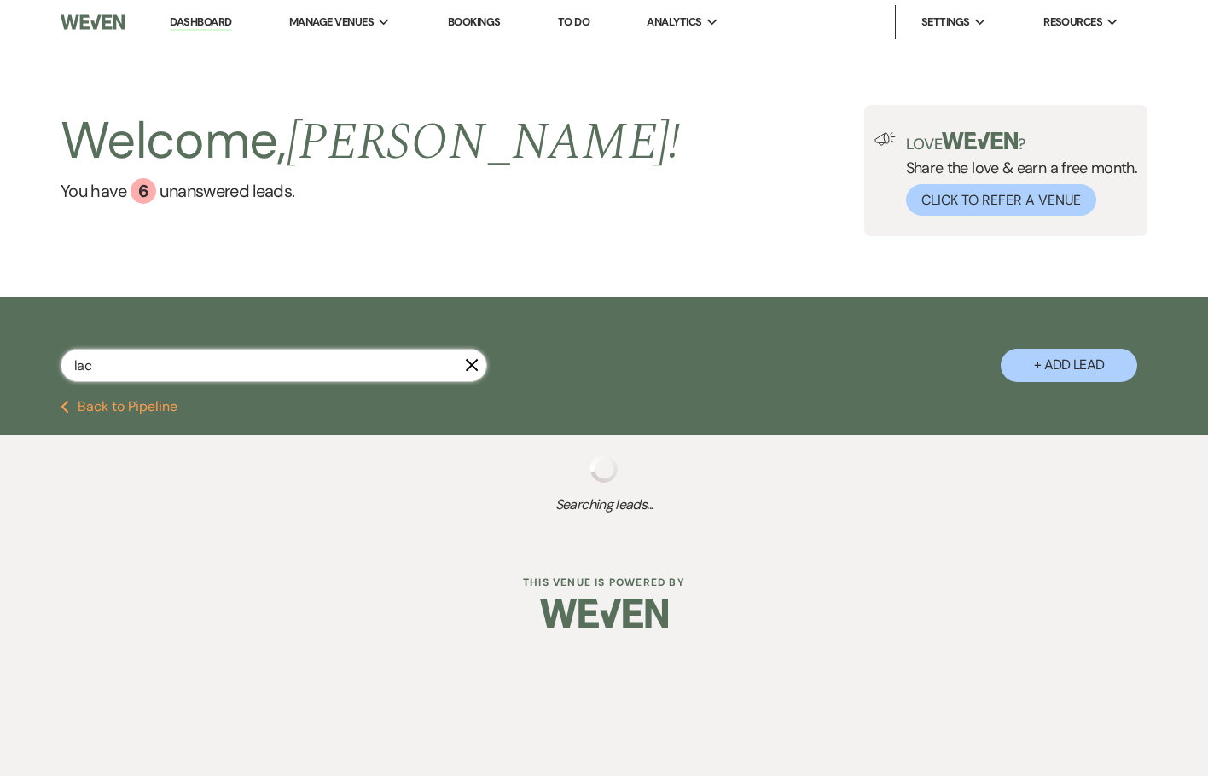
select select "8"
select select "5"
select select "8"
select select "5"
select select "8"
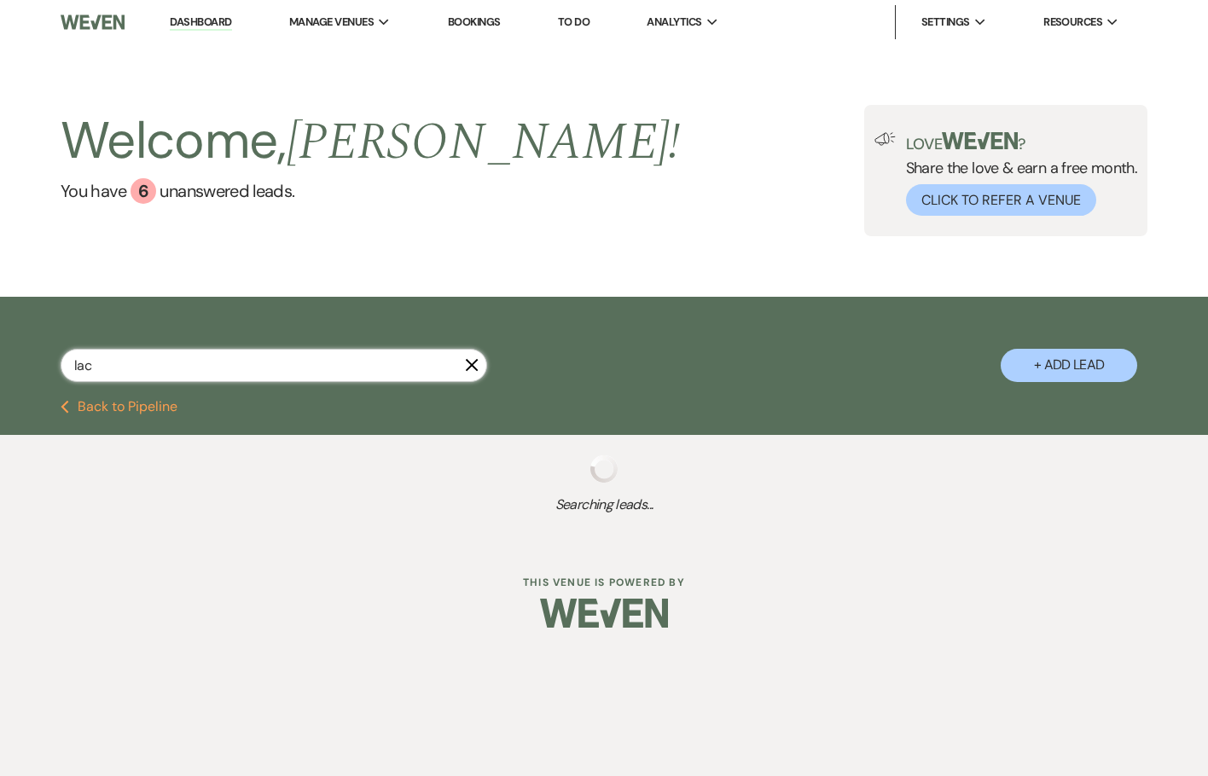
select select "5"
select select "8"
select select "5"
select select "8"
select select "1"
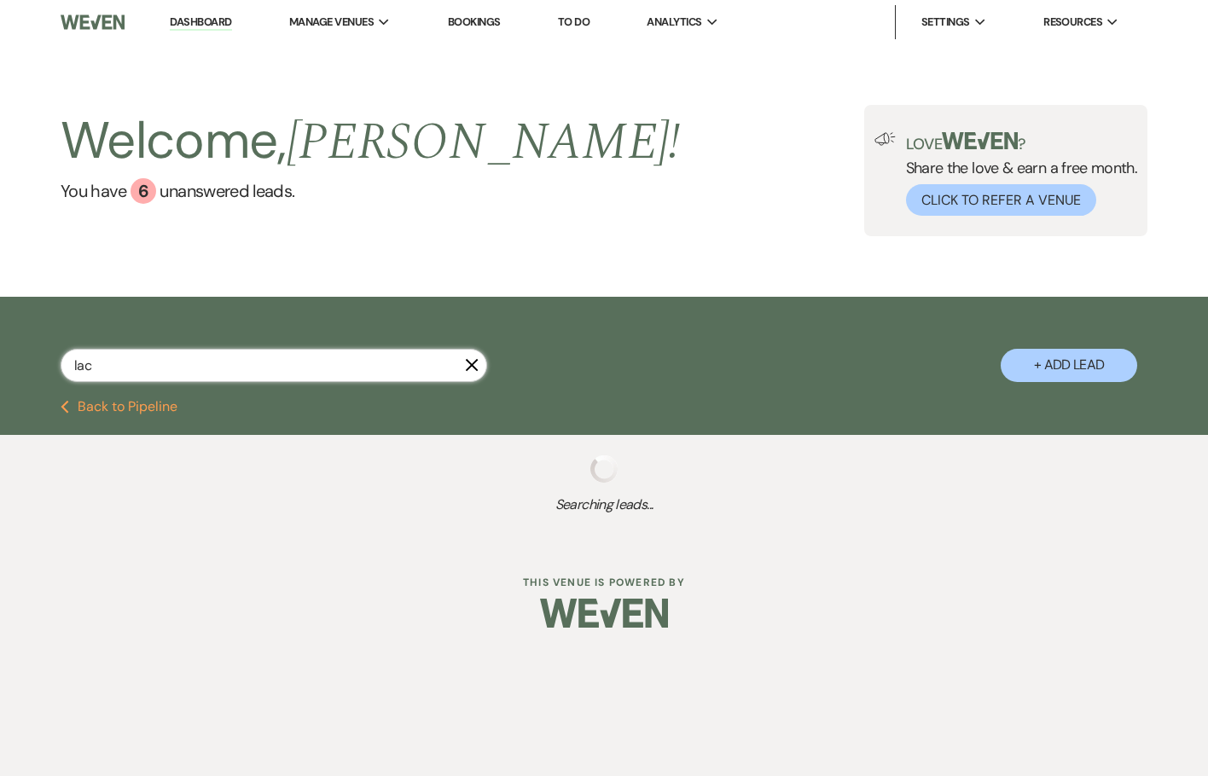
select select "8"
select select "5"
select select "8"
select select "5"
select select "8"
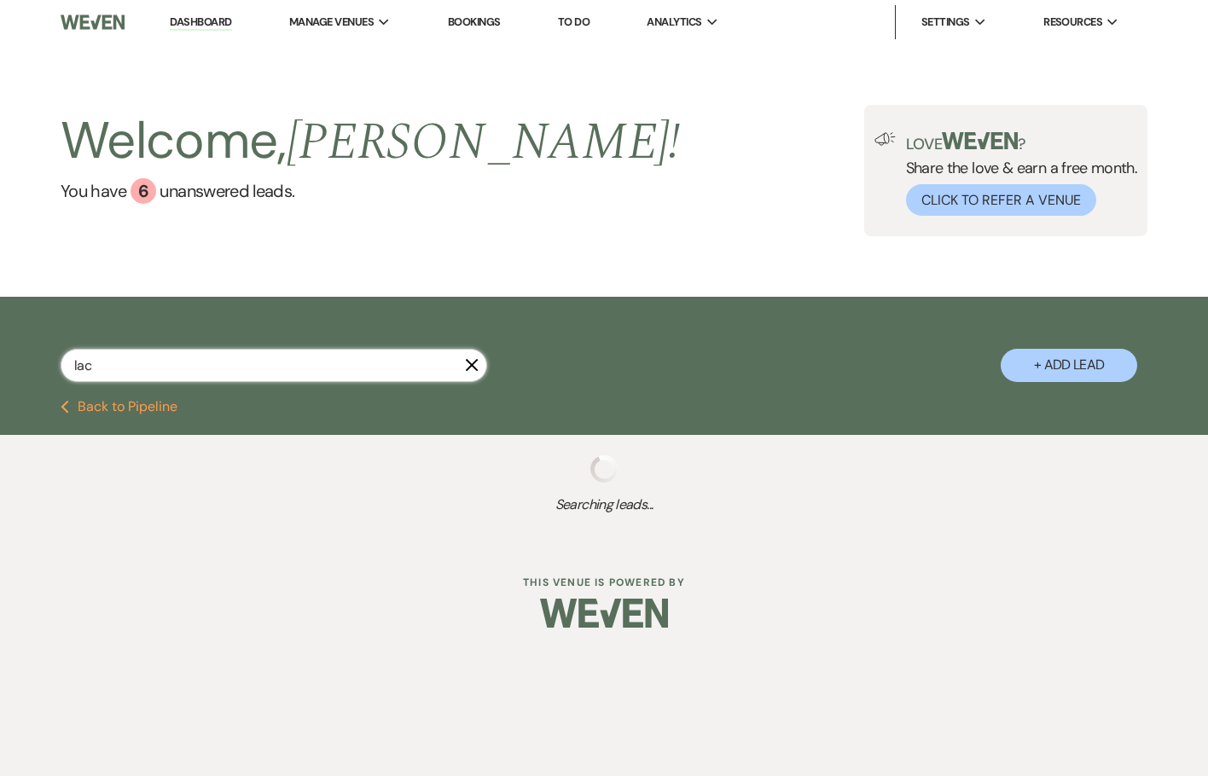
select select "5"
select select "8"
select select "5"
select select "8"
select select "5"
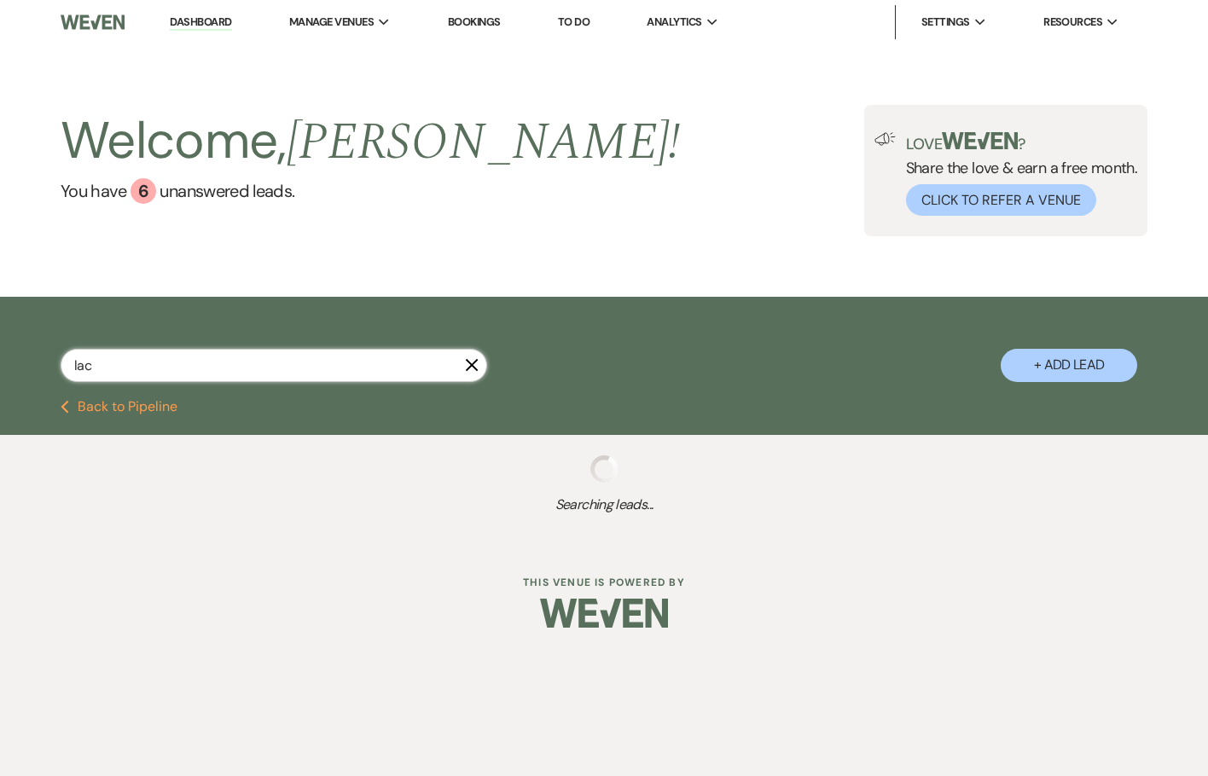
select select "8"
select select "2"
select select "8"
select select "5"
select select "8"
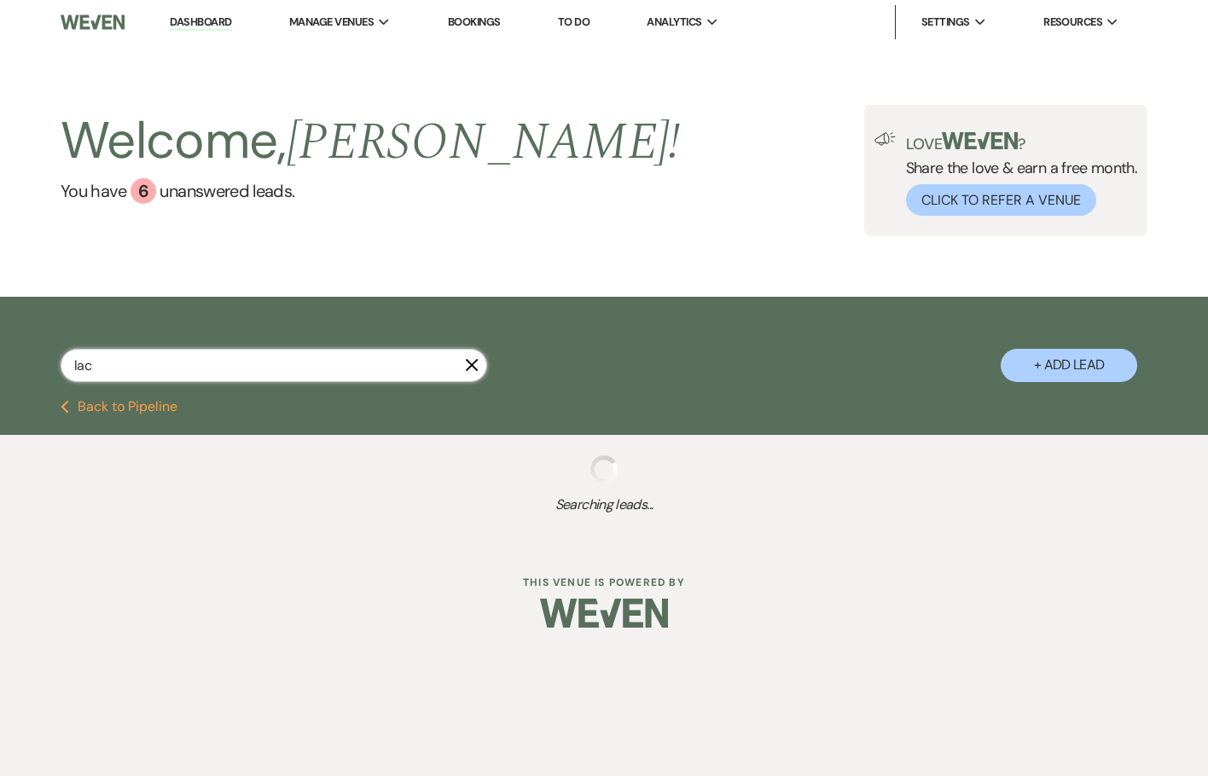
select select "8"
select select "11"
select select "8"
select select "5"
select select "8"
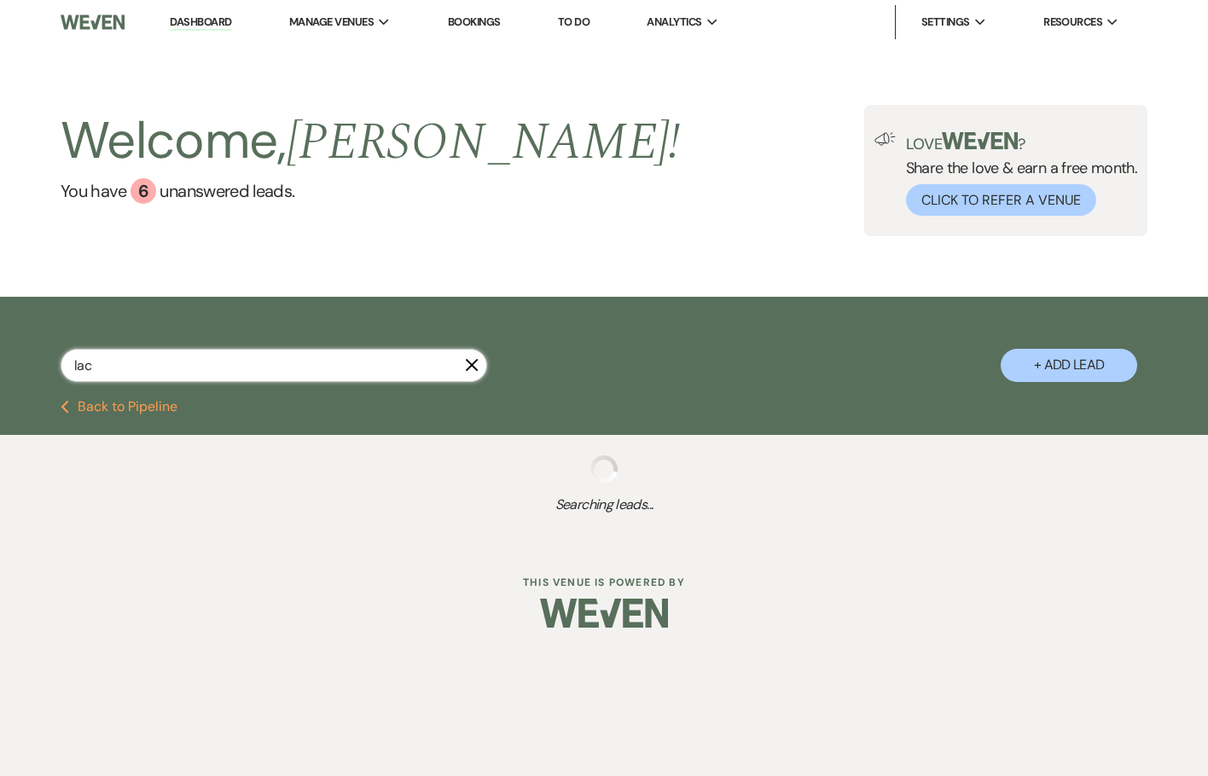
select select "5"
select select "8"
select select "5"
select select "8"
select select "7"
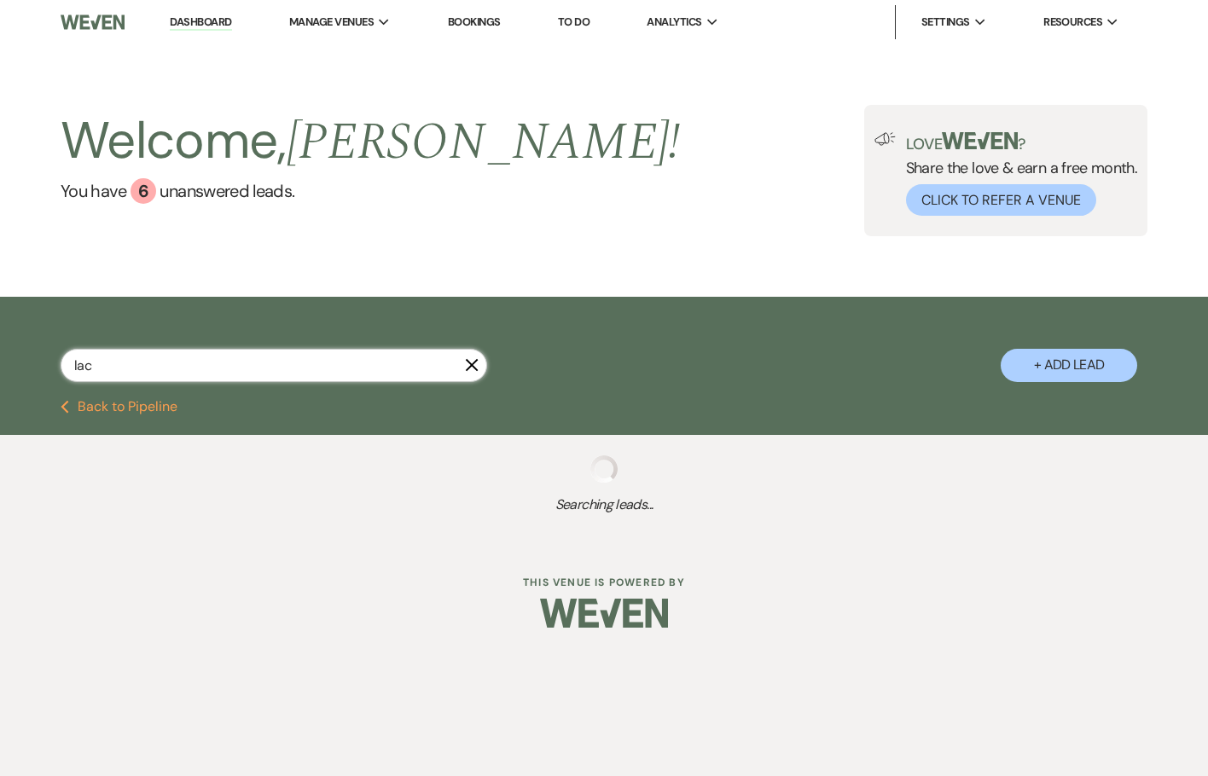
select select "8"
select select "5"
select select "8"
select select "6"
select select "8"
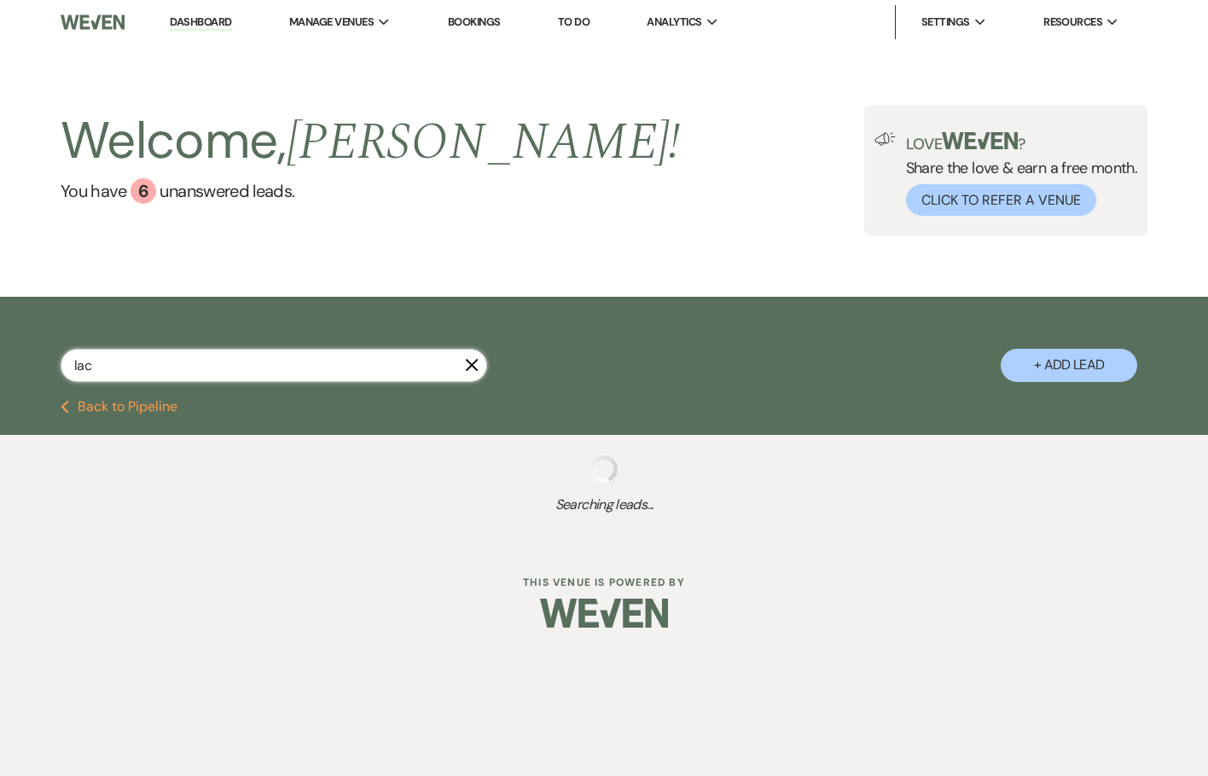
select select "5"
select select "8"
select select "5"
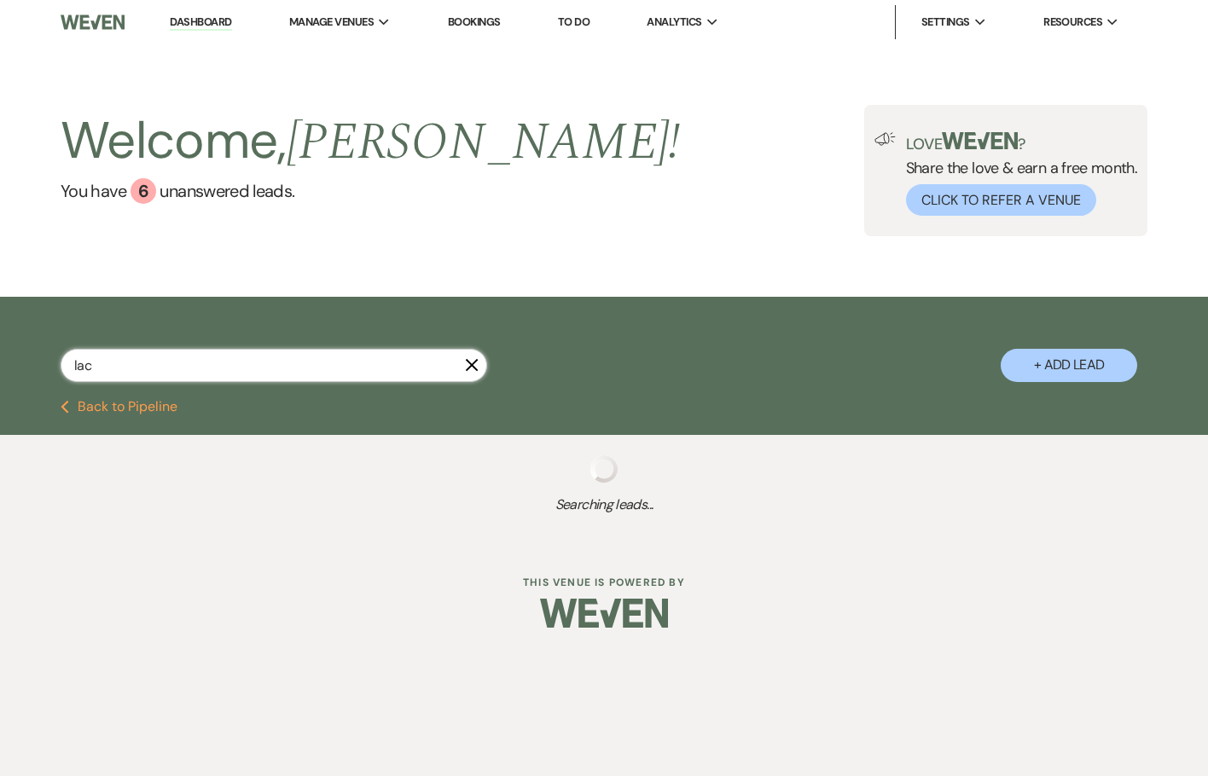
select select "8"
select select "6"
select select "8"
select select "5"
select select "8"
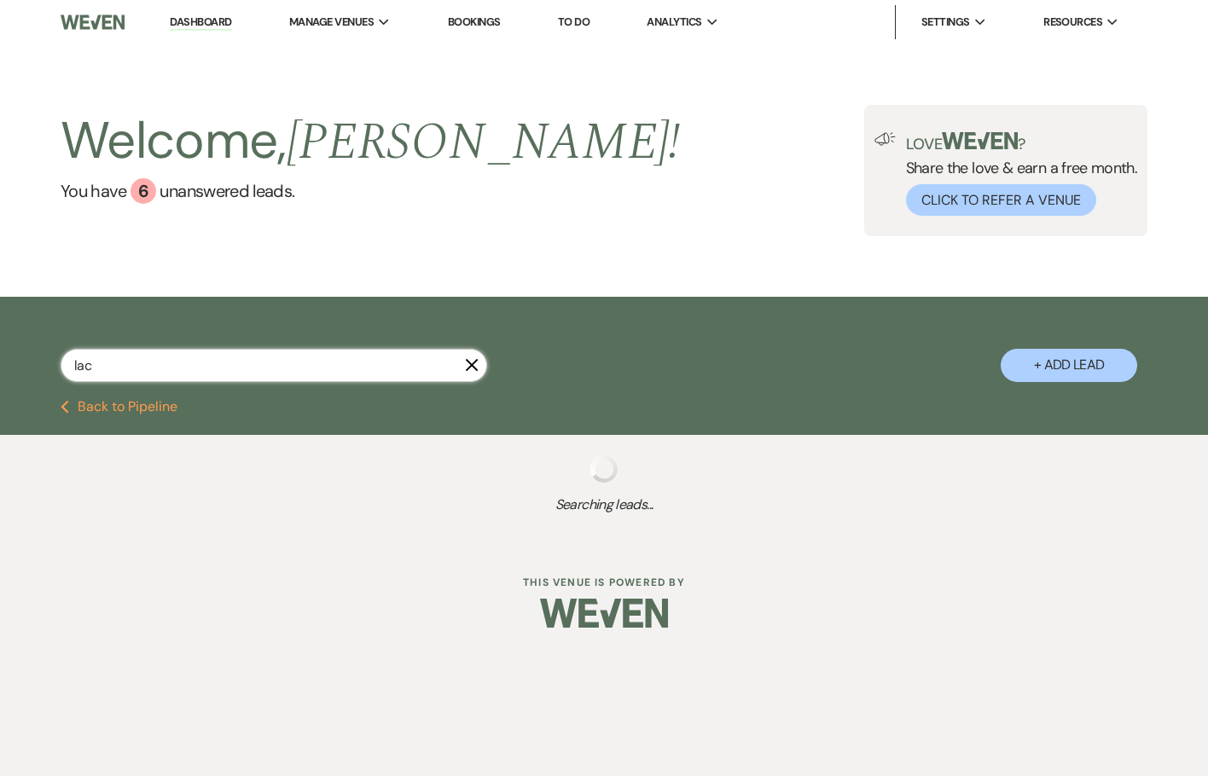
select select "8"
select select "10"
select select "8"
select select "5"
select select "8"
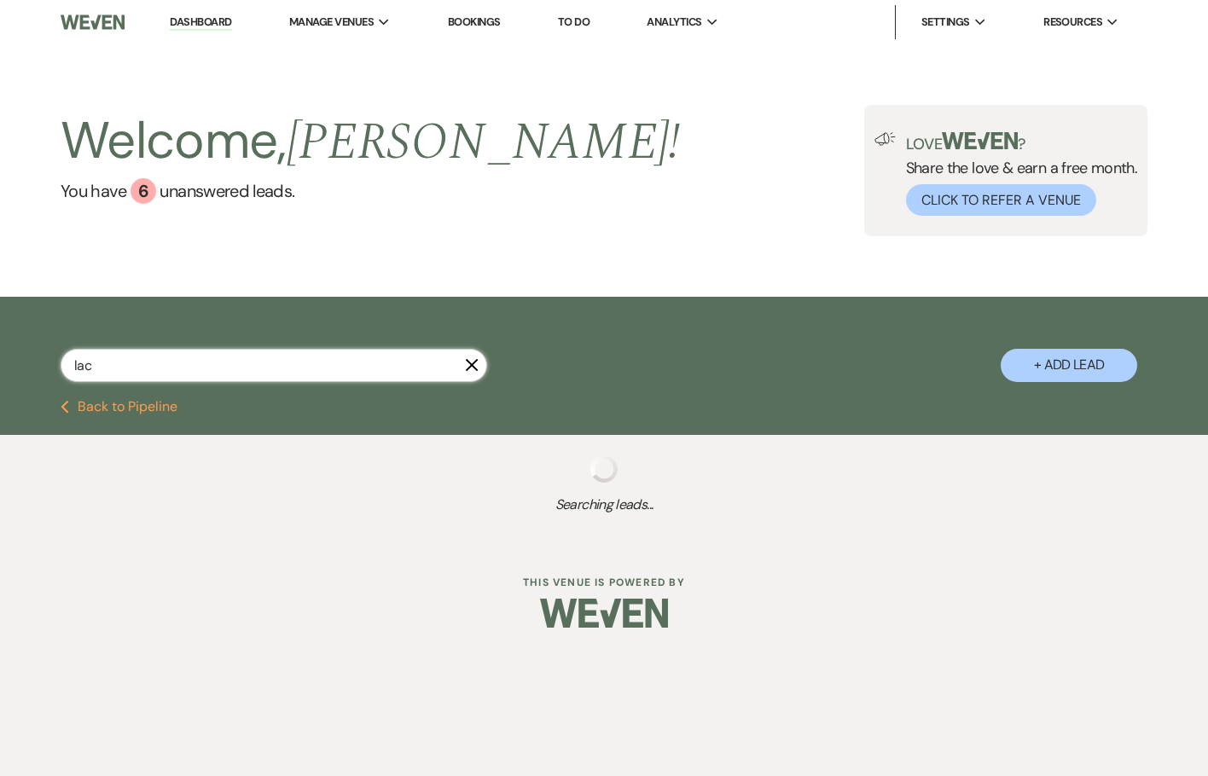
select select "5"
select select "8"
select select "5"
select select "8"
select select "11"
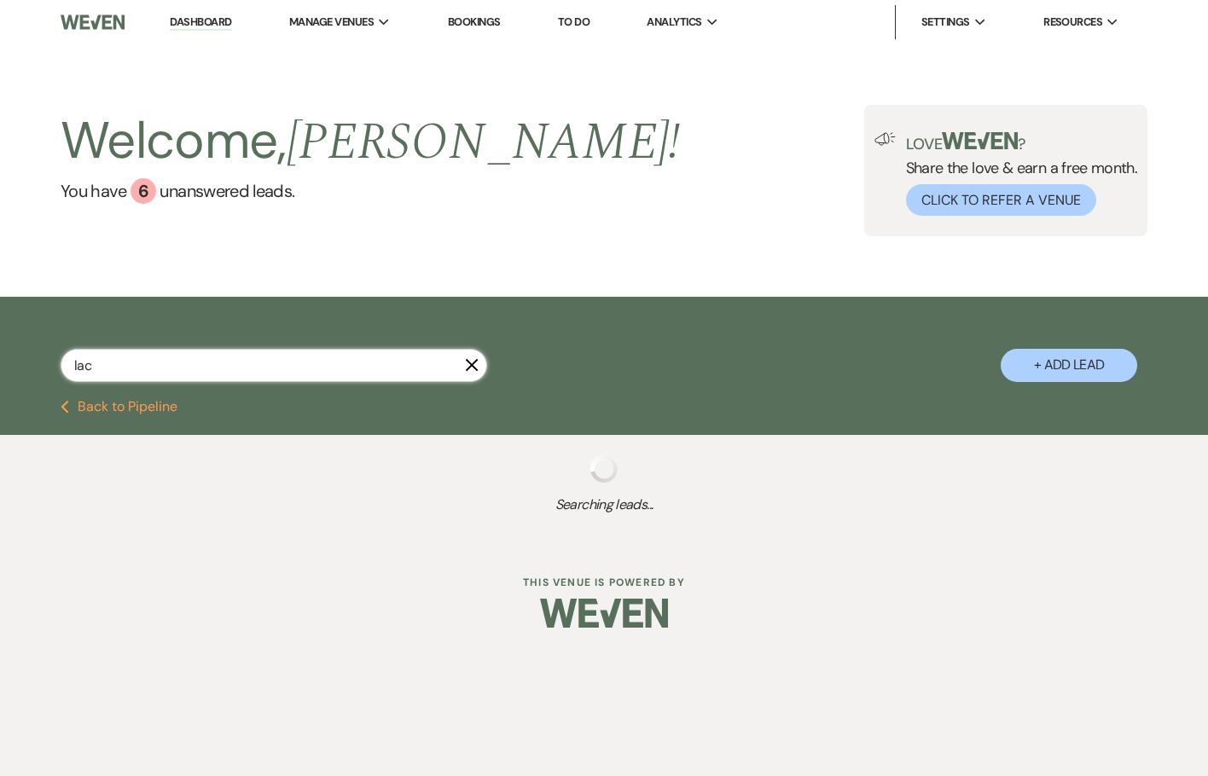
select select "8"
select select "5"
select select "8"
select select "6"
select select "8"
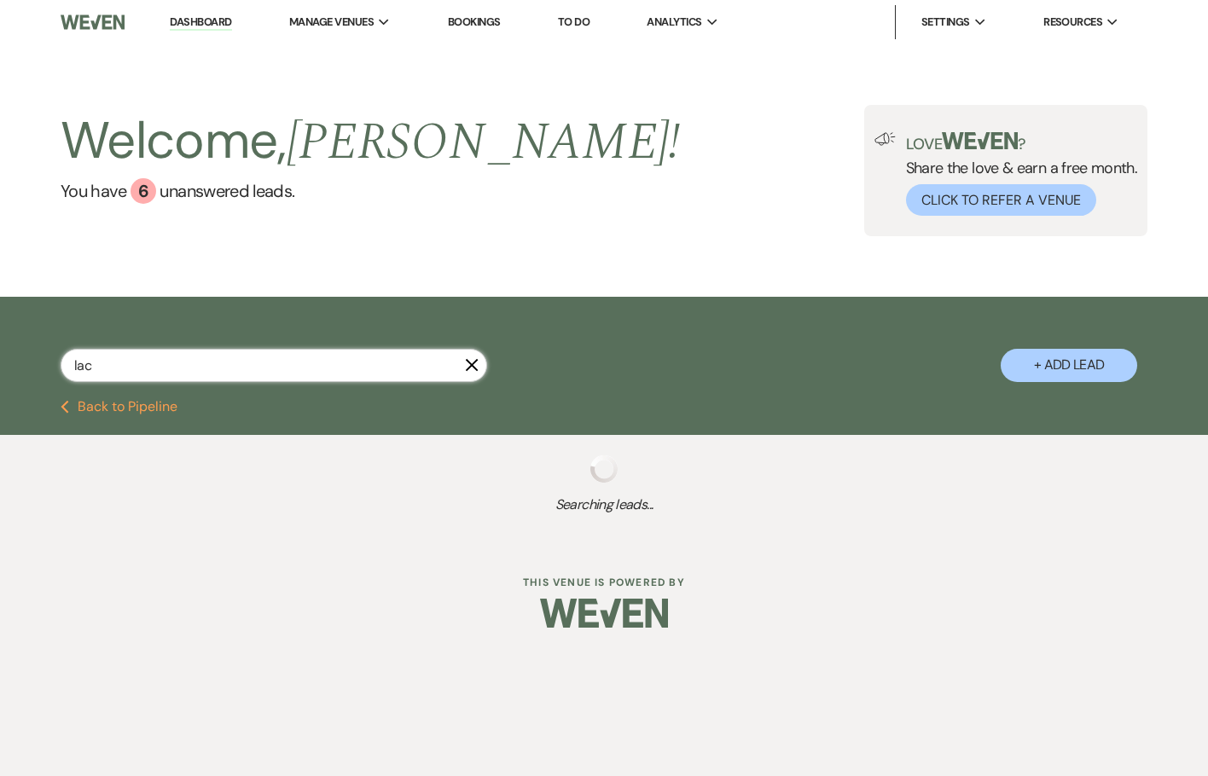
select select "5"
select select "8"
select select "5"
select select "8"
select select "10"
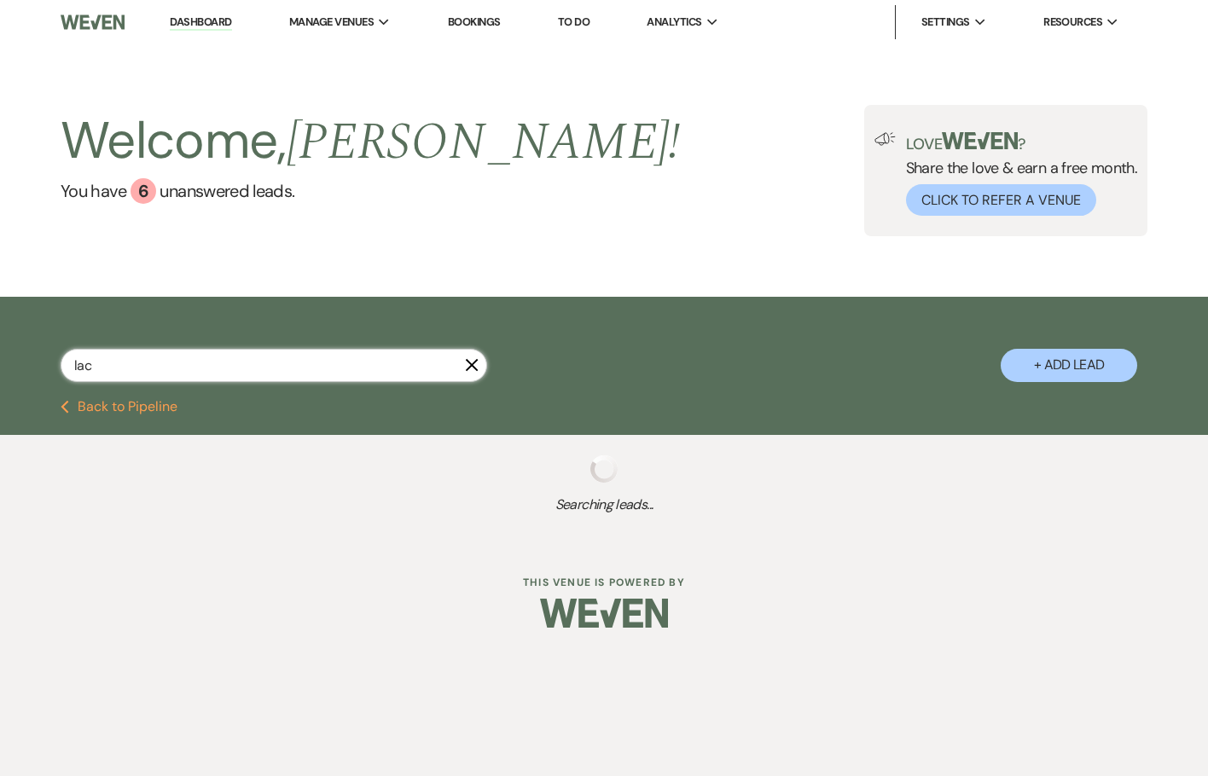
select select "8"
select select "5"
select select "8"
select select "7"
select select "8"
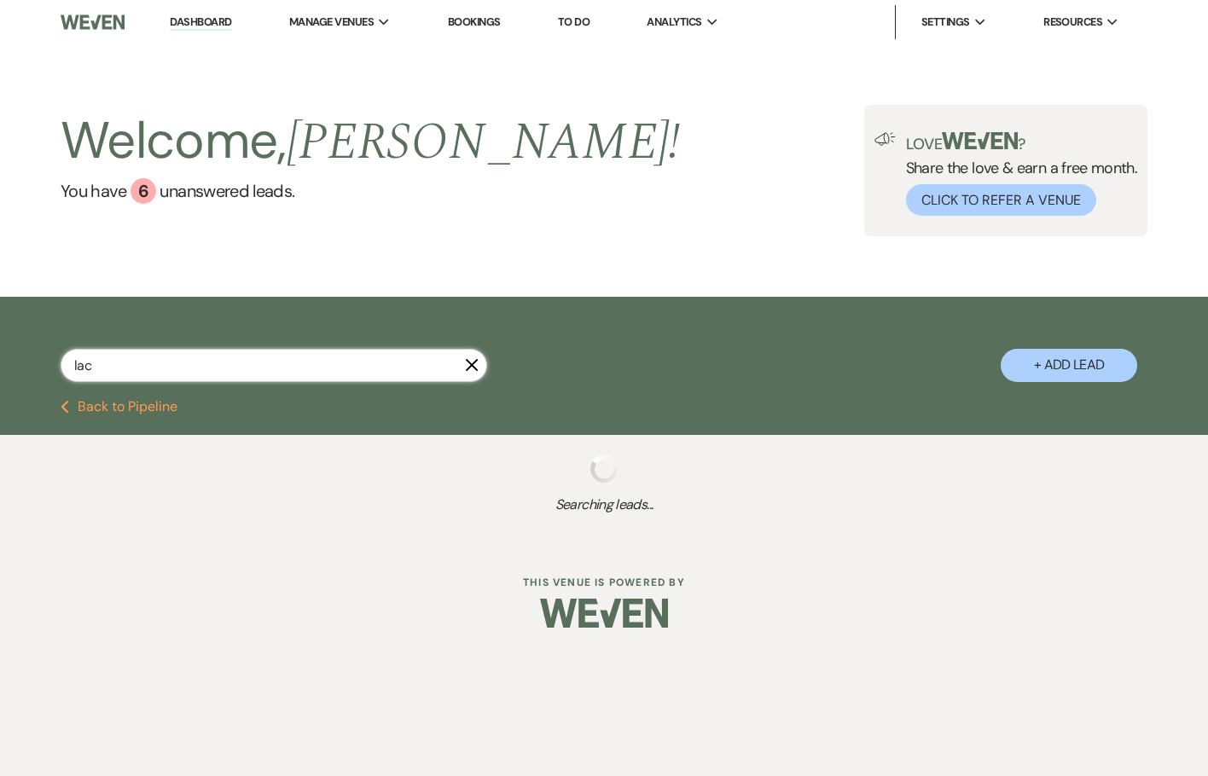
select select "7"
select select "8"
select select "5"
select select "8"
select select "5"
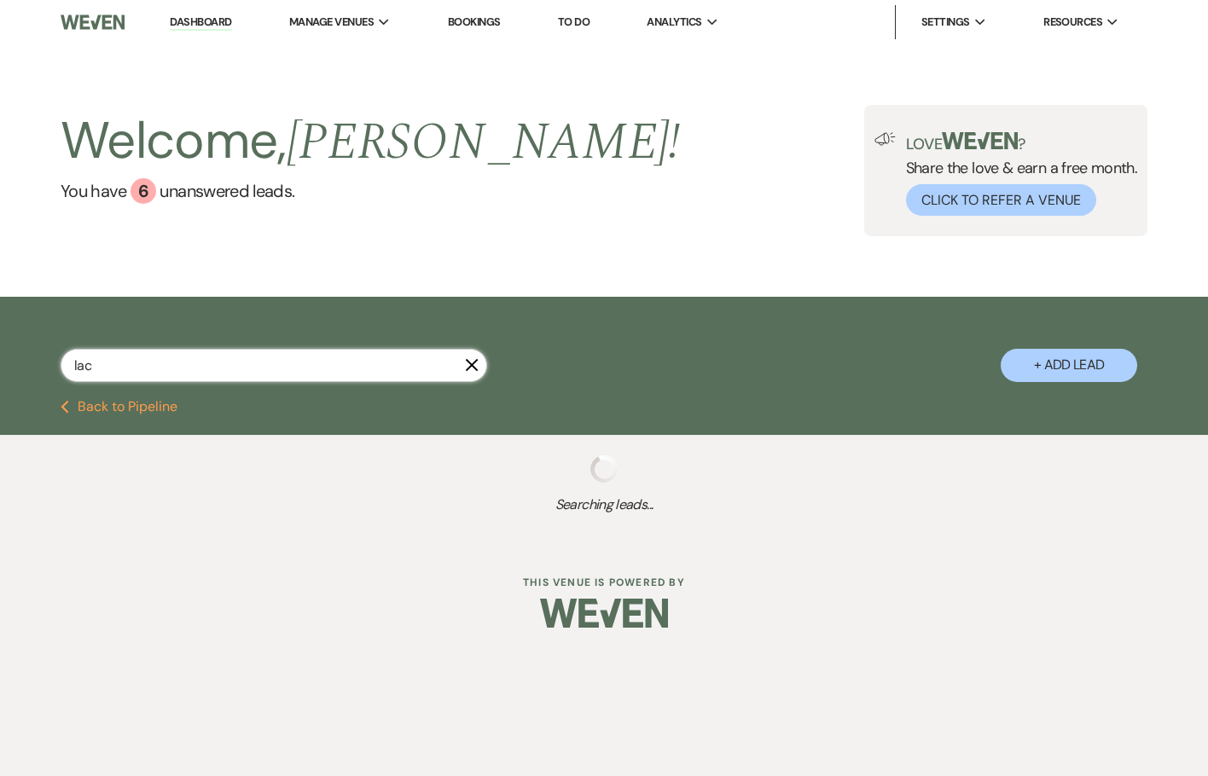
select select "8"
select select "5"
select select "8"
select select "5"
select select "8"
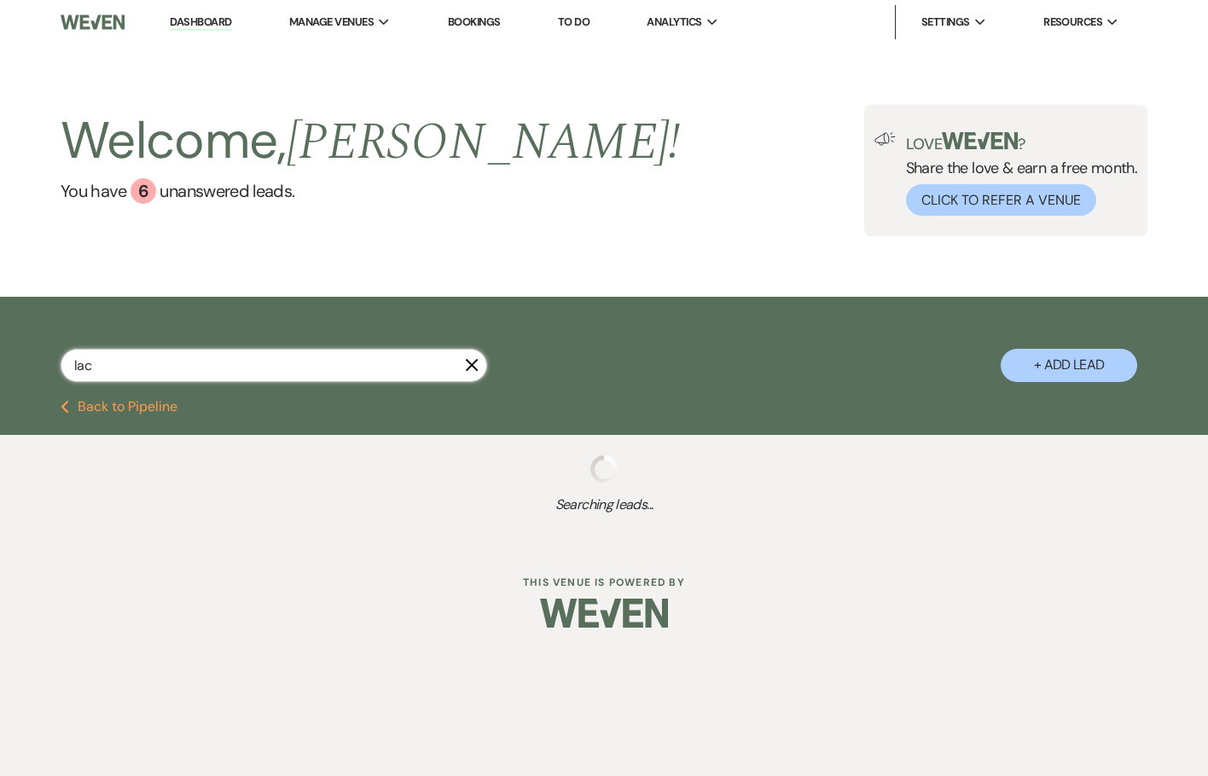
select select "4"
select select "8"
select select "4"
select select "8"
select select "5"
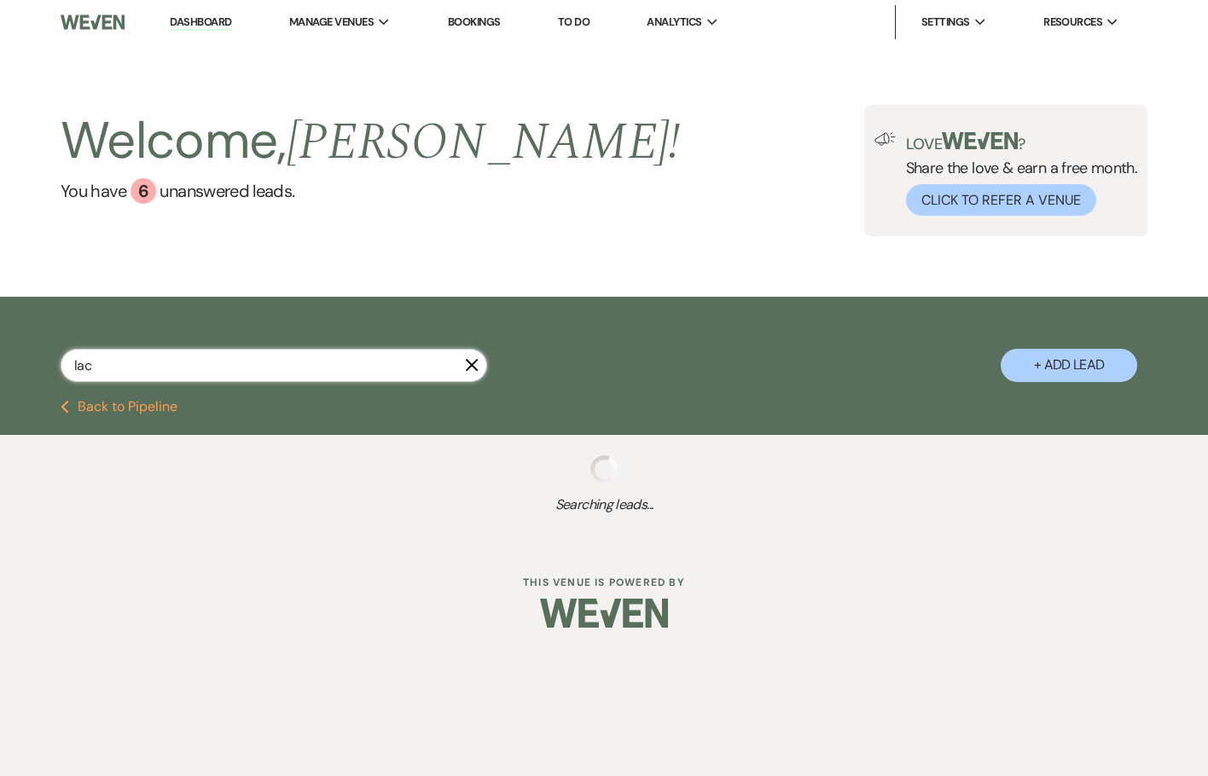
select select "8"
select select "5"
select select "8"
select select "3"
select select "8"
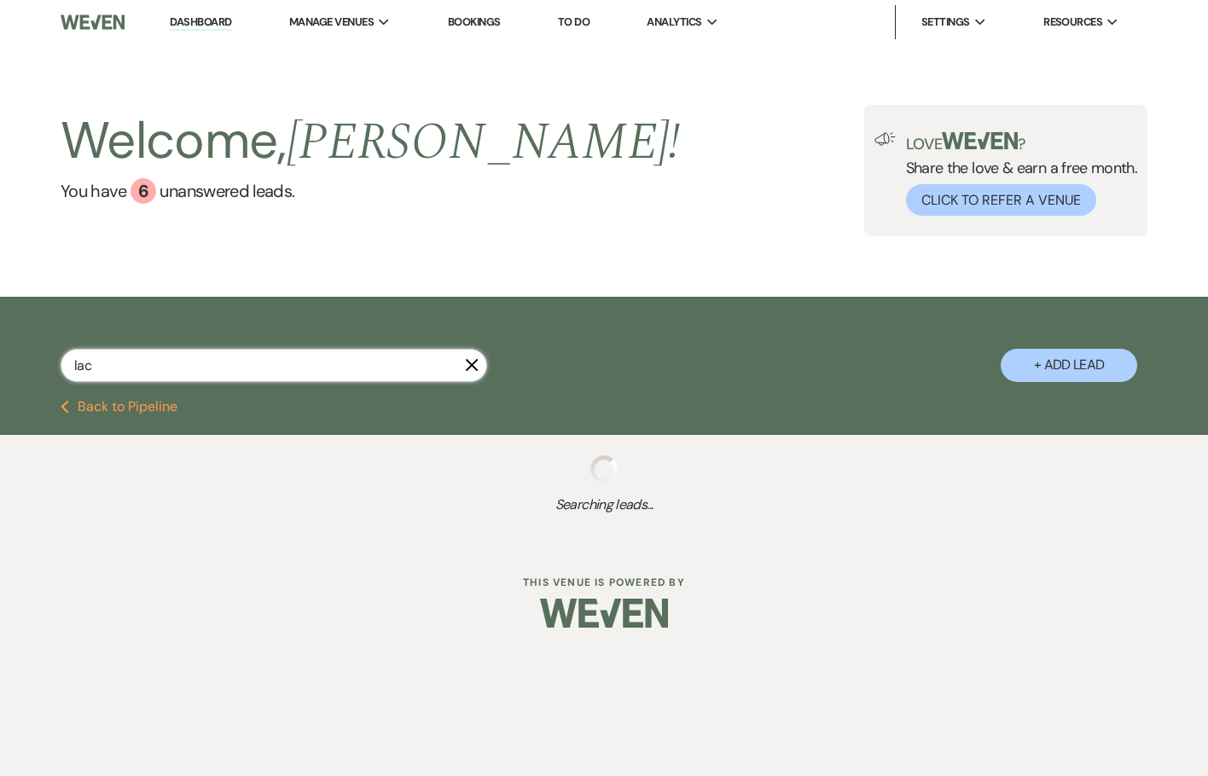
select select "2"
select select "8"
select select "5"
select select "8"
select select "5"
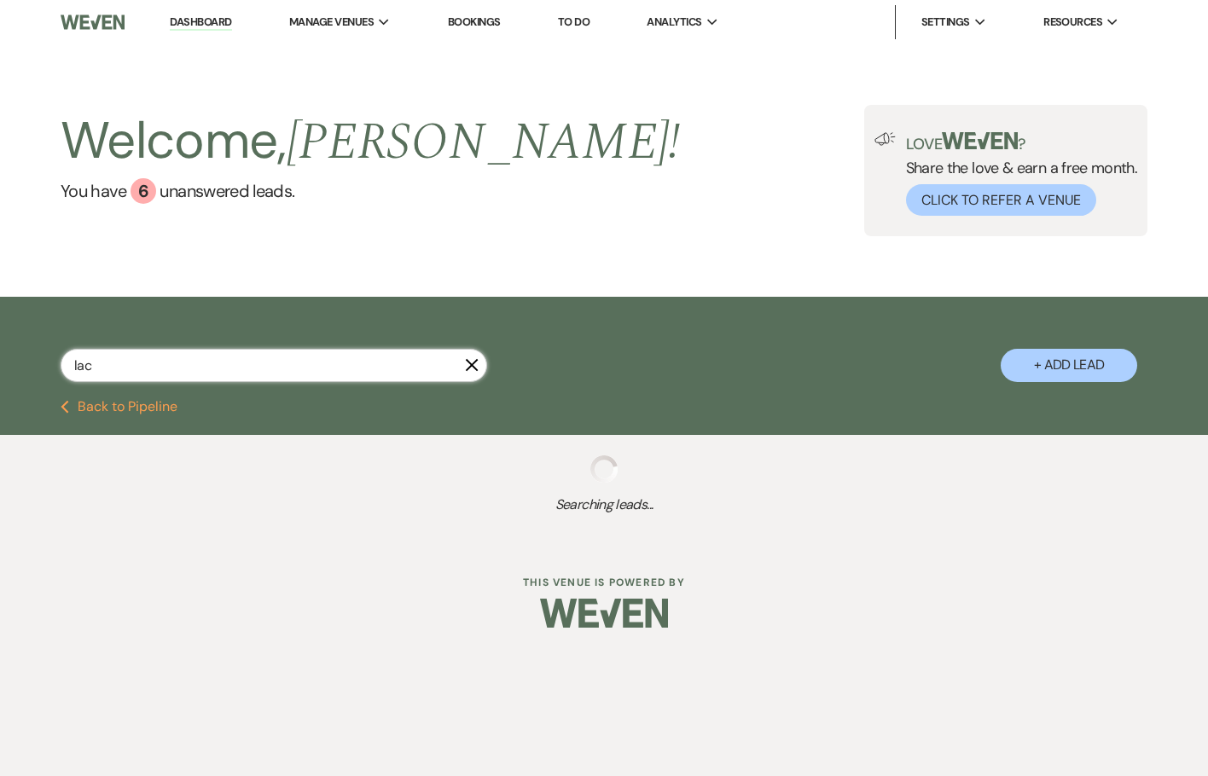
select select "8"
select select "5"
select select "8"
select select "5"
select select "8"
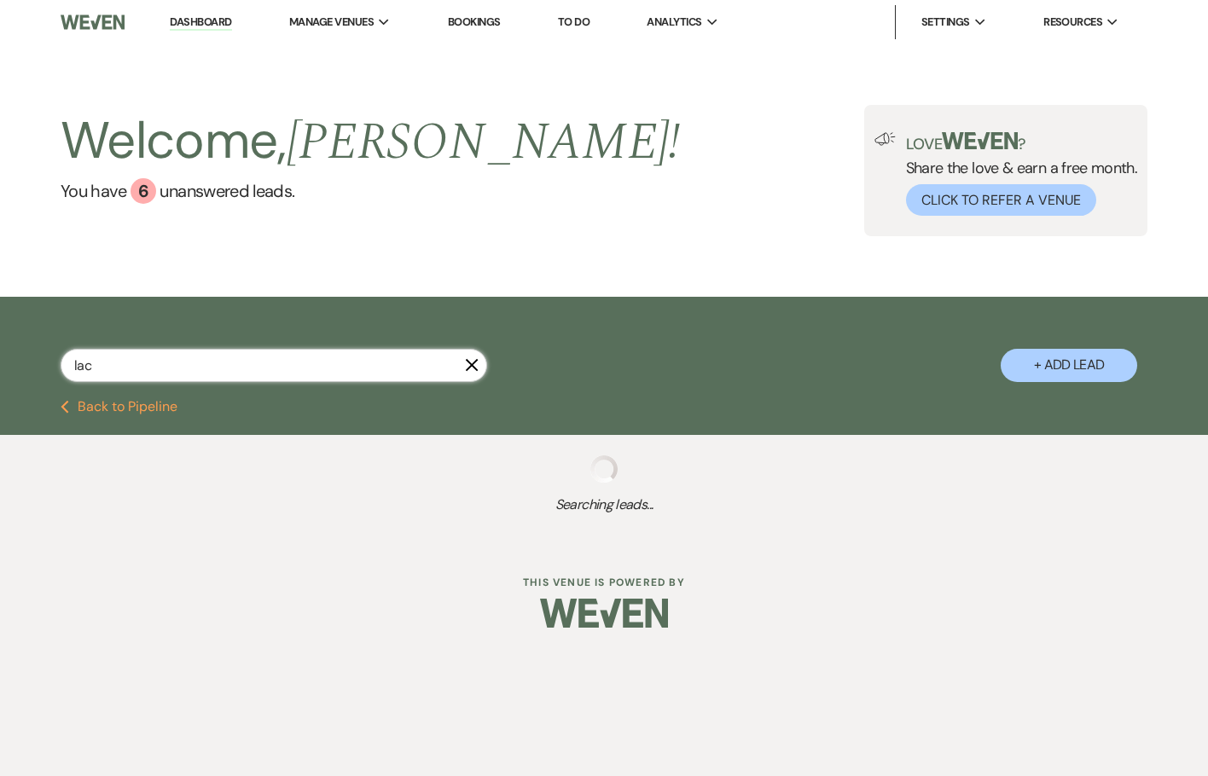
select select "5"
select select "8"
select select "6"
select select "8"
select select "5"
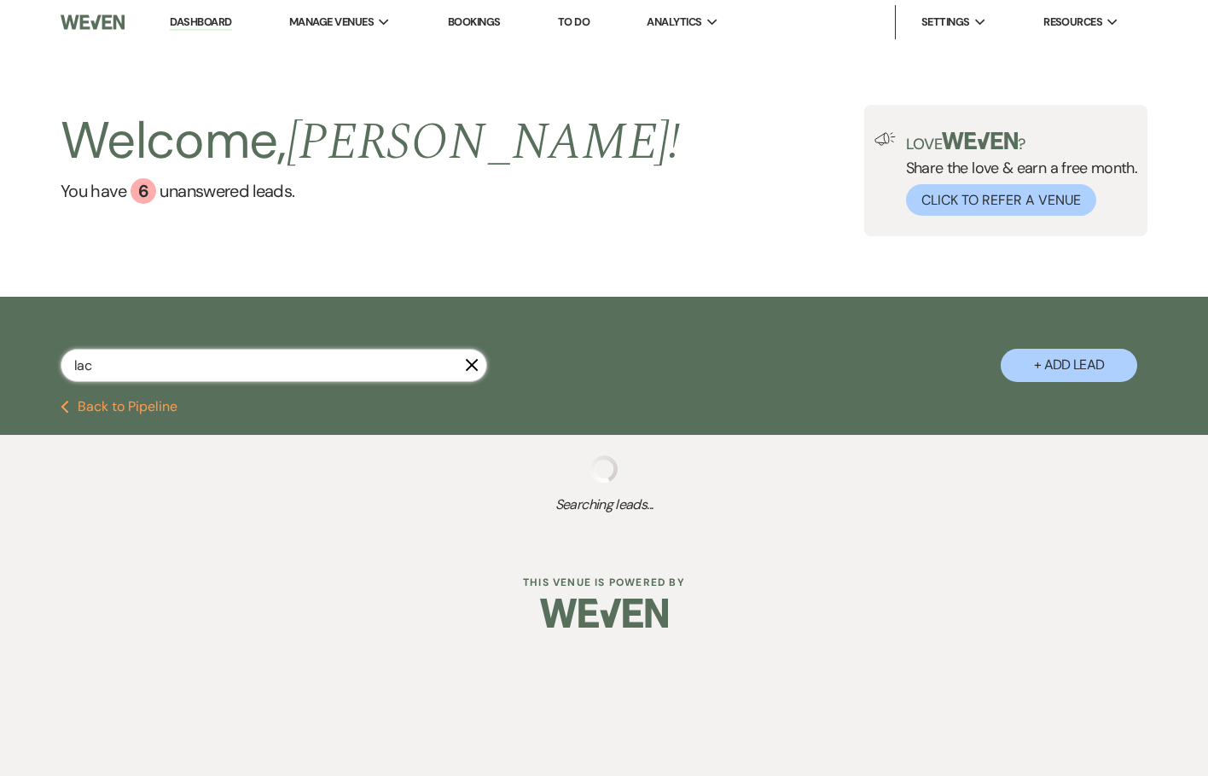
select select "8"
select select "2"
select select "8"
select select "5"
select select "8"
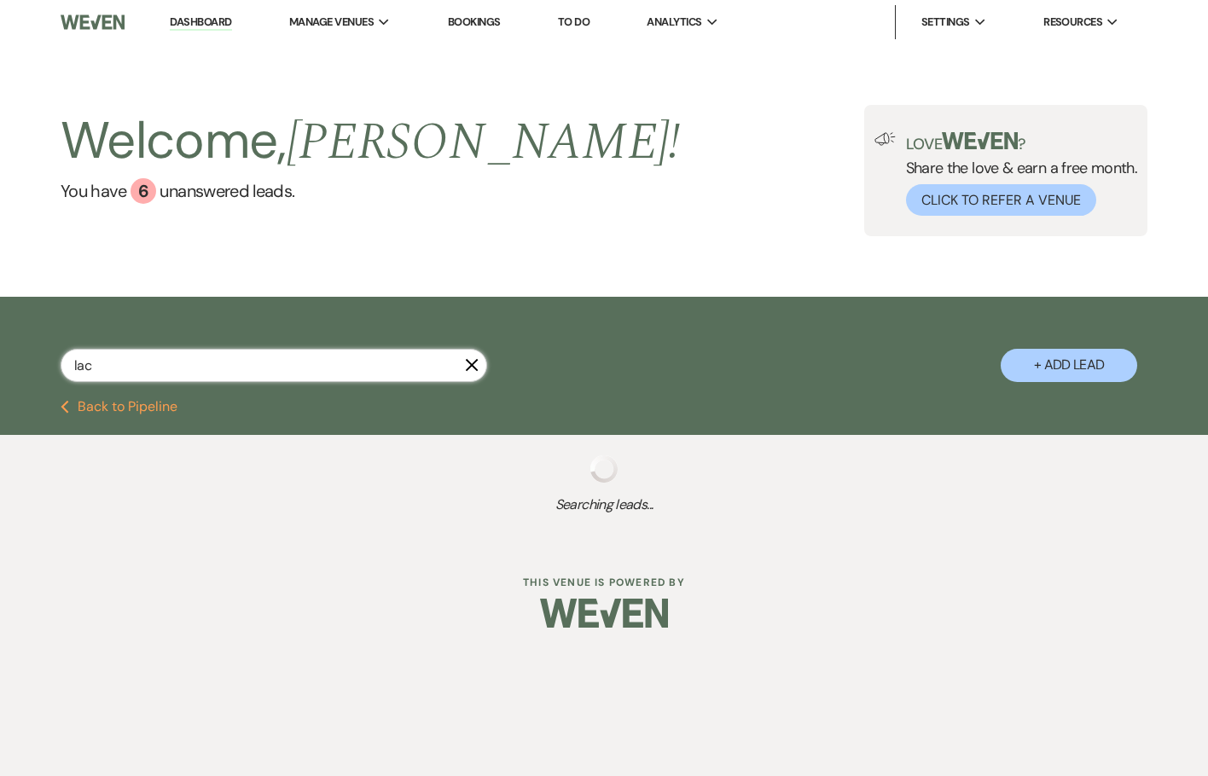
select select "5"
select select "8"
select select "5"
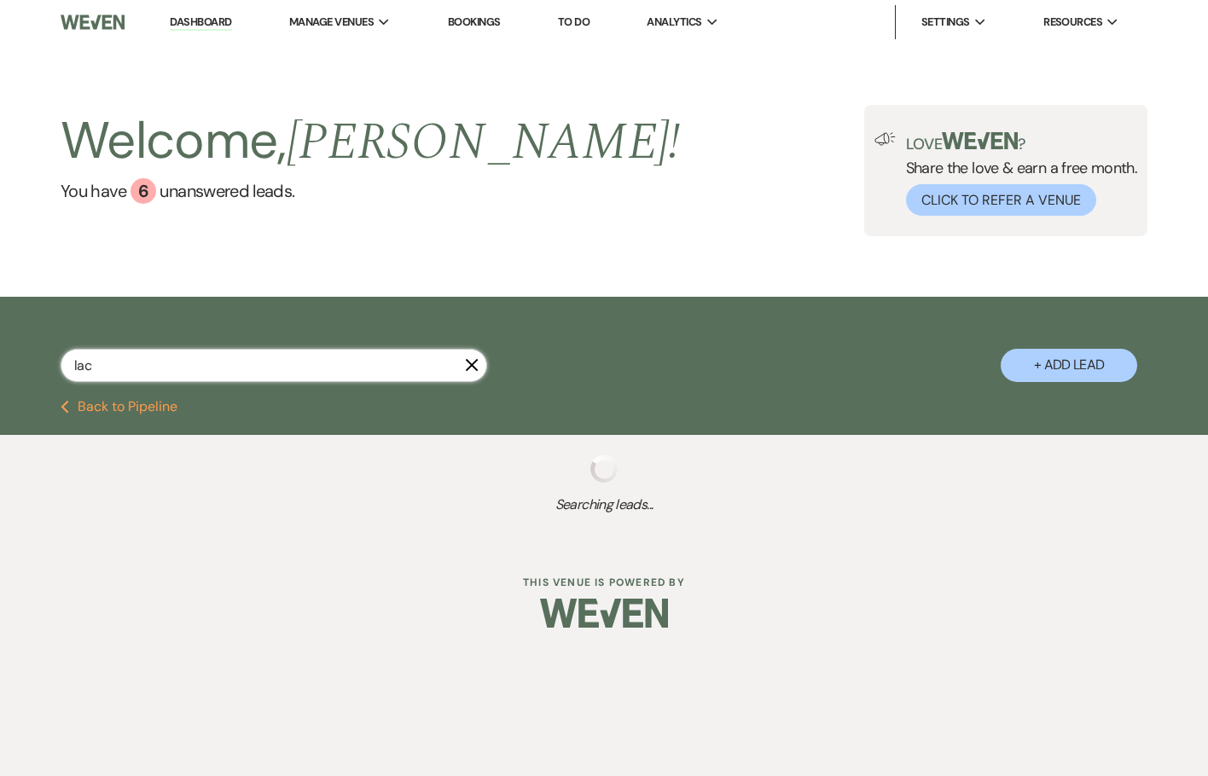
select select "8"
select select "5"
select select "8"
select select "5"
select select "8"
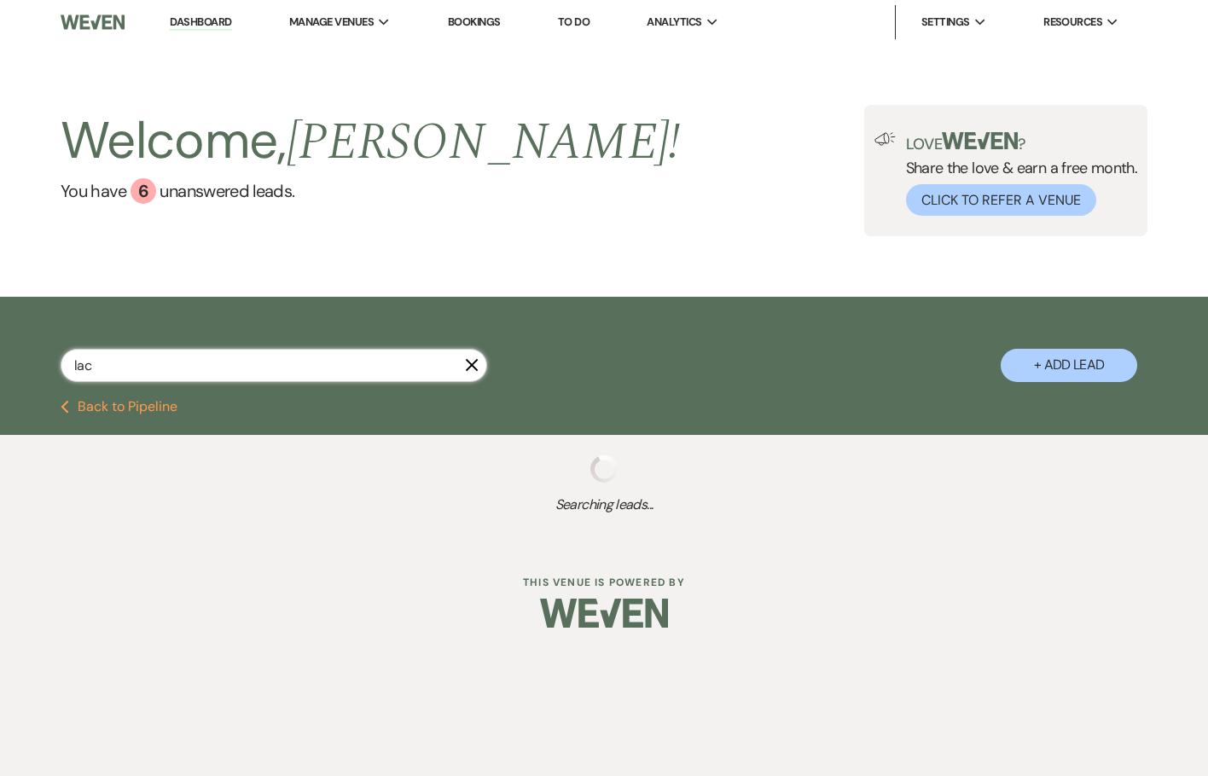
select select "5"
select select "8"
select select "5"
select select "8"
select select "5"
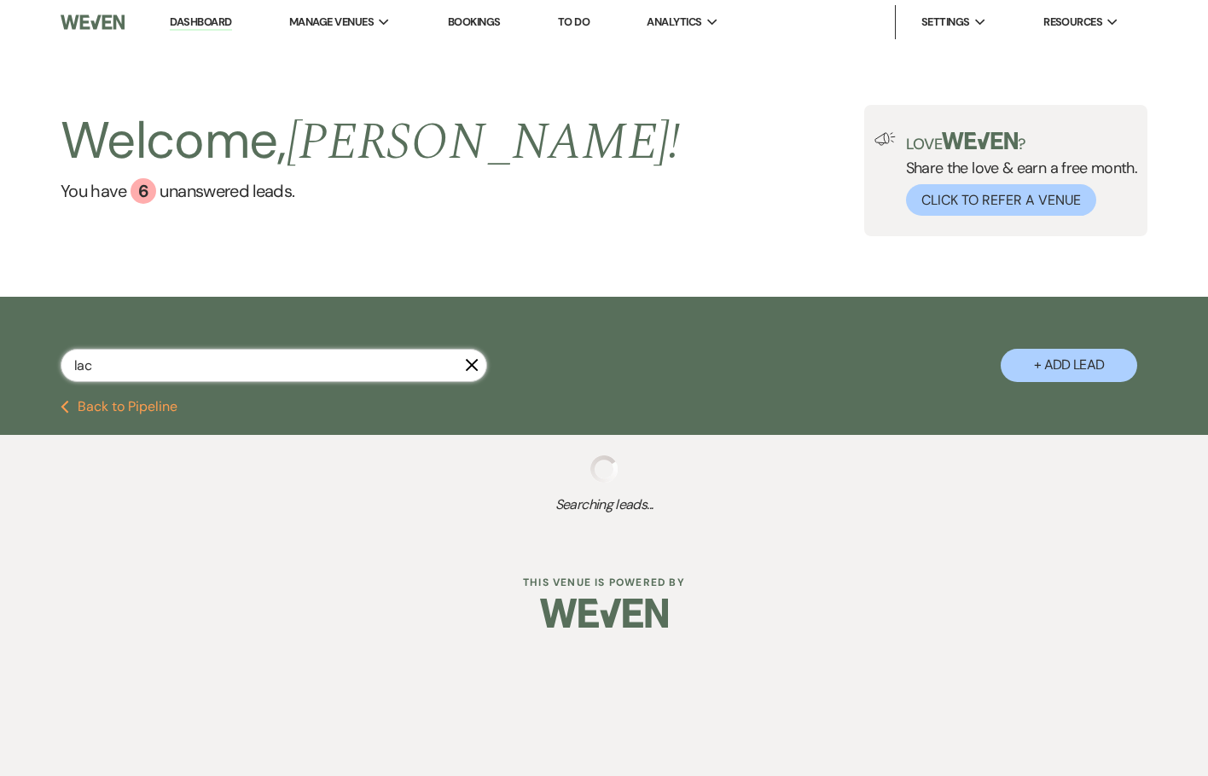
select select "8"
select select "5"
select select "8"
select select "5"
select select "8"
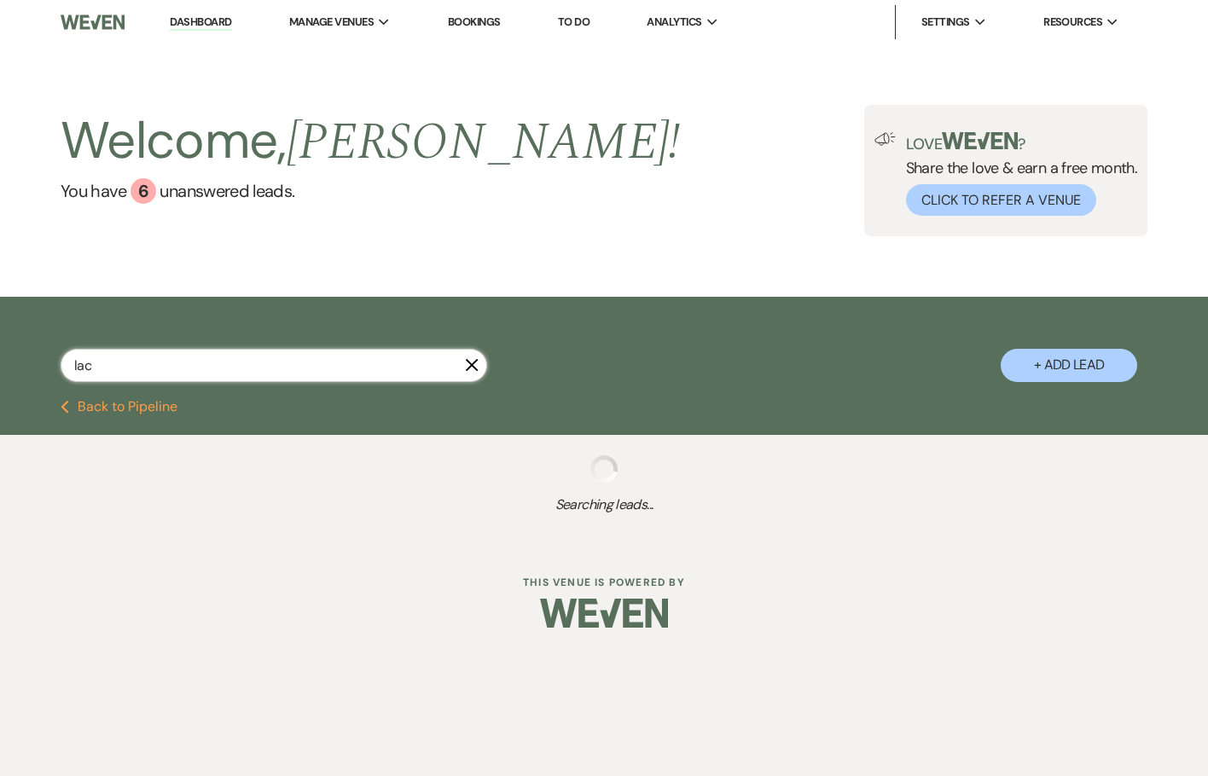
select select "5"
select select "8"
select select "5"
select select "8"
select select "5"
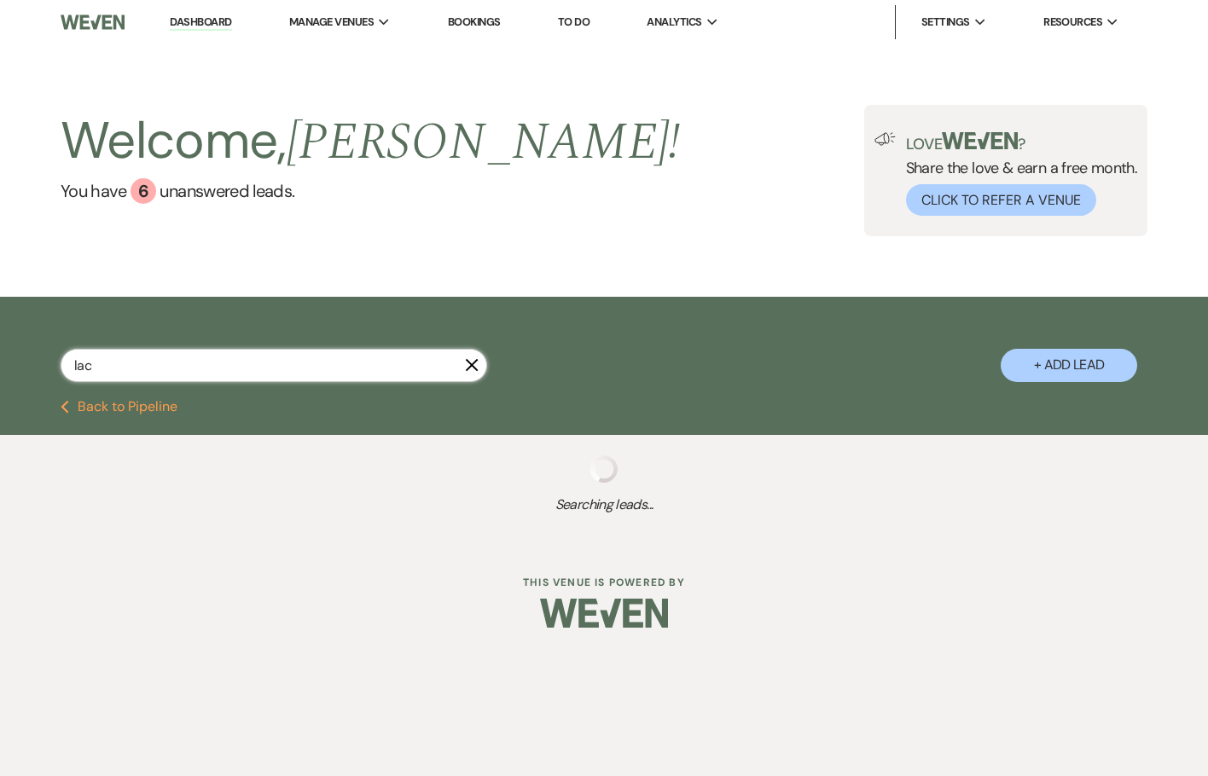
select select "8"
select select "5"
select select "8"
select select "5"
select select "8"
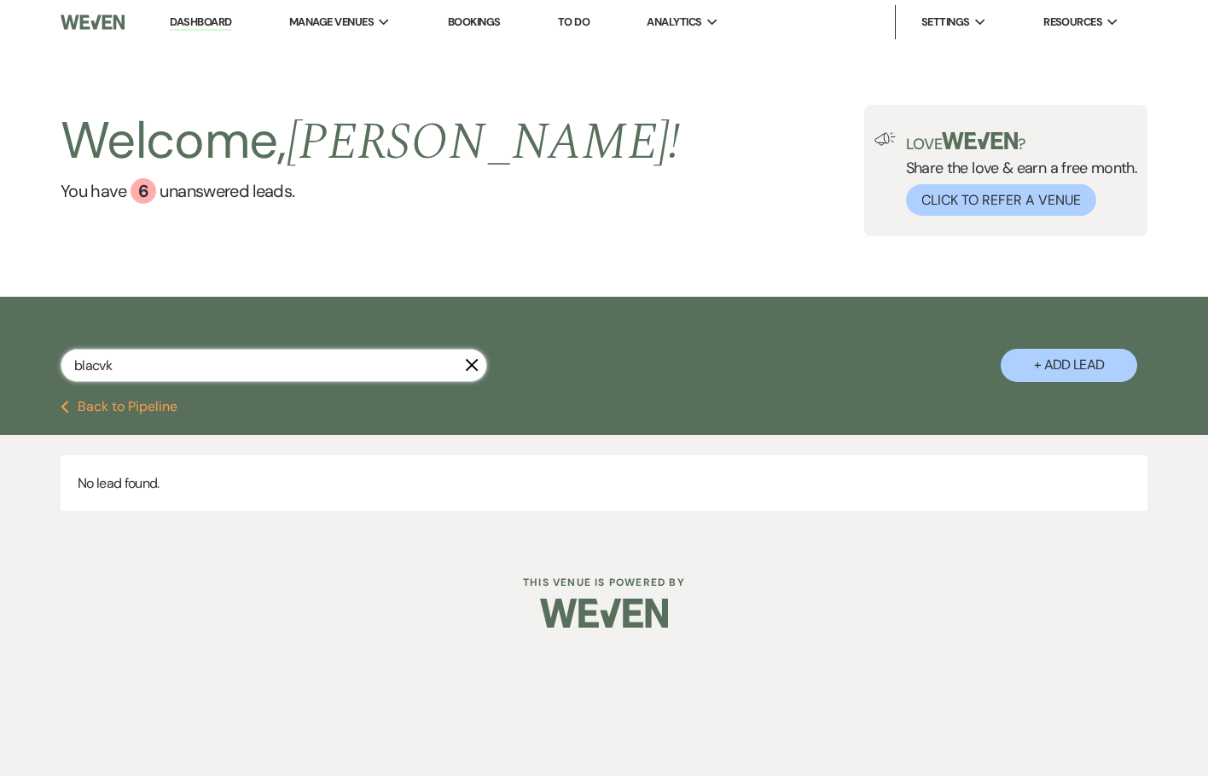
click at [101, 362] on input "blacvk" at bounding box center [274, 365] width 426 height 33
click at [101, 365] on input "blacvk" at bounding box center [274, 365] width 426 height 33
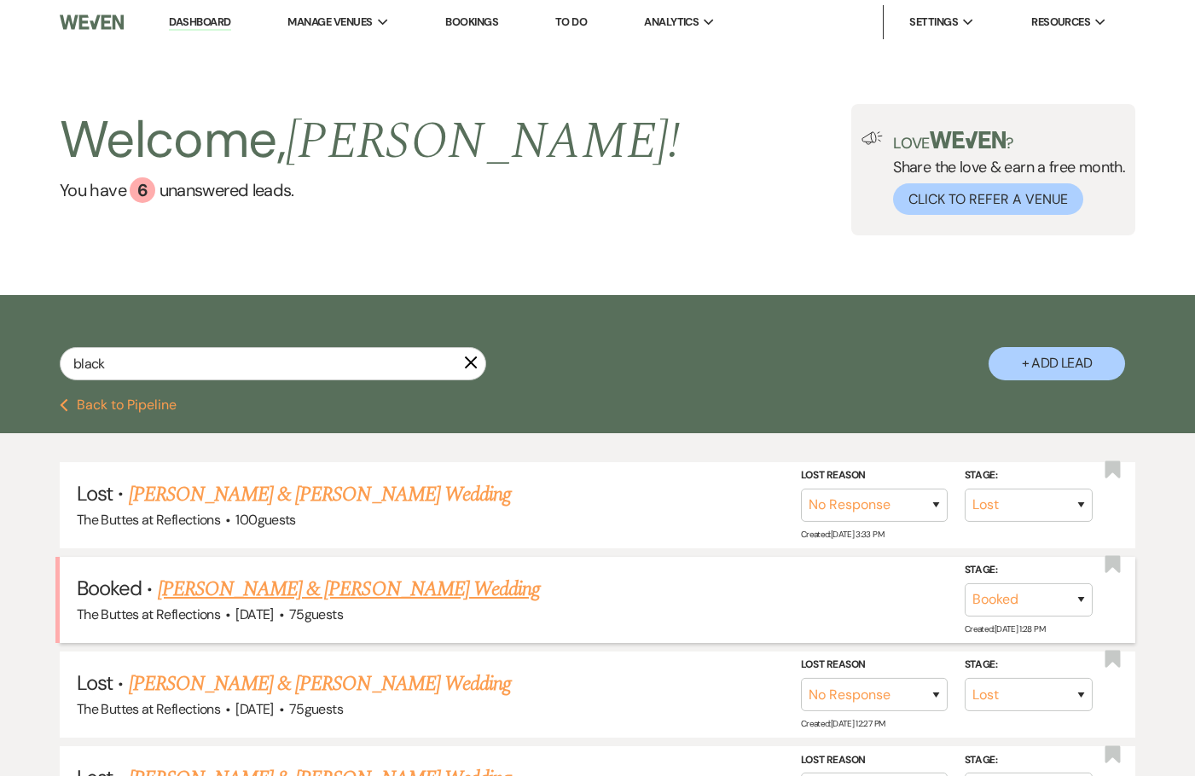
click at [214, 594] on link "Jacqueline Black & Orlando Black's Wedding" at bounding box center [349, 589] width 382 height 31
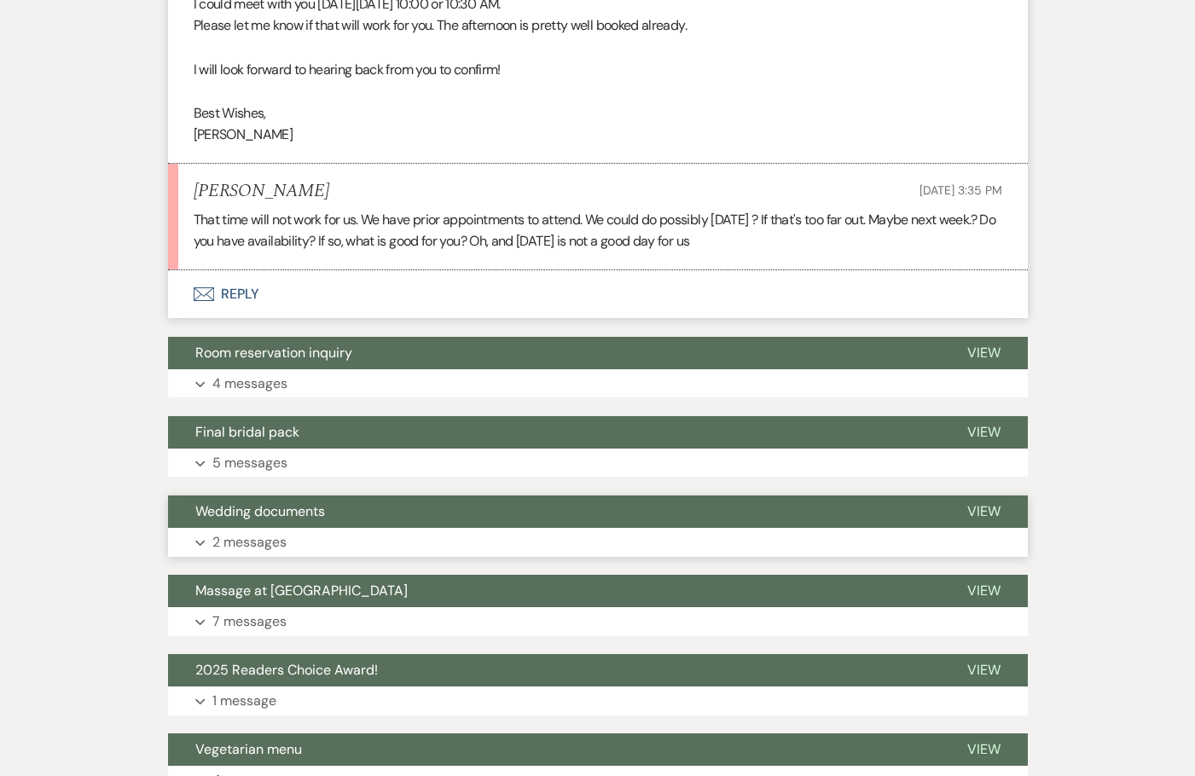
scroll to position [1109, 0]
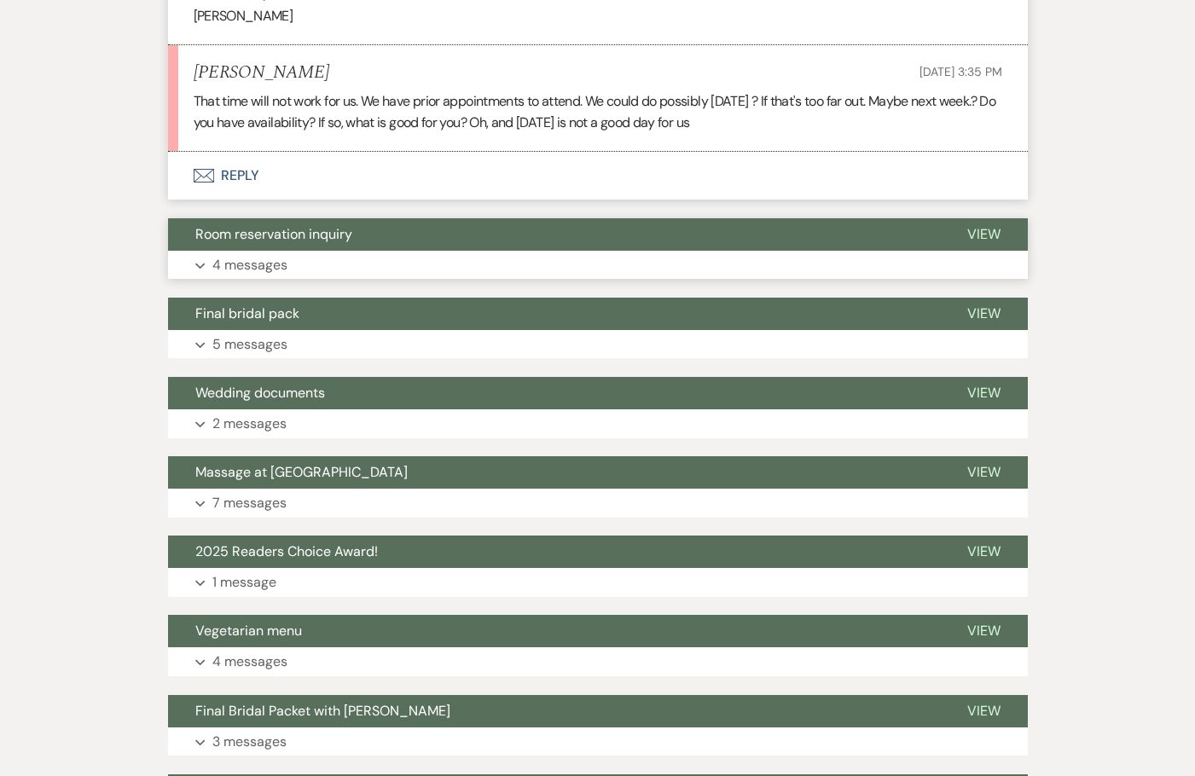
click at [237, 276] on p "4 messages" at bounding box center [249, 265] width 75 height 22
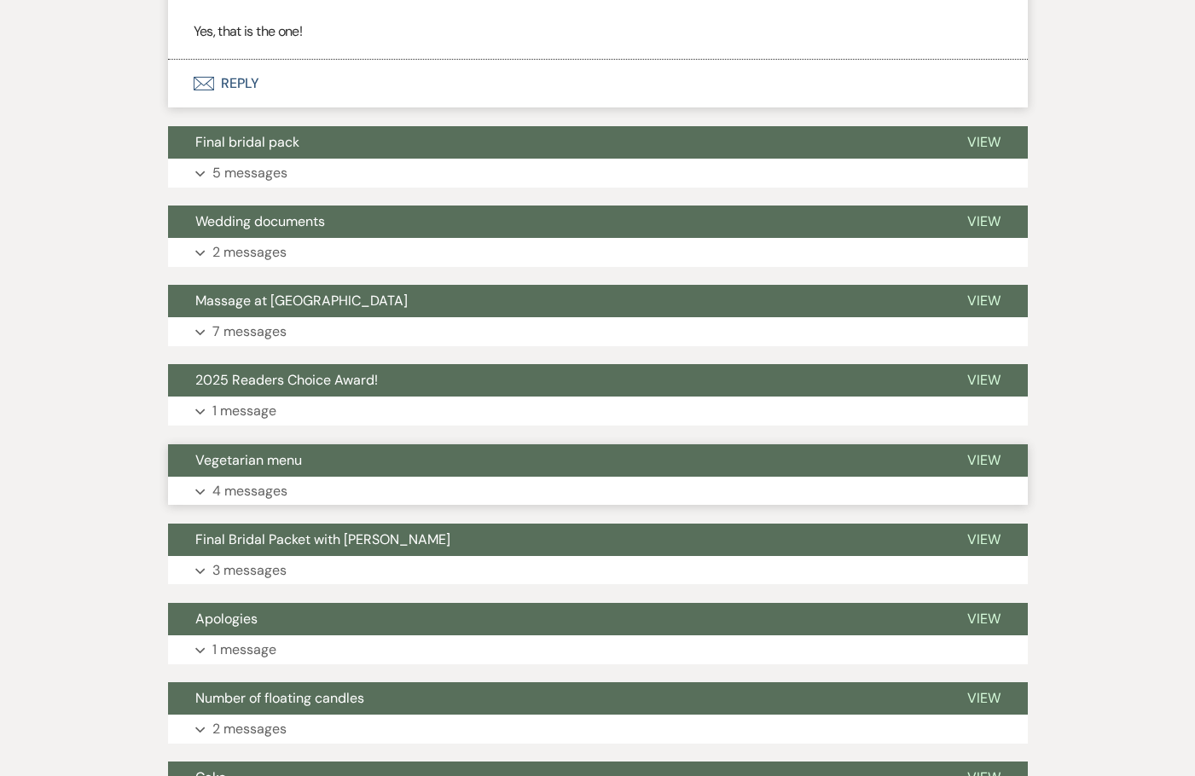
scroll to position [1962, 0]
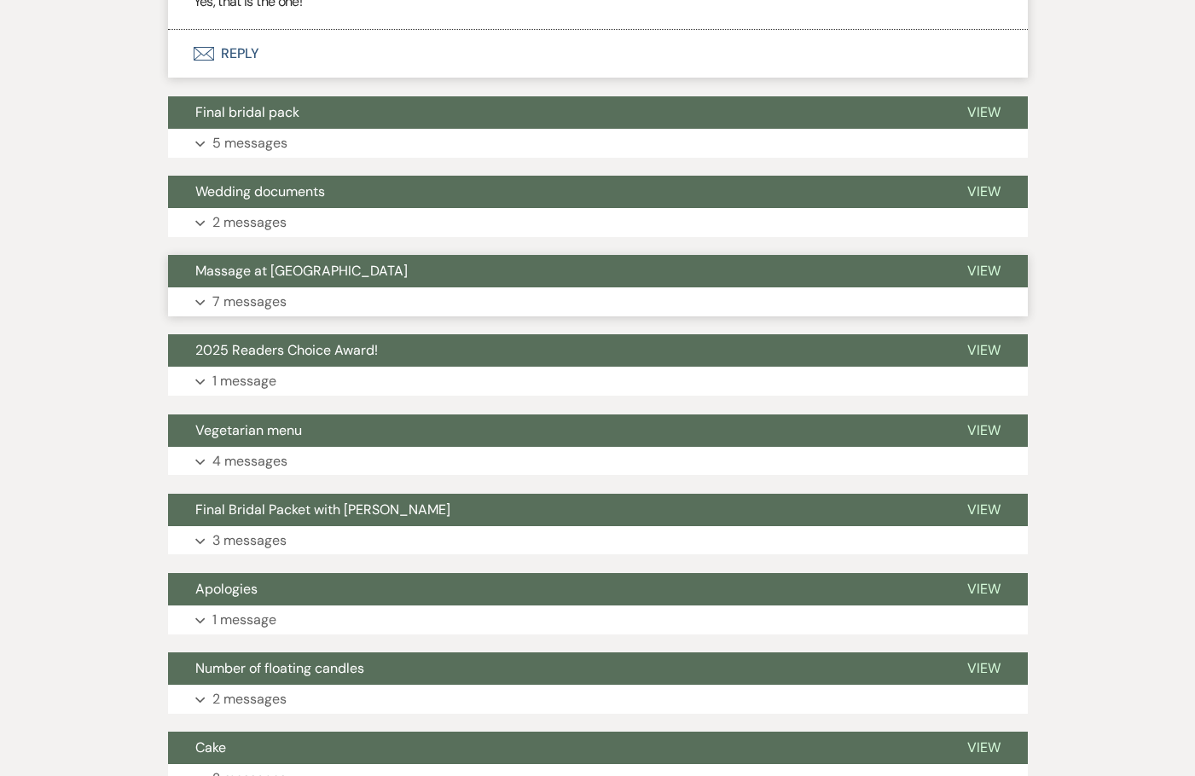
click at [268, 313] on p "7 messages" at bounding box center [249, 302] width 74 height 22
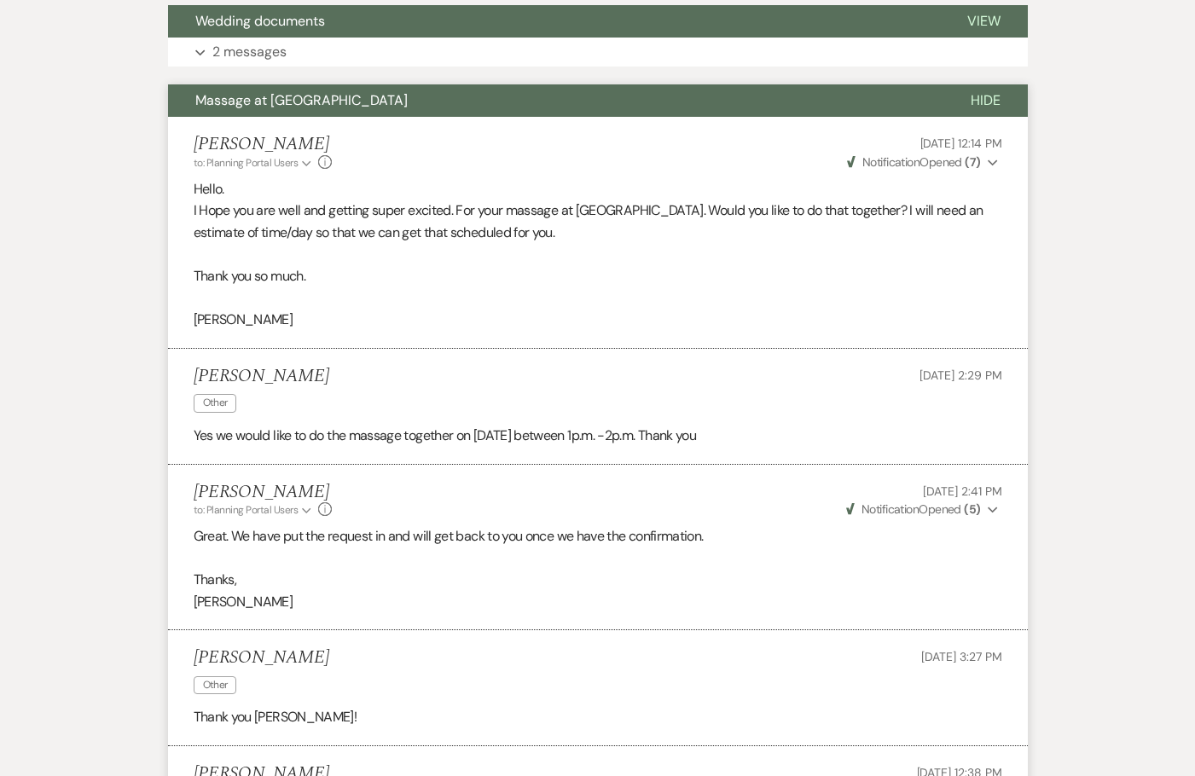
scroll to position [1109, 0]
